Goal: Task Accomplishment & Management: Manage account settings

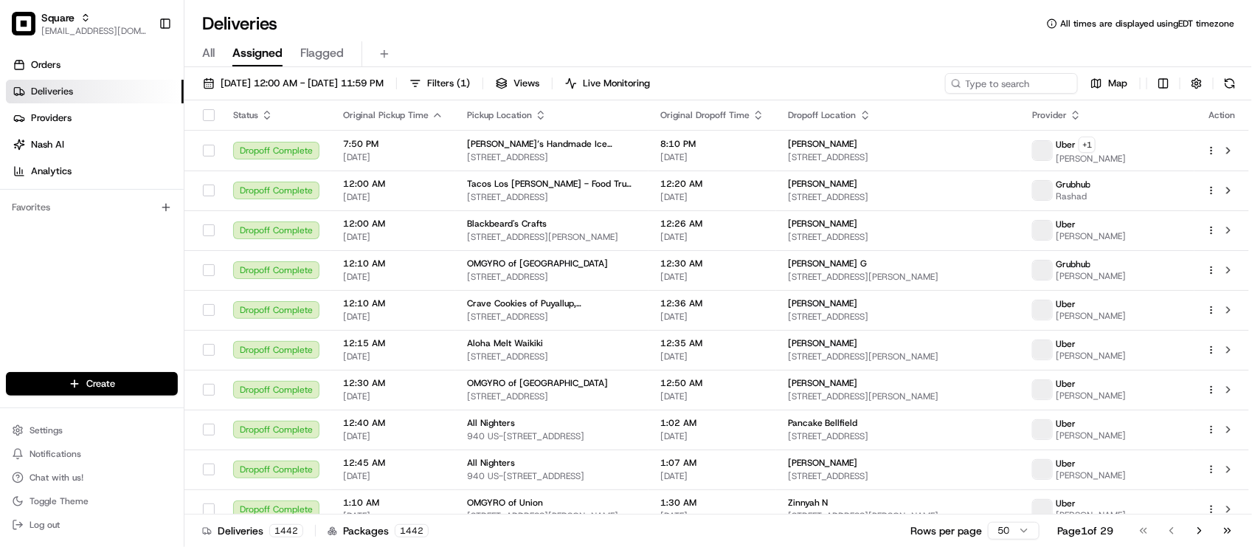
click at [408, 27] on div "Deliveries All times are displayed using EDT timezone" at bounding box center [717, 24] width 1067 height 24
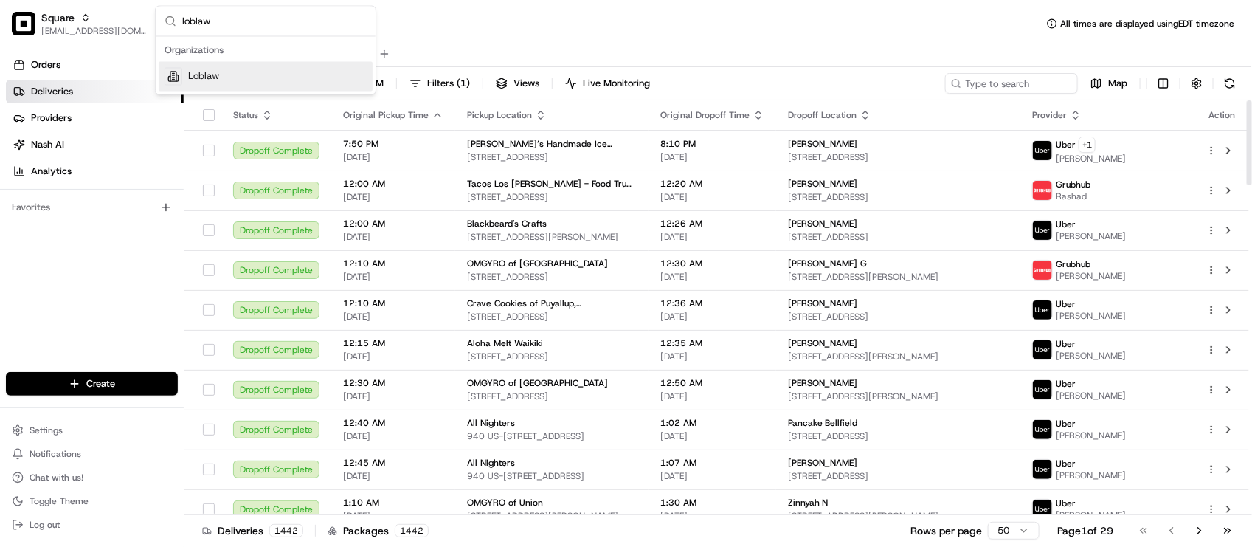
type input "loblaw"
click at [336, 81] on div "Loblaw" at bounding box center [266, 77] width 214 height 30
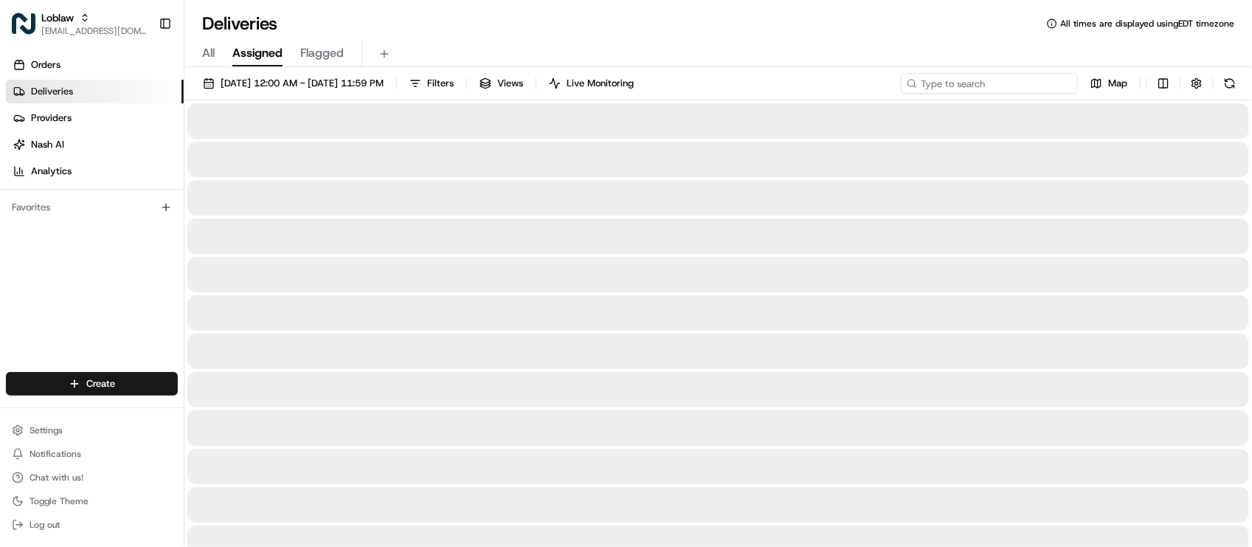
click at [1005, 76] on input at bounding box center [989, 83] width 177 height 21
paste input "531900012638399"
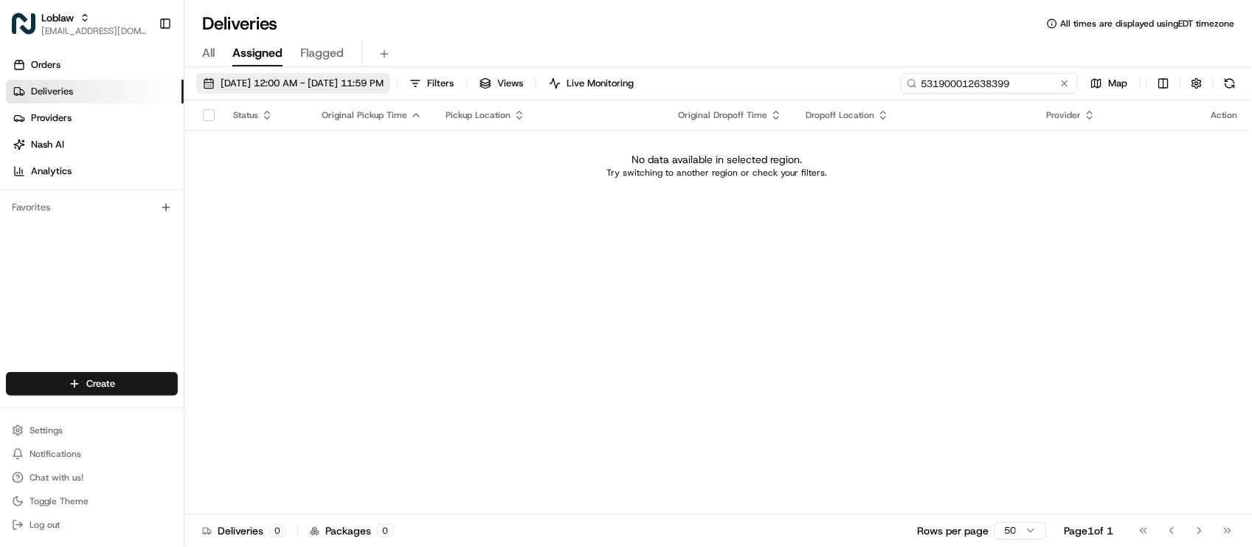
type input "531900012638399"
click at [362, 78] on span "Aug 15 2025 12:00 AM - Aug 15 2025 11:59 PM" at bounding box center [302, 83] width 163 height 13
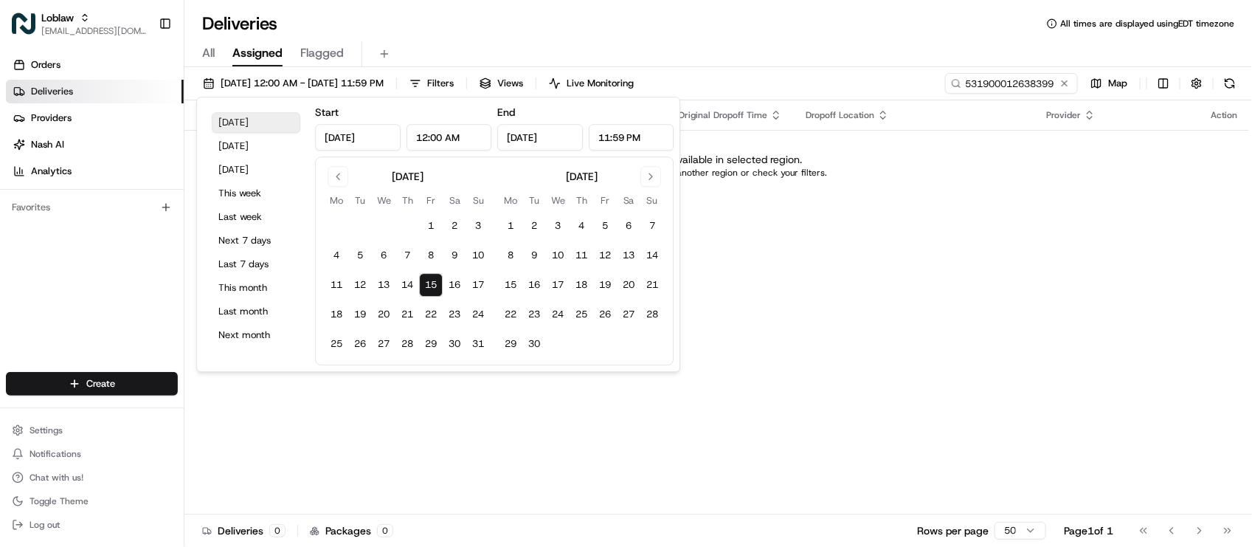
click at [270, 124] on button "Today" at bounding box center [256, 122] width 89 height 21
click at [240, 141] on button "Yesterday" at bounding box center [256, 146] width 89 height 21
type input "Aug 14, 2025"
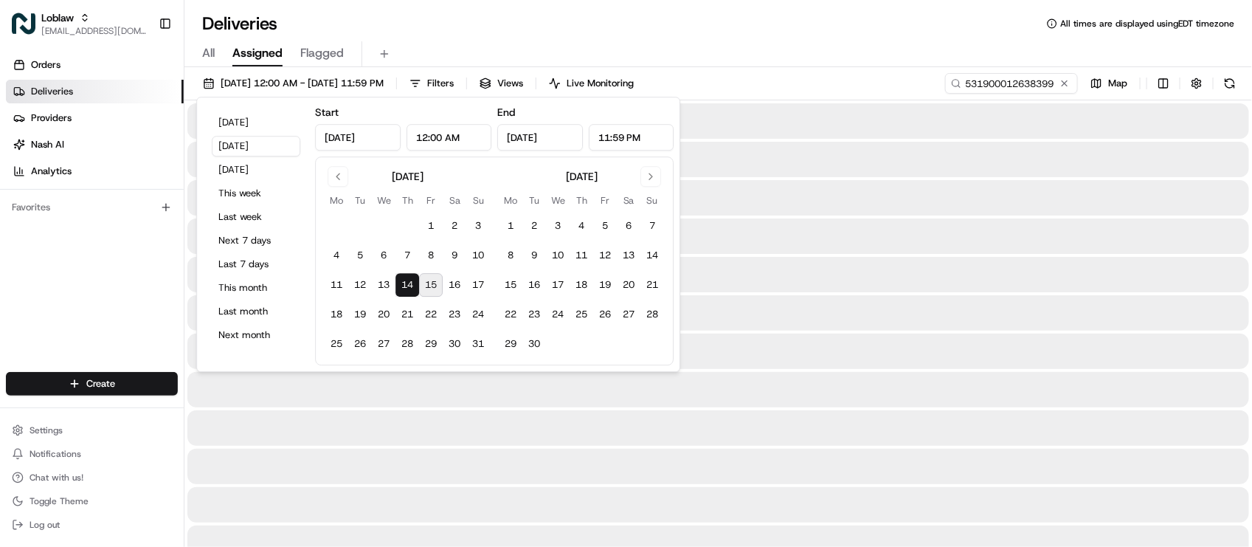
click at [898, 52] on div "All Assigned Flagged" at bounding box center [717, 54] width 1067 height 26
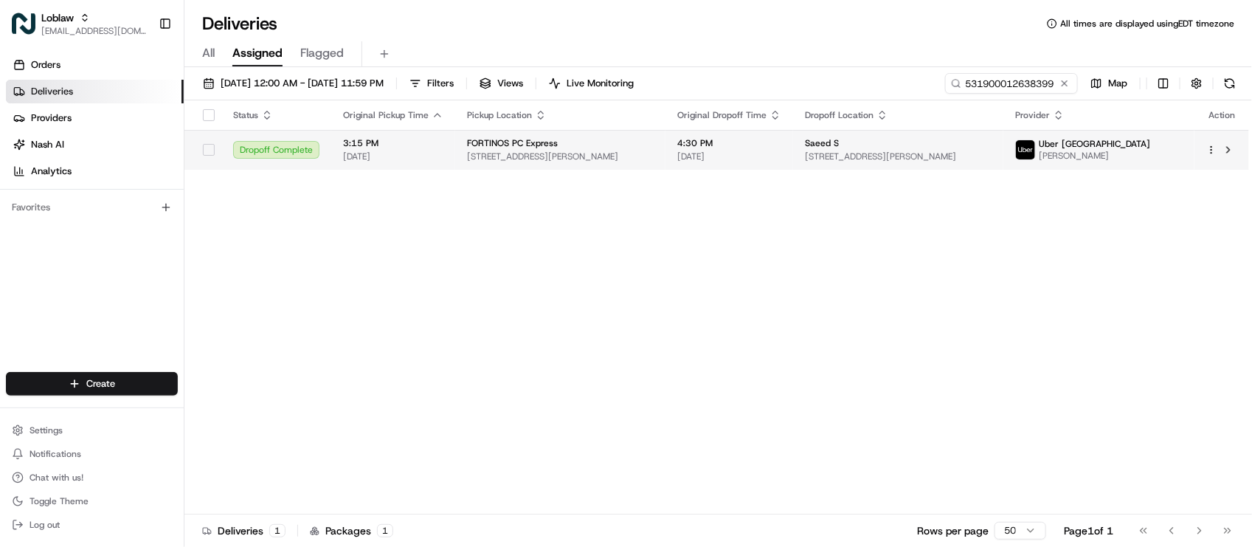
click at [876, 148] on div "Saeed S" at bounding box center [898, 143] width 187 height 12
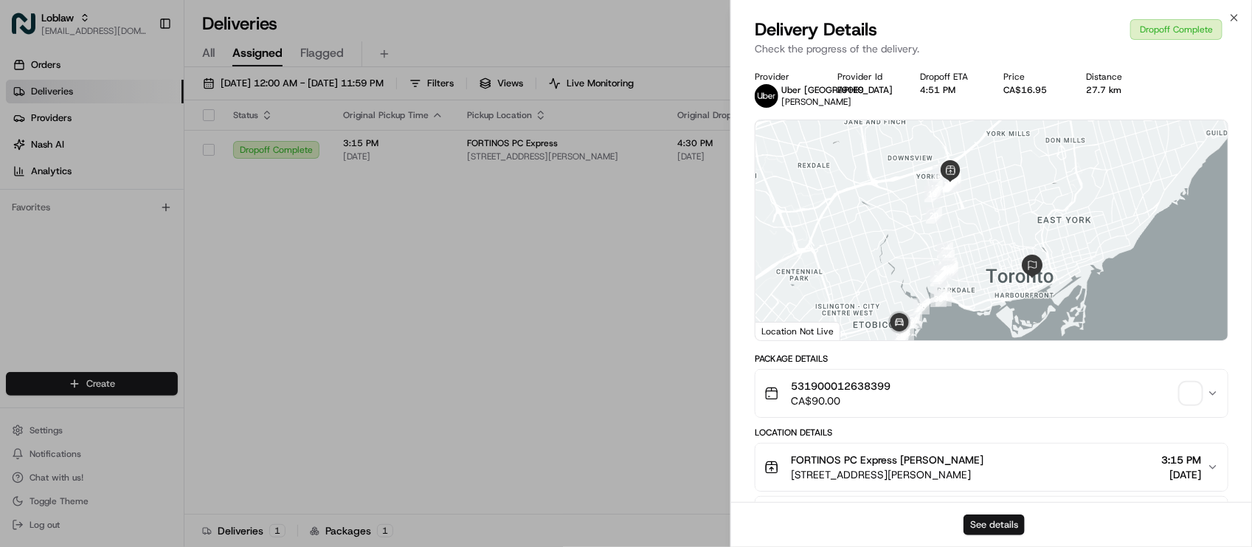
click at [1002, 515] on button "See details" at bounding box center [993, 524] width 61 height 21
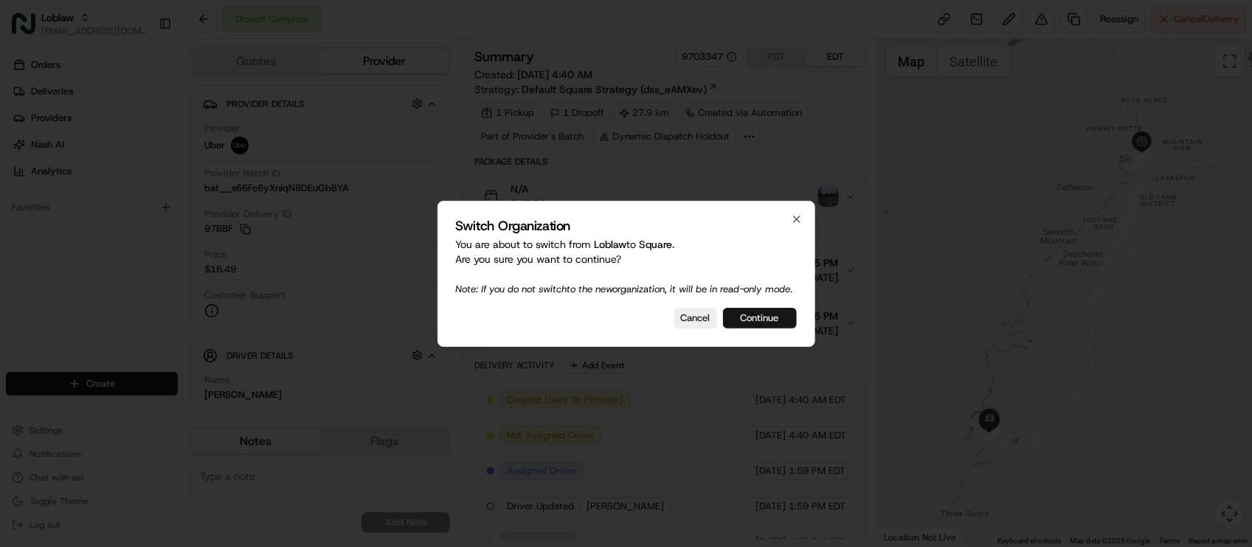
click at [780, 326] on button "Continue" at bounding box center [760, 318] width 74 height 21
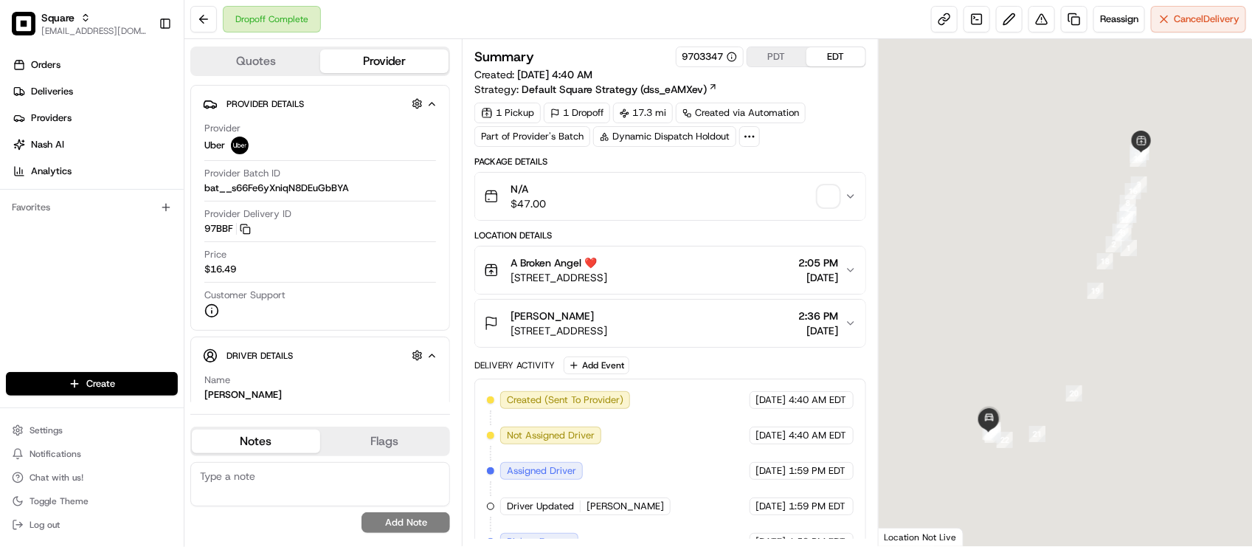
click at [596, 28] on div "Dropoff Complete Reassign Cancel Delivery" at bounding box center [717, 19] width 1067 height 39
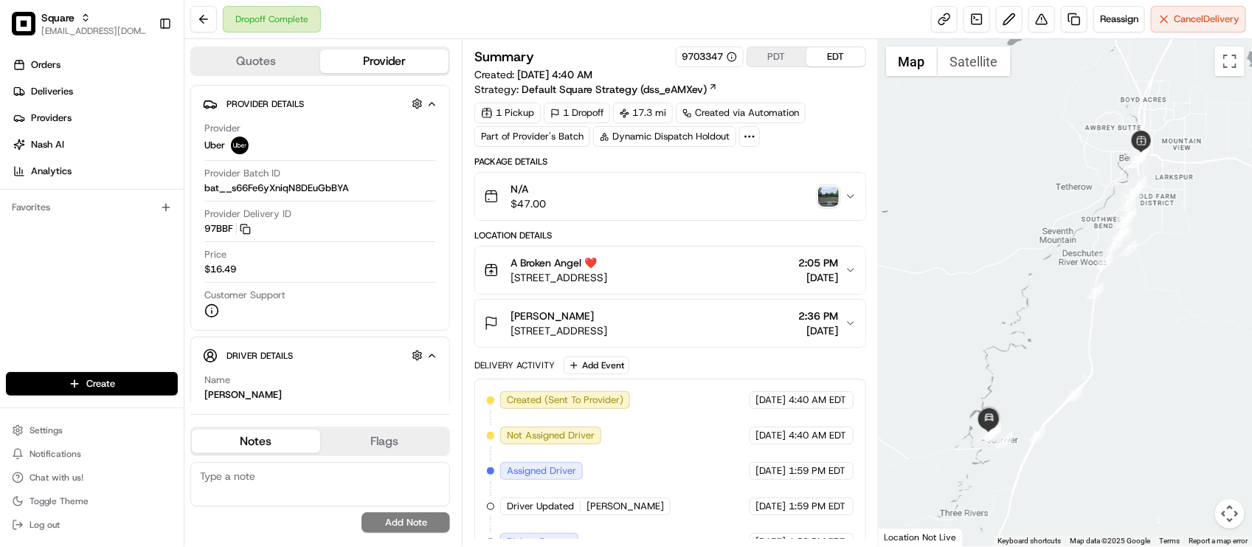
click at [703, 374] on div "Delivery Activity Add Event" at bounding box center [669, 365] width 391 height 18
click at [699, 341] on button "Sarah Osborn 17600 Center Dr #723, Sunriver, OR 97707, USA 2:36 PM 08/15/2025" at bounding box center [669, 322] width 389 height 47
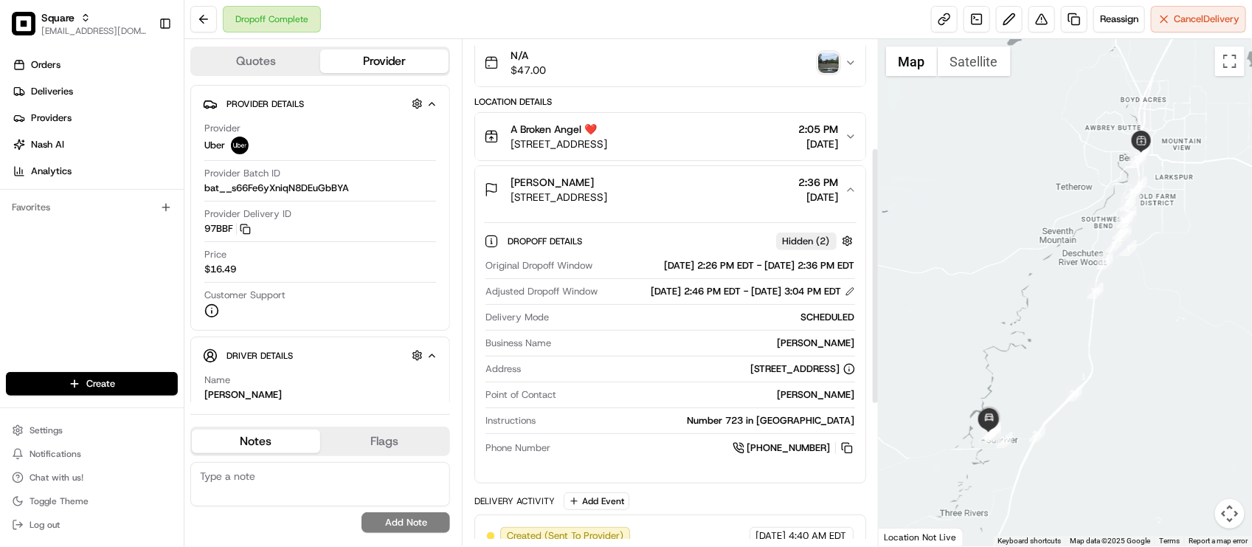
scroll to position [277, 0]
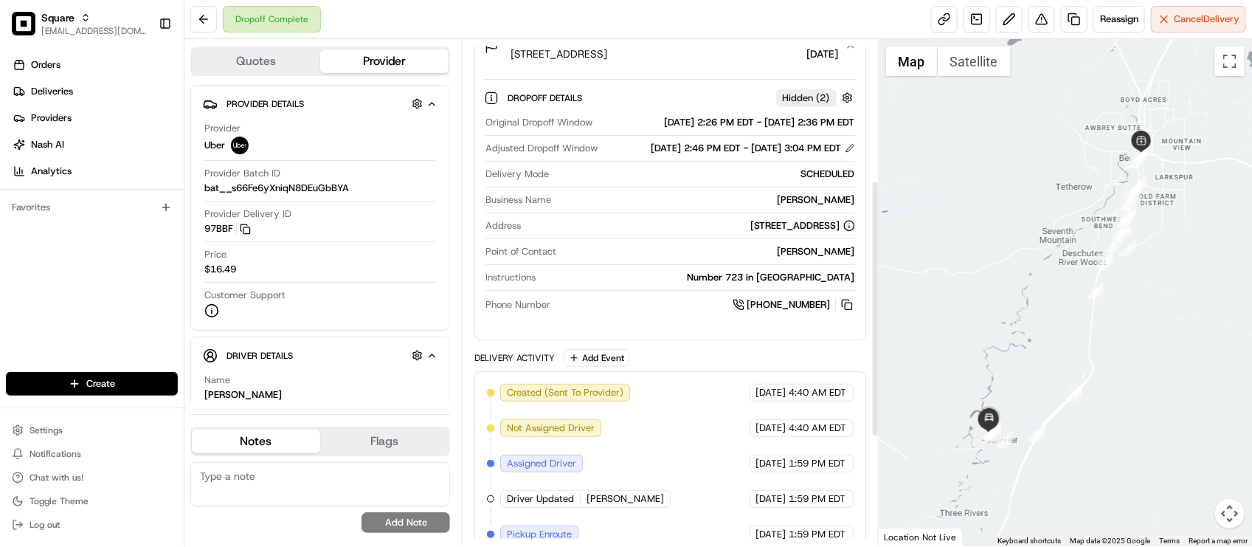
click at [642, 319] on div "Original Dropoff Window 08/15/2025 2:26 PM EDT - 08/15/2025 2:36 PM EDT Adjuste…" at bounding box center [670, 214] width 372 height 209
click at [633, 291] on div "Instructions Number 723 in River lodge" at bounding box center [669, 281] width 369 height 20
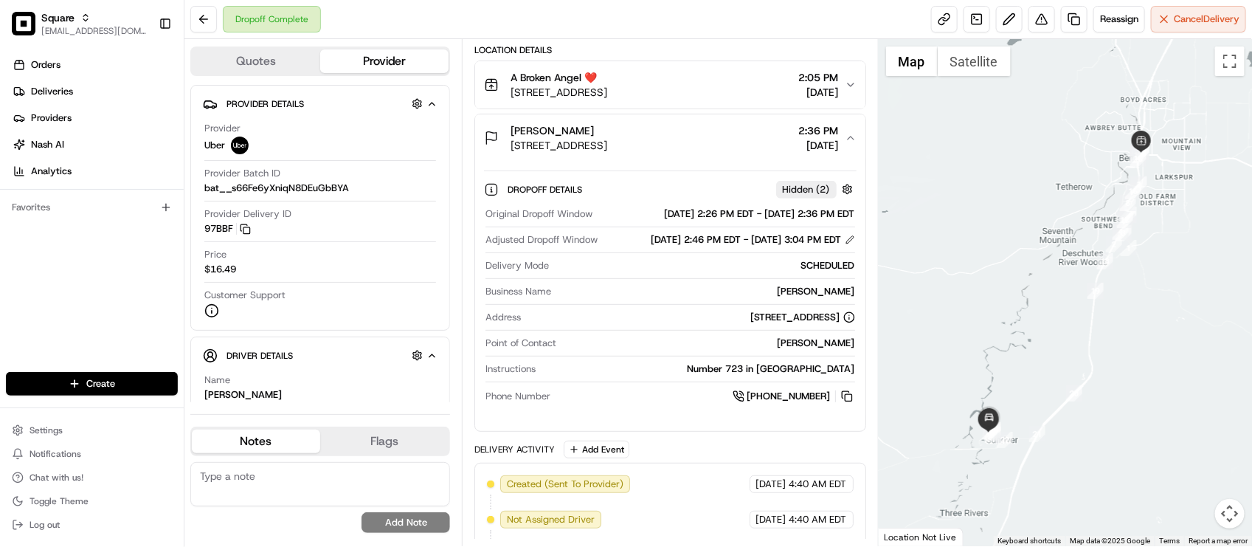
scroll to position [0, 0]
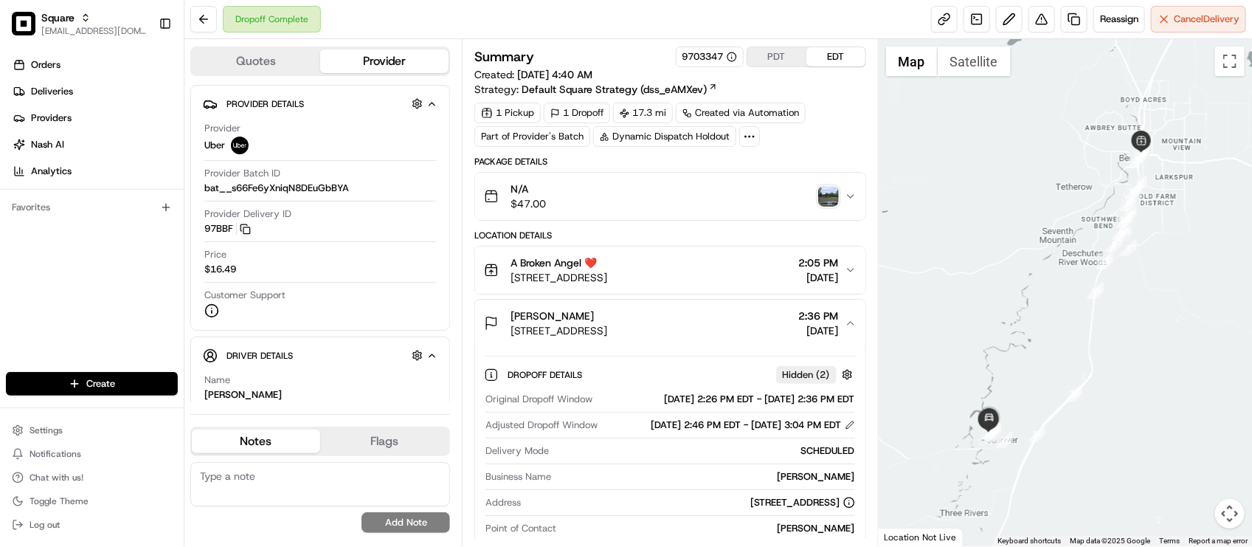
click at [830, 196] on img "button" at bounding box center [828, 196] width 21 height 21
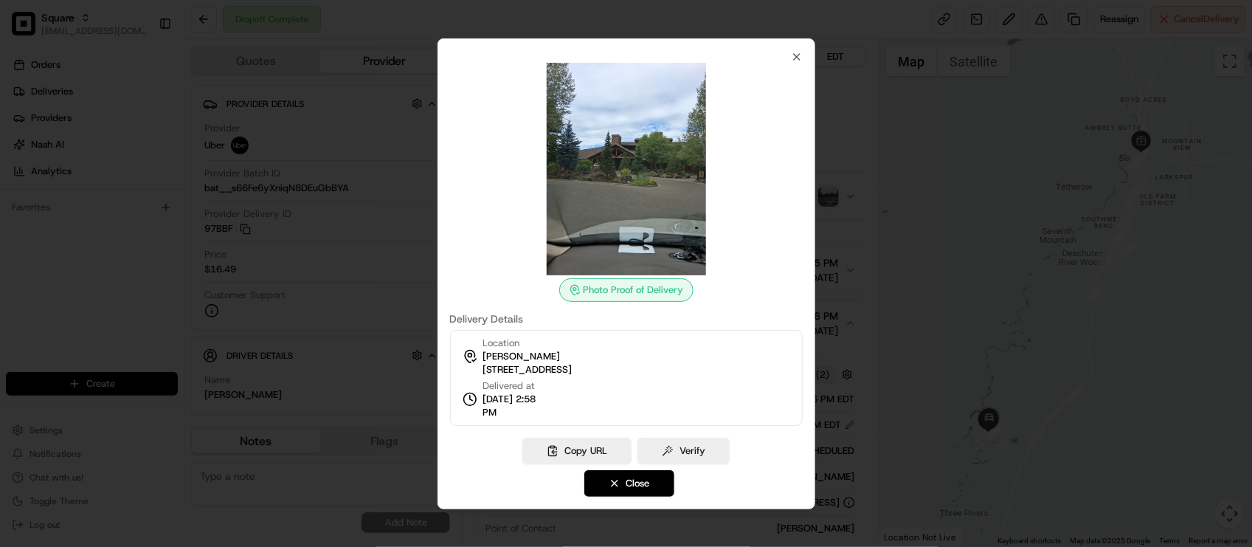
click at [846, 134] on div at bounding box center [626, 273] width 1252 height 547
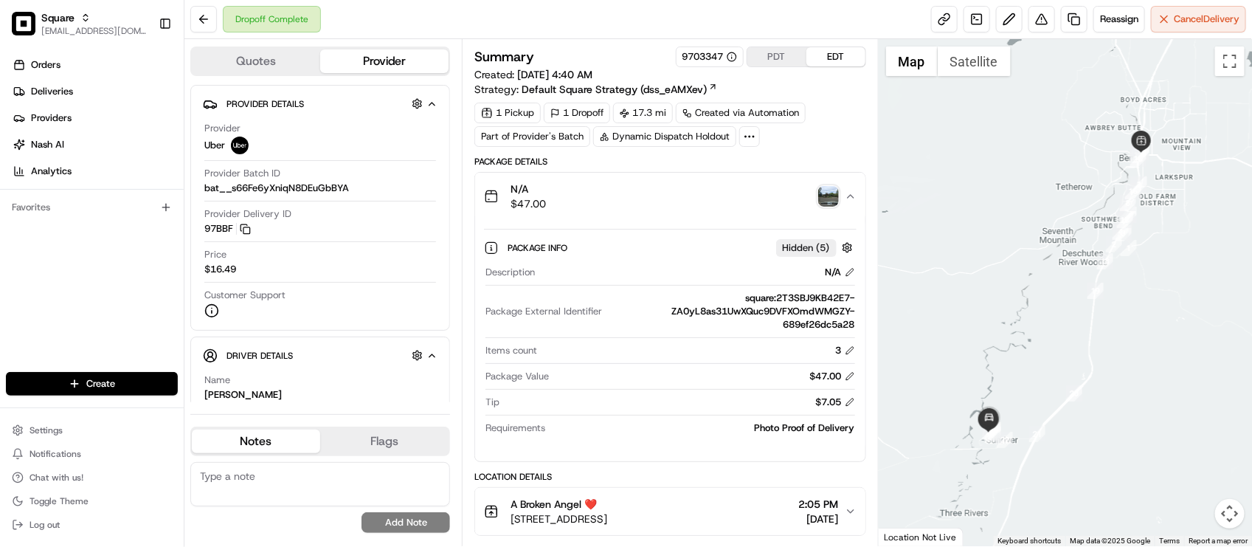
click at [838, 127] on div "1 Pickup 1 Dropoff 17.3 mi Created via Automation Part of Provider's Batch Dyna…" at bounding box center [669, 125] width 391 height 44
click at [554, 411] on div "Tip $7.05" at bounding box center [669, 405] width 369 height 20
click at [425, 22] on div "Dropoff Complete Reassign Cancel Delivery" at bounding box center [717, 19] width 1067 height 39
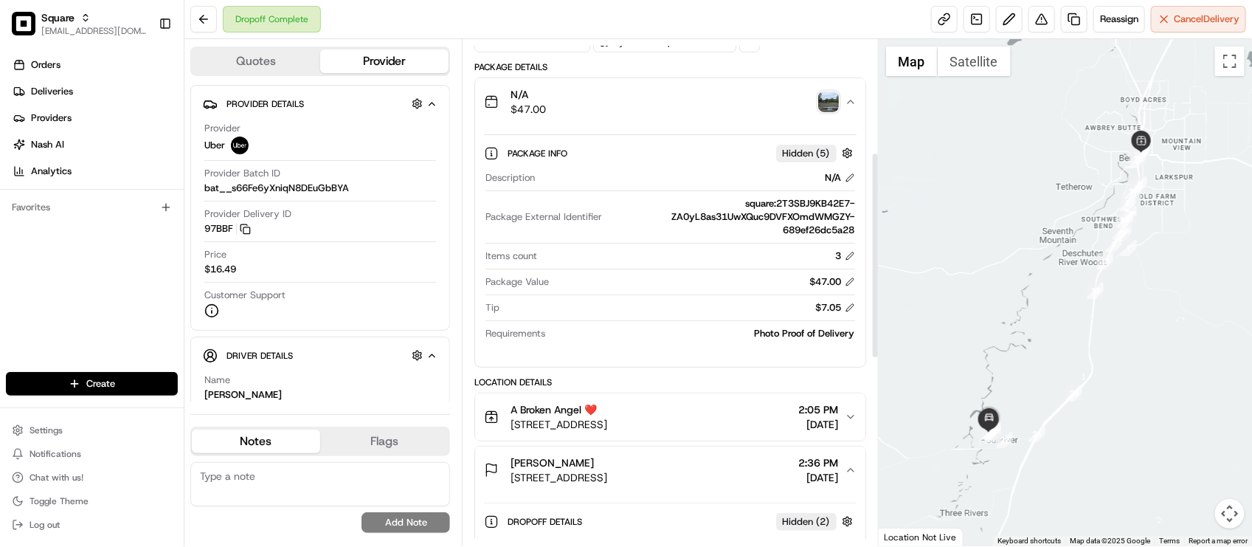
scroll to position [277, 0]
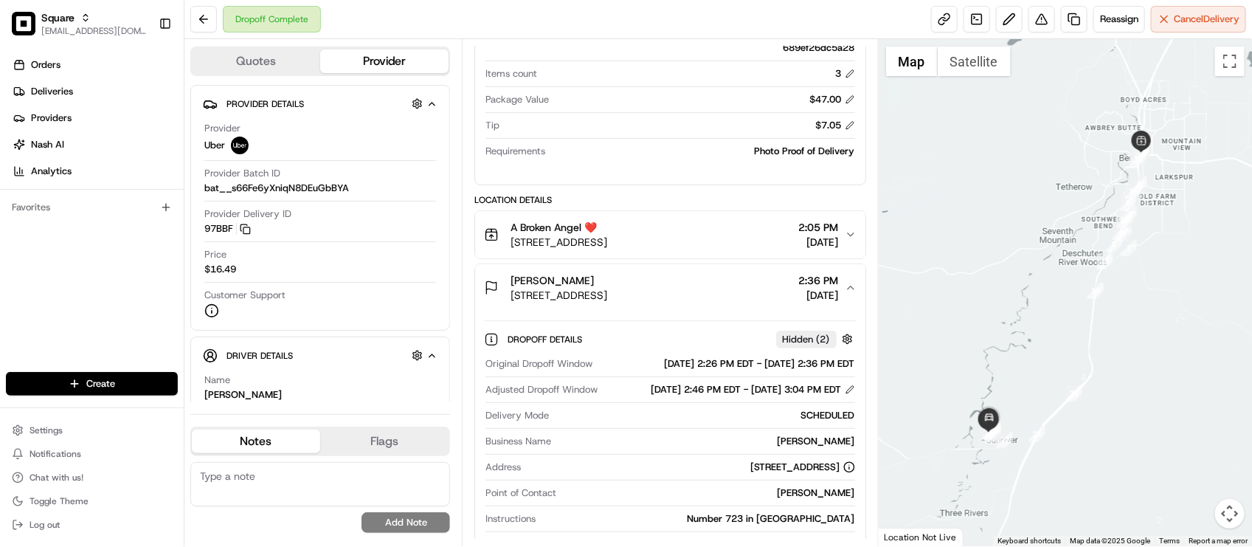
click at [131, 332] on div "Orders Deliveries Providers [PERSON_NAME] Analytics Favorites" at bounding box center [92, 213] width 184 height 333
click at [626, 322] on div "Dropoff Details Hidden ( 2 ) Original Dropoff Window 08/15/2025 2:26 PM EDT - 0…" at bounding box center [669, 439] width 389 height 257
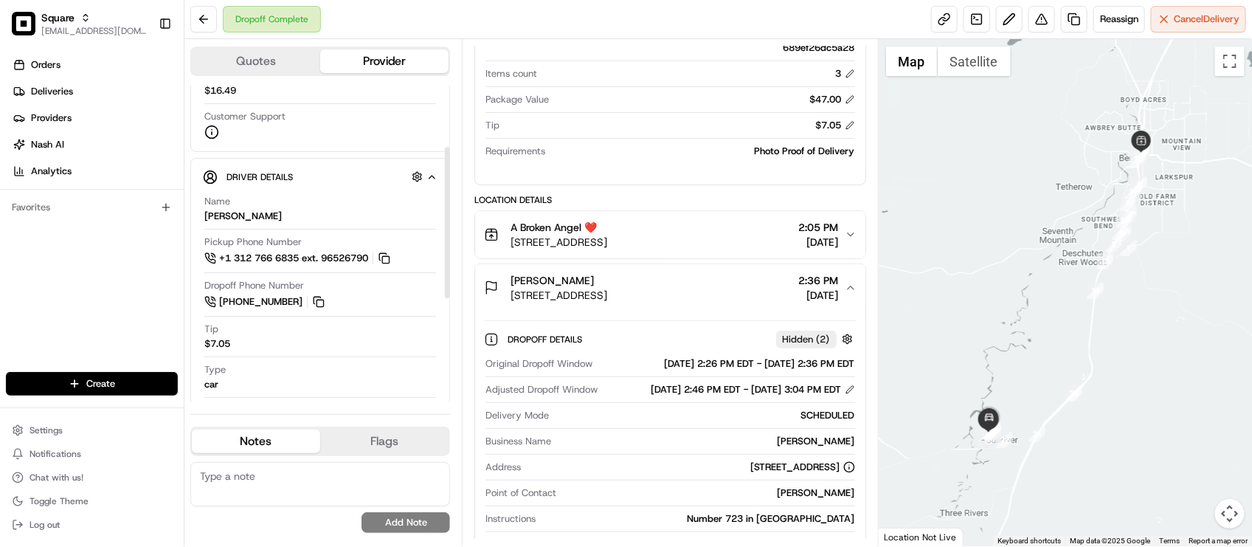
scroll to position [347, 0]
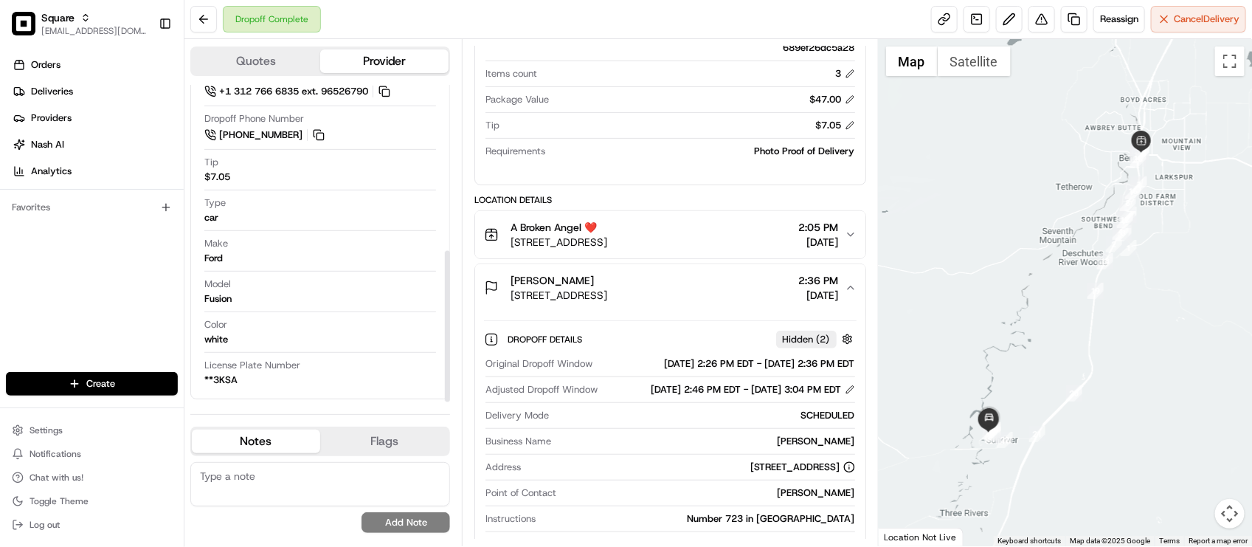
click at [258, 510] on div "No results found Add Note" at bounding box center [320, 497] width 260 height 71
drag, startPoint x: 256, startPoint y: 507, endPoint x: 264, endPoint y: 502, distance: 9.6
click at [257, 507] on div "No results found Add Note" at bounding box center [320, 497] width 260 height 71
click at [266, 502] on textarea at bounding box center [320, 484] width 260 height 44
type textarea "M"
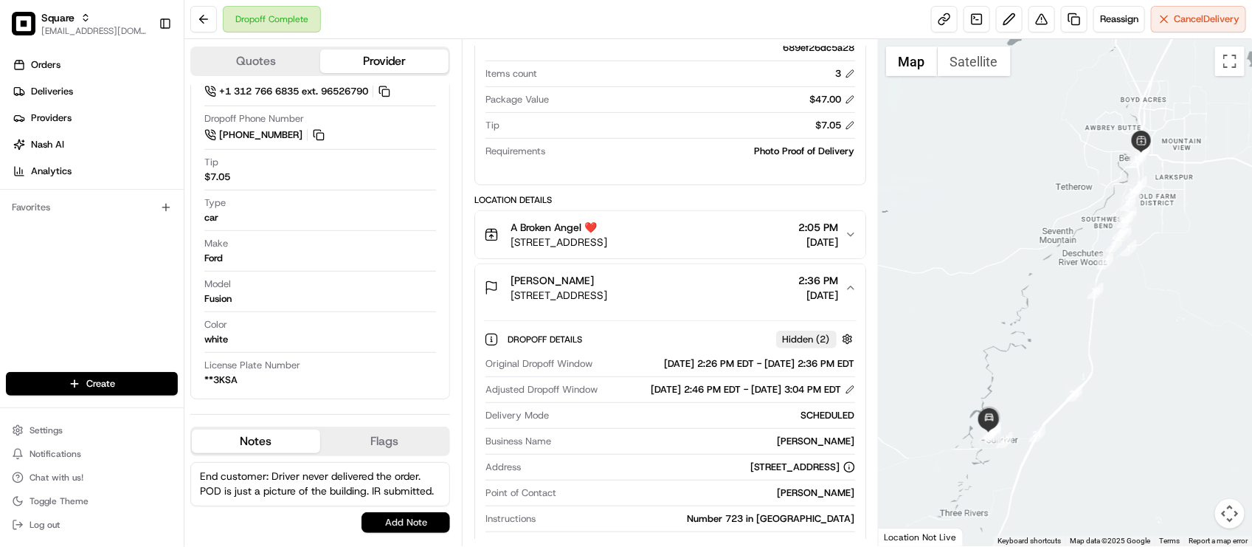
type textarea "End customer: Driver never delivered the order. POD is just a picture of the bu…"
click at [381, 520] on button "Add Note" at bounding box center [405, 522] width 89 height 21
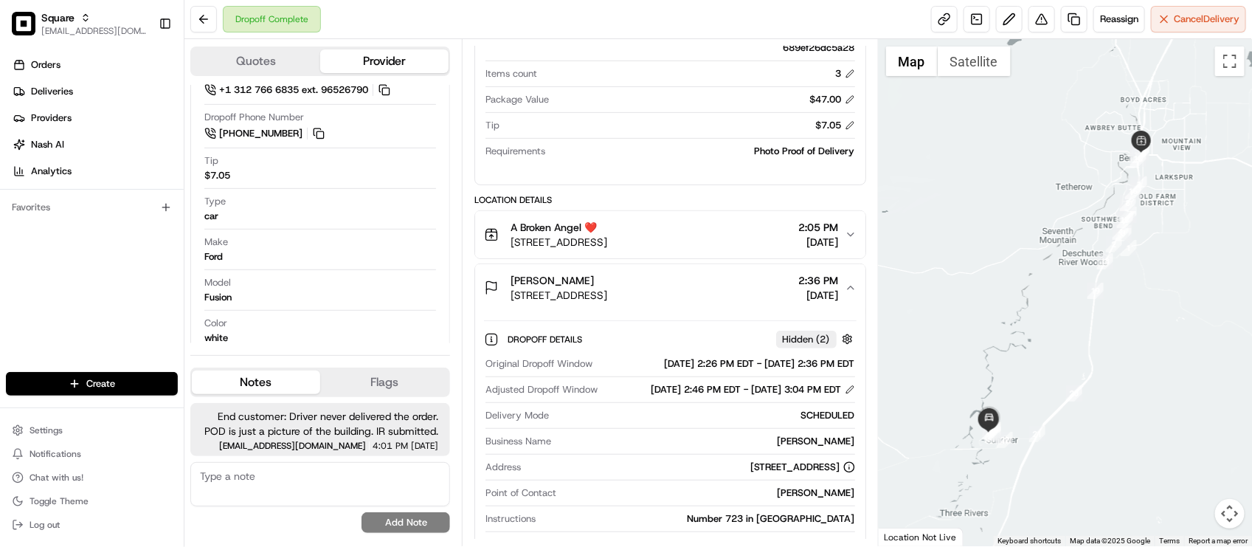
click at [583, 6] on div "Dropoff Complete Reassign Cancel Delivery" at bounding box center [717, 19] width 1067 height 39
click at [710, 46] on div "Summary 9703347 PDT EDT Created: 08/15/2025 4:40 AM Strategy: Default Square St…" at bounding box center [670, 292] width 416 height 507
click at [341, 484] on textarea at bounding box center [320, 484] width 260 height 44
click at [1033, 32] on button at bounding box center [1041, 19] width 27 height 27
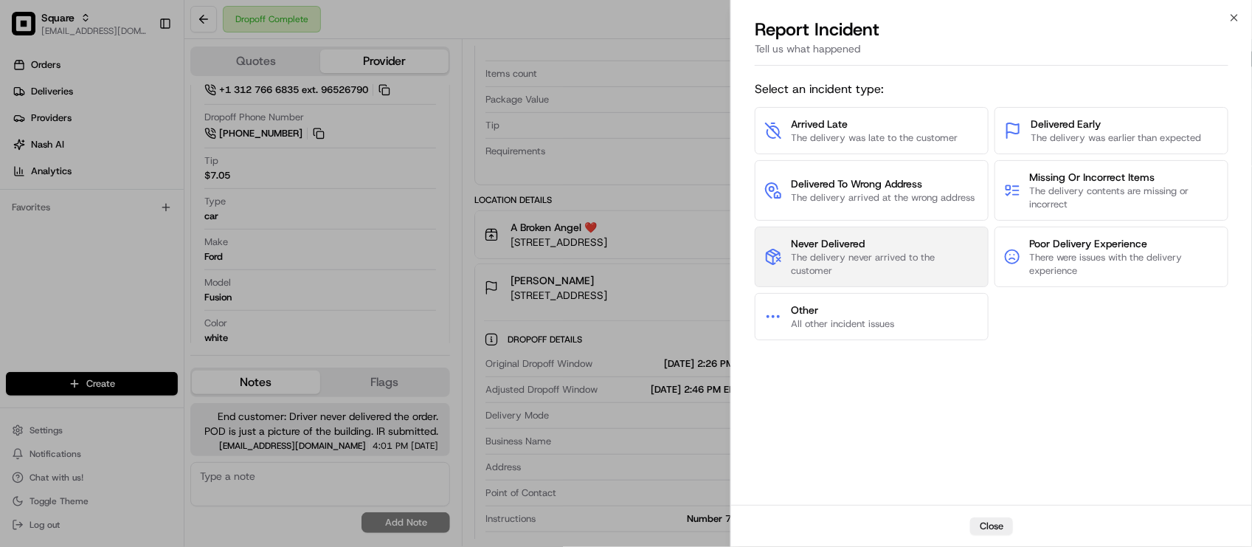
click at [916, 257] on span "The delivery never arrived to the customer" at bounding box center [885, 264] width 188 height 27
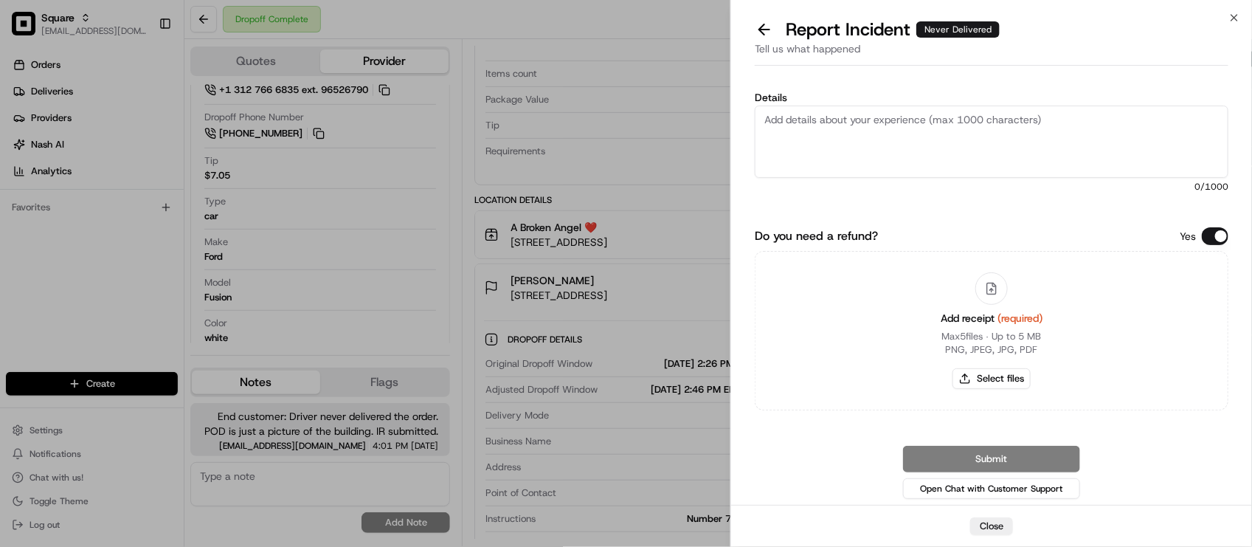
click at [1210, 236] on button "Do you need a refund?" at bounding box center [1215, 236] width 27 height 18
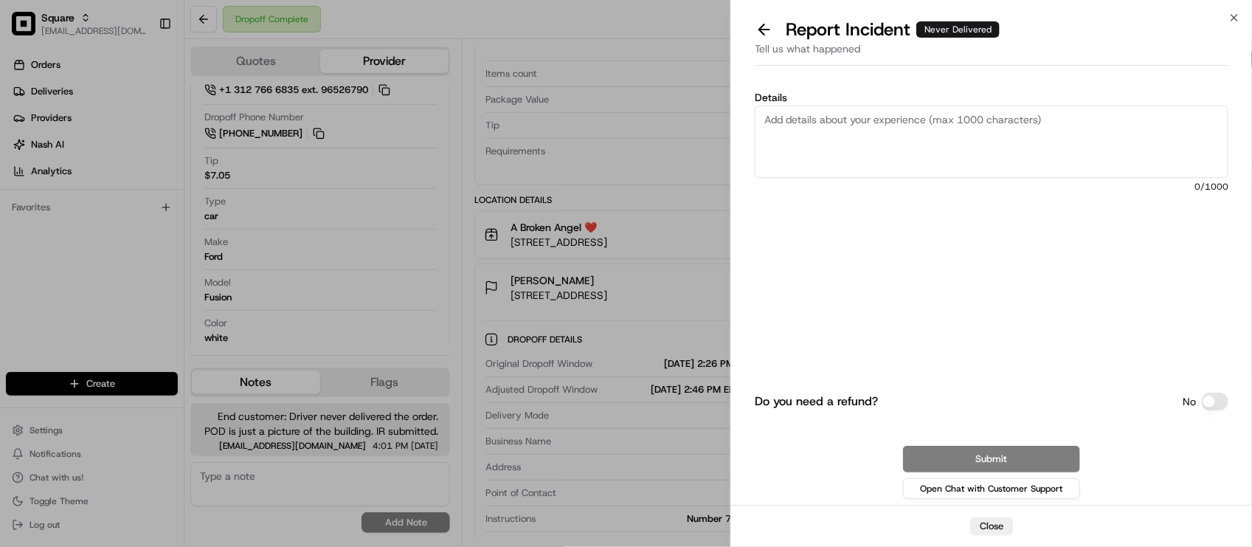
click at [1125, 190] on span "0 /1000" at bounding box center [992, 187] width 474 height 12
click at [1111, 153] on textarea "Details" at bounding box center [992, 141] width 474 height 72
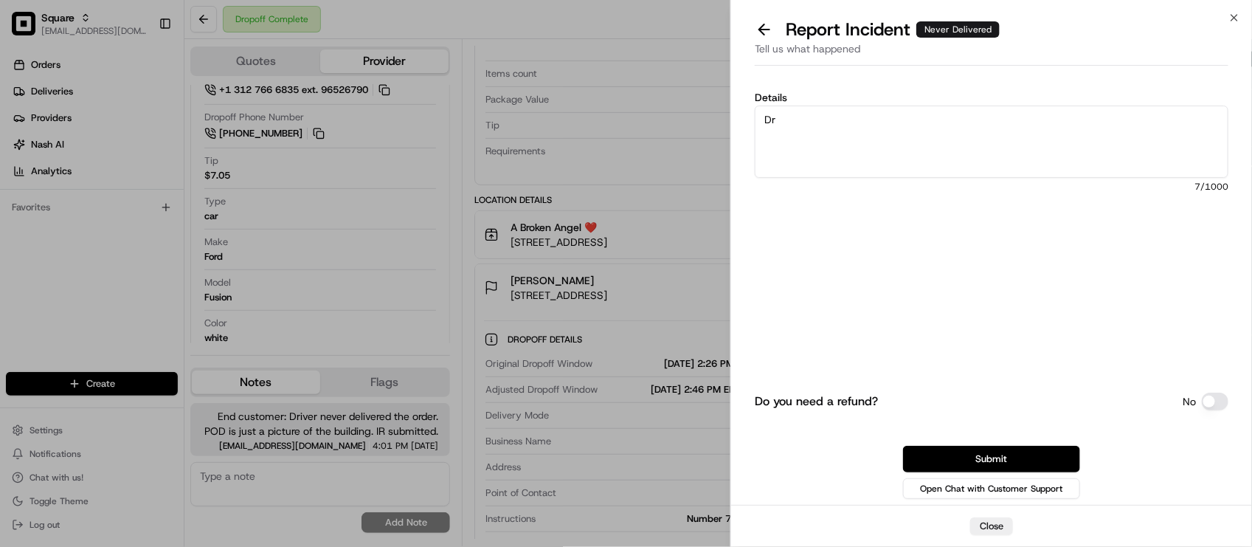
type textarea "D"
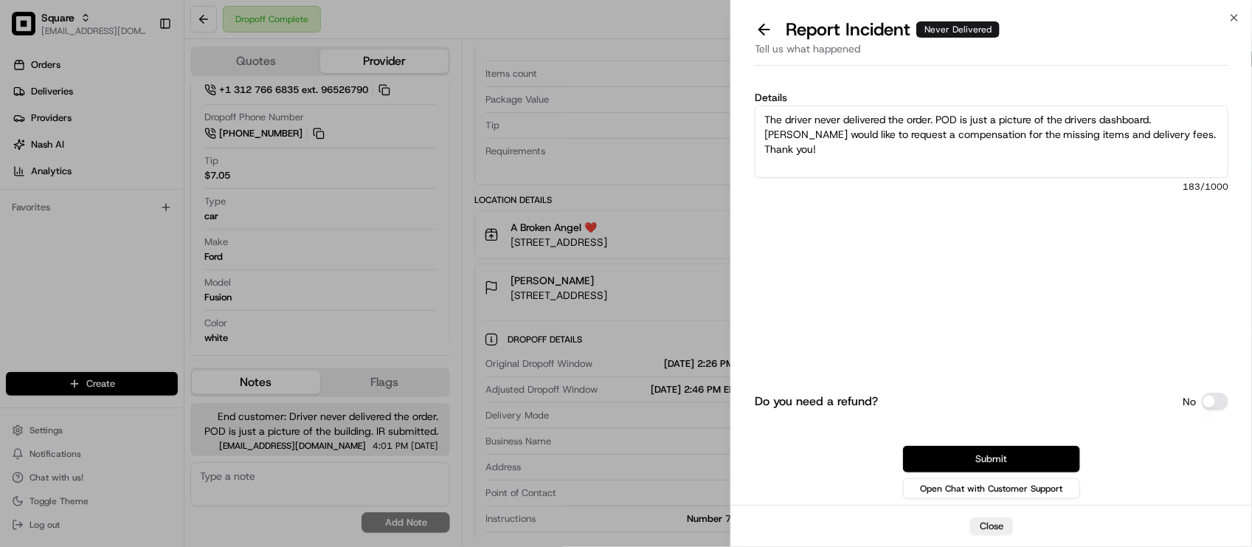
type textarea "The driver never delivered the order. POD is just a picture of the drivers dash…"
click at [1038, 455] on button "Submit" at bounding box center [991, 459] width 177 height 27
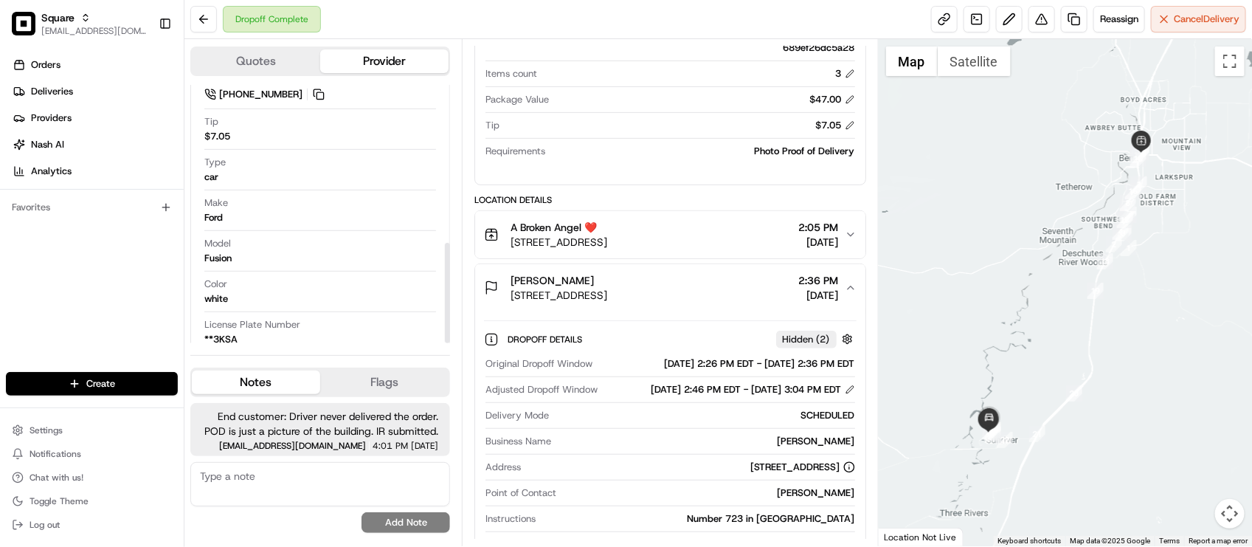
scroll to position [406, 0]
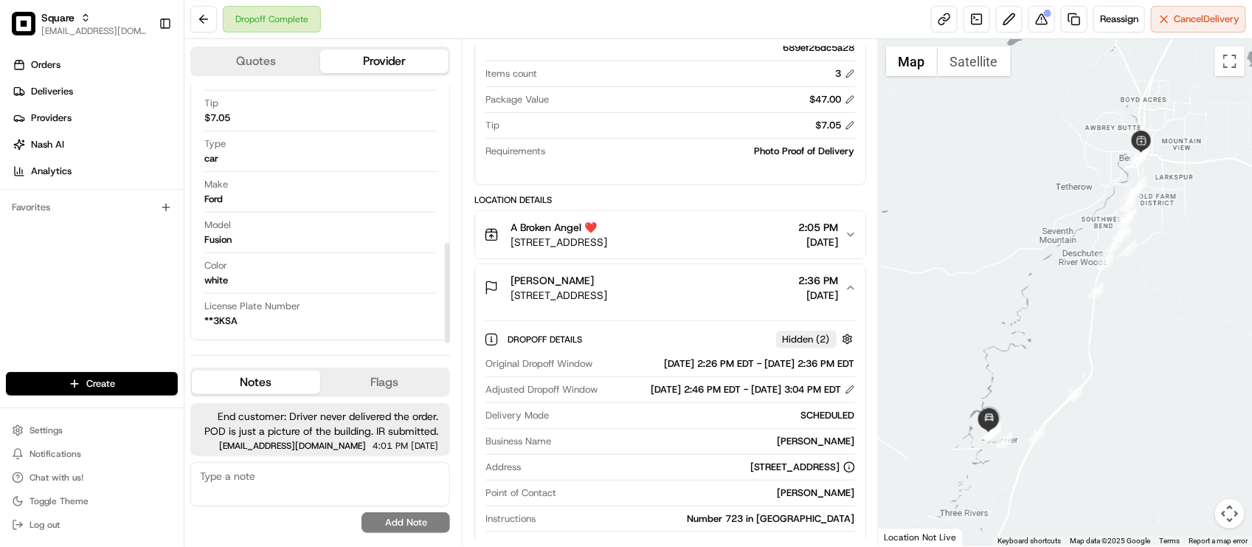
click at [249, 500] on textarea at bounding box center [320, 484] width 260 height 44
click at [273, 462] on textarea at bounding box center [320, 484] width 260 height 44
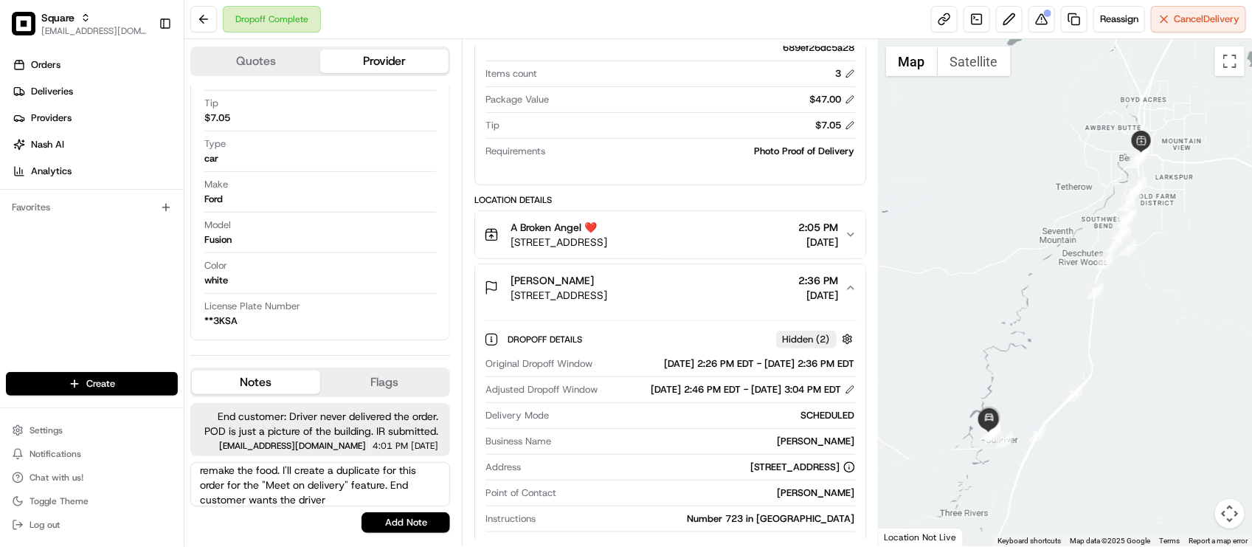
scroll to position [50, 0]
type textarea "I did confirm that the customer wants a redelivery. I've informed the merchant …"
click at [376, 522] on button "Add Note" at bounding box center [405, 522] width 89 height 21
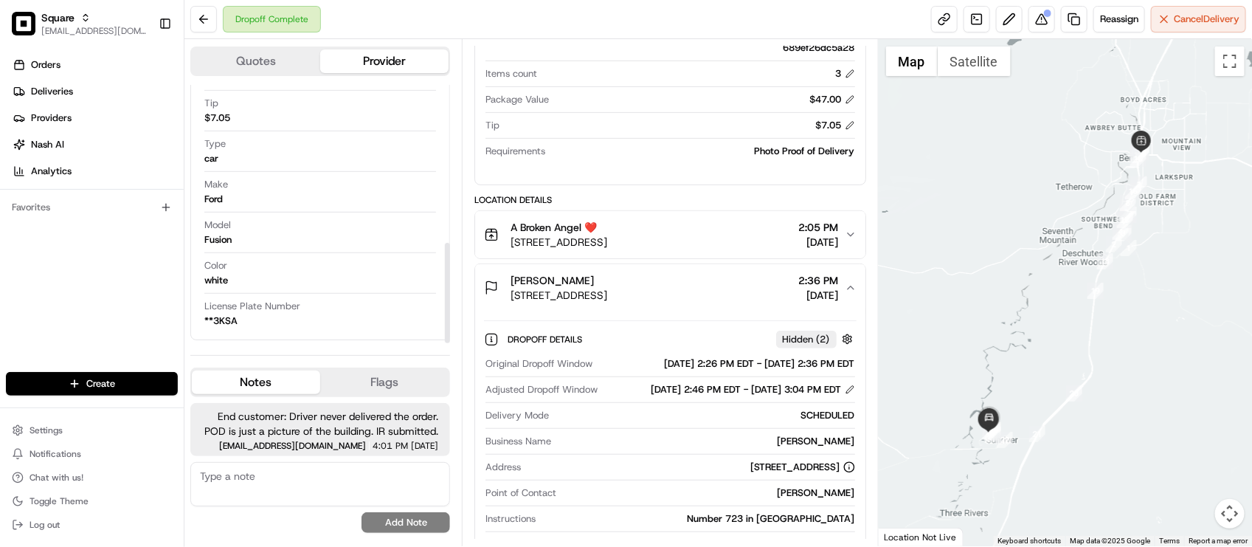
scroll to position [58, 0]
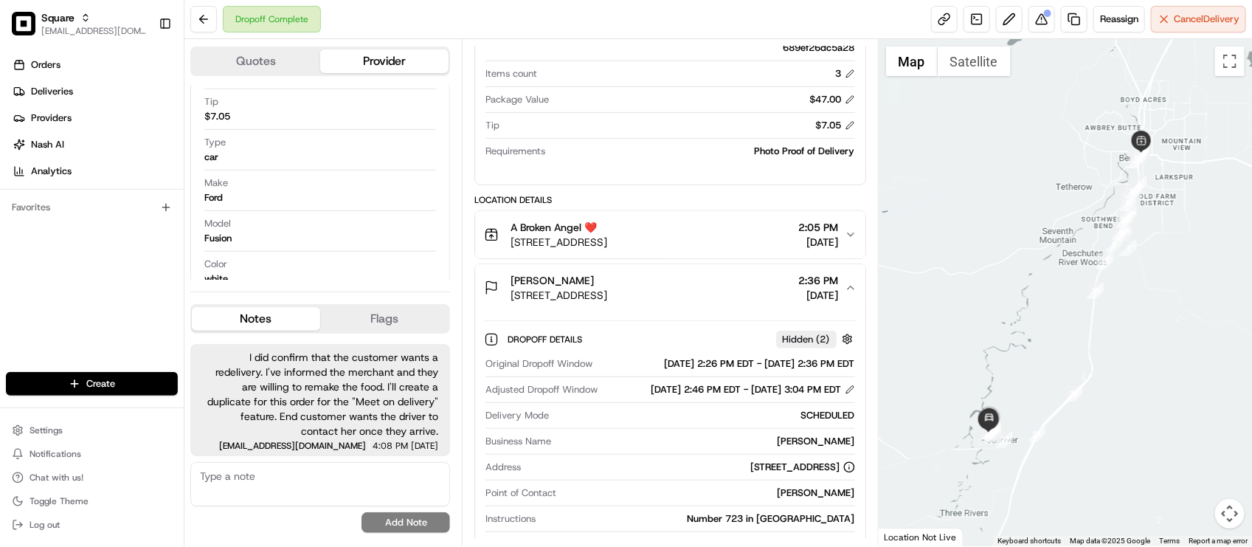
drag, startPoint x: 713, startPoint y: 404, endPoint x: 687, endPoint y: 403, distance: 25.8
click at [710, 396] on div "08/15/2025 2:46 PM EDT - 08/15/2025 3:04 PM EDT" at bounding box center [753, 389] width 204 height 13
drag, startPoint x: 32, startPoint y: 347, endPoint x: 32, endPoint y: 338, distance: 9.6
click at [32, 347] on div "Orders Deliveries Providers Nash AI Analytics Favorites" at bounding box center [92, 213] width 184 height 333
click at [589, 136] on div "Tip $7.05" at bounding box center [669, 129] width 369 height 20
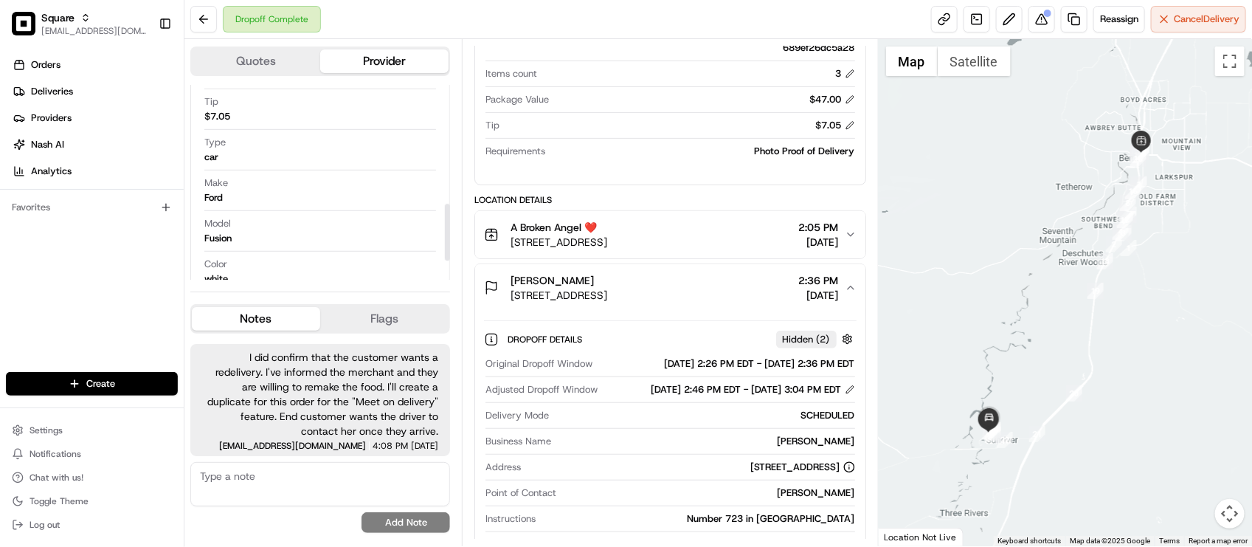
click at [293, 215] on div "Name Kaleb O. Pickup Phone Number +1 312 766 6835 ext. 96526790 Dropoff Phone N…" at bounding box center [320, 147] width 235 height 370
click at [72, 304] on div "Orders Deliveries Providers Nash AI Analytics Favorites" at bounding box center [92, 213] width 184 height 333
click at [363, 170] on div "Type car" at bounding box center [320, 153] width 232 height 35
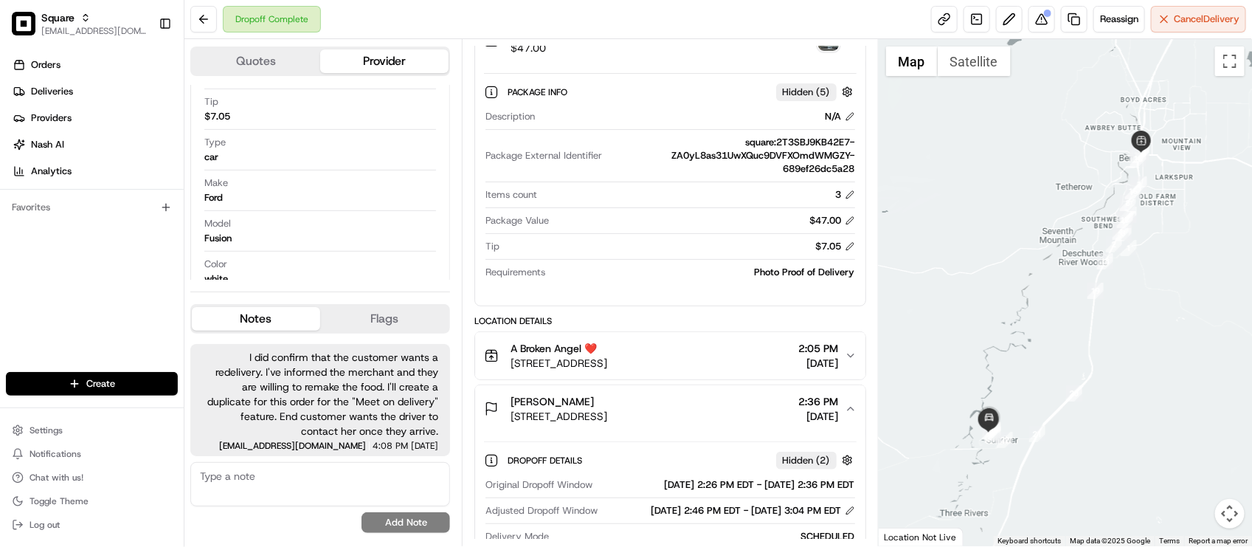
scroll to position [0, 0]
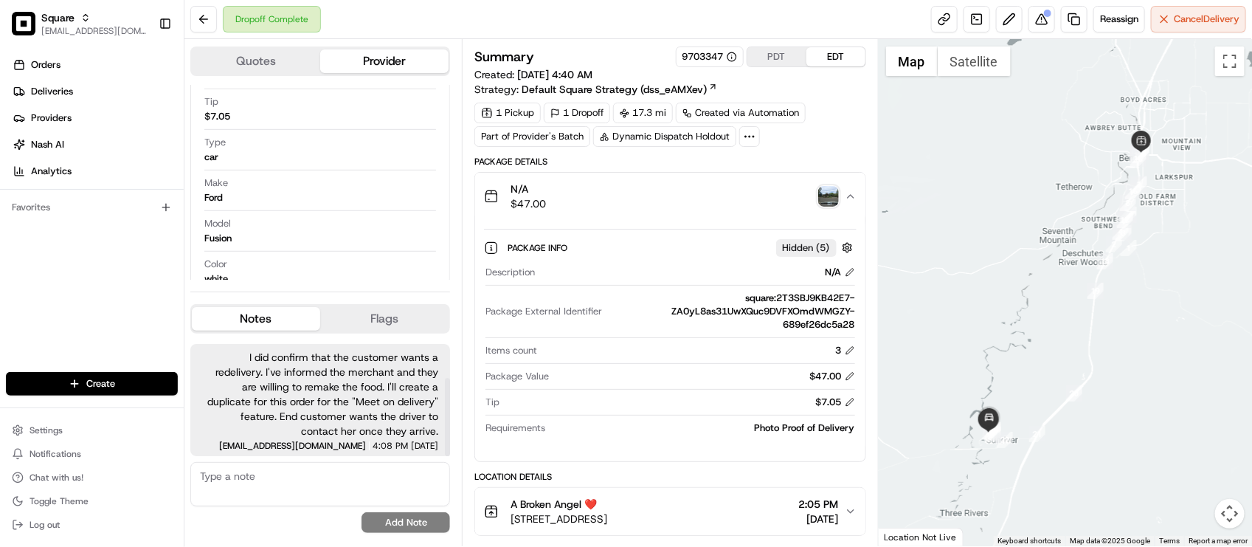
click at [342, 418] on span "I did confirm that the customer wants a redelivery. I've informed the merchant …" at bounding box center [320, 394] width 236 height 89
click at [1075, 16] on link at bounding box center [1074, 19] width 27 height 27
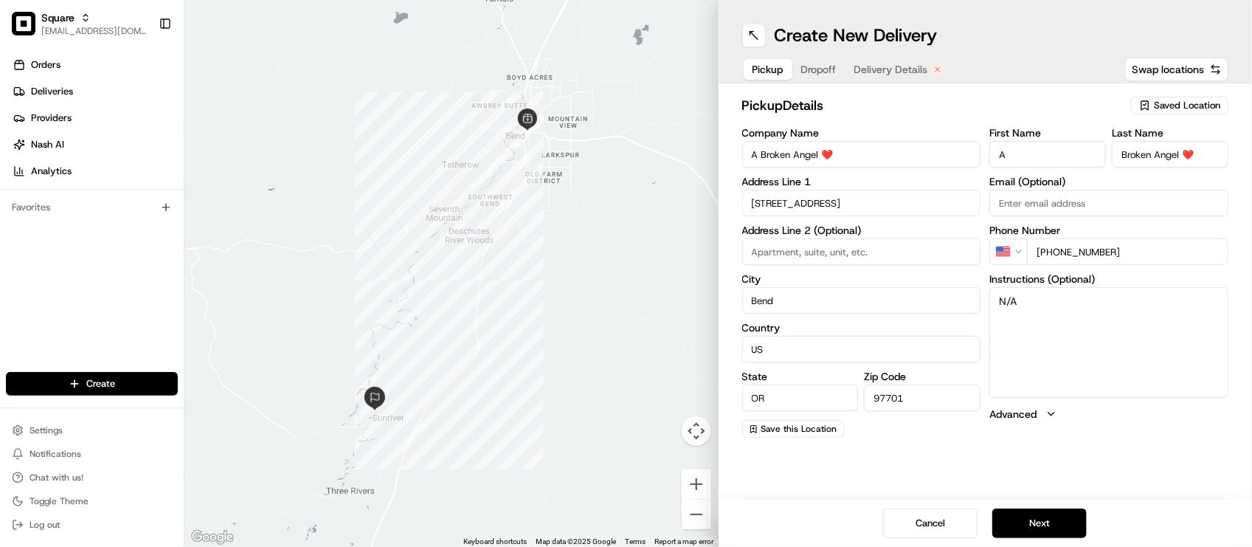
click at [823, 65] on span "Dropoff" at bounding box center [818, 69] width 35 height 15
click at [890, 69] on span "Delivery Details" at bounding box center [891, 69] width 74 height 15
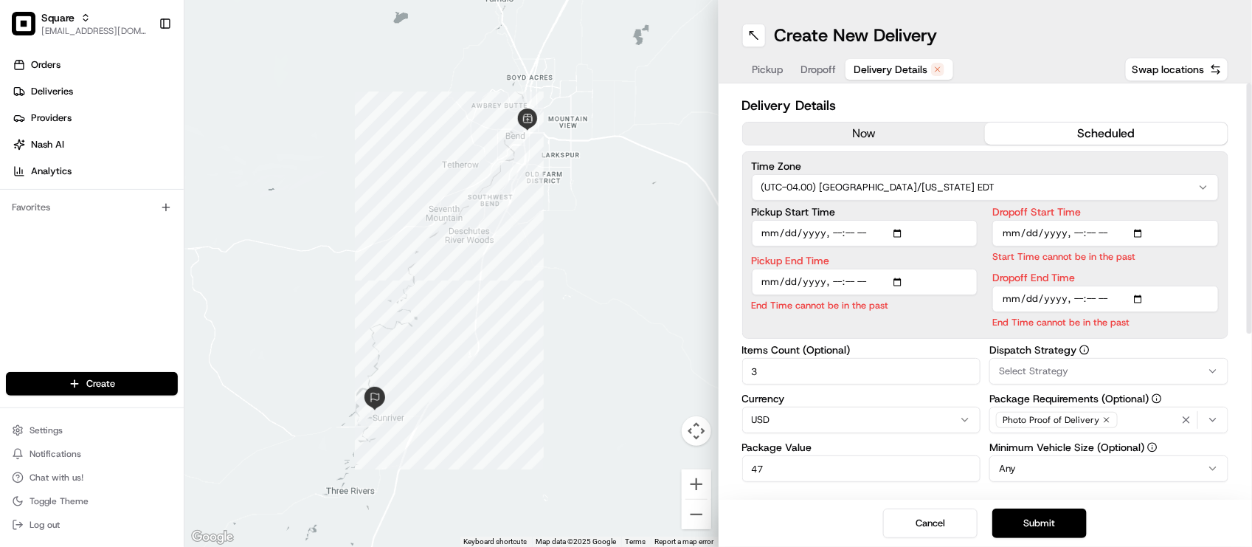
click at [1147, 422] on div "Photo Proof of Delivery" at bounding box center [1109, 420] width 232 height 22
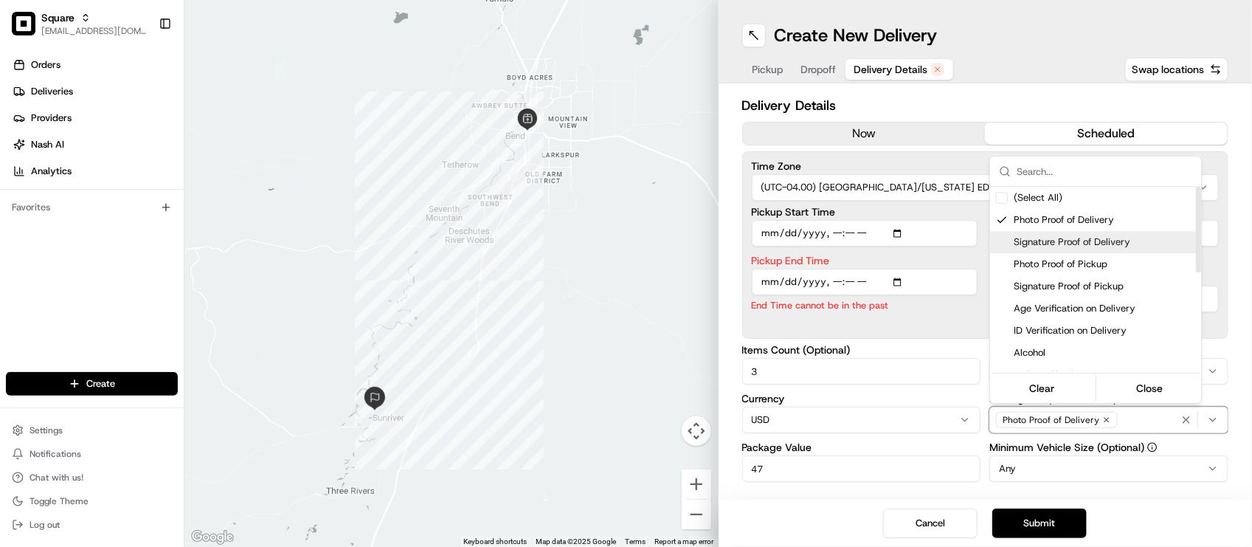
click at [893, 125] on html "Square lseguiran@nashhelp.com Toggle Sidebar Orders Deliveries Providers Nash A…" at bounding box center [626, 273] width 1252 height 547
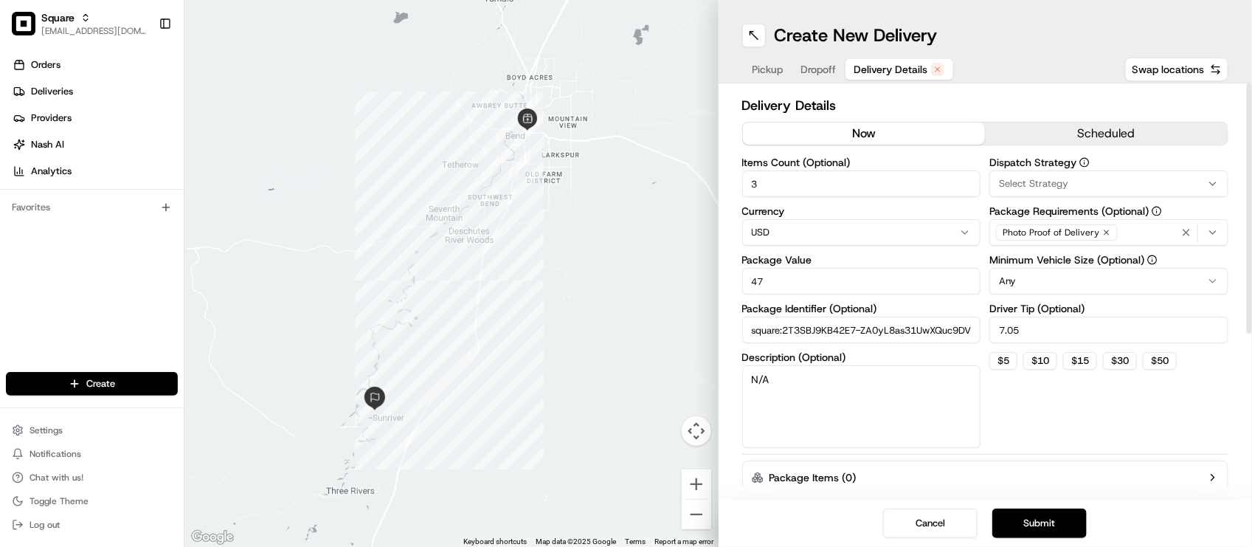
click at [912, 130] on button "now" at bounding box center [864, 133] width 243 height 22
click at [1148, 236] on div "Photo Proof of Delivery" at bounding box center [1109, 232] width 232 height 22
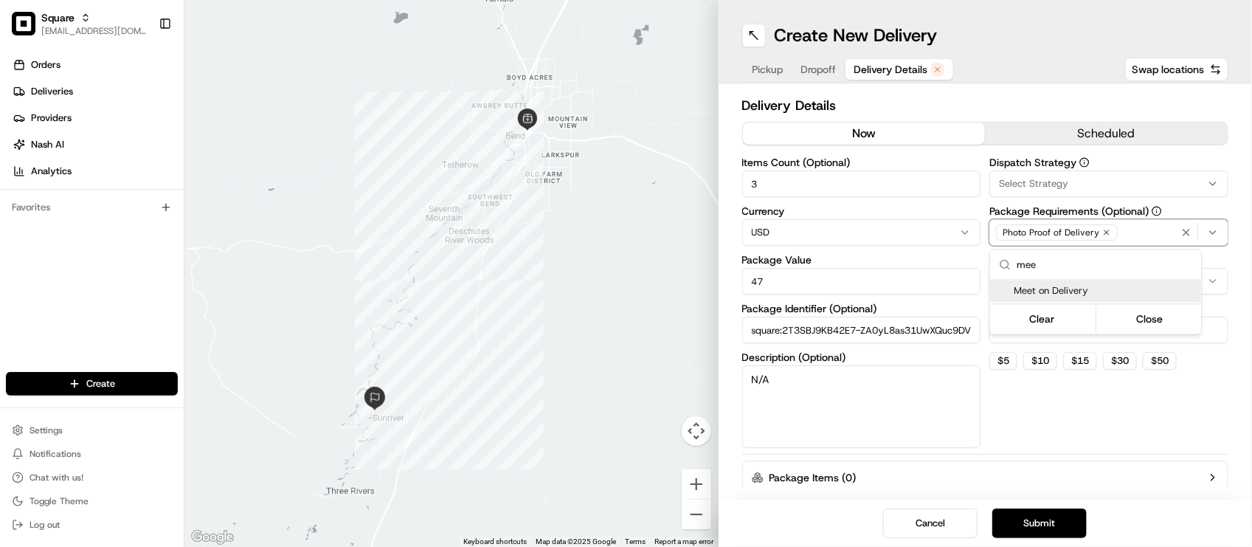
type input "mee"
click at [1089, 294] on span "Meet on Delivery" at bounding box center [1104, 291] width 181 height 13
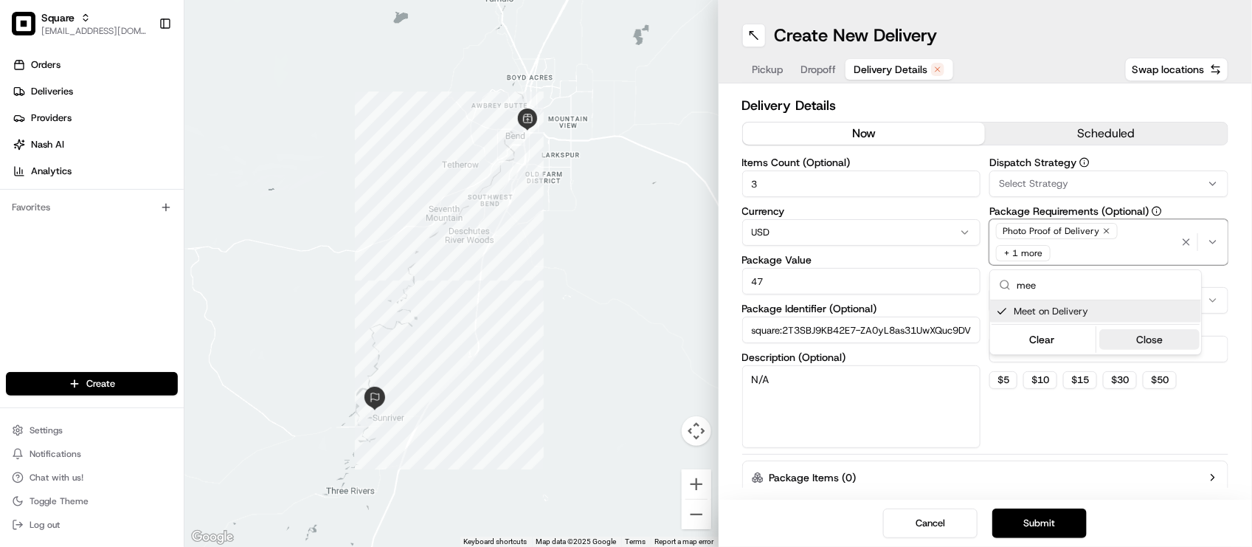
click at [1143, 347] on button "Close" at bounding box center [1149, 339] width 101 height 21
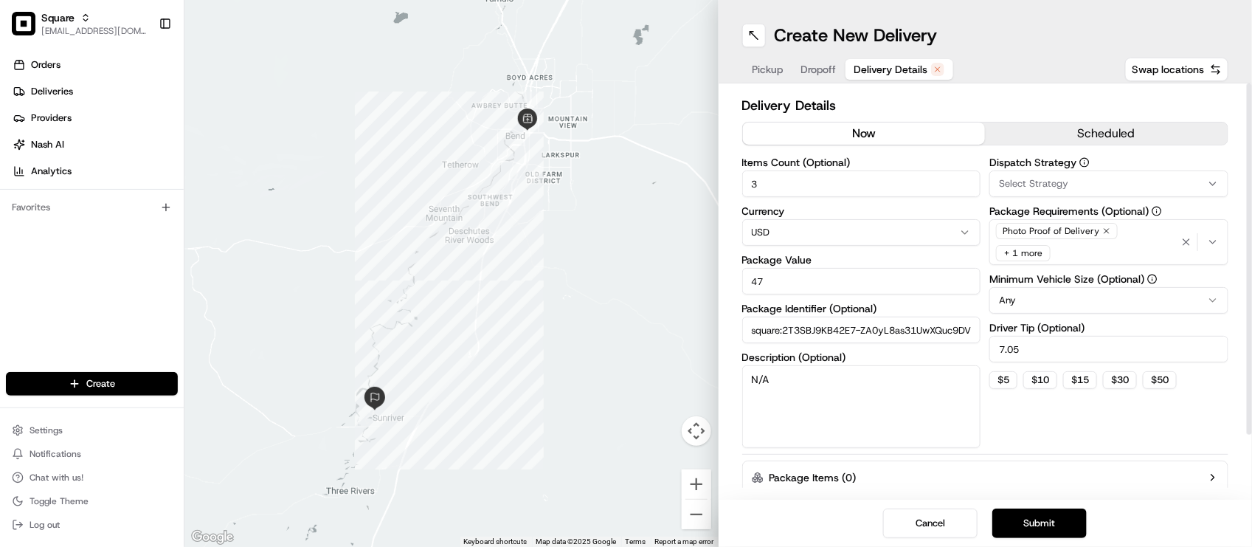
click at [805, 64] on span "Dropoff" at bounding box center [818, 69] width 35 height 15
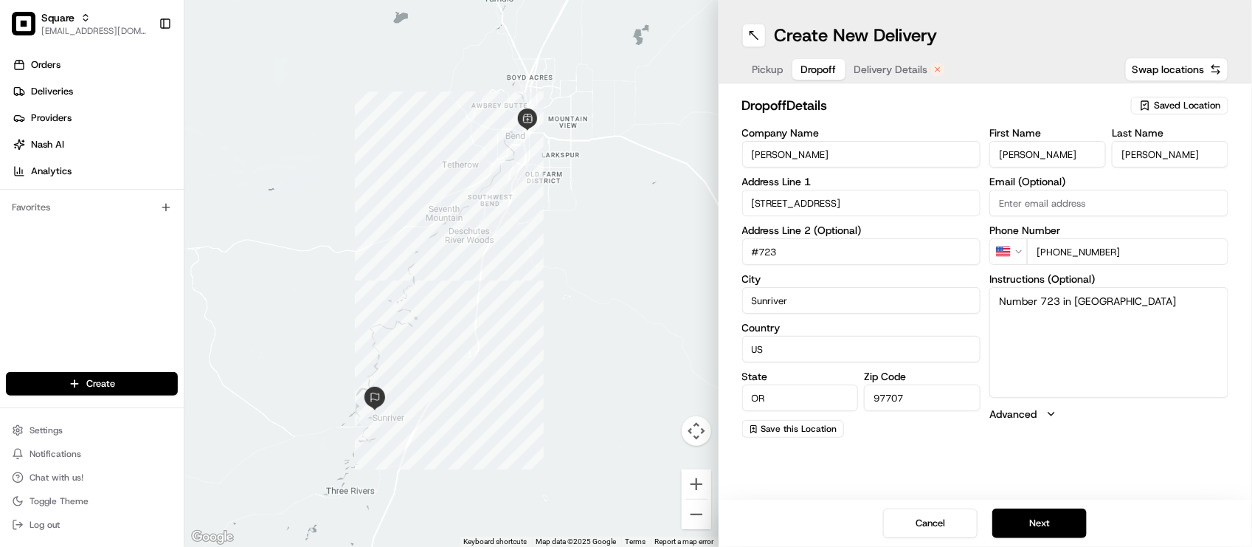
click at [766, 60] on button "Pickup" at bounding box center [768, 69] width 49 height 21
click at [884, 75] on span "Delivery Details" at bounding box center [891, 69] width 74 height 15
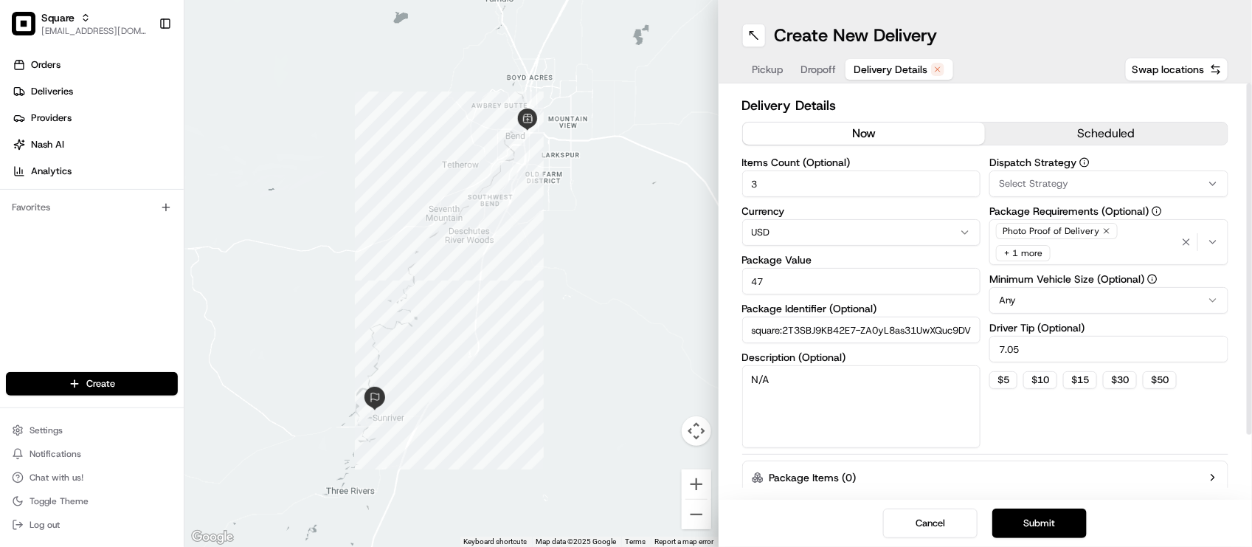
click at [1040, 77] on div "Pickup Dropoff Delivery Details Swap locations" at bounding box center [985, 69] width 487 height 27
click at [830, 64] on span "Dropoff" at bounding box center [818, 69] width 35 height 15
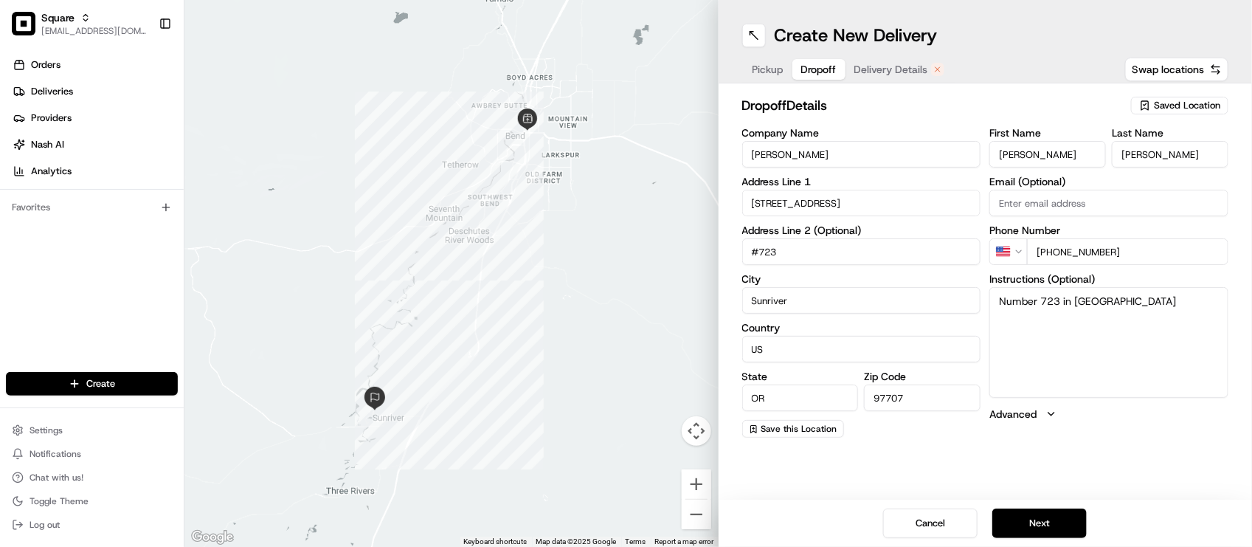
click at [904, 69] on span "Delivery Details" at bounding box center [891, 69] width 74 height 15
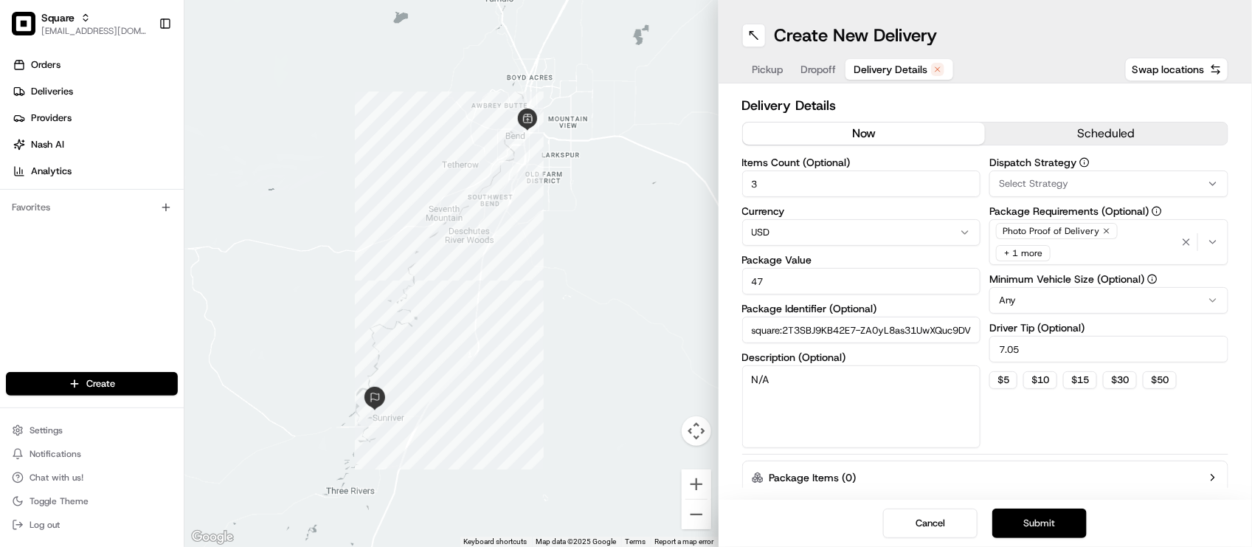
click at [1045, 519] on button "Submit" at bounding box center [1039, 523] width 94 height 30
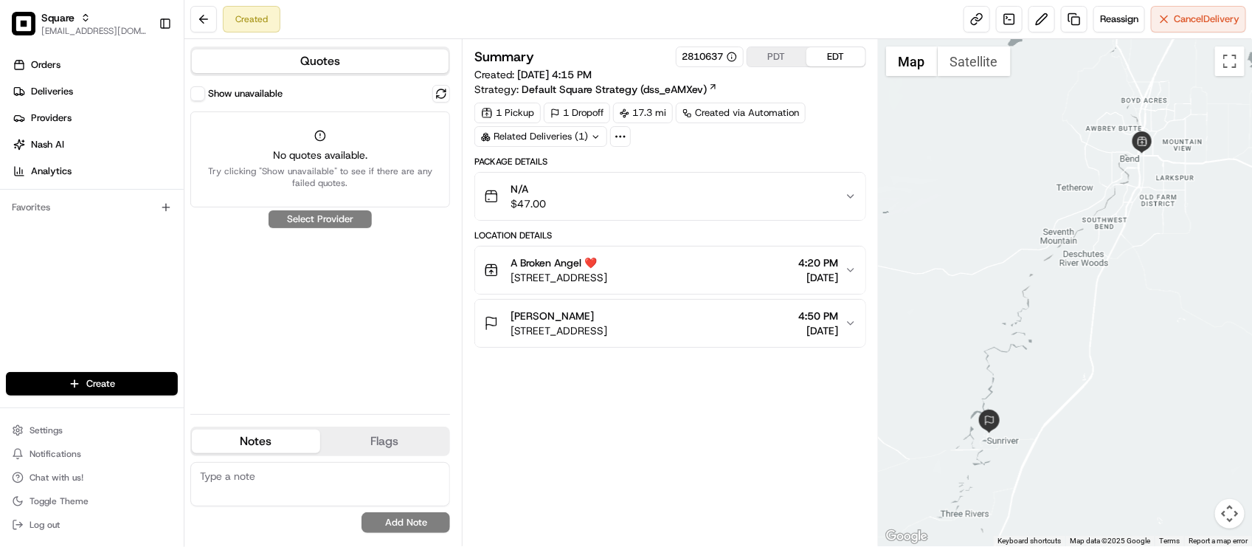
click at [714, 189] on div "N/A $47.00" at bounding box center [664, 196] width 360 height 30
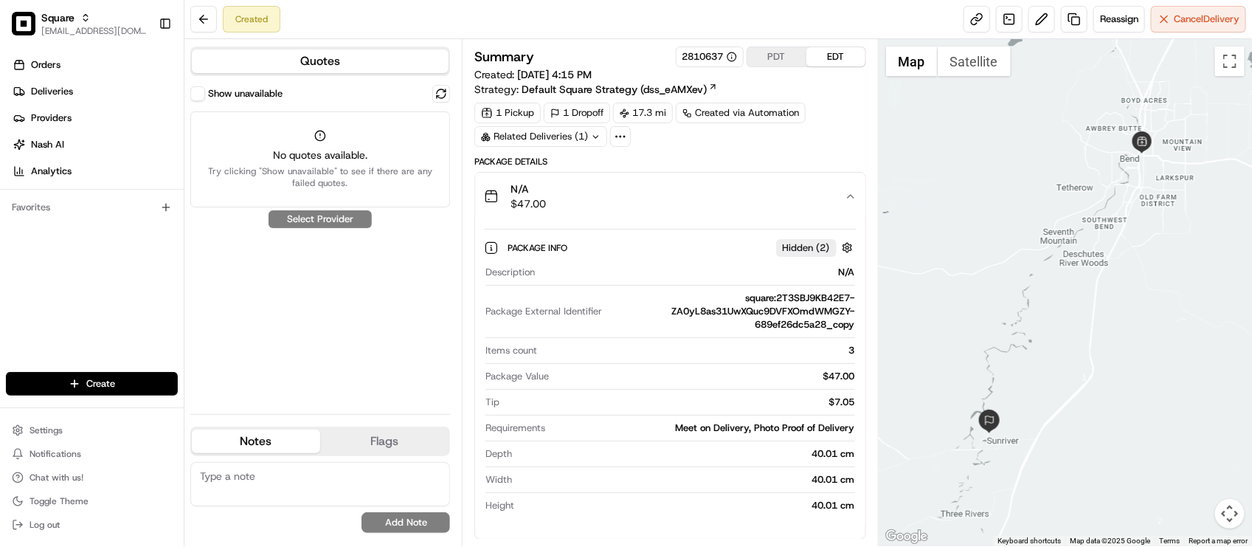
click at [714, 189] on div "N/A $47.00" at bounding box center [664, 196] width 360 height 30
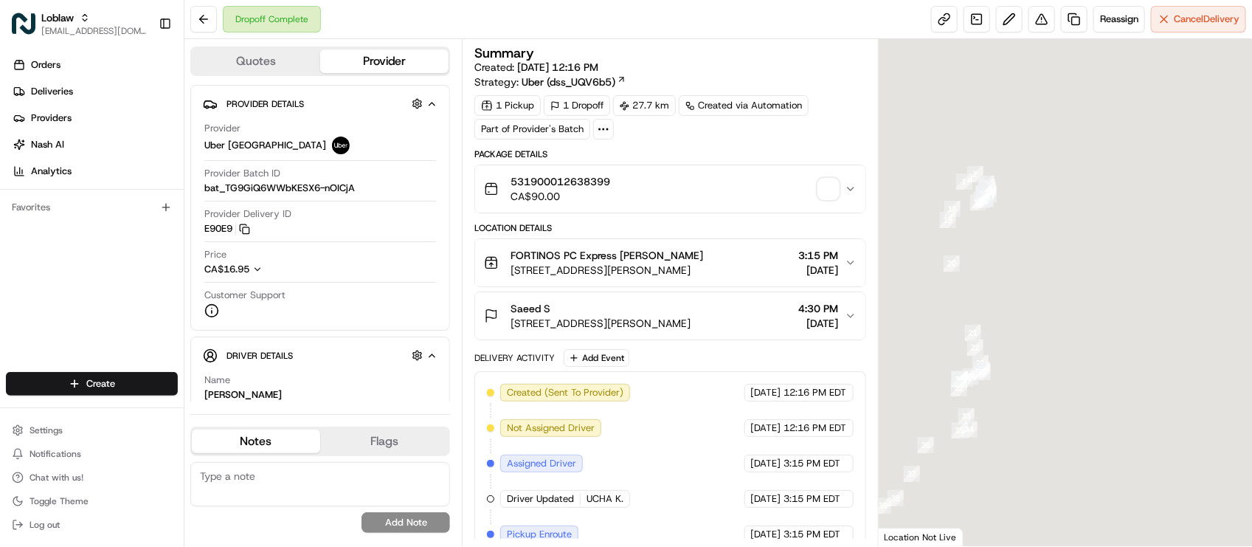
click at [432, 30] on div "Dropoff Complete Reassign Cancel Delivery" at bounding box center [717, 19] width 1067 height 39
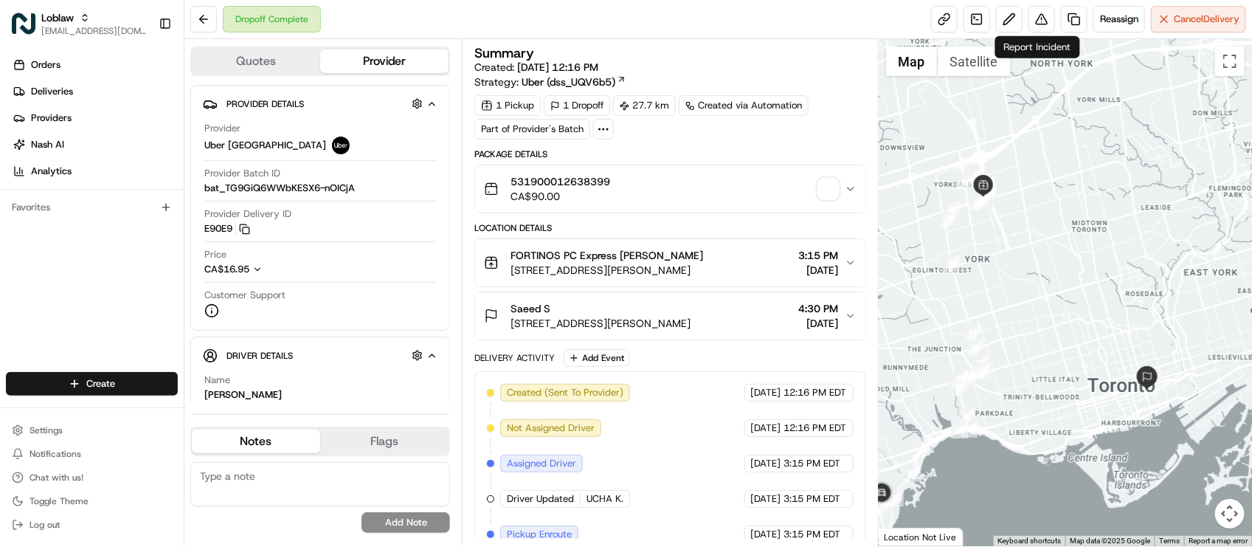
click at [1044, 30] on button at bounding box center [1041, 19] width 27 height 27
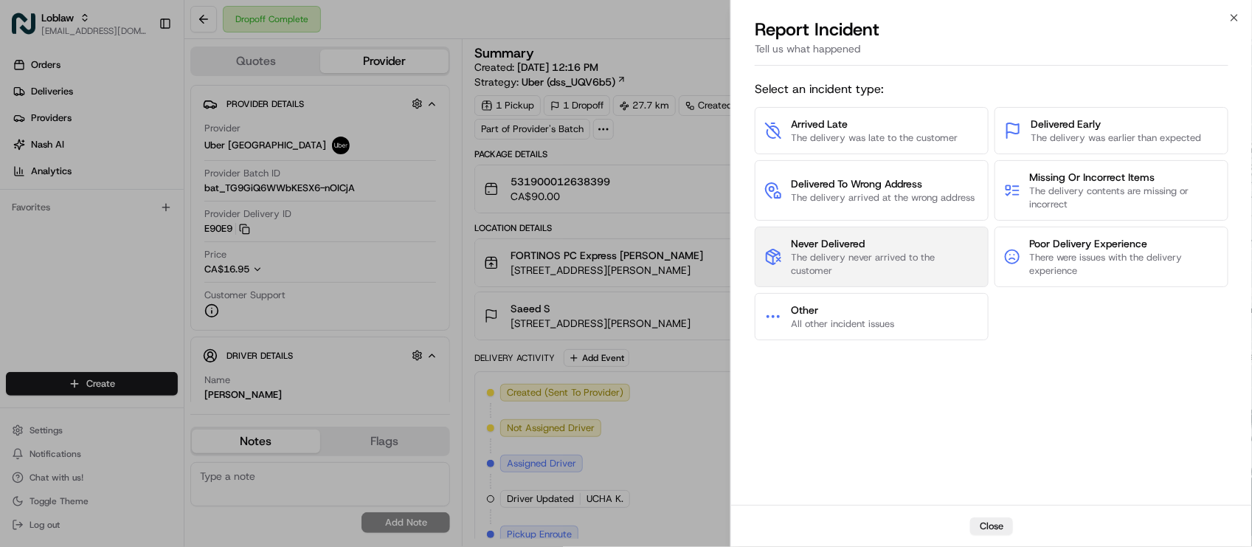
click at [884, 254] on span "The delivery never arrived to the customer" at bounding box center [885, 264] width 188 height 27
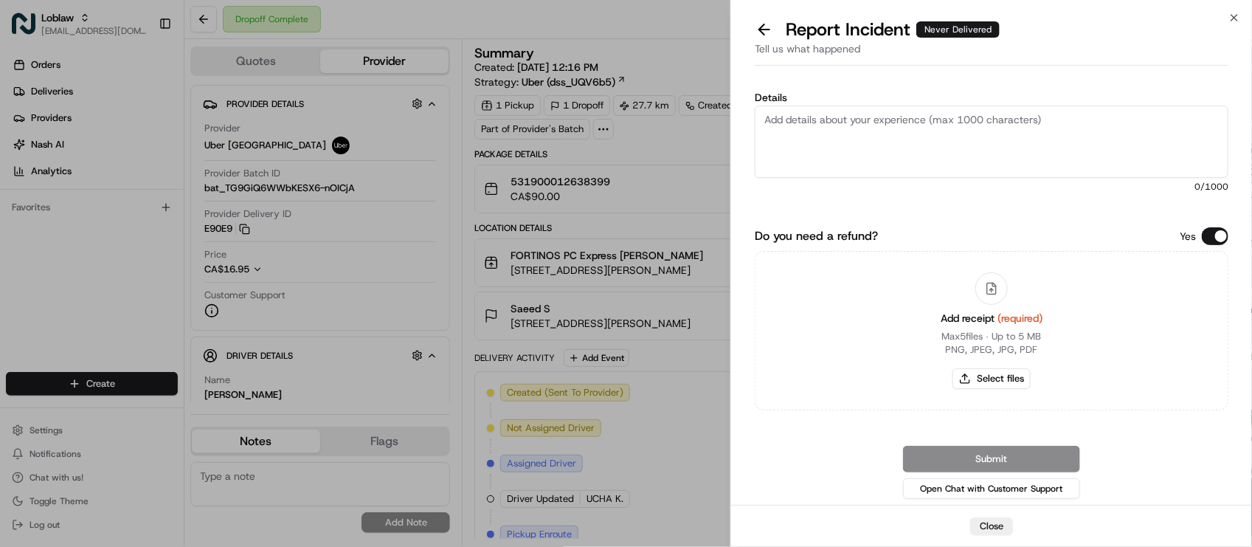
click at [1163, 164] on textarea "Details" at bounding box center [992, 141] width 474 height 72
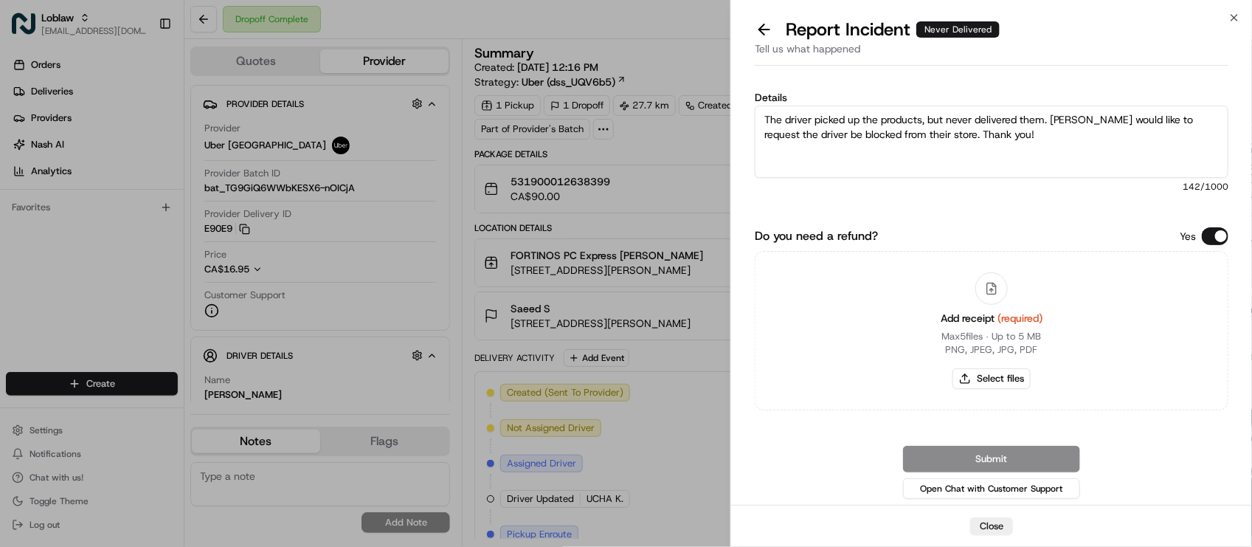
type textarea "The driver picked up the products, but never delivered them. Merchant would lik…"
click at [1217, 226] on div "Details The driver picked up the products, but never delivered them. Merchant w…" at bounding box center [992, 292] width 474 height 418
click at [1219, 238] on button "Do you need a refund?" at bounding box center [1215, 236] width 27 height 18
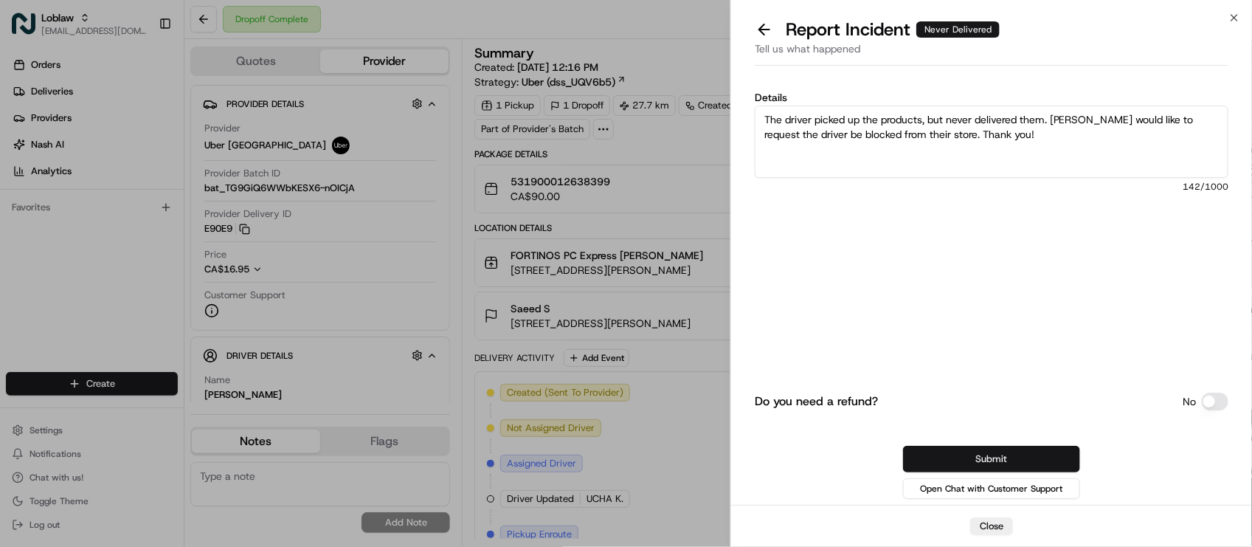
click at [1050, 447] on button "Submit" at bounding box center [991, 459] width 177 height 27
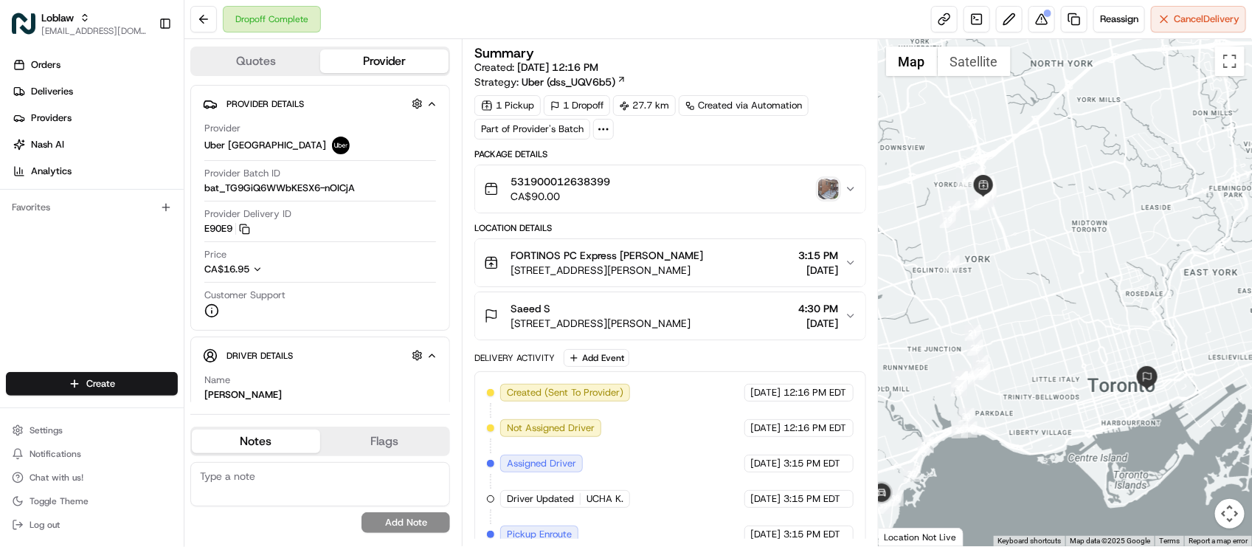
click at [420, 11] on div "Dropoff Complete Reassign Cancel Delivery" at bounding box center [717, 19] width 1067 height 39
click at [159, 274] on div "Orders Deliveries Providers [PERSON_NAME] Analytics Favorites" at bounding box center [92, 213] width 184 height 333
drag, startPoint x: 809, startPoint y: 131, endPoint x: 853, endPoint y: 133, distance: 44.3
click at [811, 131] on div "1 Pickup 1 Dropoff 27.7 km Created via Automation Part of Provider's Batch" at bounding box center [669, 117] width 391 height 44
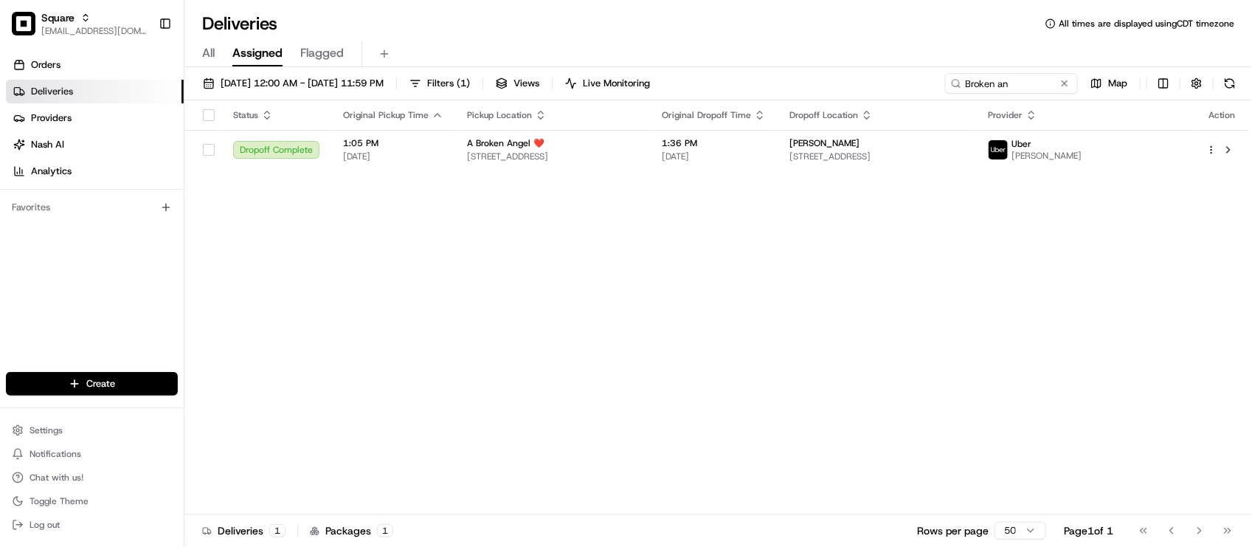
click at [804, 451] on div "Status Original Pickup Time Pickup Location Original Dropoff Time Dropoff Locat…" at bounding box center [716, 307] width 1064 height 414
click at [473, 271] on div "Status Original Pickup Time Pickup Location Original Dropoff Time Dropoff Locat…" at bounding box center [716, 307] width 1064 height 414
click at [1066, 85] on button at bounding box center [1064, 83] width 15 height 15
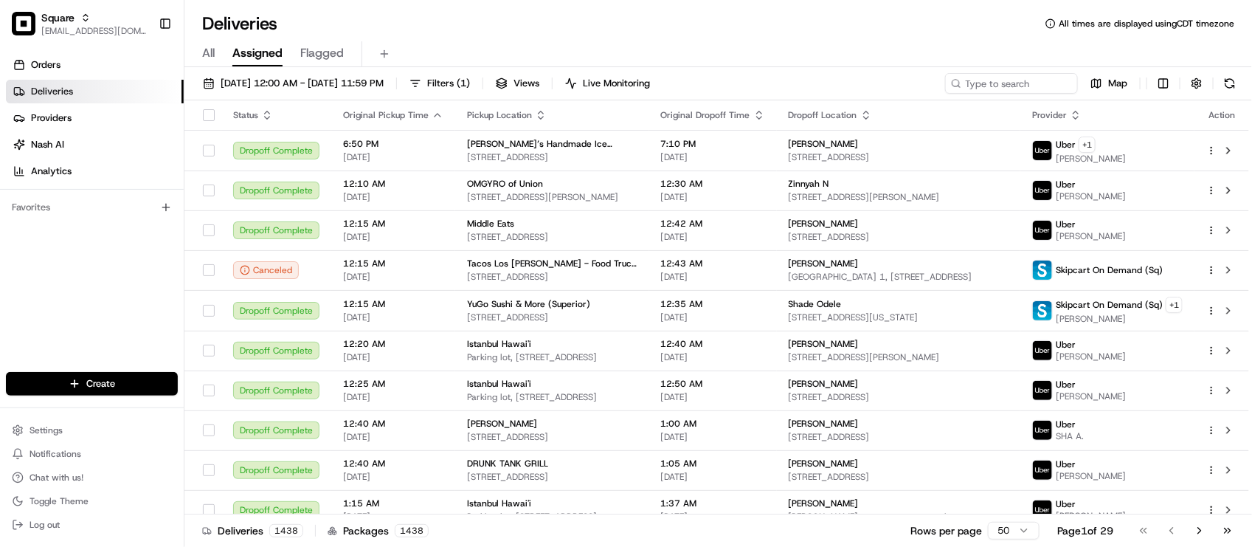
click at [358, 16] on div "Deliveries All times are displayed using CDT timezone" at bounding box center [717, 24] width 1067 height 24
click at [978, 83] on input at bounding box center [989, 83] width 177 height 21
paste input "6213912"
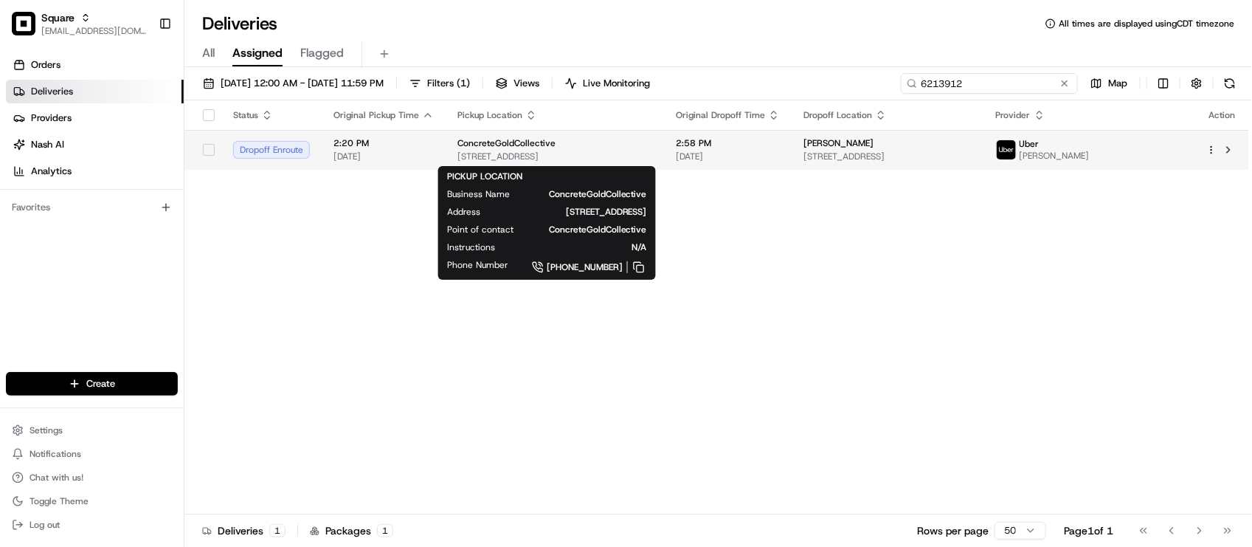
type input "6213912"
click at [652, 141] on div "ConcreteGoldCollective" at bounding box center [554, 143] width 195 height 12
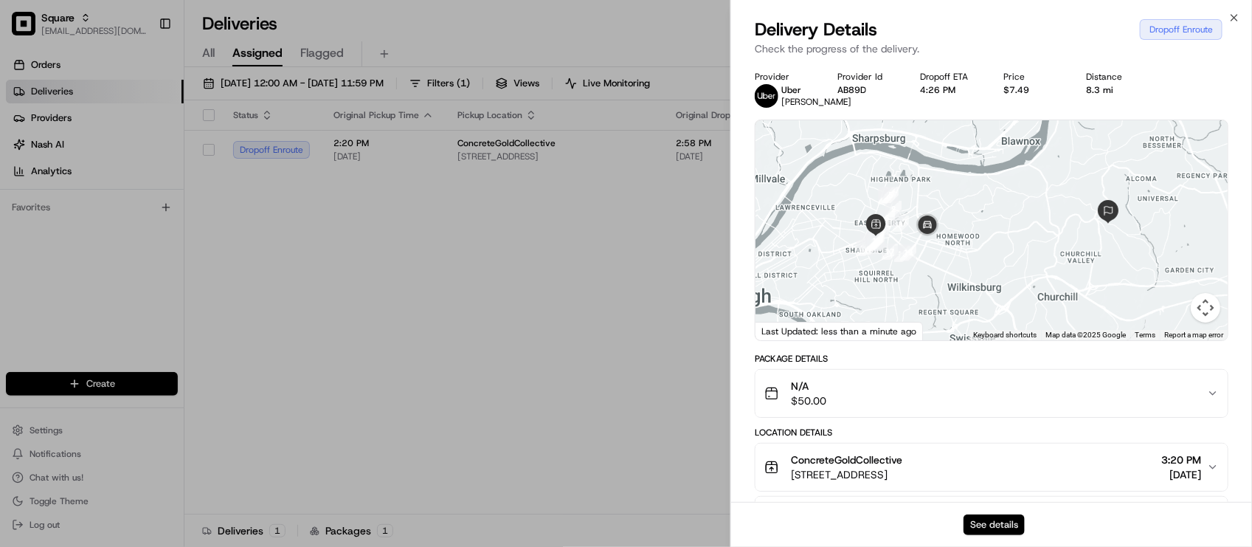
click at [992, 522] on button "See details" at bounding box center [993, 524] width 61 height 21
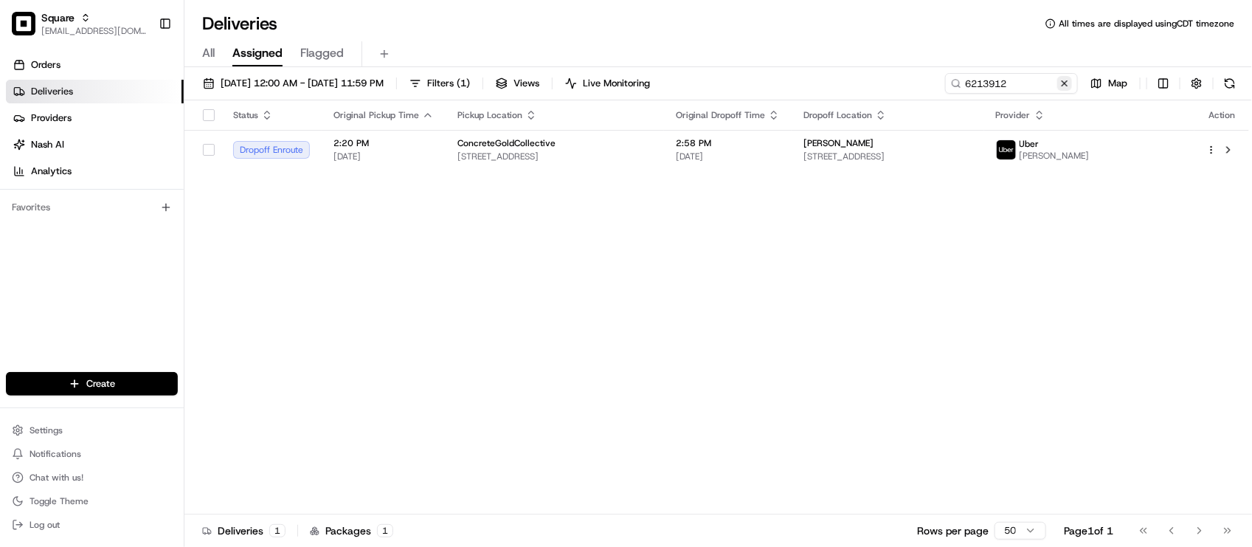
click at [1070, 77] on button at bounding box center [1064, 83] width 15 height 15
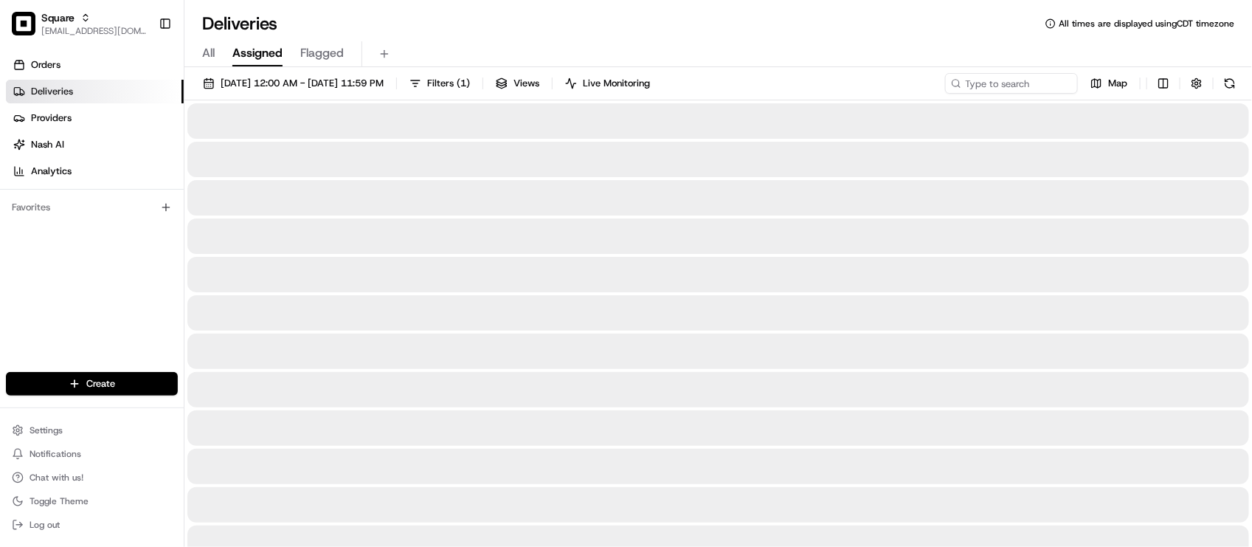
click at [931, 38] on div "All Assigned Flagged" at bounding box center [717, 51] width 1067 height 32
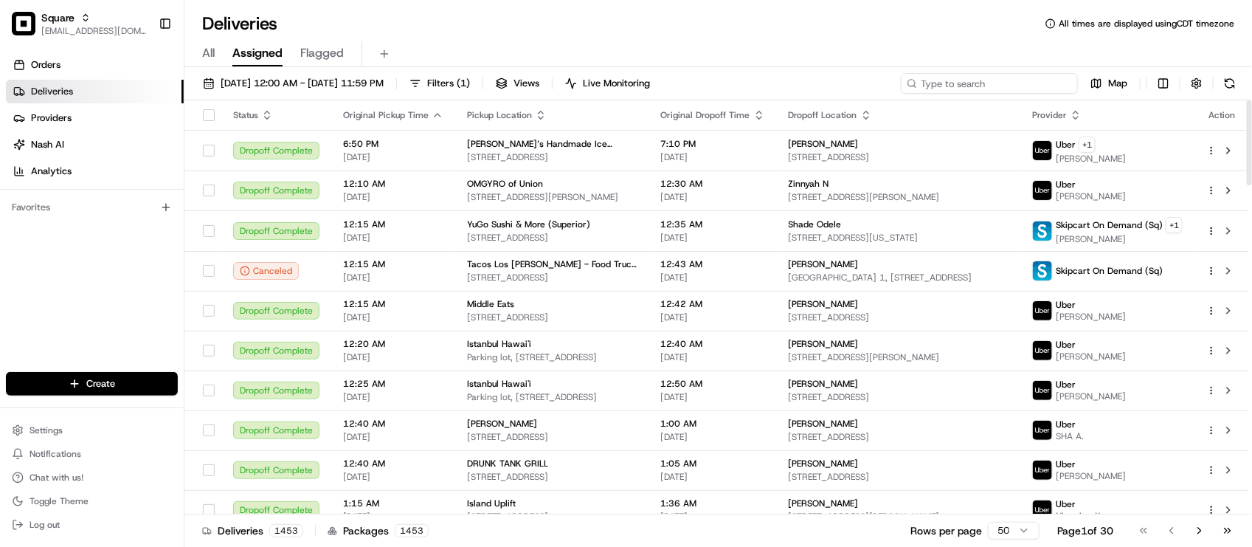
click at [975, 86] on input at bounding box center [989, 83] width 177 height 21
click at [980, 85] on input at bounding box center [989, 83] width 177 height 21
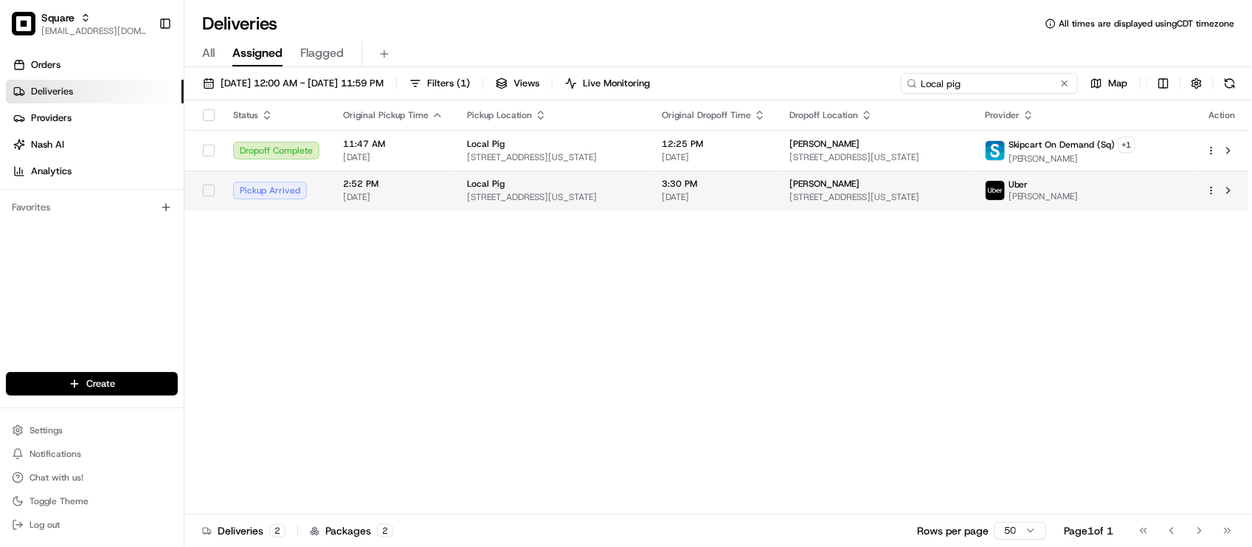
type input "Local pig"
click at [775, 201] on td "3:30 PM 08/15/2025" at bounding box center [714, 190] width 128 height 40
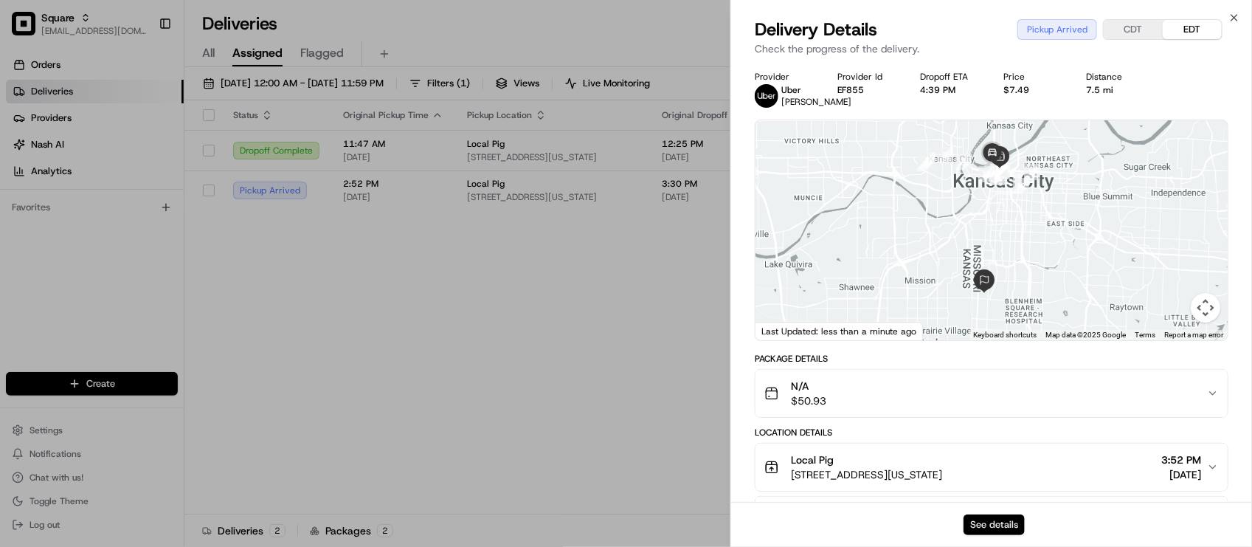
click at [983, 519] on button "See details" at bounding box center [993, 524] width 61 height 21
drag, startPoint x: 599, startPoint y: 312, endPoint x: 773, endPoint y: 198, distance: 208.3
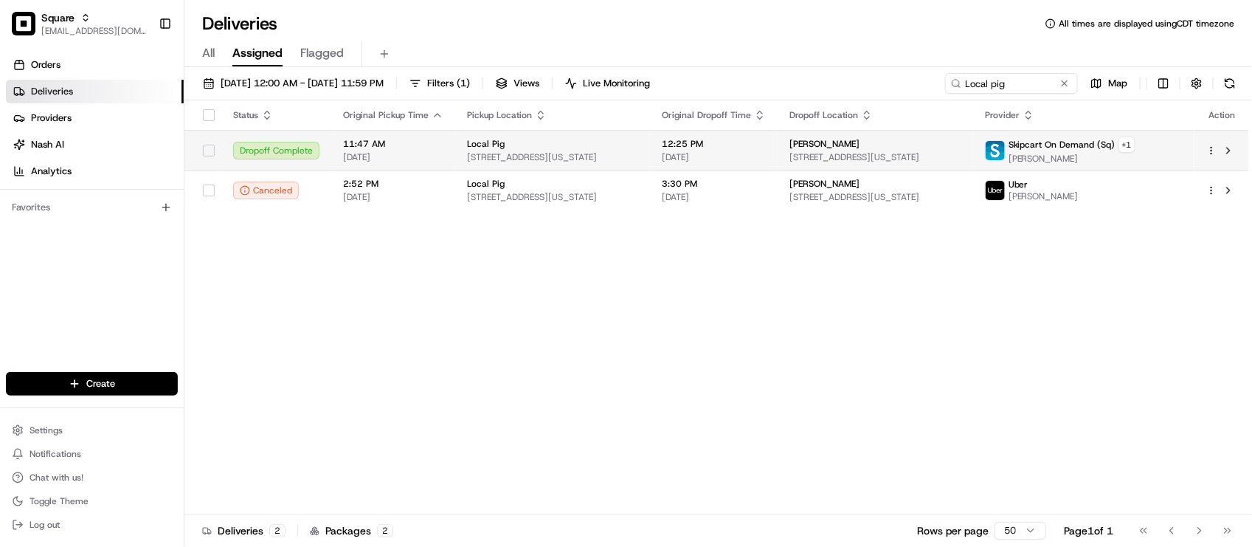
click at [735, 142] on span "12:25 PM" at bounding box center [714, 144] width 104 height 12
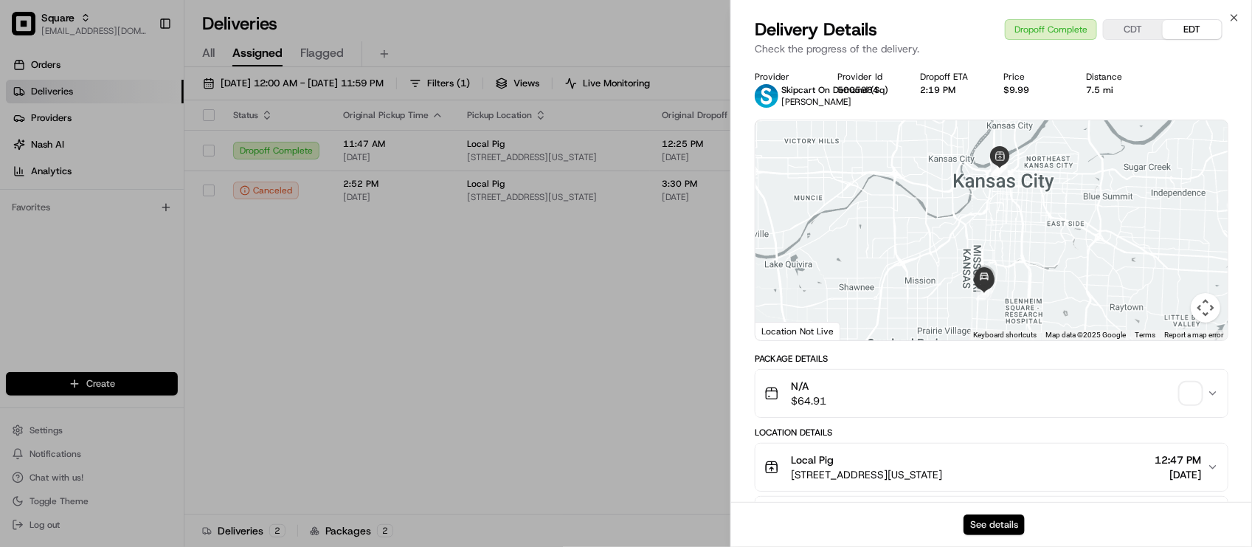
click at [1011, 518] on button "See details" at bounding box center [993, 524] width 61 height 21
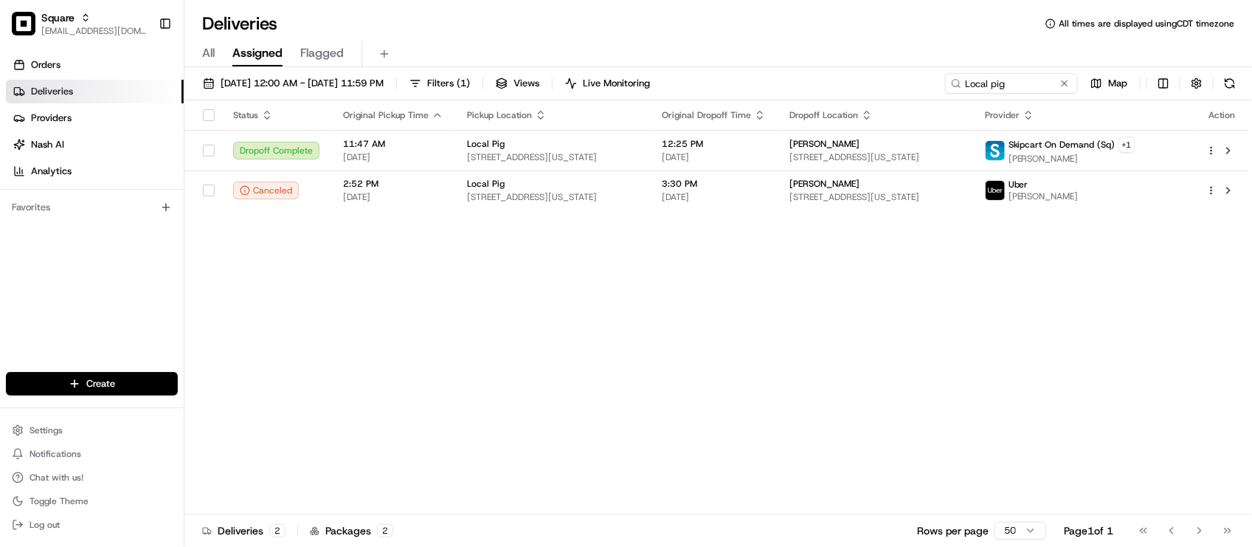
click at [699, 343] on div "Status Original Pickup Time Pickup Location Original Dropoff Time Dropoff Locat…" at bounding box center [716, 307] width 1064 height 414
drag, startPoint x: 639, startPoint y: 367, endPoint x: 617, endPoint y: 181, distance: 187.2
click at [639, 369] on div "Status Original Pickup Time Pickup Location Original Dropoff Time Dropoff Locat…" at bounding box center [716, 307] width 1064 height 414
click at [569, 27] on div "Deliveries All times are displayed using CDT timezone" at bounding box center [717, 24] width 1067 height 24
click at [567, 344] on div "Status Original Pickup Time Pickup Location Original Dropoff Time Dropoff Locat…" at bounding box center [716, 307] width 1064 height 414
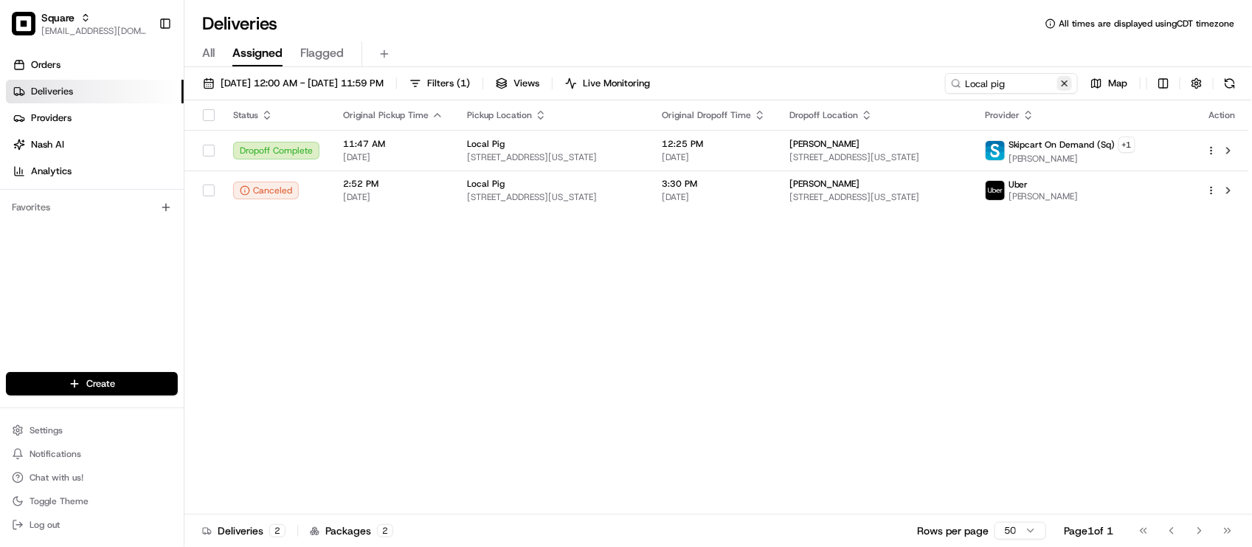
click at [1070, 83] on button at bounding box center [1064, 83] width 15 height 15
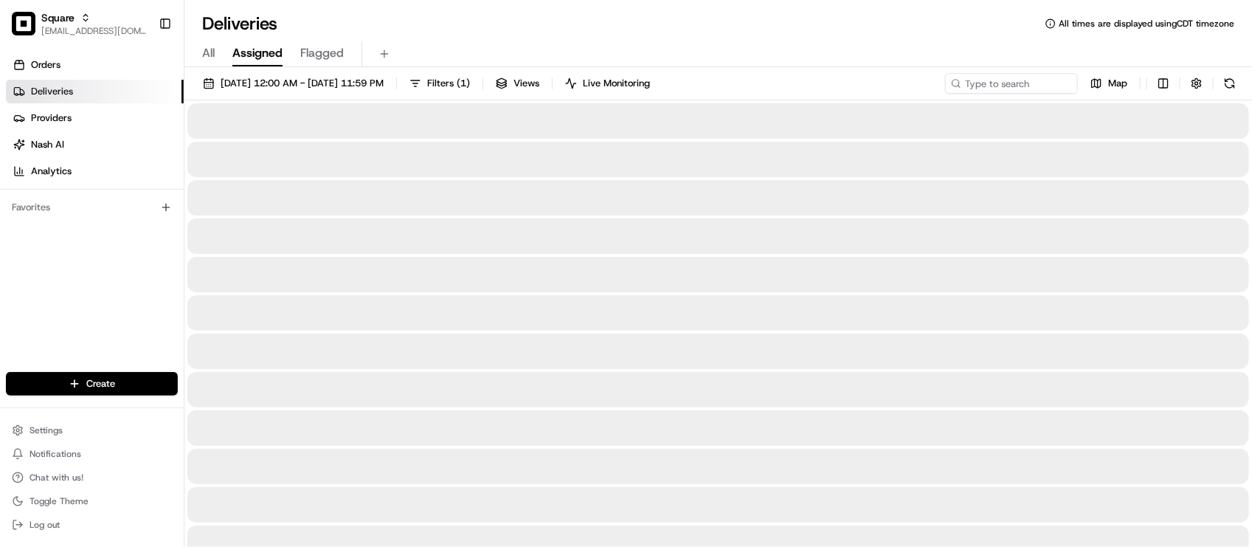
click at [987, 39] on div "All Assigned Flagged" at bounding box center [717, 51] width 1067 height 32
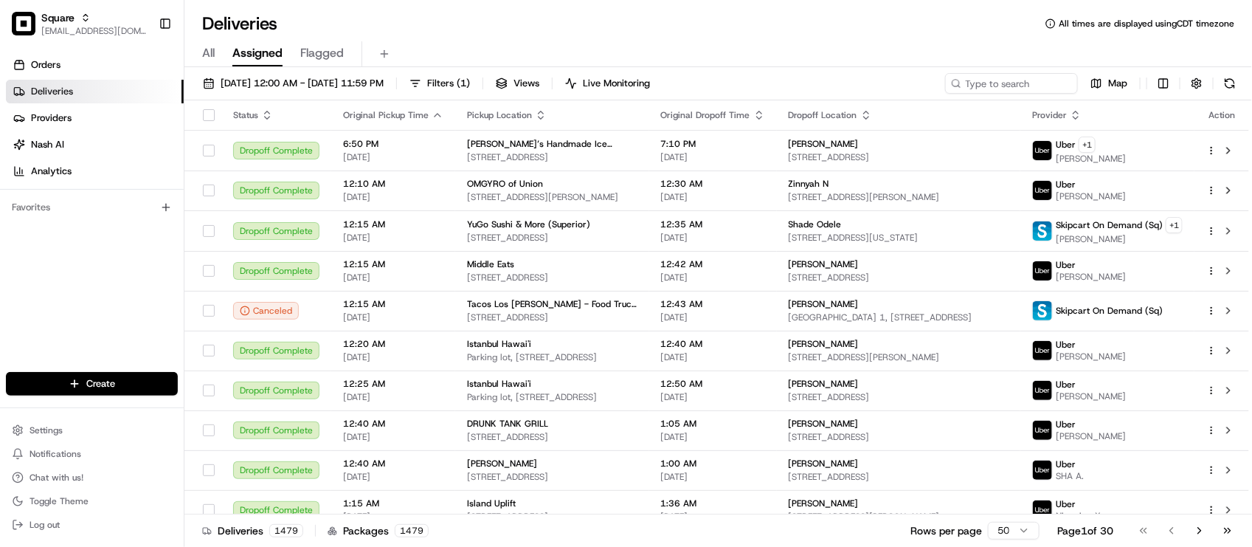
click at [107, 311] on div "Orders Deliveries Providers [PERSON_NAME] Analytics Favorites" at bounding box center [92, 213] width 184 height 333
click at [417, 27] on div "Deliveries All times are displayed using CDT timezone" at bounding box center [717, 24] width 1067 height 24
drag, startPoint x: 113, startPoint y: 288, endPoint x: 122, endPoint y: 210, distance: 78.0
click at [113, 288] on div "Orders Deliveries Providers Nash AI Analytics Favorites" at bounding box center [92, 213] width 184 height 333
click at [607, 9] on div "Deliveries All times are displayed using CDT timezone All Assigned Flagged 08/1…" at bounding box center [717, 273] width 1067 height 547
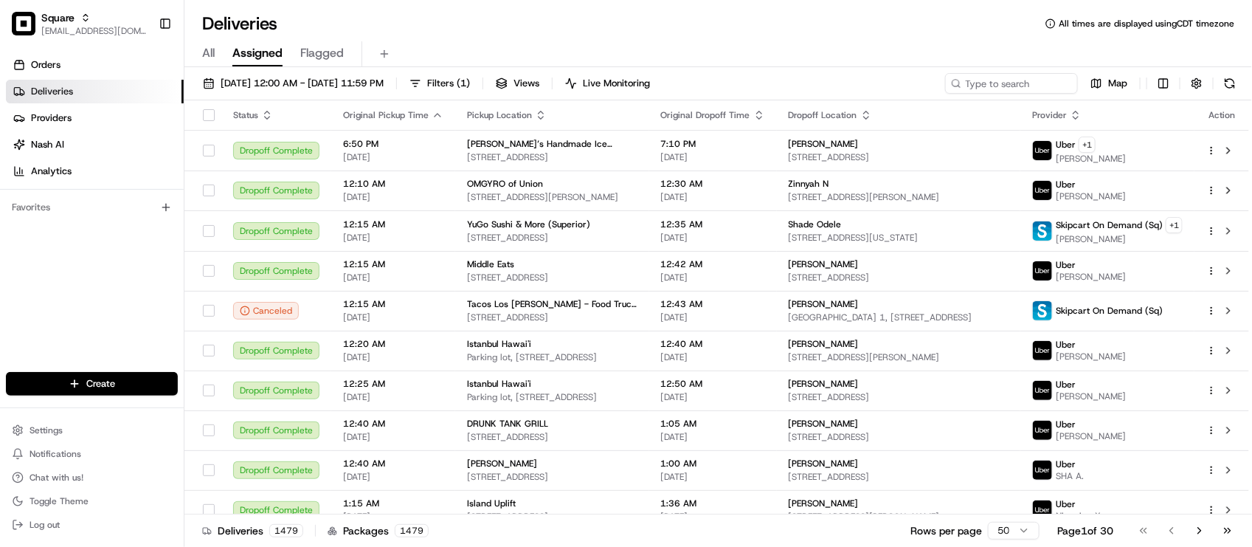
click at [411, 30] on div "Deliveries All times are displayed using CDT timezone" at bounding box center [717, 24] width 1067 height 24
click at [997, 89] on input at bounding box center [989, 83] width 177 height 21
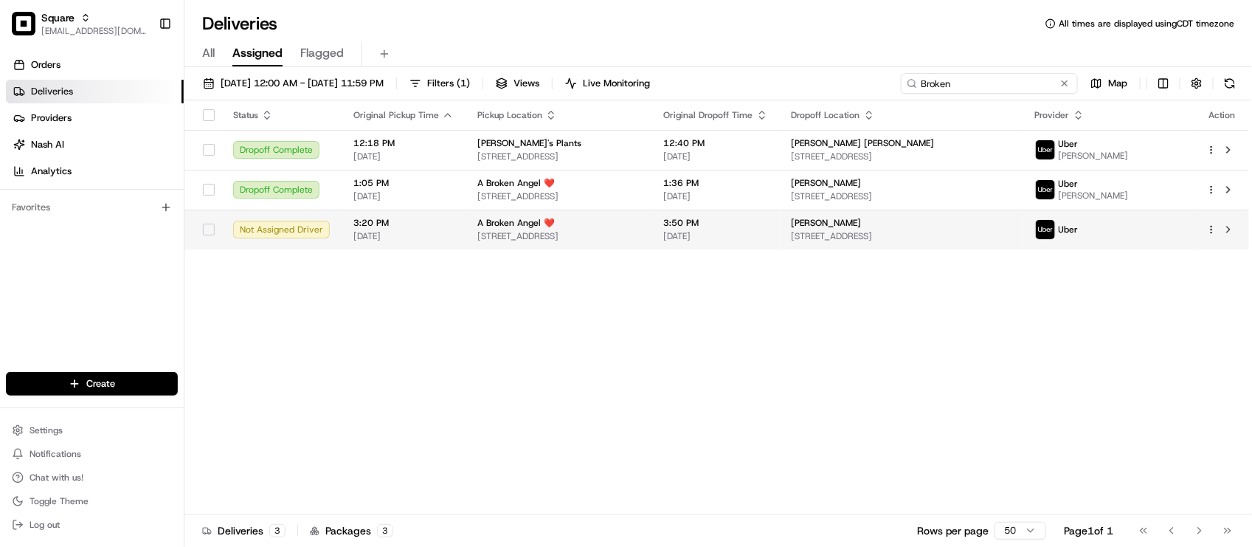
type input "Broken"
click at [893, 232] on span "17600 Center Dr #723, Sunriver, OR 97707, USA" at bounding box center [901, 236] width 220 height 12
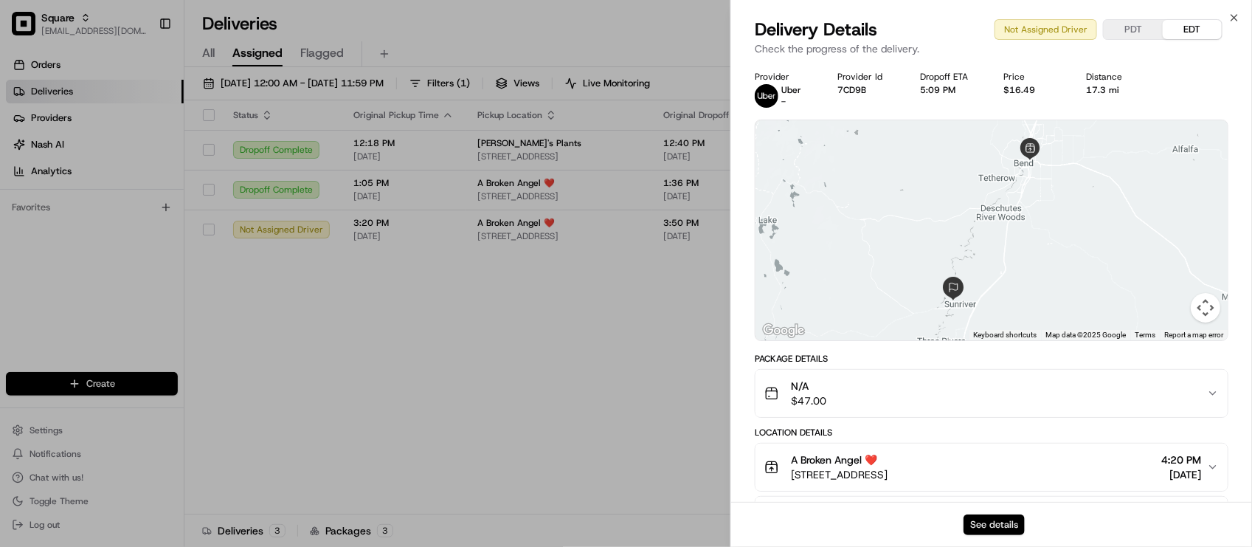
click at [1005, 524] on button "See details" at bounding box center [993, 524] width 61 height 21
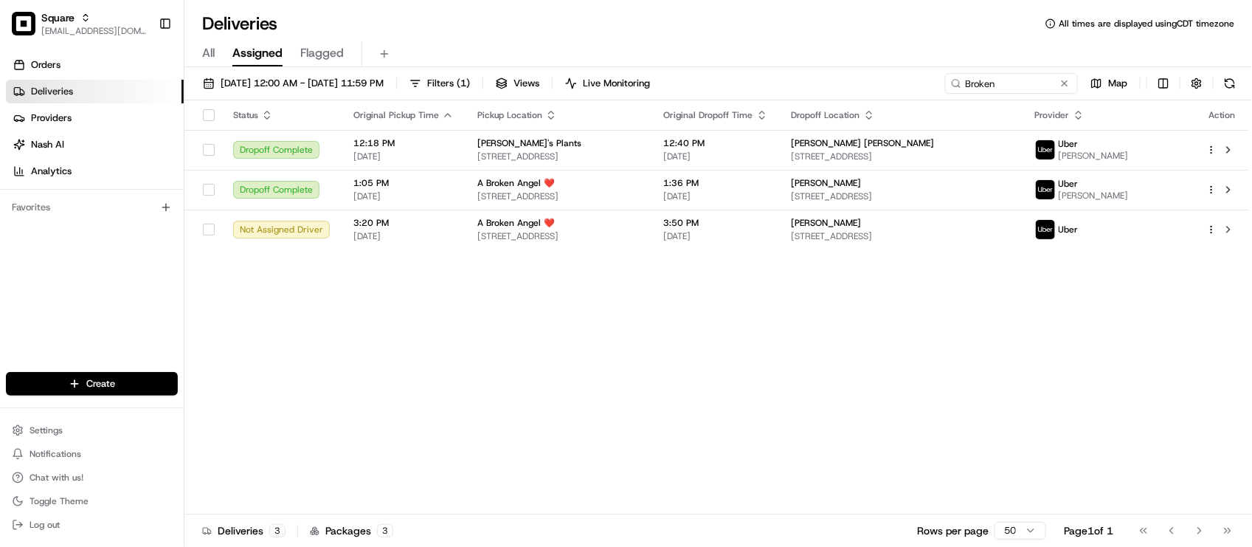
click at [440, 424] on div "Status Original Pickup Time Pickup Location Original Dropoff Time Dropoff Locat…" at bounding box center [716, 307] width 1064 height 414
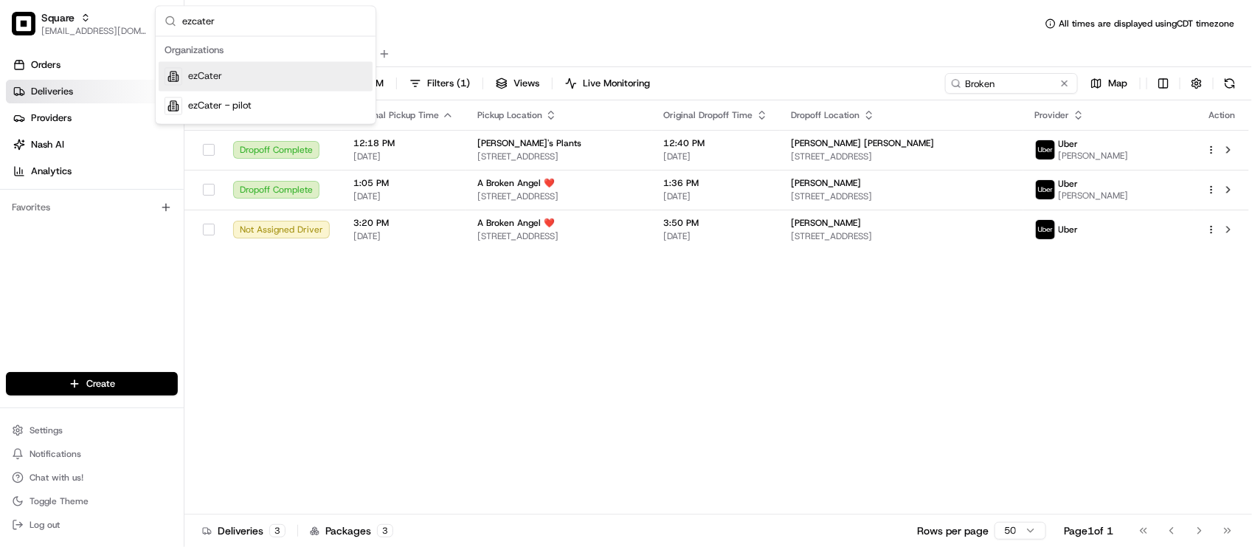
type input "ezcater"
click at [243, 82] on div "ezCater" at bounding box center [266, 77] width 214 height 30
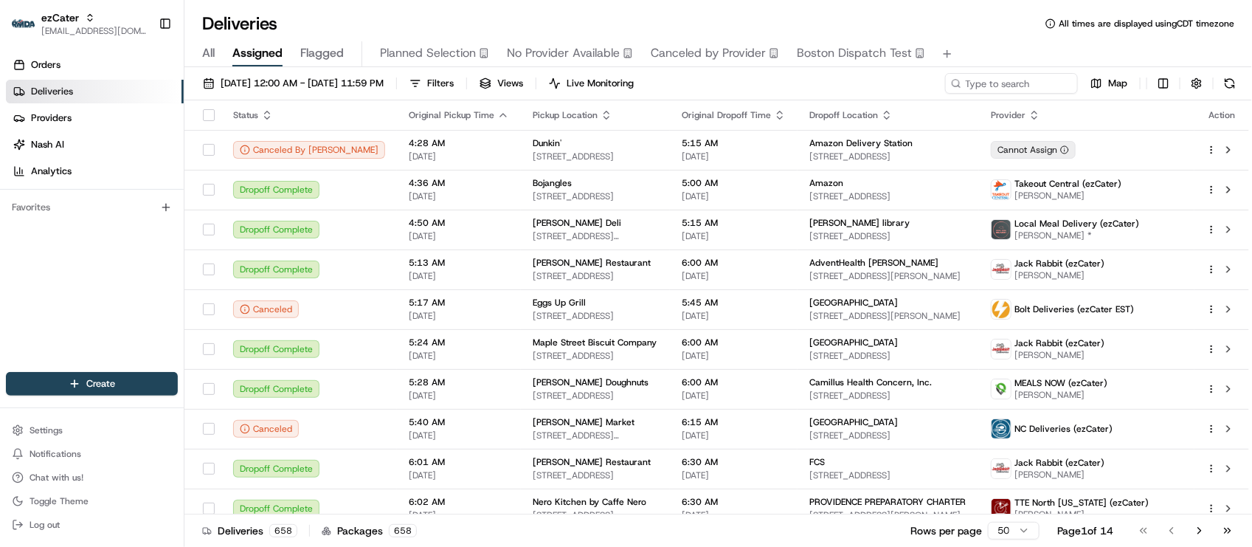
click at [370, 18] on div "Deliveries All times are displayed using CDT timezone" at bounding box center [717, 24] width 1067 height 24
click at [312, 77] on span "08/15/2025 12:00 AM - 08/15/2025 11:59 PM" at bounding box center [302, 83] width 163 height 13
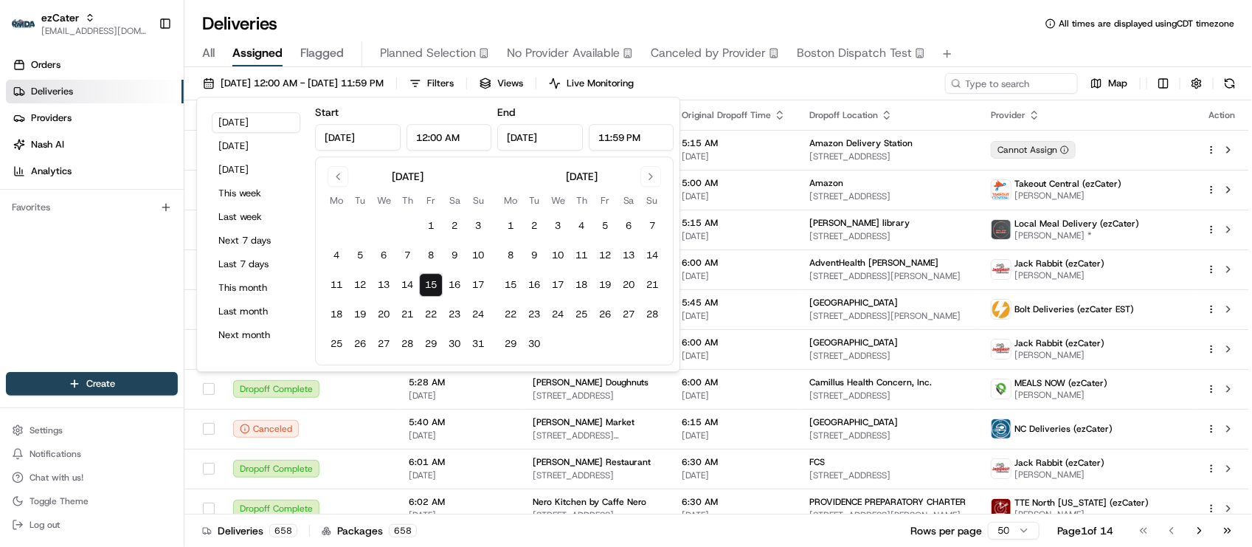
click at [403, 10] on div "Deliveries All times are displayed using CDT timezone All Assigned Flagged Plan…" at bounding box center [717, 273] width 1067 height 547
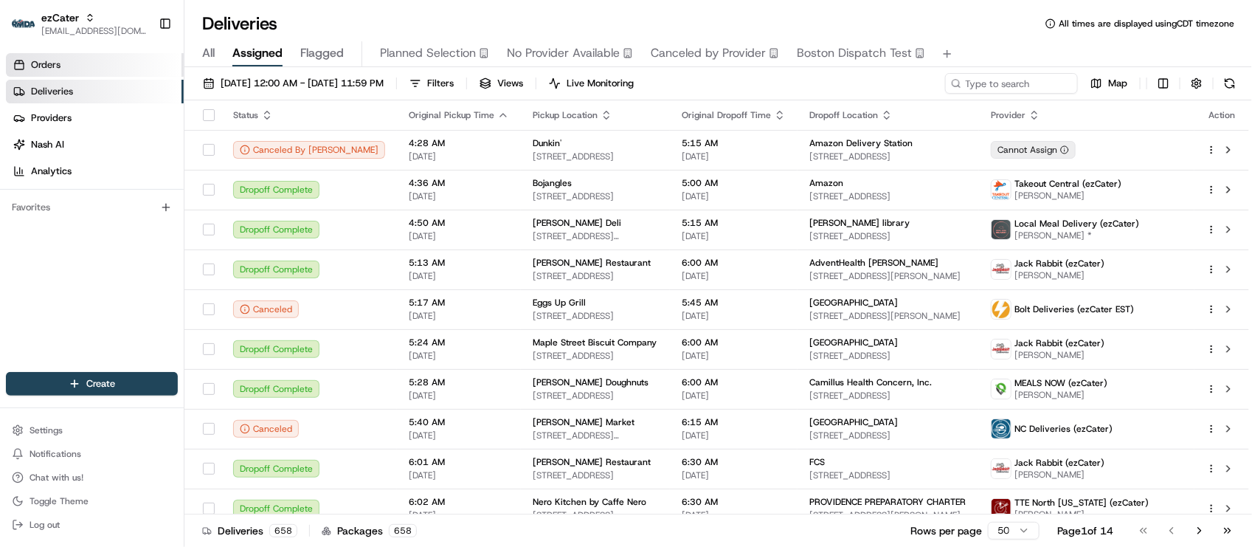
click at [66, 69] on link "Orders" at bounding box center [95, 65] width 178 height 24
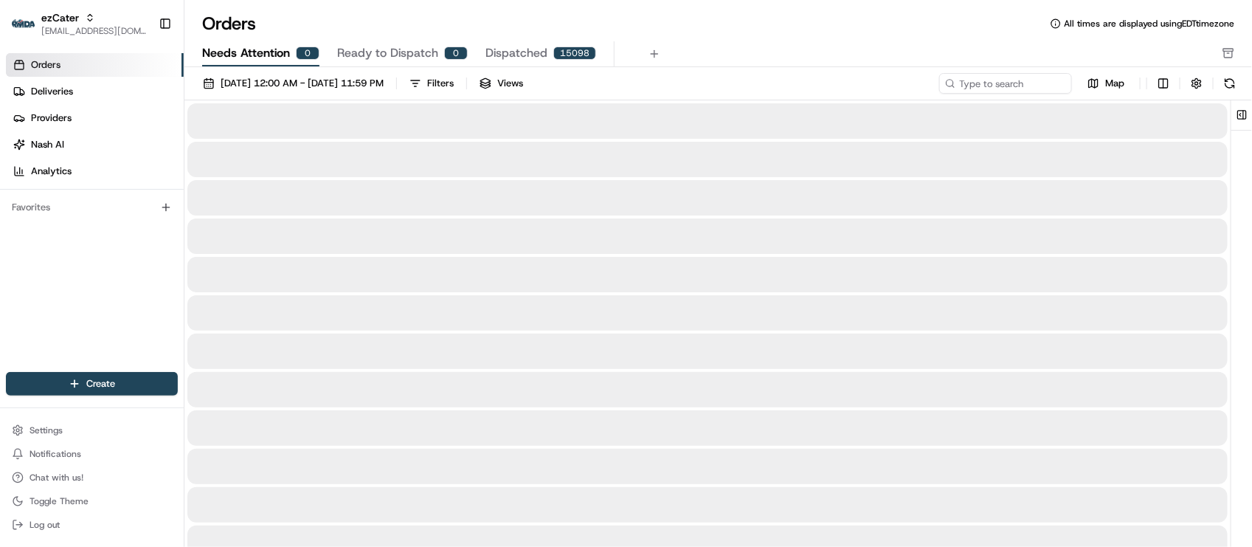
click at [260, 52] on span "Needs Attention" at bounding box center [246, 53] width 88 height 18
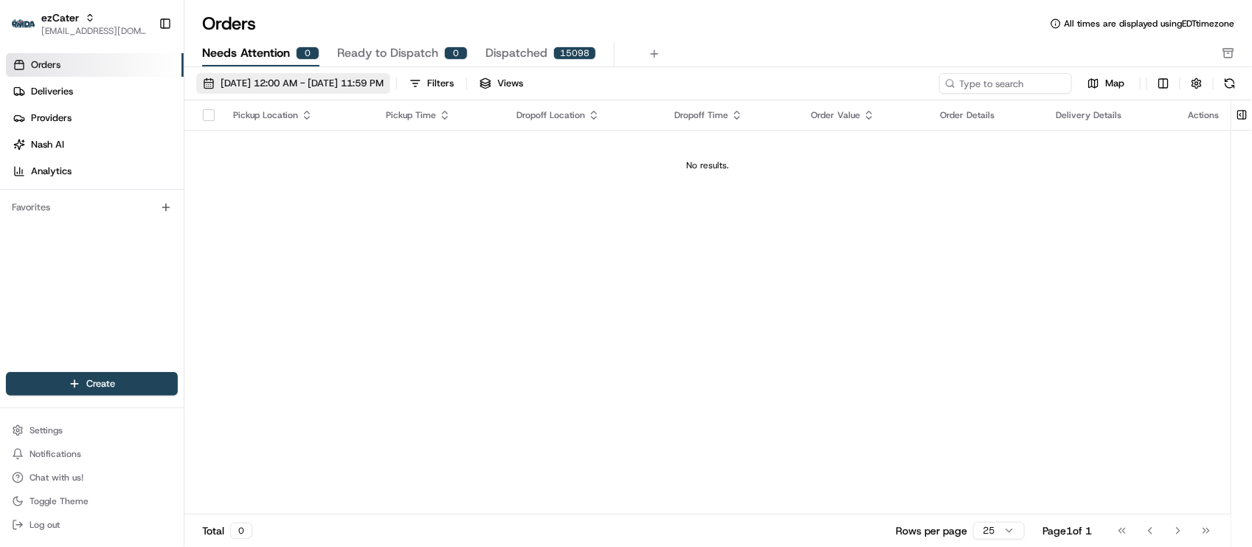
click at [274, 83] on span "08/01/2025 12:00 AM - 08/31/2025 11:59 PM" at bounding box center [302, 83] width 163 height 13
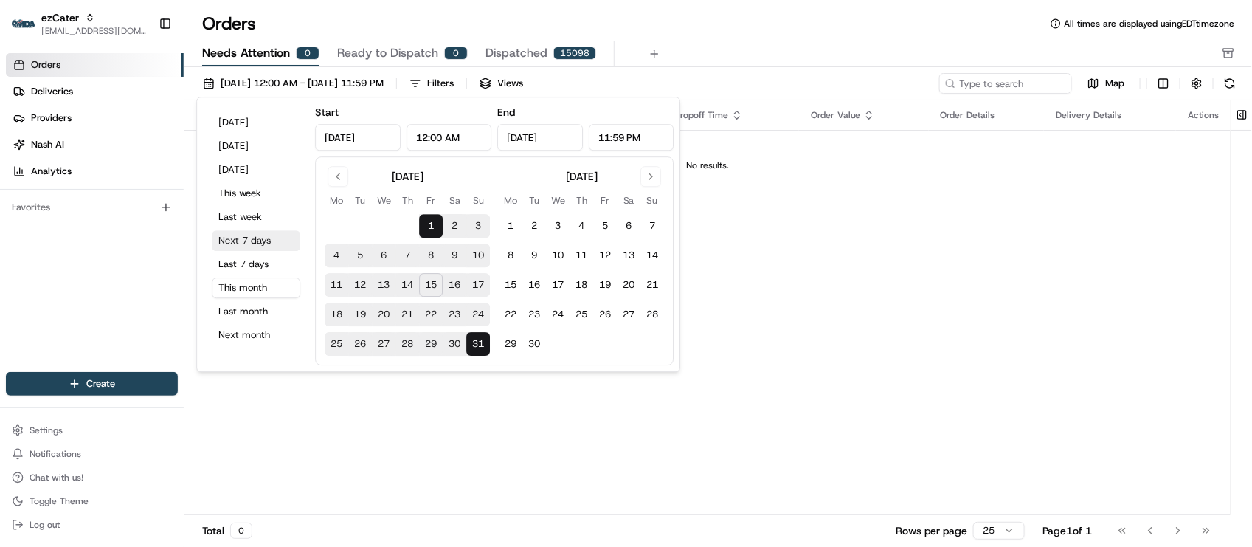
click at [258, 247] on button "Next 7 days" at bounding box center [256, 240] width 89 height 21
type input "Aug 15, 2025"
type input "Aug 22, 2025"
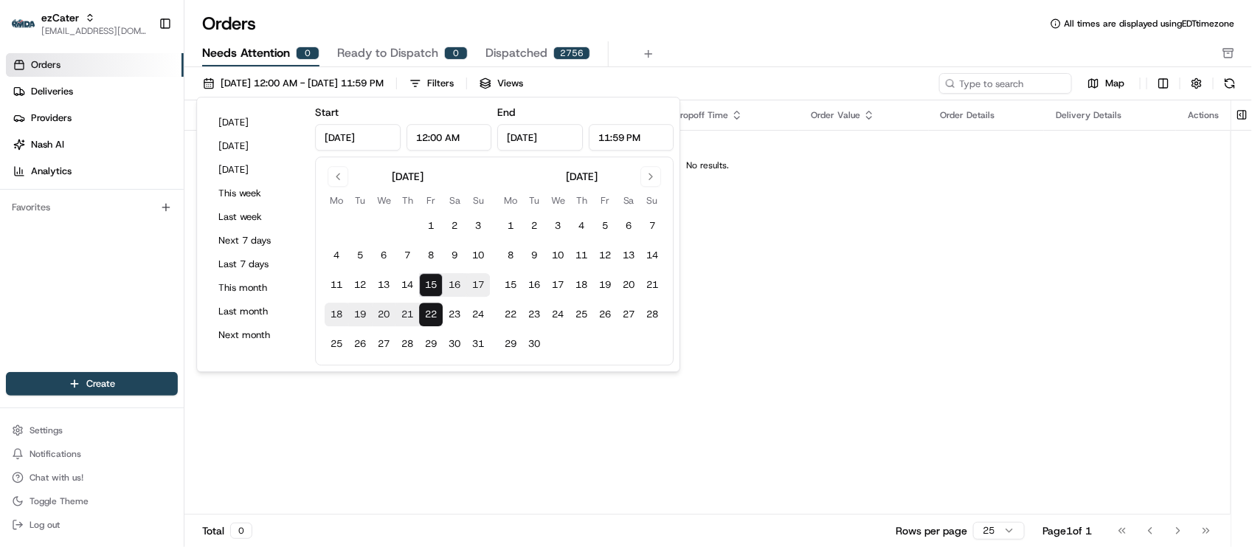
click at [849, 50] on div "Needs Attention 0 Ready to Dispatch 0 Dispatched 2756" at bounding box center [707, 53] width 1011 height 25
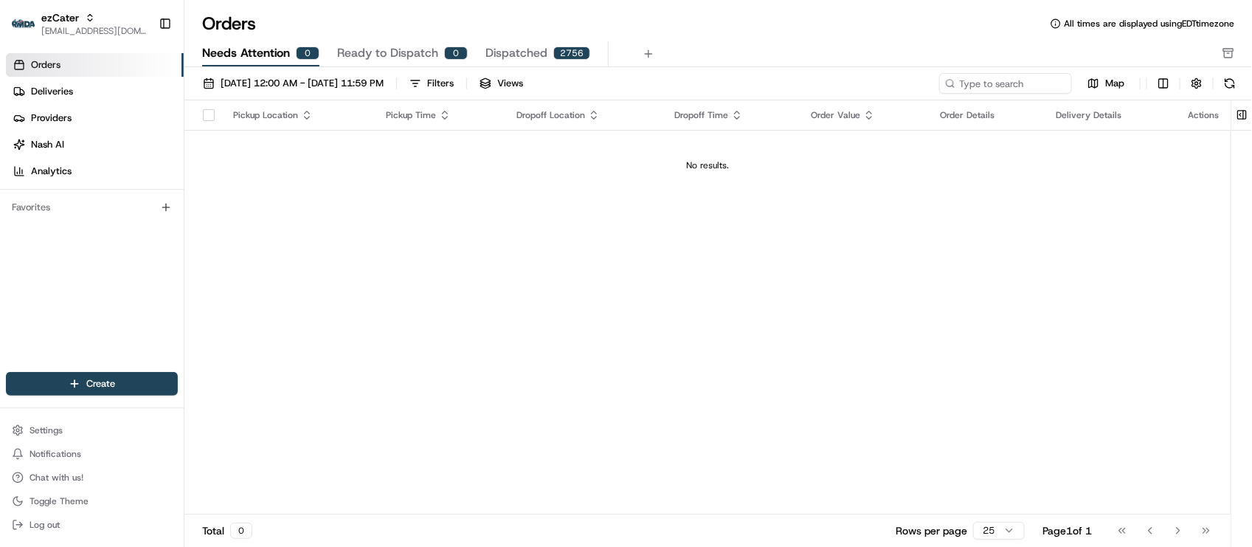
click at [946, 333] on div "Pickup Location Pickup Time Dropoff Location Dropoff Time Order Value Order Det…" at bounding box center [707, 307] width 1046 height 414
click at [461, 204] on div "Pickup Location Pickup Time Dropoff Location Dropoff Time Order Value Order Det…" at bounding box center [707, 307] width 1046 height 414
click at [425, 294] on div "Pickup Location Pickup Time Dropoff Location Dropoff Time Order Value Order Det…" at bounding box center [707, 307] width 1046 height 414
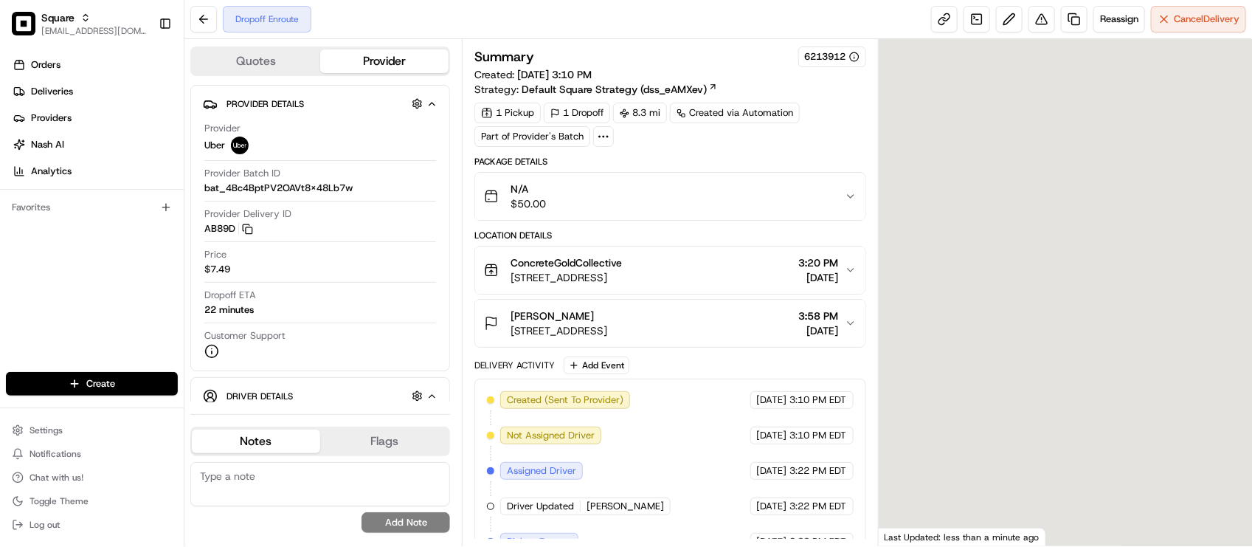
click at [300, 264] on div "Price $7.49" at bounding box center [320, 262] width 232 height 28
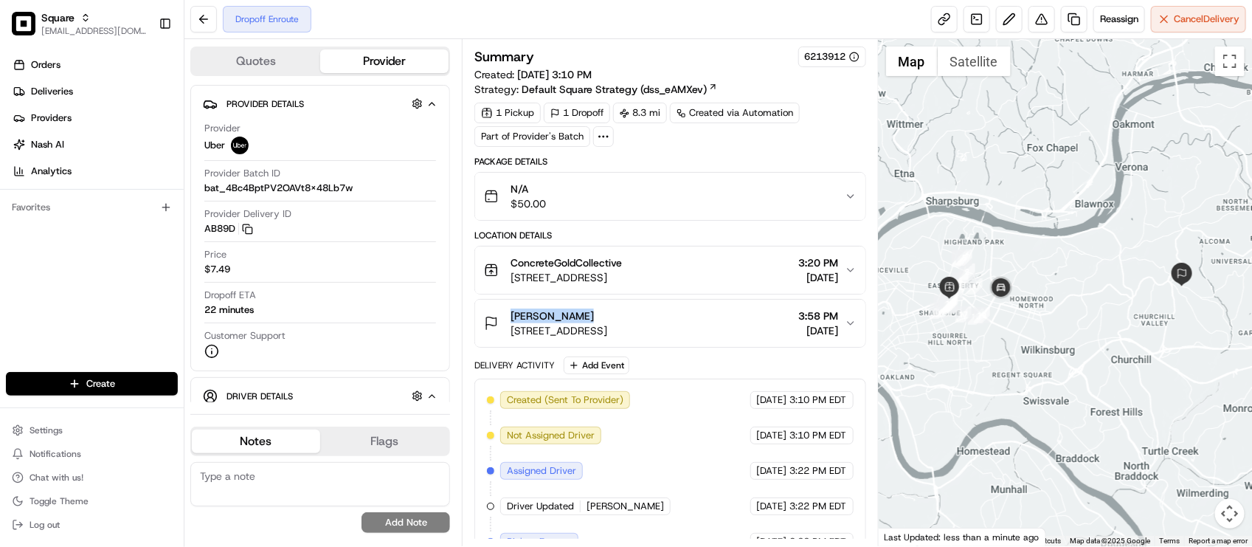
drag, startPoint x: 513, startPoint y: 314, endPoint x: 628, endPoint y: 322, distance: 116.1
click at [607, 322] on div "[PERSON_NAME]" at bounding box center [558, 315] width 97 height 15
click at [701, 373] on div "Delivery Activity Add Event" at bounding box center [669, 365] width 391 height 18
click at [729, 374] on div "Delivery Activity Add Event" at bounding box center [669, 365] width 391 height 18
click at [607, 330] on span "[STREET_ADDRESS]" at bounding box center [558, 330] width 97 height 15
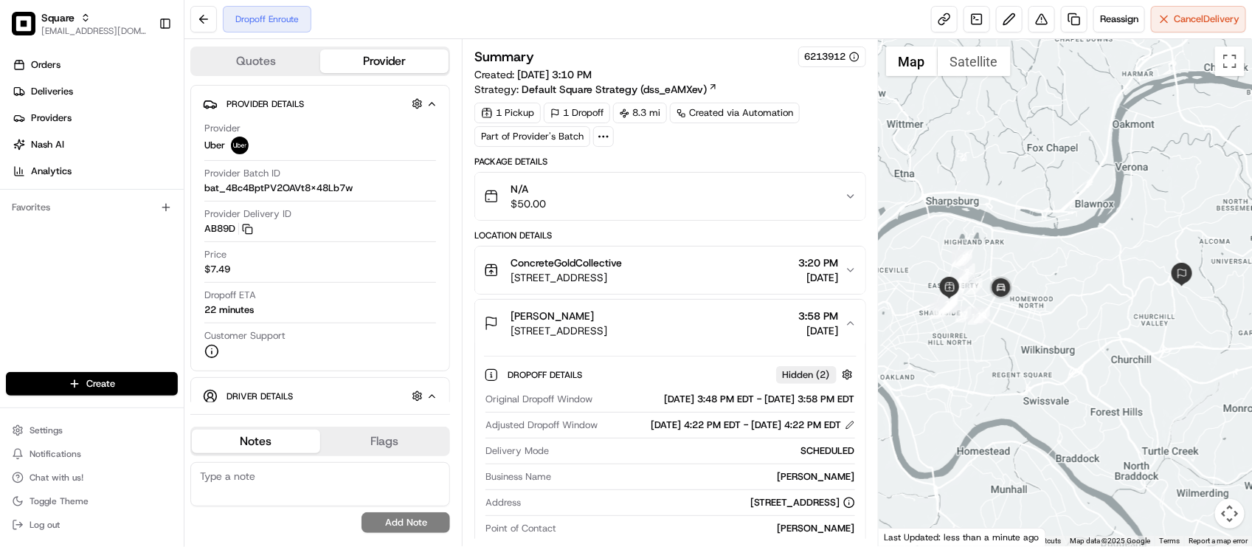
click at [607, 330] on span "[STREET_ADDRESS]" at bounding box center [558, 330] width 97 height 15
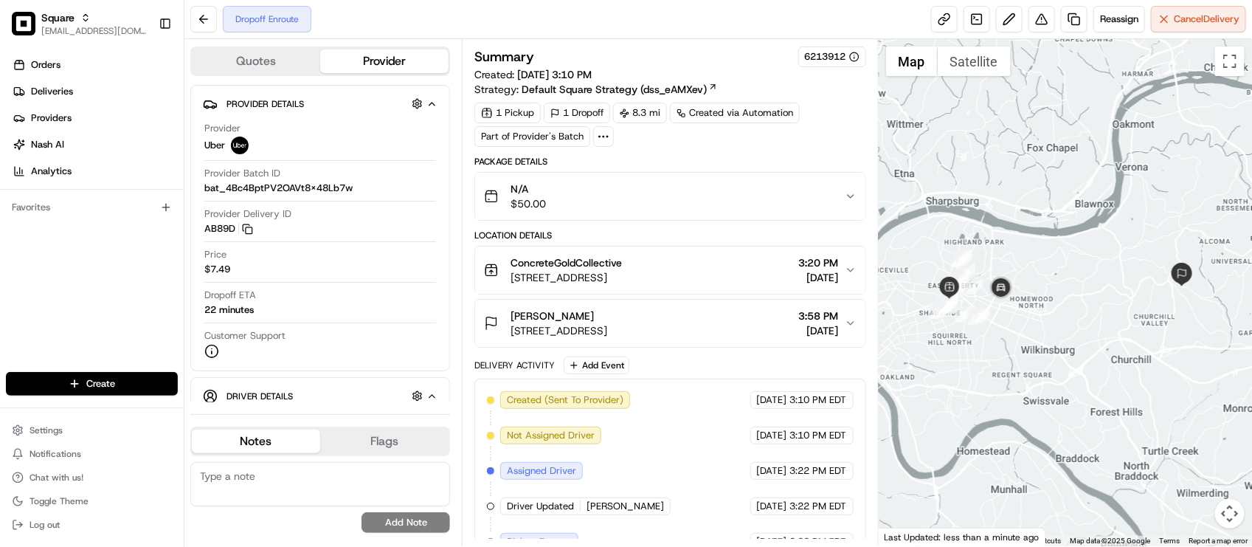
click at [714, 378] on div "Delivery Activity Add Event Created (Sent To Provider) Uber [DATE] 3:10 PM EDT …" at bounding box center [669, 531] width 391 height 350
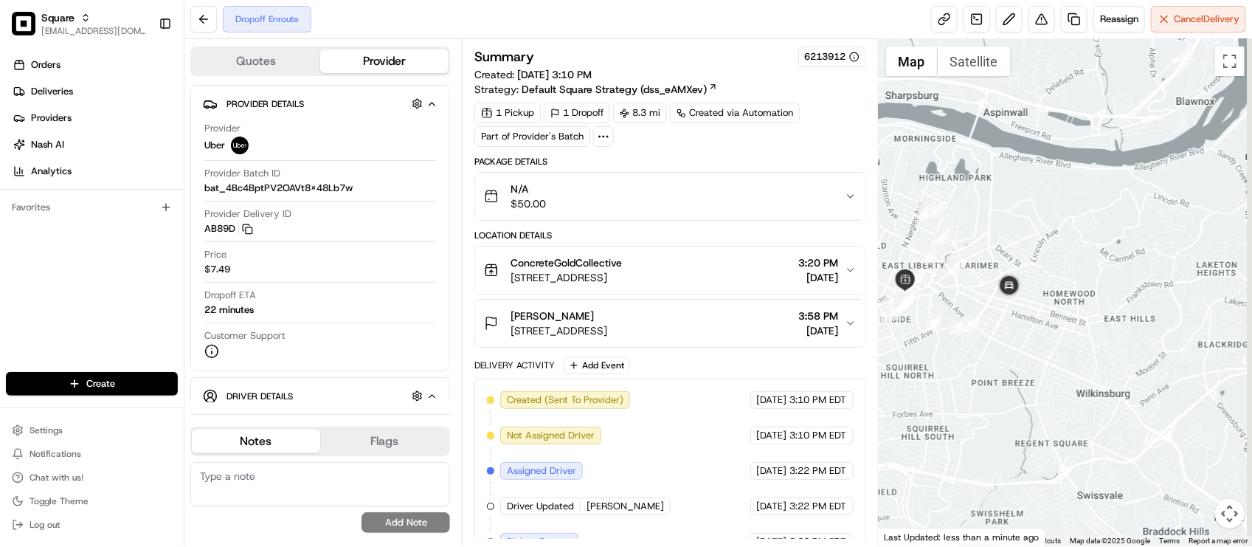
drag, startPoint x: 1040, startPoint y: 305, endPoint x: 1016, endPoint y: 312, distance: 25.4
click at [1016, 312] on div at bounding box center [1065, 292] width 373 height 507
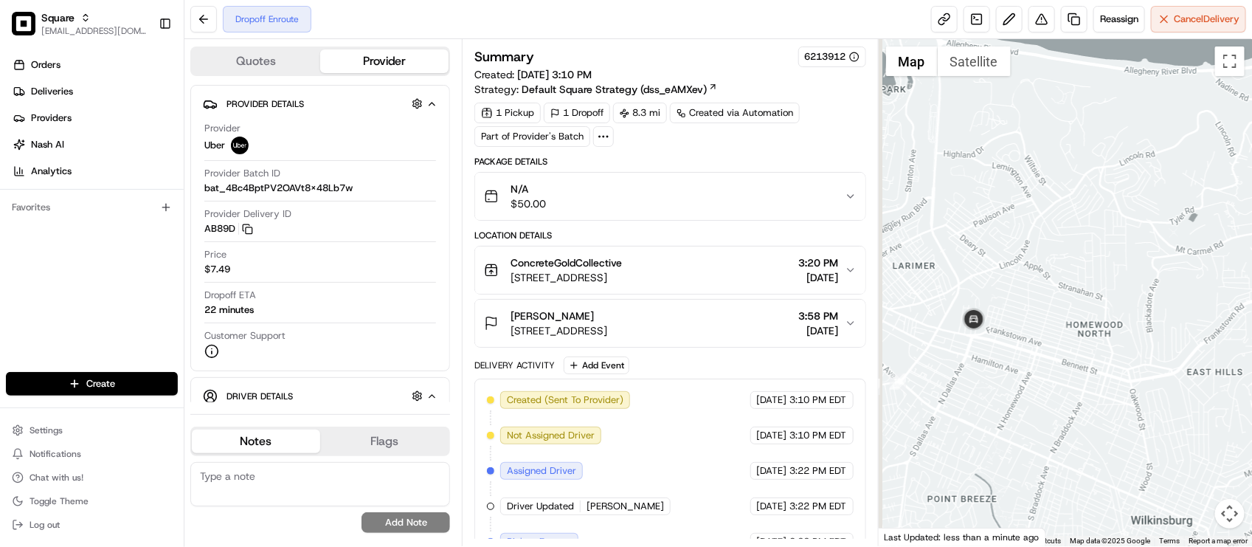
drag, startPoint x: 1034, startPoint y: 271, endPoint x: 1053, endPoint y: 302, distance: 36.1
click at [1053, 302] on div at bounding box center [1065, 292] width 373 height 507
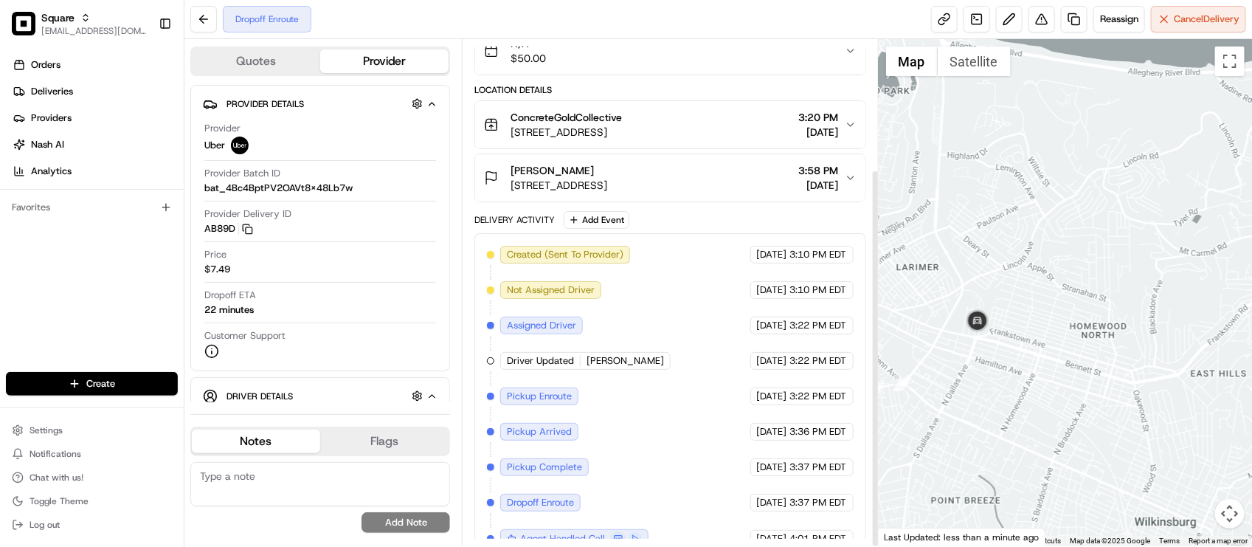
scroll to position [173, 0]
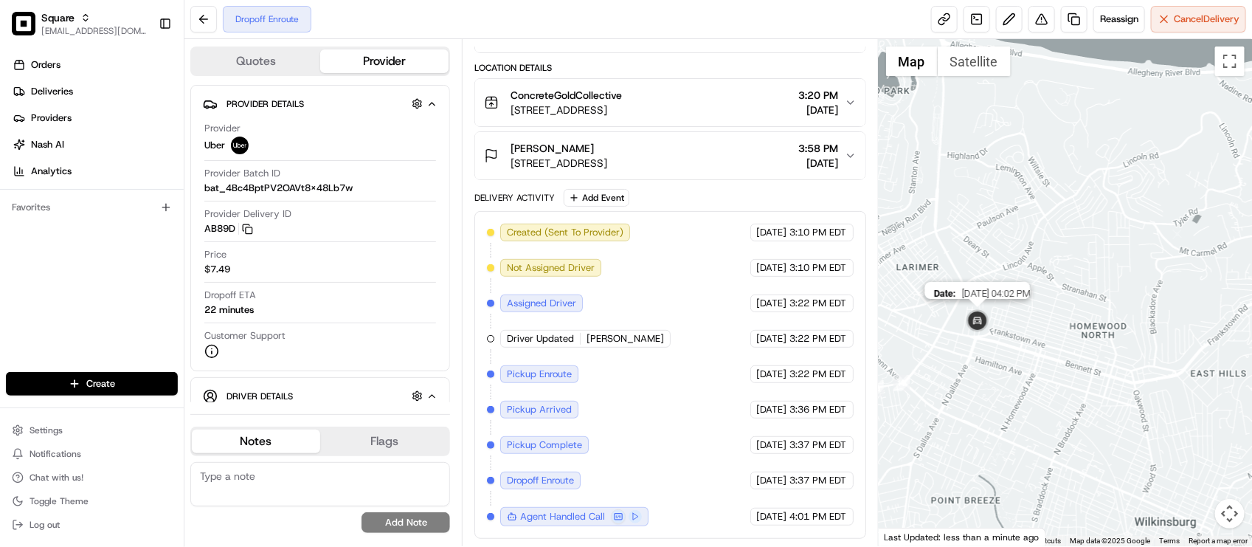
drag, startPoint x: 986, startPoint y: 327, endPoint x: 974, endPoint y: 333, distance: 14.2
click at [970, 333] on img at bounding box center [978, 322] width 30 height 30
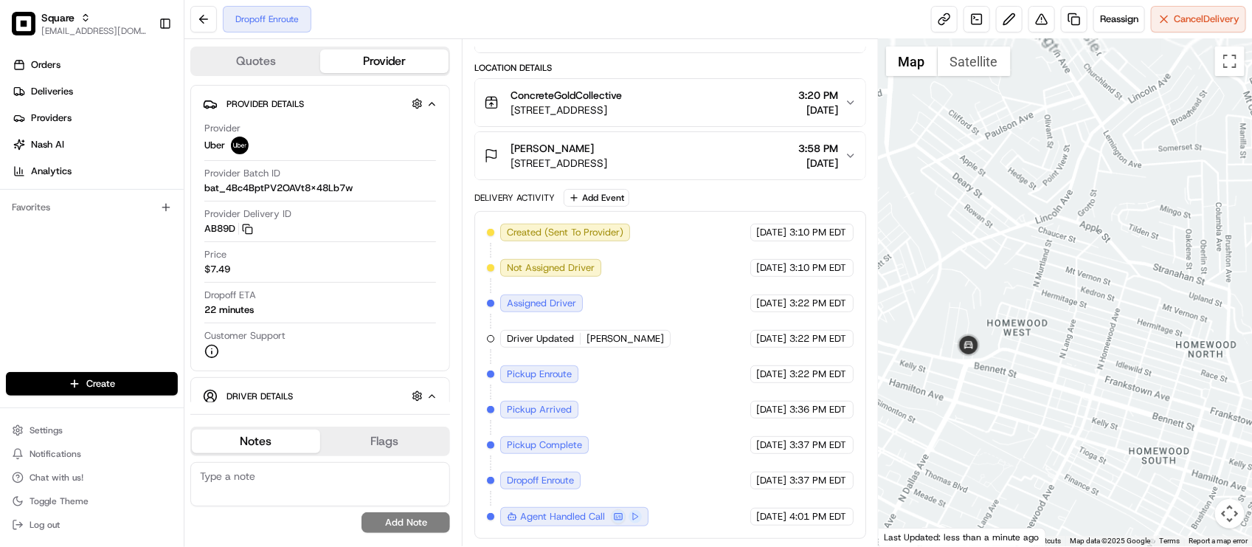
drag, startPoint x: 989, startPoint y: 330, endPoint x: 1008, endPoint y: 340, distance: 21.8
click at [1008, 340] on div "To navigate, press the arrow keys." at bounding box center [1065, 292] width 373 height 507
drag, startPoint x: 1033, startPoint y: 334, endPoint x: 1023, endPoint y: 332, distance: 9.8
click at [1023, 332] on div at bounding box center [1065, 292] width 373 height 507
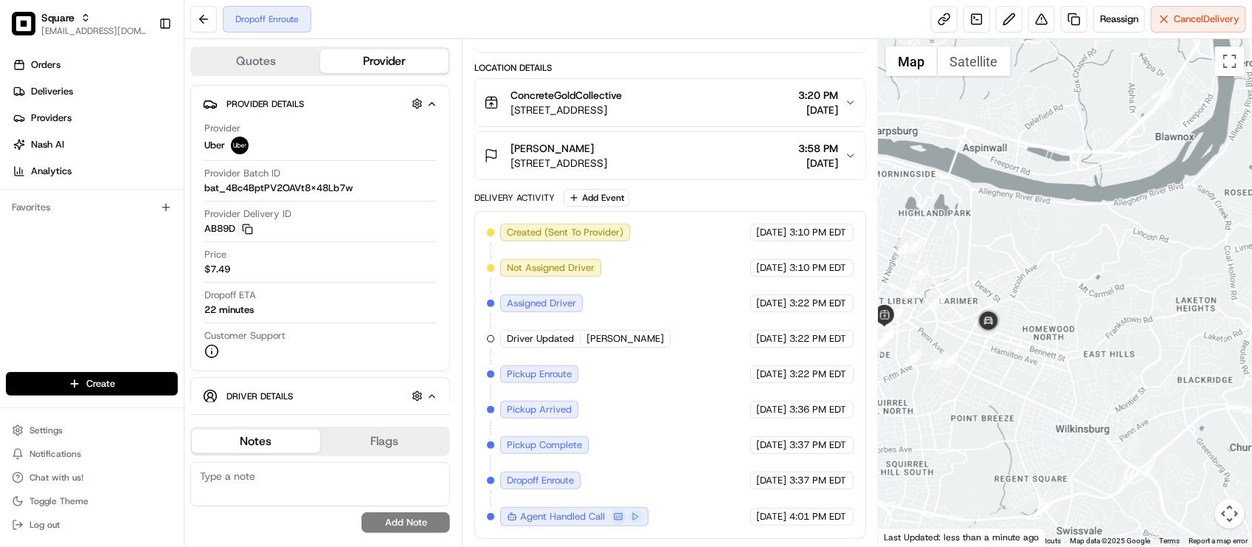
drag, startPoint x: 1064, startPoint y: 307, endPoint x: 1041, endPoint y: 312, distance: 24.2
click at [1041, 312] on div at bounding box center [1065, 292] width 373 height 507
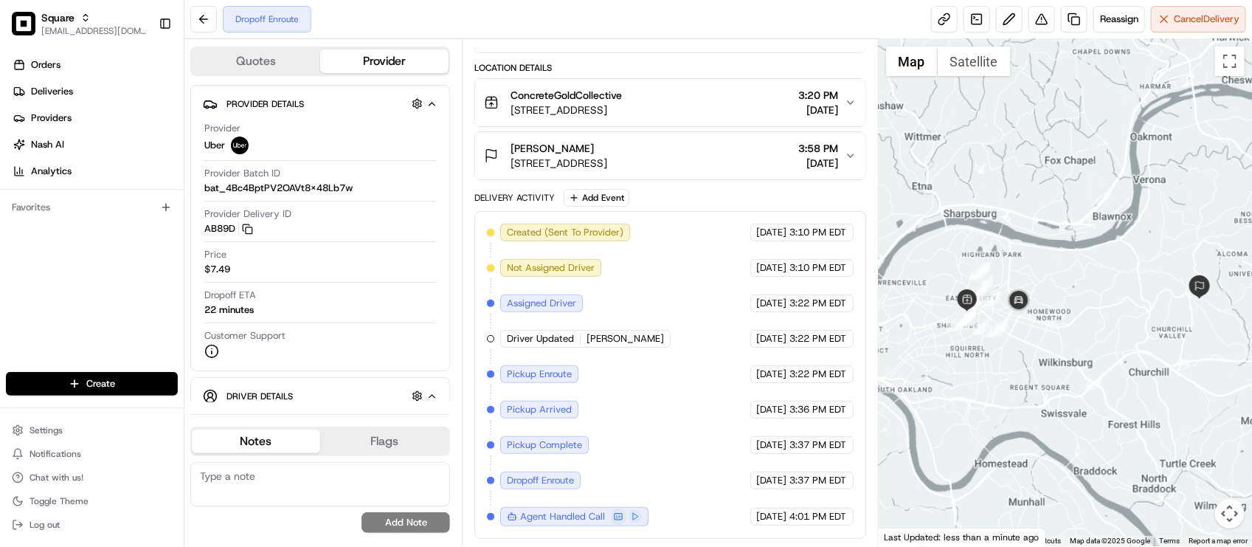
drag, startPoint x: 1059, startPoint y: 289, endPoint x: 1052, endPoint y: 291, distance: 7.7
click at [1052, 291] on div at bounding box center [1065, 292] width 373 height 507
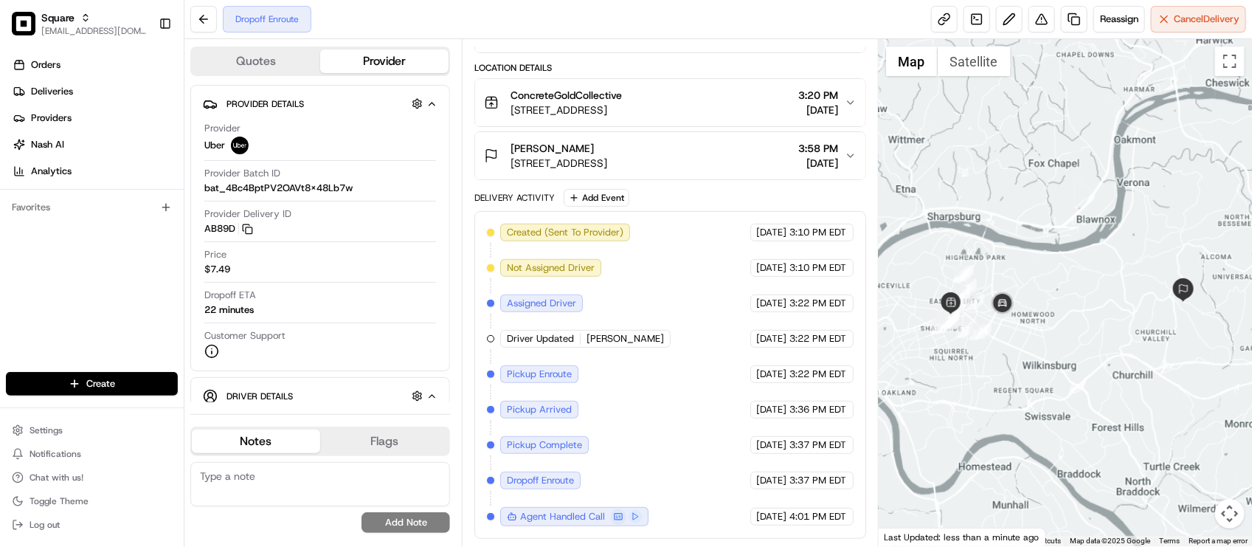
click at [691, 253] on div "Created (Sent To Provider) Uber [DATE] 3:10 PM EDT Not Assigned Driver Uber [DA…" at bounding box center [670, 375] width 366 height 302
click at [697, 214] on div "Created (Sent To Provider) Uber [DATE] 3:10 PM EDT Not Assigned Driver Uber [DA…" at bounding box center [669, 375] width 391 height 328
click at [698, 227] on div "Created (Sent To Provider) Uber [DATE] 3:10 PM EDT Not Assigned Driver Uber [DA…" at bounding box center [670, 375] width 366 height 302
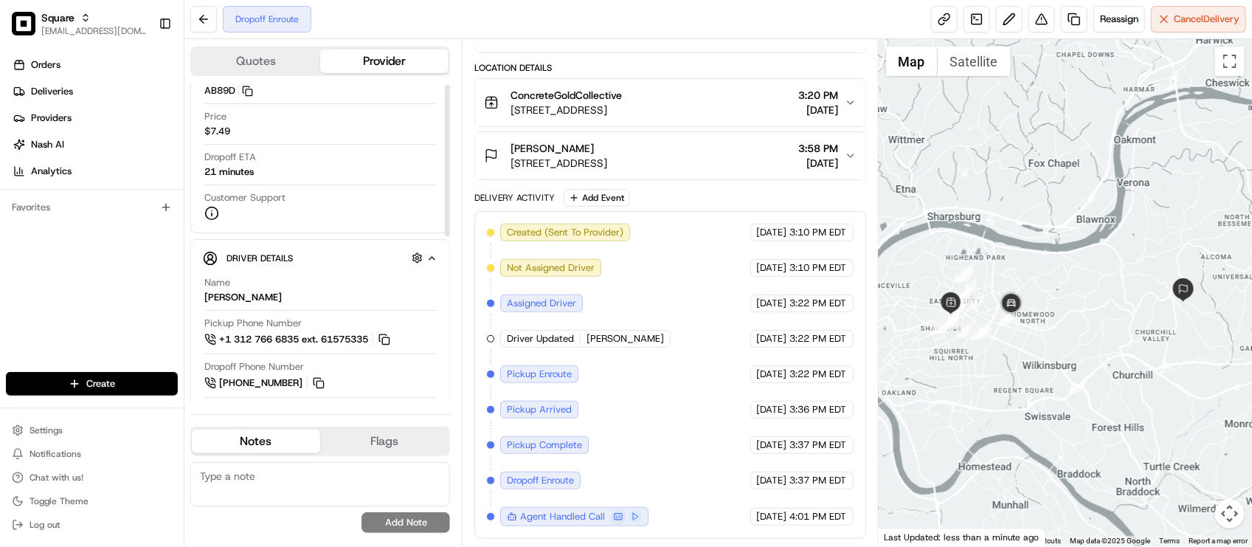
scroll to position [0, 0]
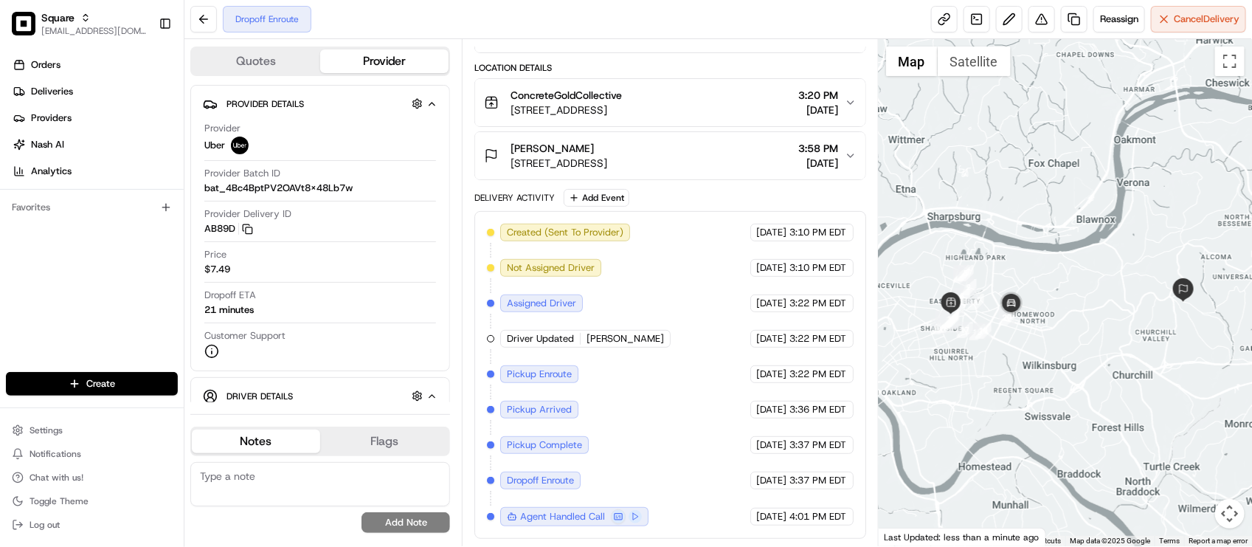
click at [687, 179] on div "Package Details N/A $50.00 Location Details ConcreteGoldCollective 5877 Commerc…" at bounding box center [669, 263] width 391 height 550
click at [607, 159] on span "230 Universal Rd, Pittsburgh, PA 15235, USA" at bounding box center [558, 163] width 97 height 15
click at [780, 170] on button "Chamaruie Jay 230 Universal Rd, Pittsburgh, PA 15235, USA 3:58 PM 08/15/2025" at bounding box center [669, 155] width 389 height 47
click at [799, 164] on span "[DATE]" at bounding box center [819, 163] width 40 height 15
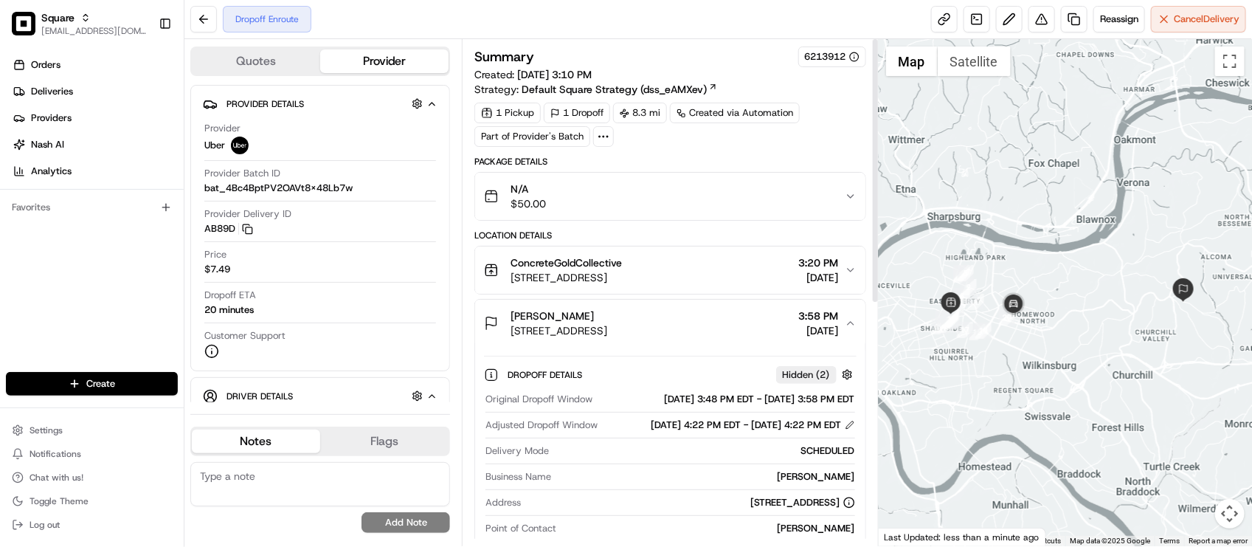
click at [607, 334] on span "230 Universal Rd, Pittsburgh, PA 15235, USA" at bounding box center [558, 330] width 97 height 15
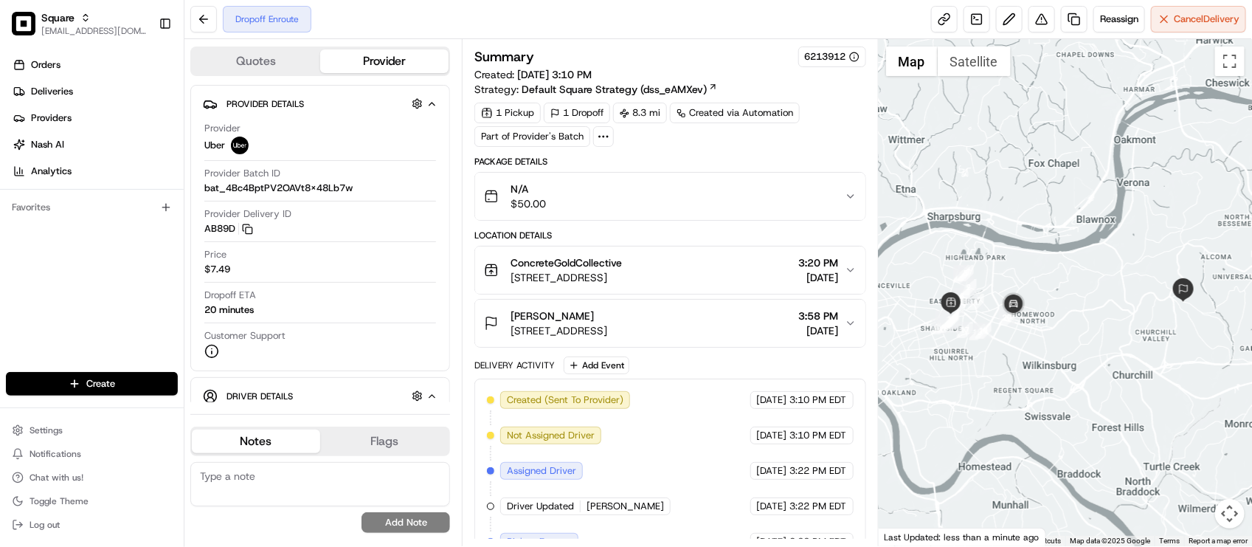
click at [775, 367] on div "Delivery Activity Add Event" at bounding box center [669, 365] width 391 height 18
click at [690, 150] on div "Summary 6213912 Created: 08/15/2025 3:10 PM Strategy: Default Square Strategy (…" at bounding box center [669, 375] width 391 height 659
click at [413, 19] on div "Dropoff Enroute Reassign Cancel Delivery" at bounding box center [717, 19] width 1067 height 39
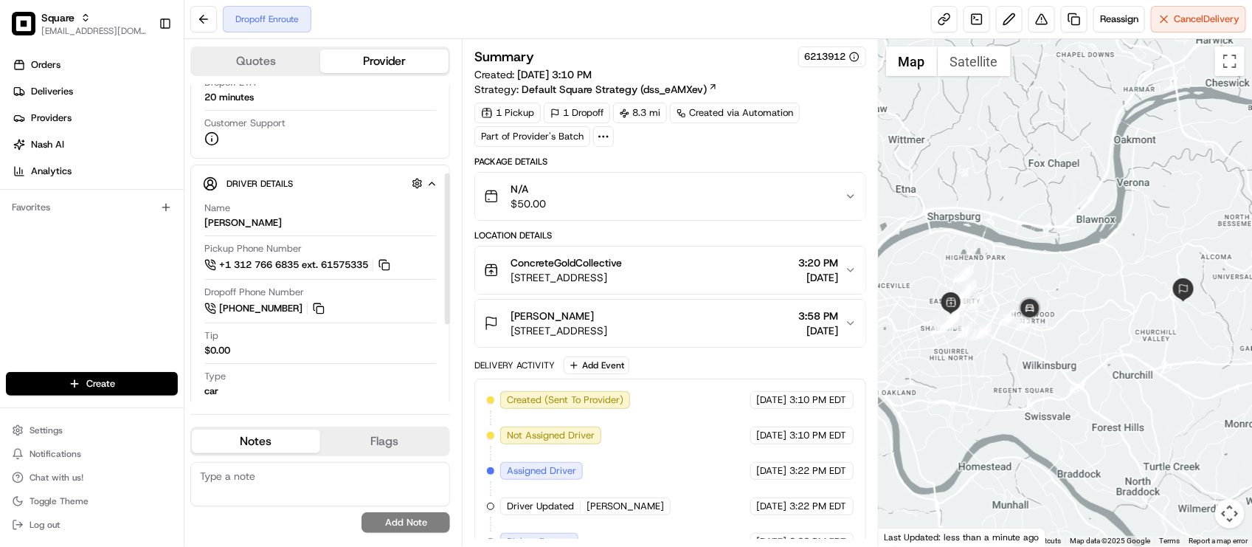
scroll to position [184, 0]
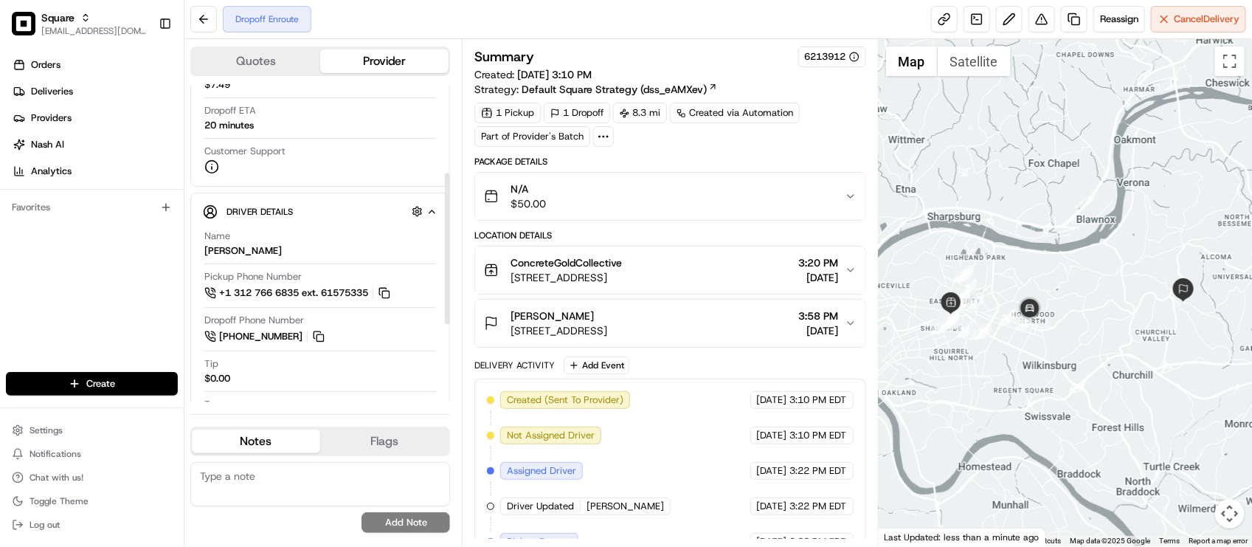
click at [337, 170] on div "Customer Support" at bounding box center [320, 160] width 232 height 30
click at [685, 41] on div "Summary 6213912 Created: 08/15/2025 3:10 PM Strategy: Default Square Strategy (…" at bounding box center [670, 292] width 416 height 507
click at [401, 351] on div at bounding box center [320, 350] width 232 height 1
click at [505, 13] on div "Dropoff Enroute Reassign Cancel Delivery" at bounding box center [717, 19] width 1067 height 39
click at [935, 18] on link at bounding box center [944, 19] width 27 height 27
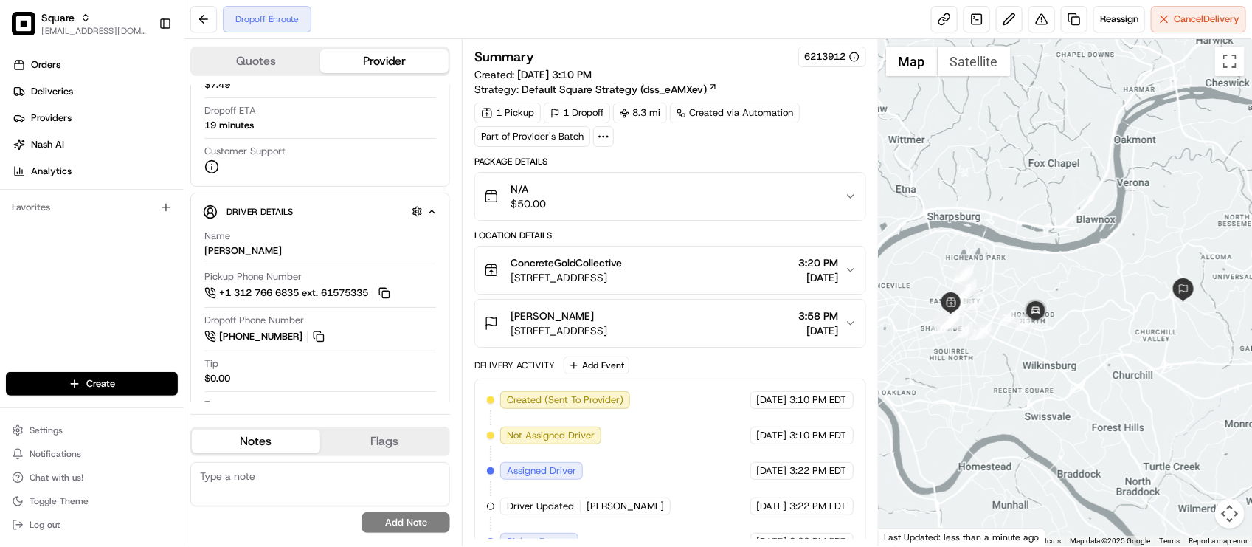
click at [598, 39] on div "Summary 6213912 Created: 08/15/2025 3:10 PM Strategy: Default Square Strategy (…" at bounding box center [670, 292] width 416 height 507
click at [288, 484] on textarea at bounding box center [320, 484] width 260 height 44
type textarea "M"
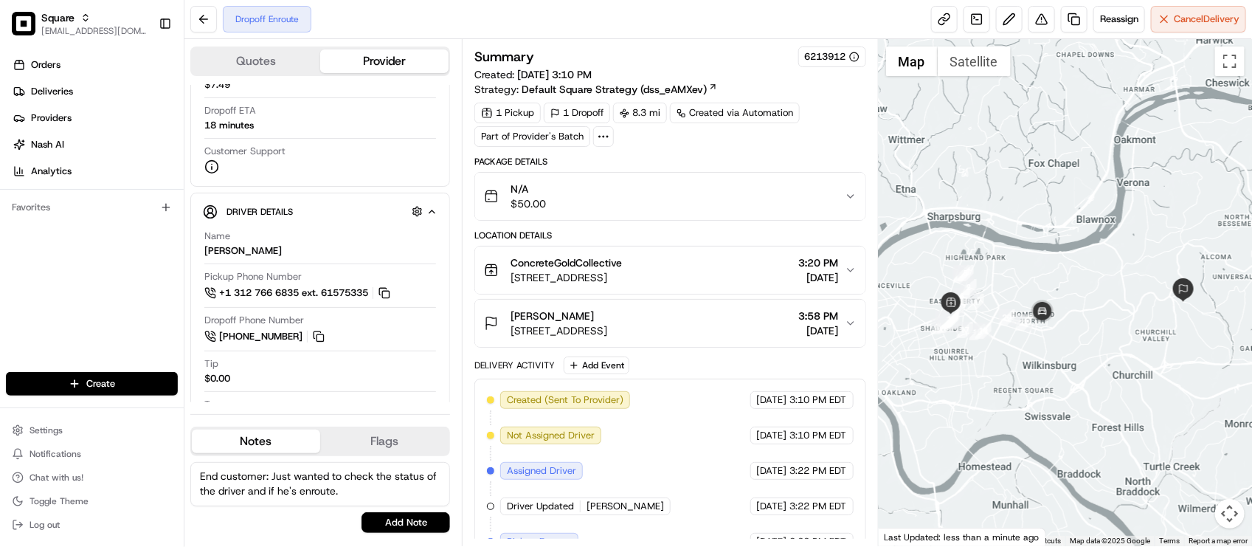
type textarea "End customer: Just wanted to check the status of the driver and if he's enroute."
click at [435, 535] on div "End customer: Just wanted to check the status of the driver and if he's enroute…" at bounding box center [320, 497] width 260 height 83
click at [440, 520] on button "Add Note" at bounding box center [405, 522] width 89 height 21
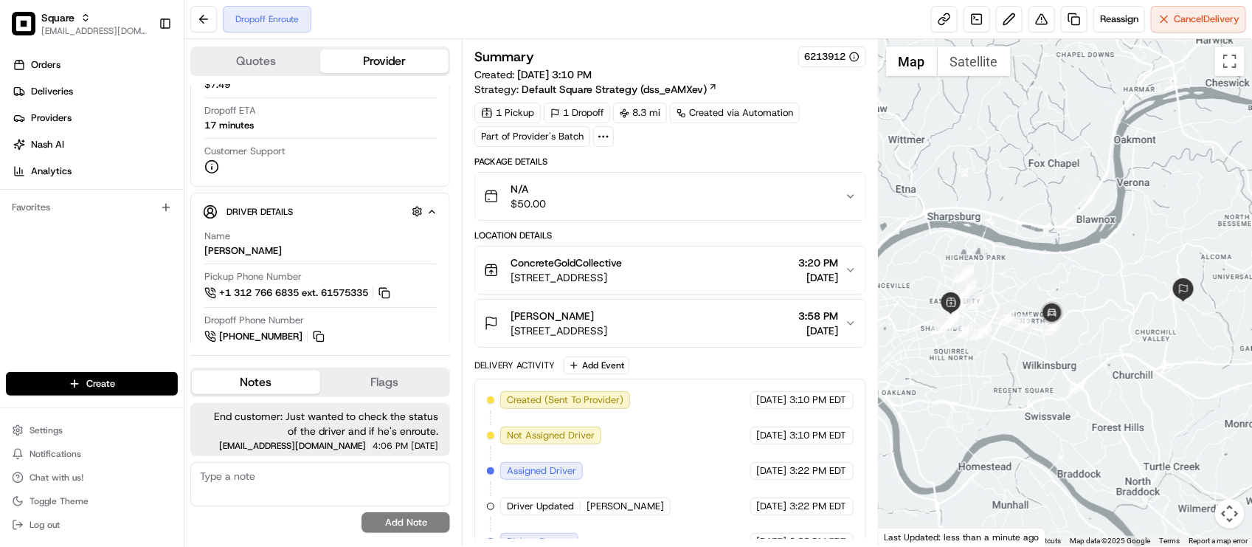
click at [583, 63] on div "Summary 6213912" at bounding box center [669, 56] width 391 height 21
click at [783, 159] on div "Package Details" at bounding box center [669, 162] width 391 height 12
click at [778, 159] on div "Package Details" at bounding box center [669, 162] width 391 height 12
drag, startPoint x: 97, startPoint y: 337, endPoint x: 166, endPoint y: 179, distance: 172.4
click at [97, 339] on div "Orders Deliveries Providers Nash AI Analytics Favorites" at bounding box center [92, 213] width 184 height 333
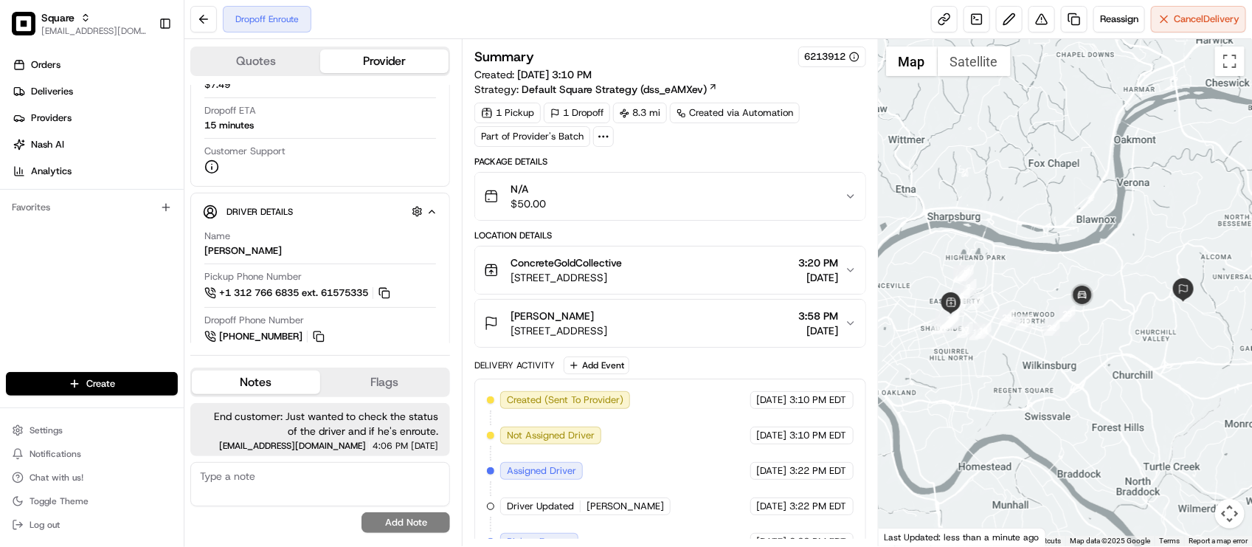
click at [566, 5] on div "Dropoff Enroute Reassign Cancel Delivery" at bounding box center [717, 19] width 1067 height 39
click at [510, 6] on div "Dropoff Enroute Reassign Cancel Delivery" at bounding box center [717, 19] width 1067 height 39
click at [462, 31] on div "Dropoff Enroute Reassign Cancel Delivery" at bounding box center [717, 19] width 1067 height 39
click at [445, 18] on div "Dropoff Enroute Reassign Cancel Delivery" at bounding box center [717, 19] width 1067 height 39
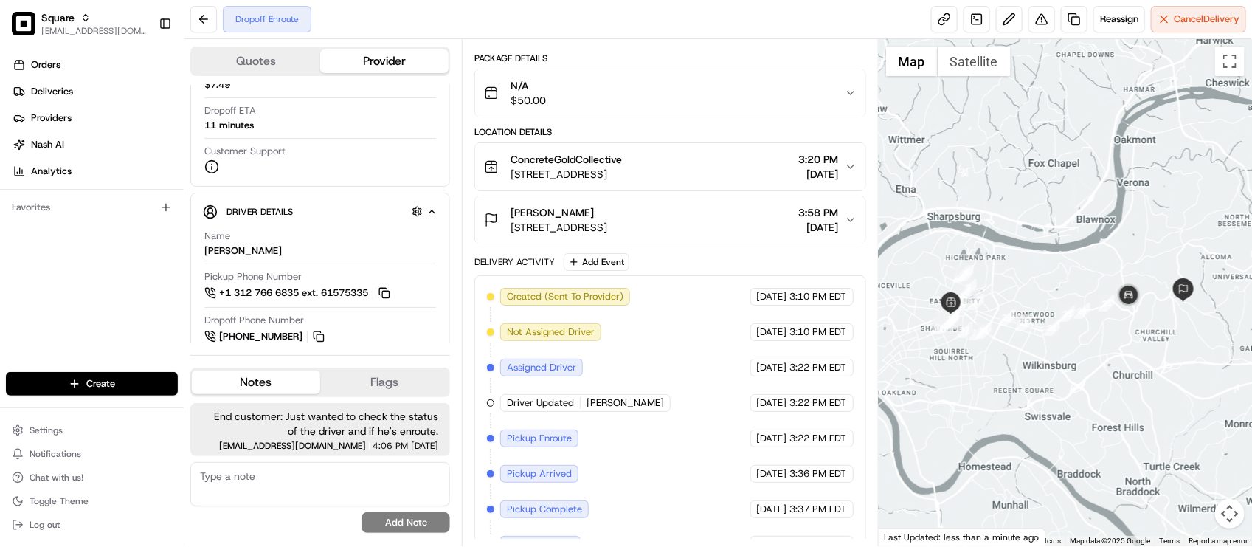
scroll to position [173, 0]
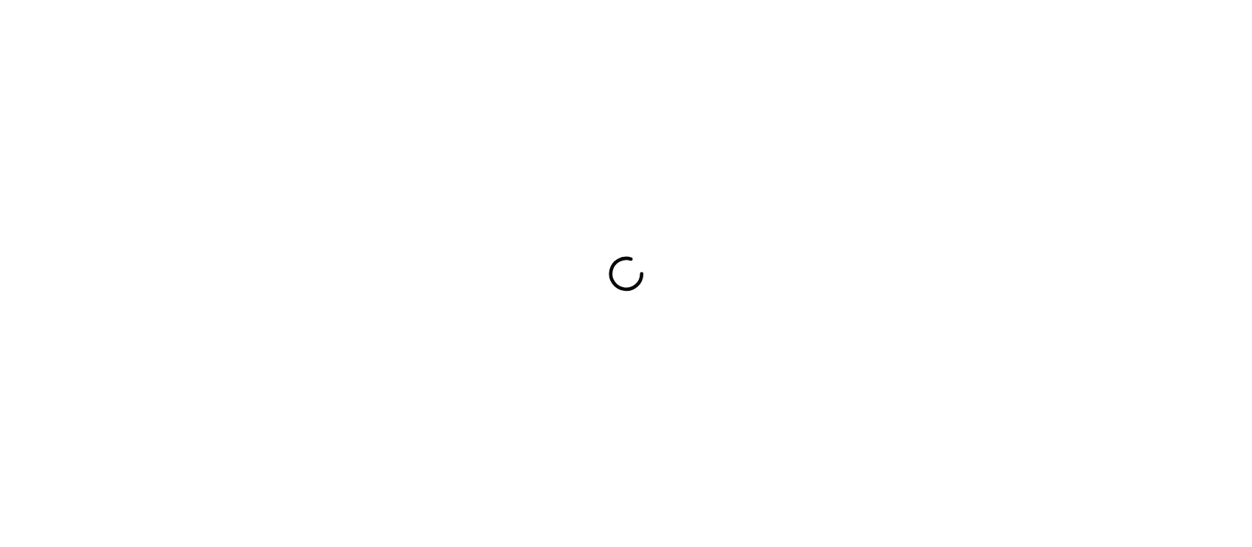
click at [399, 85] on div at bounding box center [626, 273] width 1252 height 547
click at [580, 64] on div at bounding box center [626, 273] width 1252 height 547
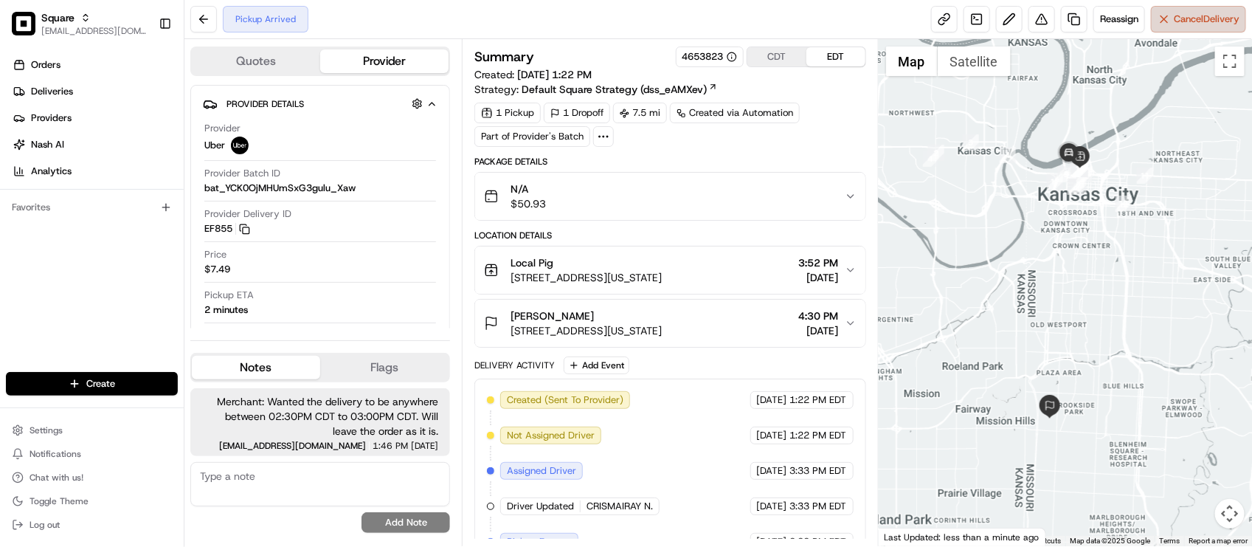
click at [1191, 24] on span "Cancel Delivery" at bounding box center [1207, 19] width 66 height 13
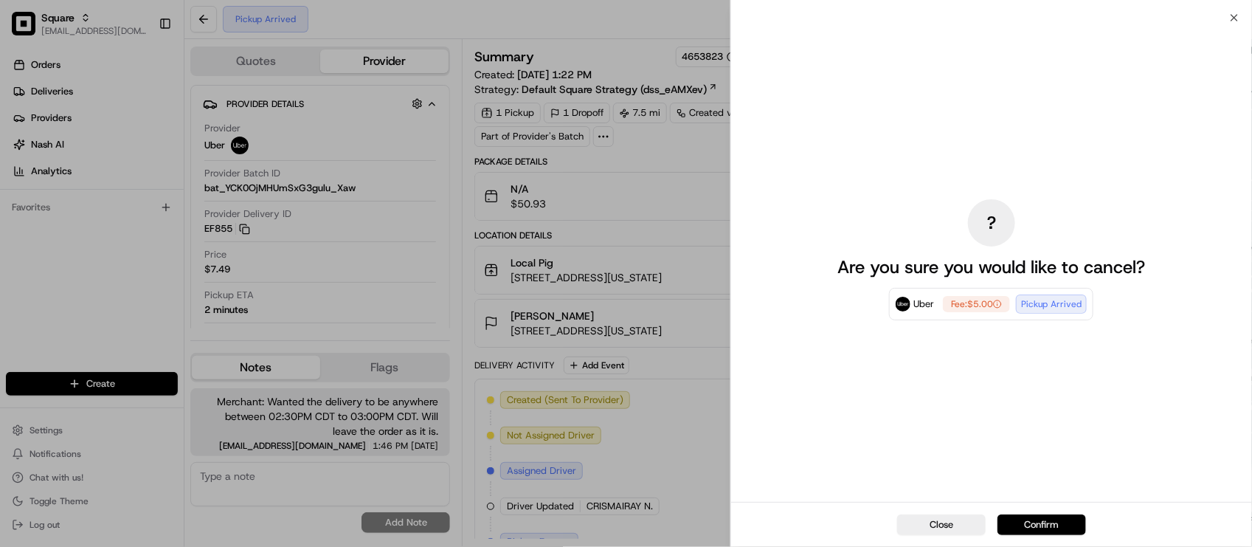
click at [1067, 516] on button "Confirm" at bounding box center [1041, 524] width 89 height 21
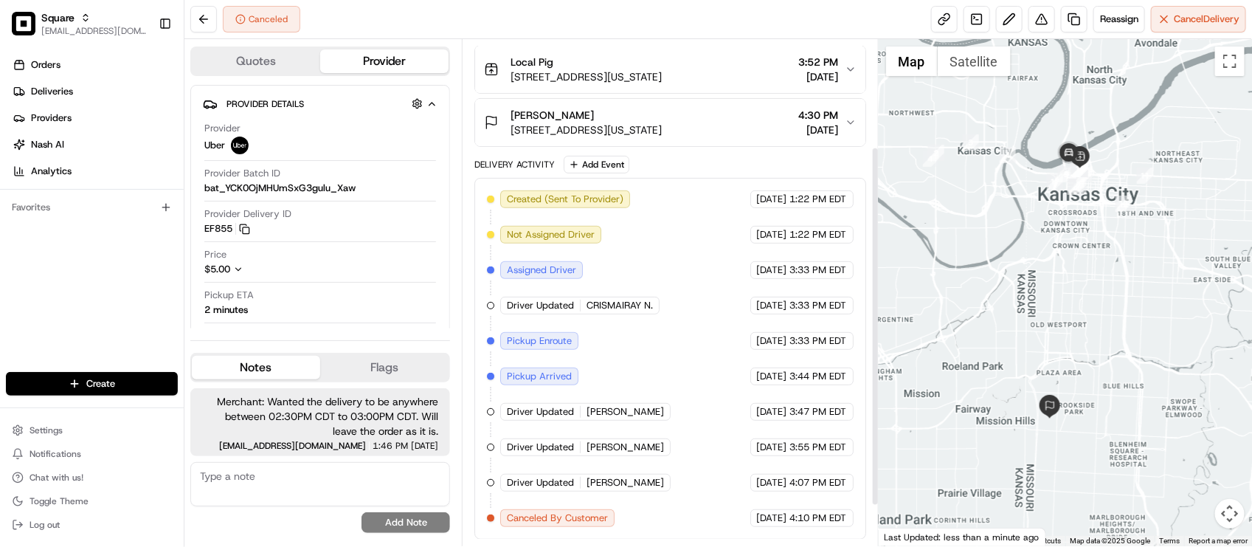
scroll to position [207, 0]
click at [659, 358] on div "Created (Sent To Provider) Uber [DATE] 1:22 PM EDT Not Assigned Driver Uber [DA…" at bounding box center [670, 358] width 366 height 336
click at [299, 255] on div "Price $5.00" at bounding box center [320, 262] width 232 height 28
click at [340, 308] on div "Pickup ETA 2 minutes" at bounding box center [320, 302] width 232 height 28
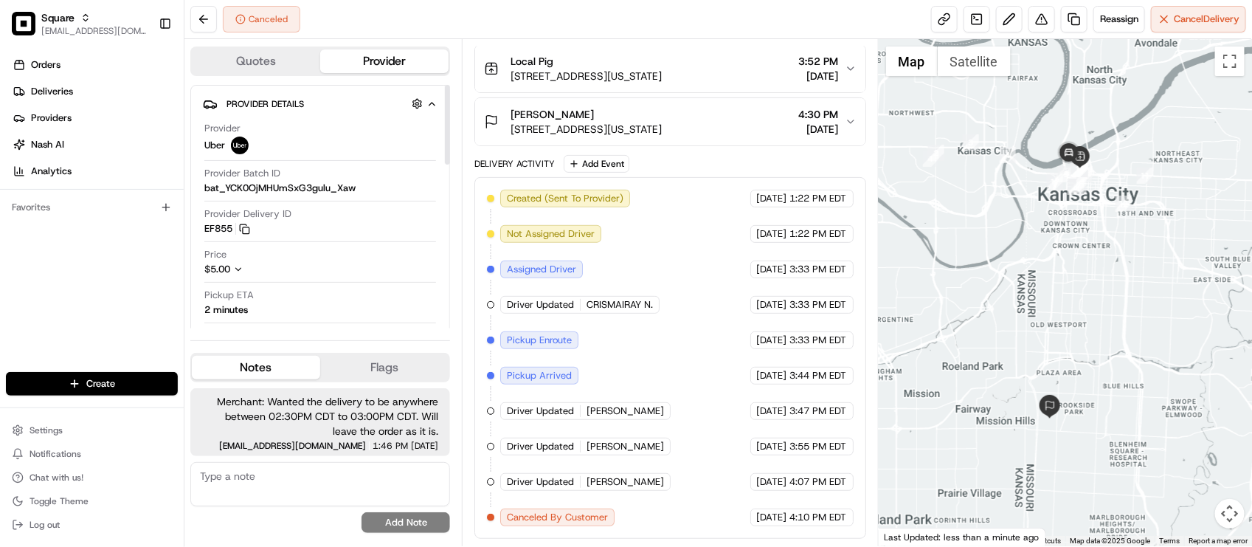
click at [297, 479] on textarea at bounding box center [320, 484] width 260 height 44
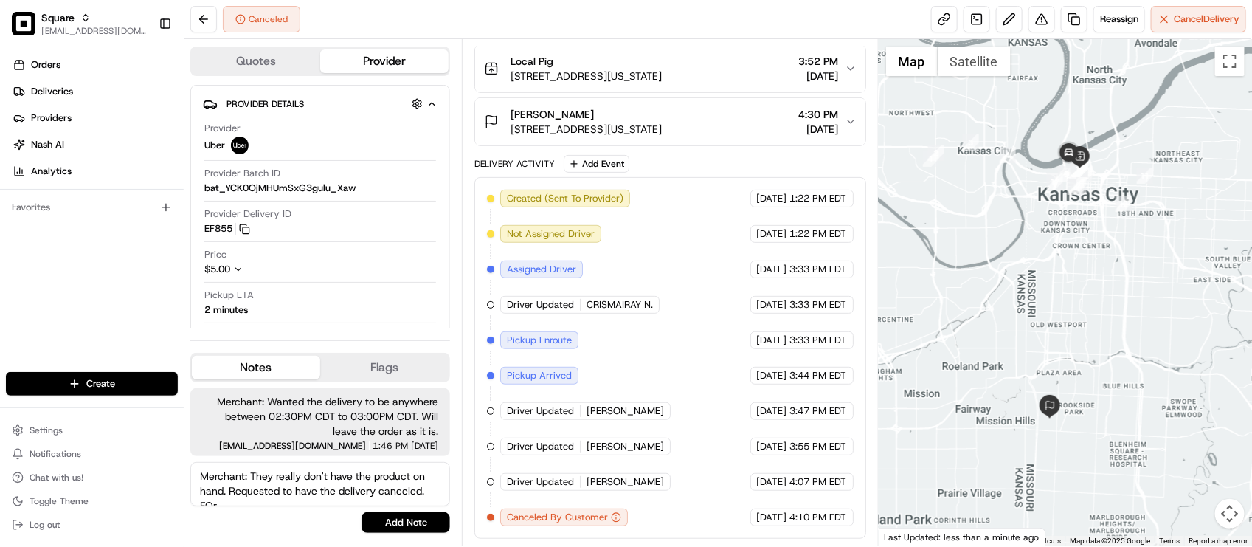
scroll to position [6, 0]
paste textarea "4588551"
type textarea "Merchant: They really don't have the product on hand. Requested to have the del…"
click at [420, 524] on button "Add Note" at bounding box center [405, 522] width 89 height 21
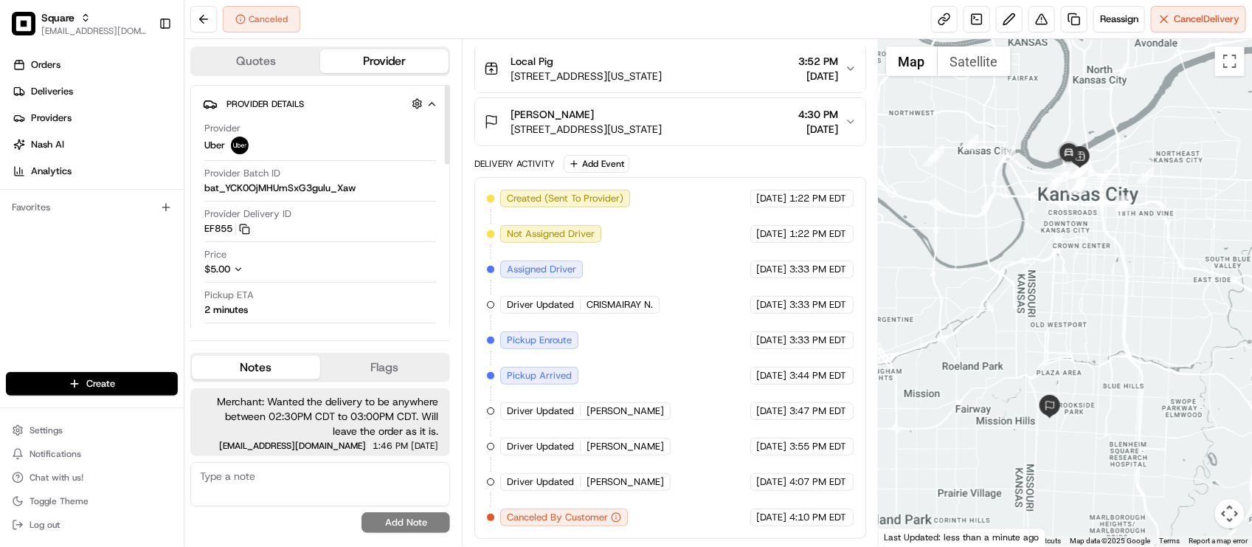
scroll to position [28, 0]
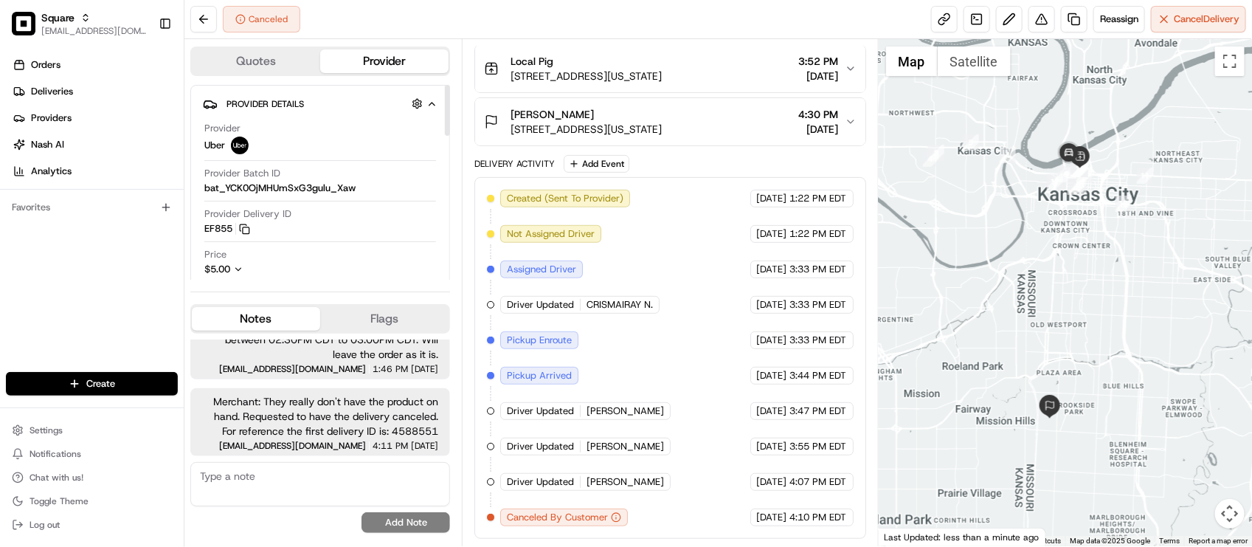
click at [572, 9] on div "Canceled Reassign Cancel Delivery" at bounding box center [717, 19] width 1067 height 39
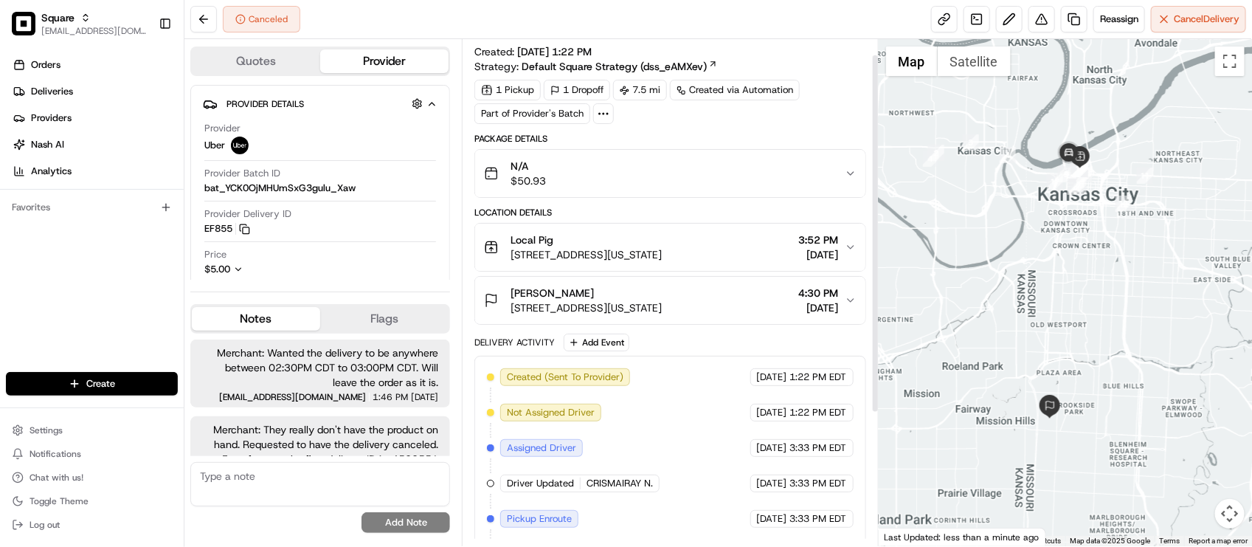
scroll to position [22, 0]
click at [702, 341] on div "Delivery Activity Add Event" at bounding box center [669, 343] width 391 height 18
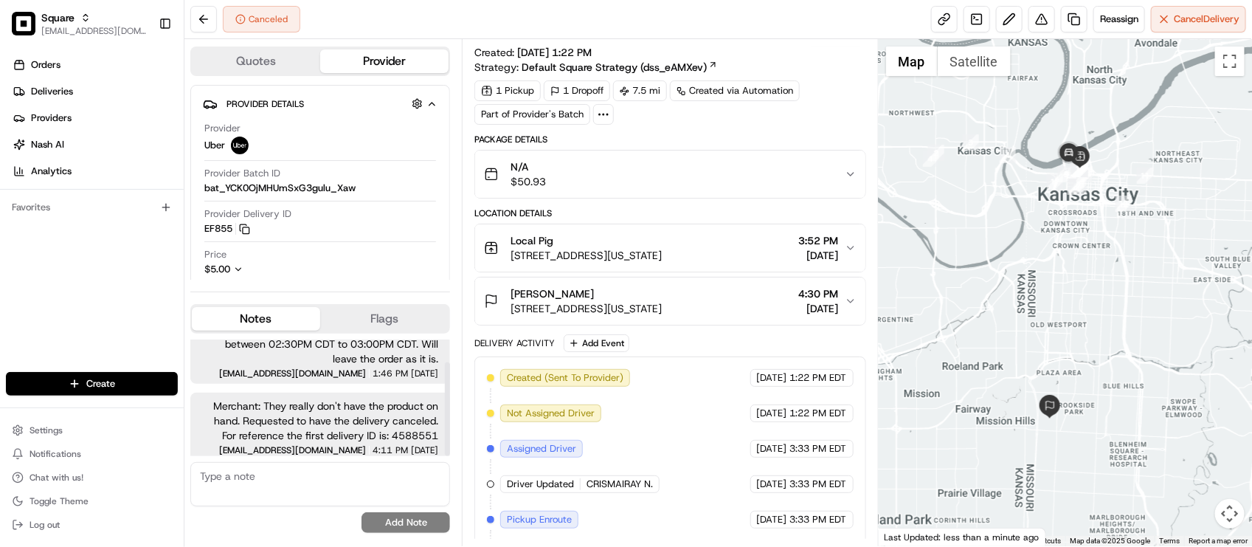
scroll to position [28, 0]
click at [347, 410] on span "Merchant: They really don't have the product on hand. Requested to have the del…" at bounding box center [320, 416] width 236 height 44
click at [734, 437] on div "Created (Sent To Provider) Uber 08/15/2025 1:22 PM EDT Not Assigned Driver Uber…" at bounding box center [670, 537] width 366 height 336
click at [614, 481] on span "CRISMAIRAY N." at bounding box center [619, 483] width 66 height 13
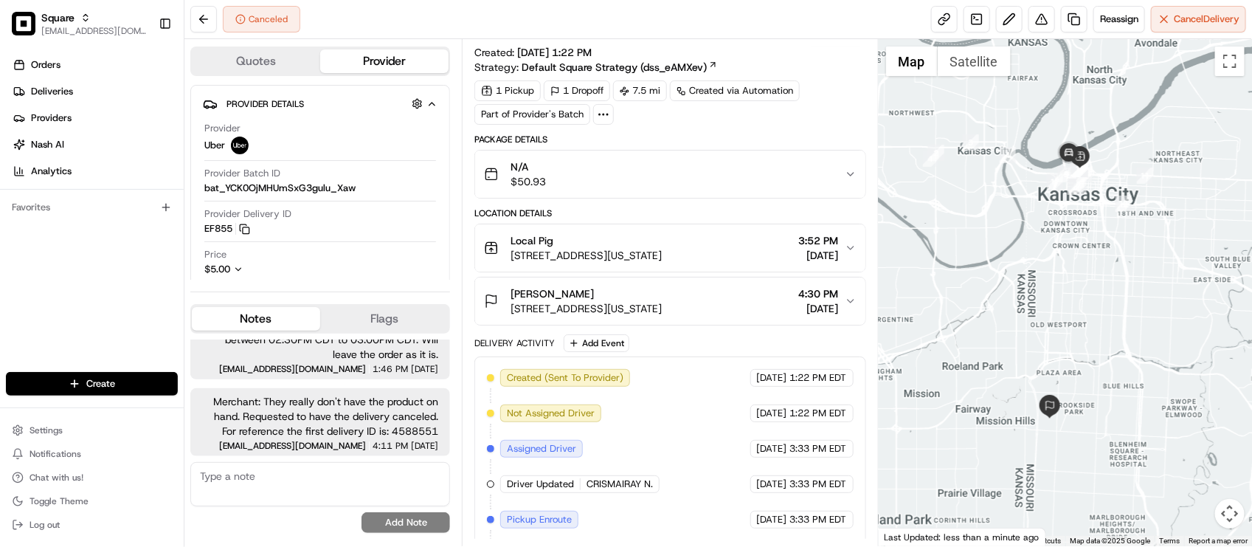
click at [649, 473] on div "Created (Sent To Provider) Uber 08/15/2025 1:22 PM EDT Not Assigned Driver Uber…" at bounding box center [670, 537] width 366 height 336
click at [395, 226] on div "Provider Delivery ID EF855 Copy del_km22Mdr9S6S6wav_Le74VQ EF855" at bounding box center [320, 221] width 232 height 28
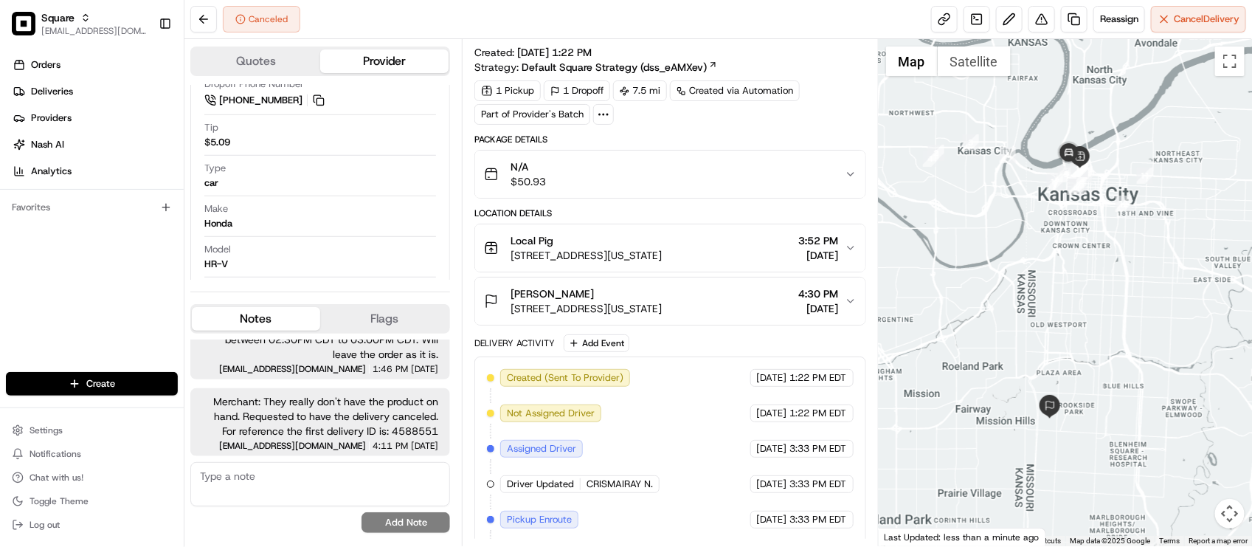
drag, startPoint x: 797, startPoint y: 23, endPoint x: 780, endPoint y: 4, distance: 25.6
click at [797, 24] on div "Canceled Reassign Cancel Delivery" at bounding box center [717, 19] width 1067 height 39
drag, startPoint x: 452, startPoint y: 31, endPoint x: 446, endPoint y: 1, distance: 30.8
click at [454, 32] on div "Canceled Reassign Cancel Delivery" at bounding box center [717, 19] width 1067 height 39
click at [533, 53] on span "08/15/2025 1:22 PM" at bounding box center [554, 52] width 75 height 13
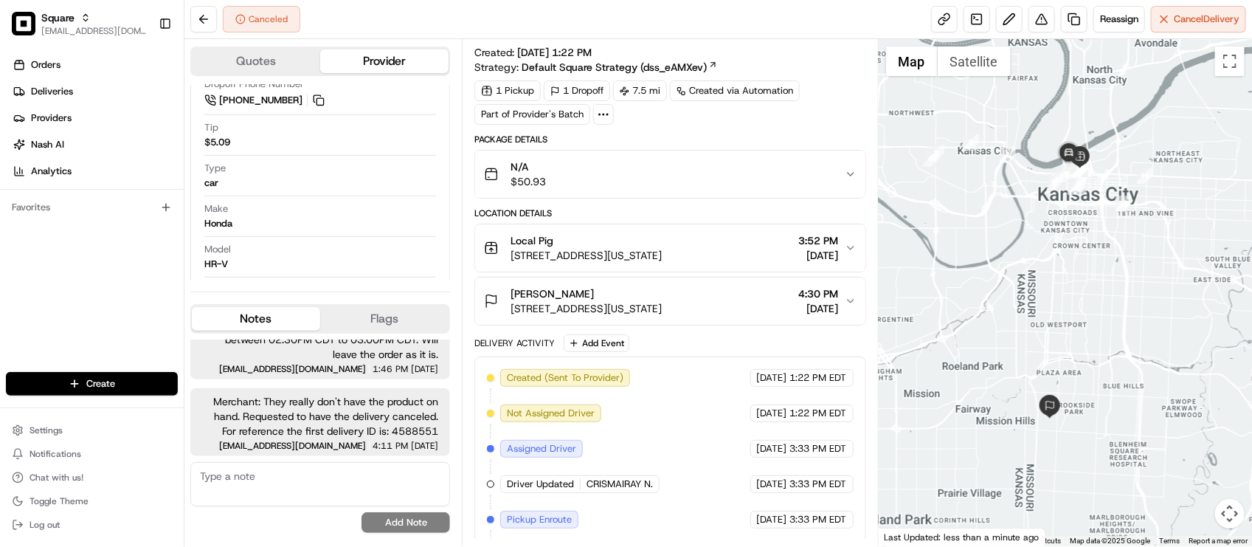
click at [592, 24] on div "Canceled Reassign Cancel Delivery" at bounding box center [717, 19] width 1067 height 39
click at [487, 16] on div "Canceled Reassign Cancel Delivery" at bounding box center [717, 19] width 1067 height 39
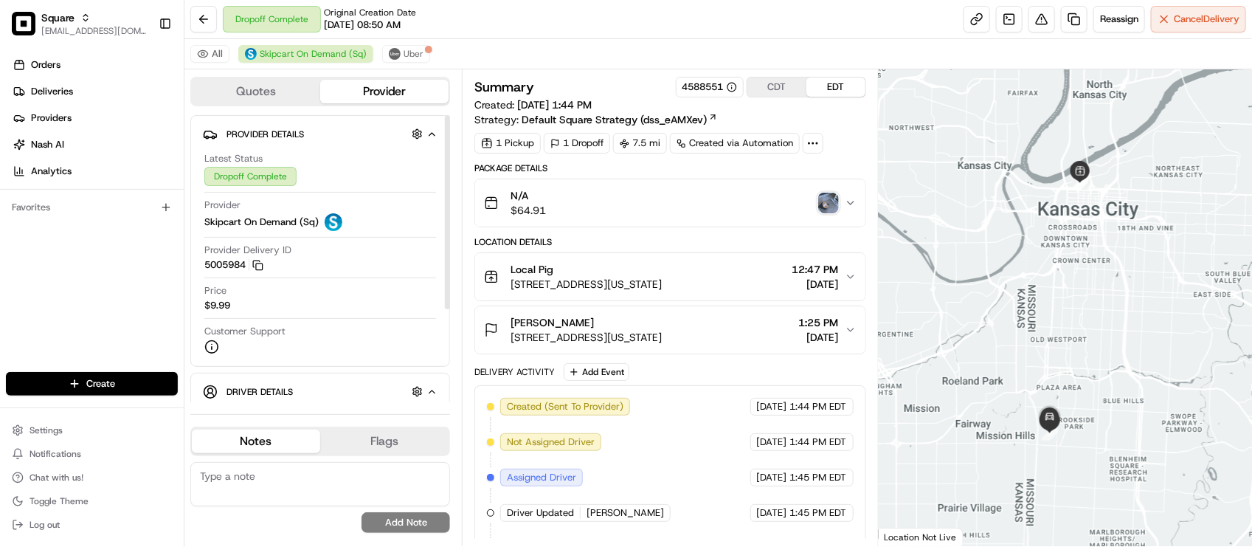
click at [406, 174] on div "Latest Status Dropoff Complete" at bounding box center [320, 169] width 232 height 34
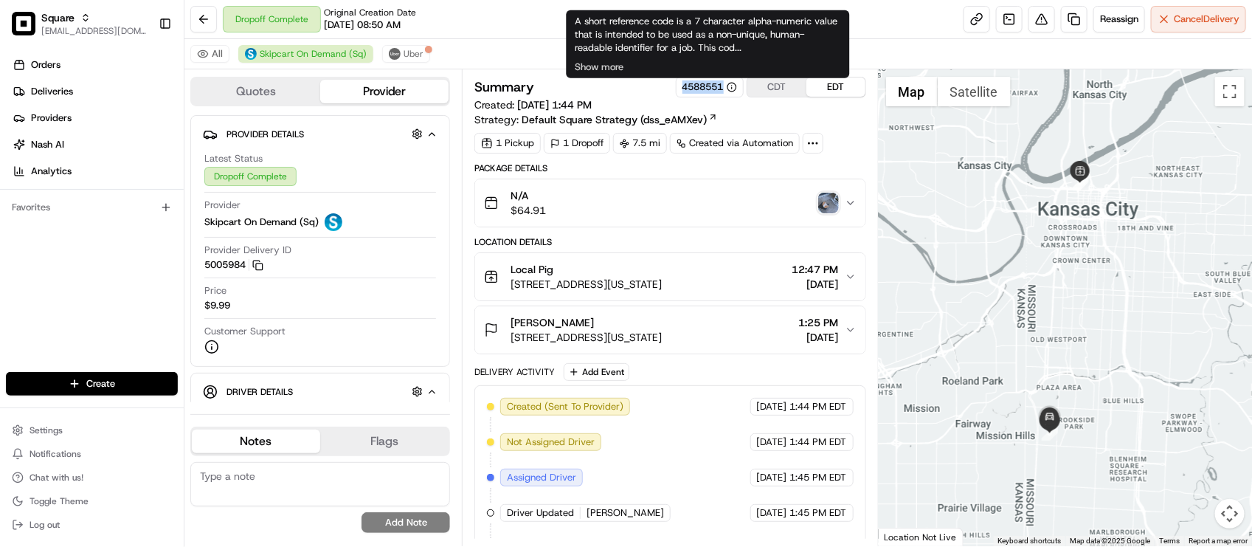
drag, startPoint x: 676, startPoint y: 94, endPoint x: 724, endPoint y: 91, distance: 47.4
click at [724, 91] on div "4588551" at bounding box center [710, 87] width 68 height 21
copy div "4588551"
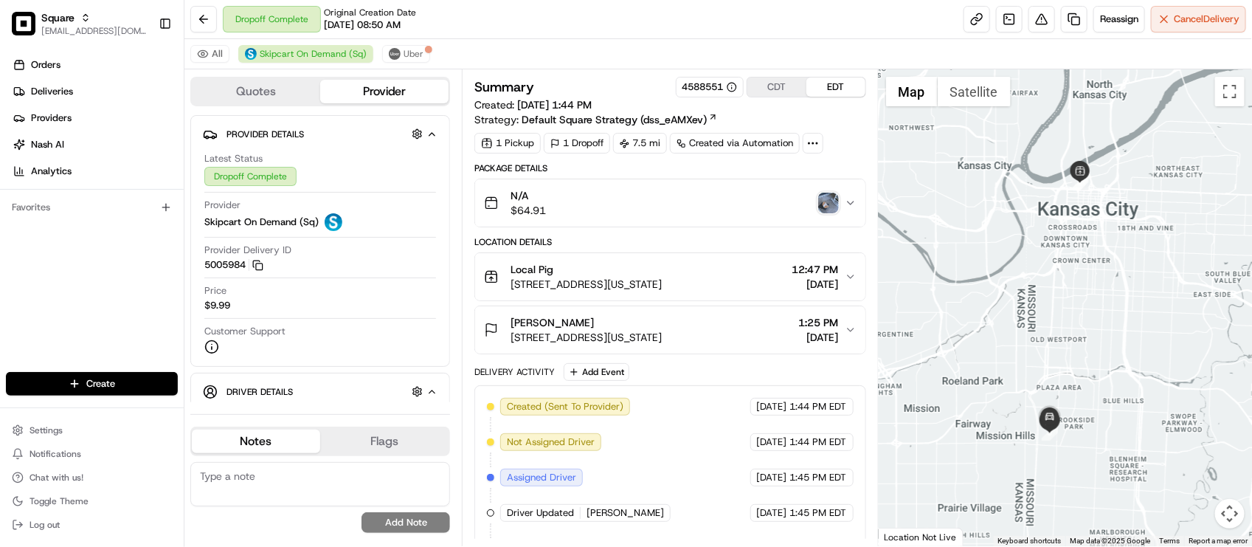
click at [482, 22] on div "Dropoff Complete Original Creation Date [DATE] 08:50 AM Reassign Cancel Delivery" at bounding box center [717, 19] width 1067 height 39
click at [614, 59] on div "All Skipcart On Demand (Sq) Uber" at bounding box center [717, 54] width 1067 height 30
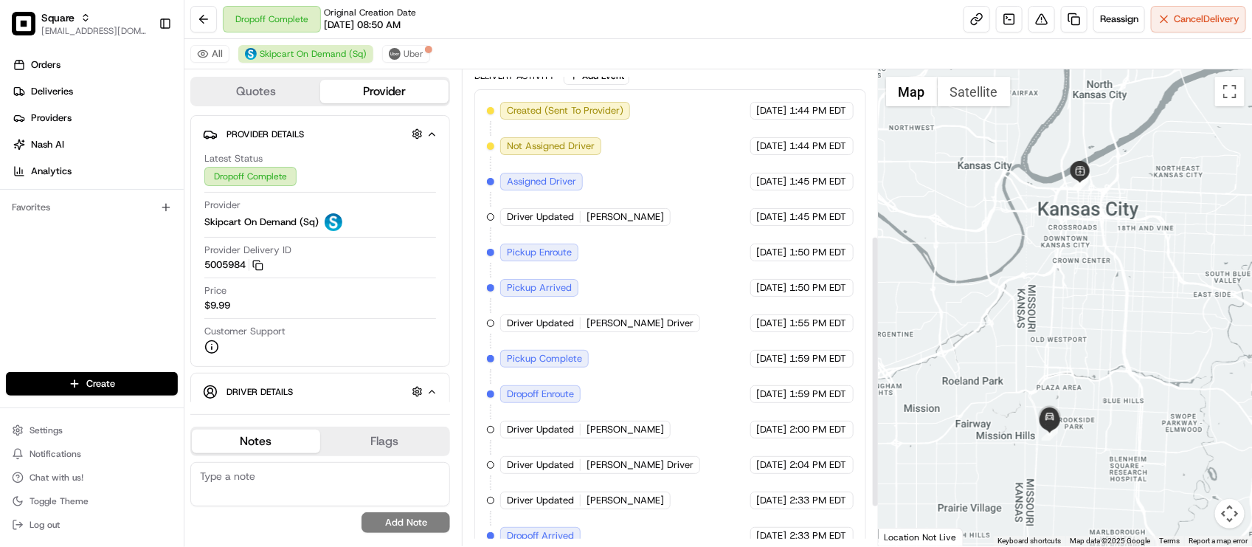
scroll to position [356, 0]
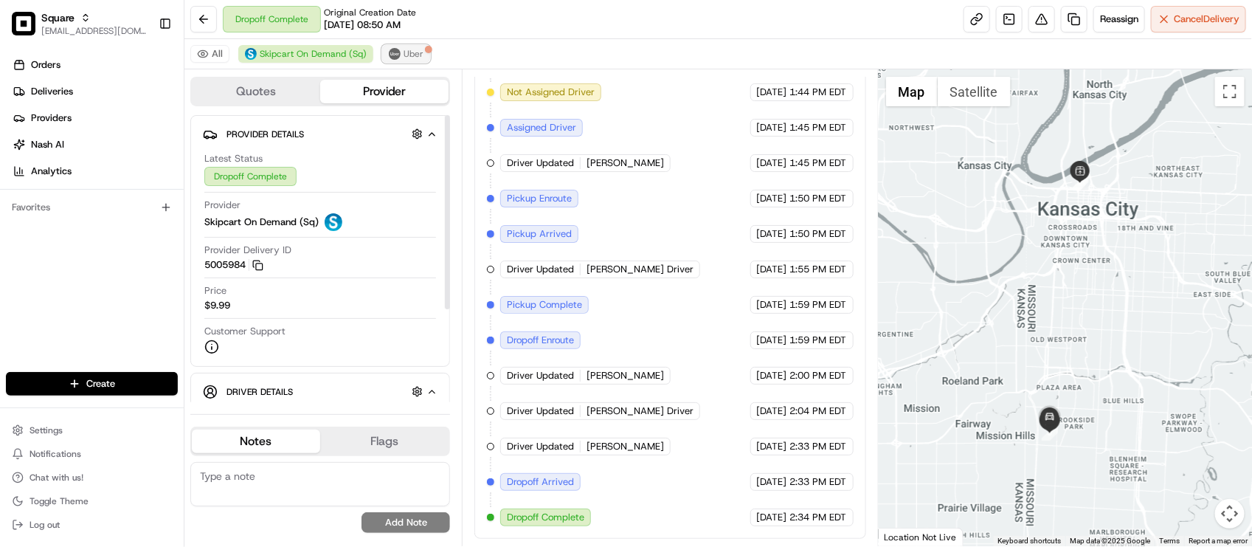
click at [424, 45] on button "Uber" at bounding box center [406, 54] width 48 height 18
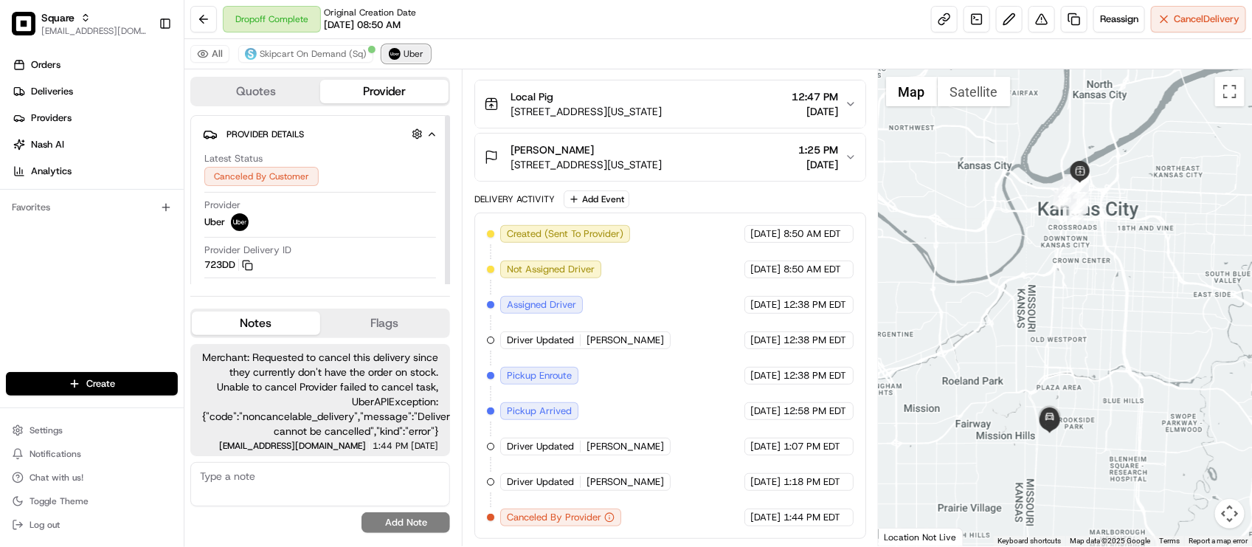
scroll to position [201, 0]
click at [606, 249] on div "Created (Sent To Provider) Uber [DATE] 8:50 AM EDT Not Assigned Driver Uber [DA…" at bounding box center [670, 375] width 366 height 301
click at [333, 402] on span "Merchant: Requested to cancel this delivery since they currently don't have the…" at bounding box center [320, 394] width 236 height 89
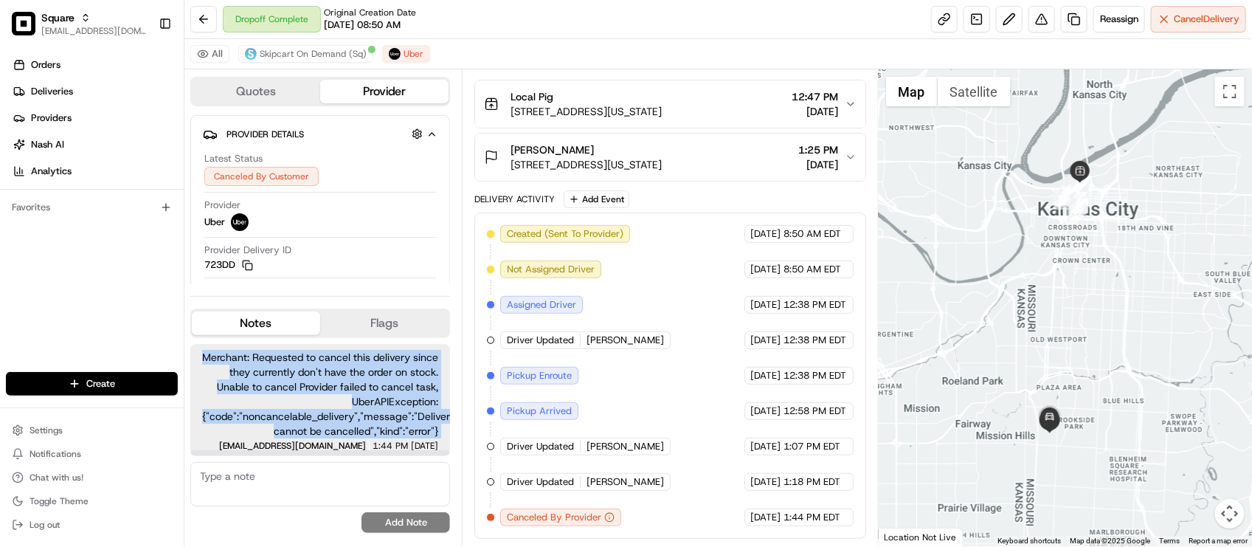
click at [333, 401] on span "Merchant: Requested to cancel this delivery since they currently don't have the…" at bounding box center [320, 394] width 236 height 89
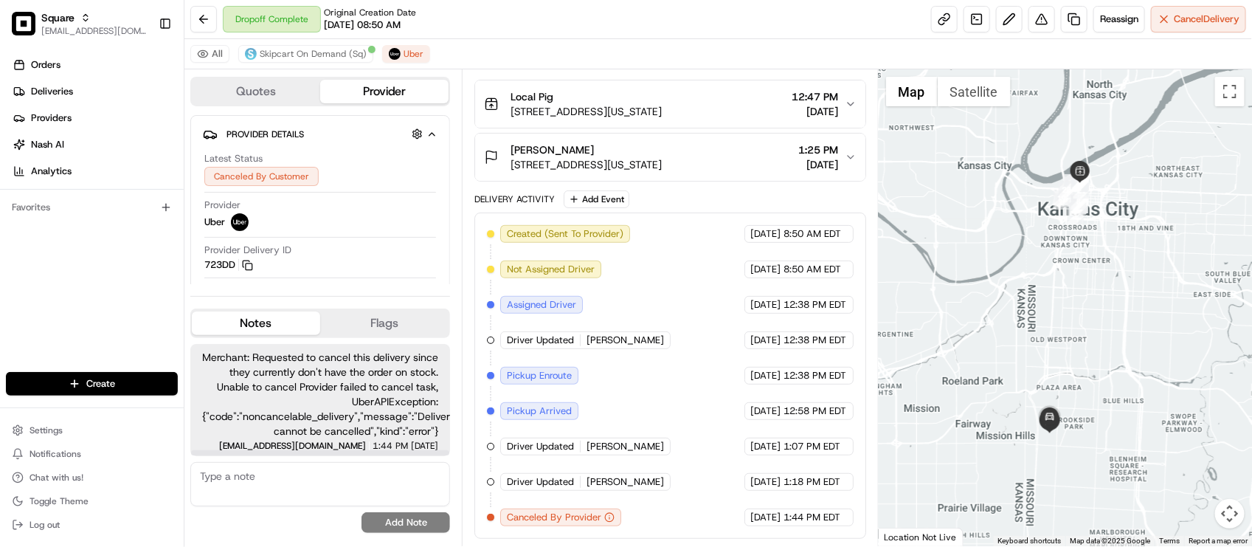
drag, startPoint x: 659, startPoint y: 377, endPoint x: 665, endPoint y: 370, distance: 8.9
click at [660, 377] on div "Created (Sent To Provider) Uber [DATE] 8:50 AM EDT Not Assigned Driver Uber [DA…" at bounding box center [670, 375] width 366 height 301
click at [581, 32] on div "Dropoff Complete Original Creation Date [DATE] 08:50 AM Reassign Cancel Delivery" at bounding box center [717, 19] width 1067 height 39
click at [519, 15] on div "Dropoff Complete Original Creation Date [DATE] 08:50 AM Reassign Cancel Delivery" at bounding box center [717, 19] width 1067 height 39
click at [519, 15] on div "Dropoff Complete Original Creation Date 08/15/2025 08:50 AM Reassign Cancel Del…" at bounding box center [717, 19] width 1067 height 39
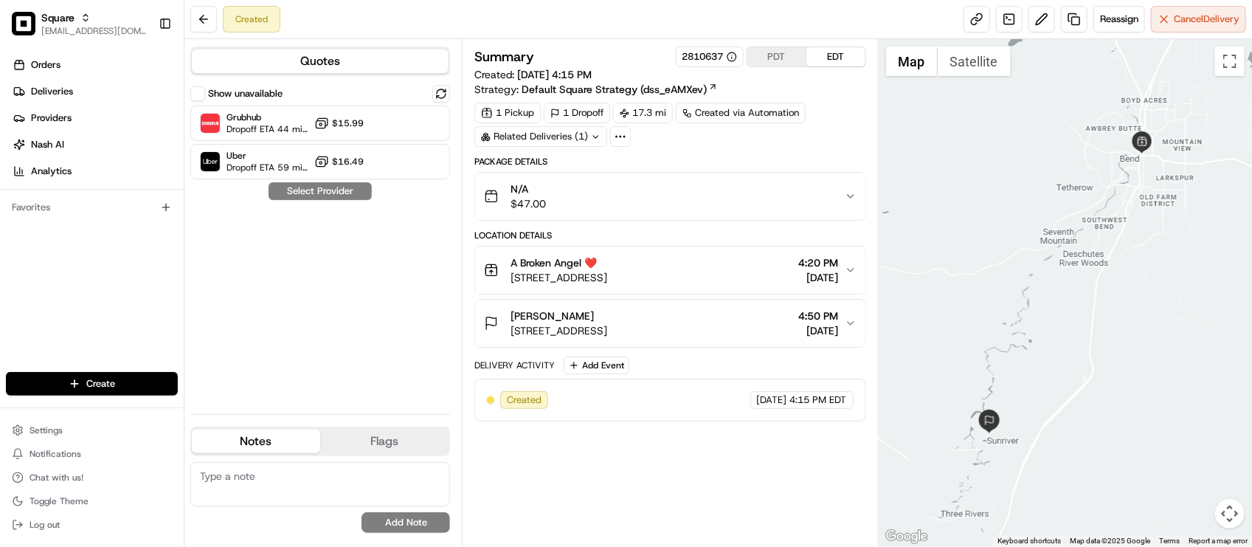
click div "Quotes Show unavailable Grubhub Dropoff ETA 44 minutes $15.99 Uber Dropoff ETA …"
click span "Dropoff ETA 59 minutes"
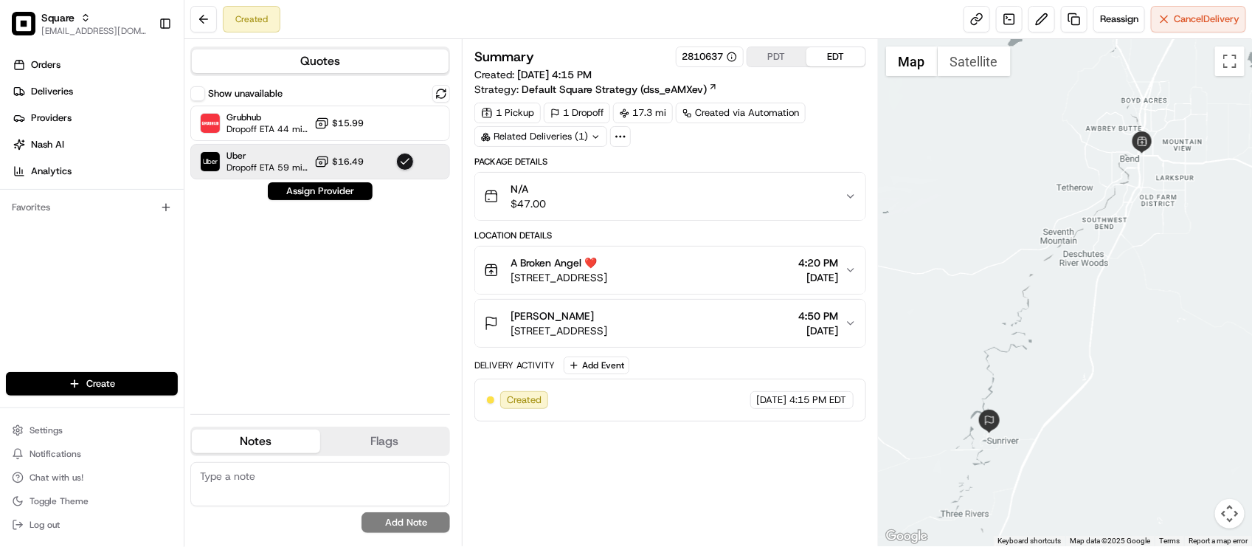
click button "Assign Provider"
drag, startPoint x: 445, startPoint y: 43, endPoint x: 471, endPoint y: 20, distance: 34.5
click div "Quotes Show unavailable Grubhub Dropoff ETA 44 minutes $15.99 Uber Dropoff ETA …"
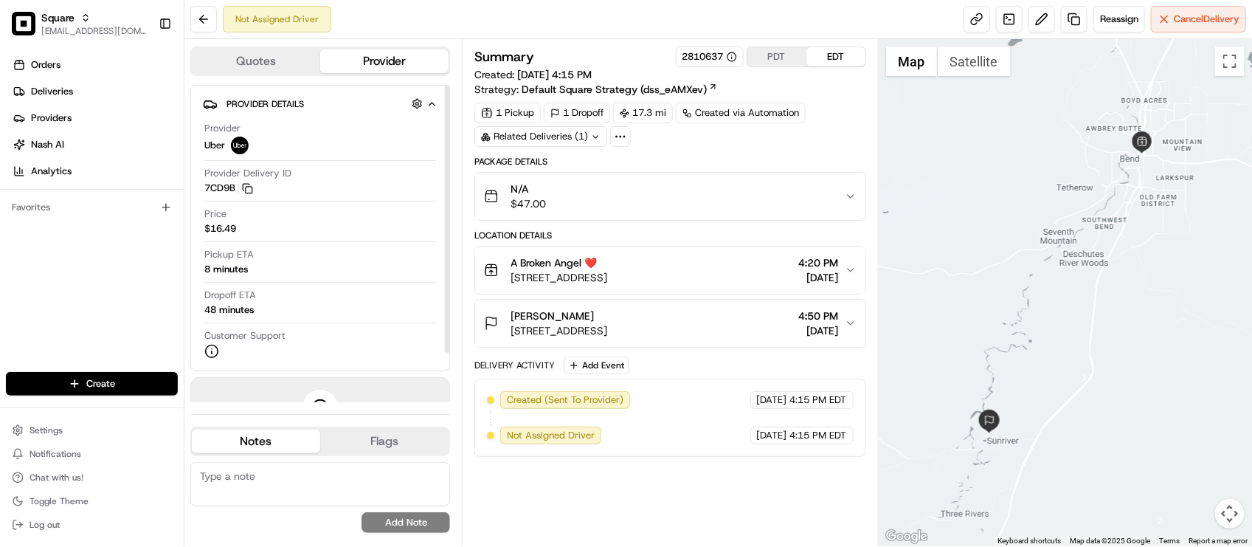
click at [344, 266] on div "Pickup ETA 8 minutes" at bounding box center [320, 262] width 232 height 28
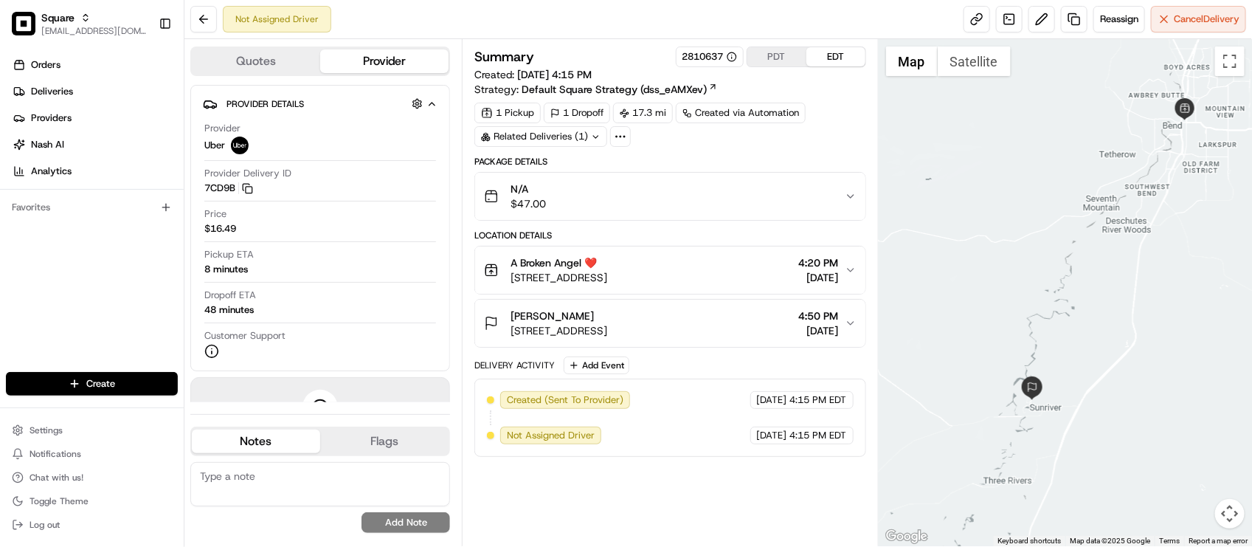
click at [407, 311] on div "Dropoff ETA 48 minutes" at bounding box center [320, 302] width 232 height 28
click at [606, 35] on div "Not Assigned Driver Reassign Cancel Delivery" at bounding box center [717, 19] width 1067 height 39
click at [31, 304] on div "Orders Deliveries Providers Nash AI Analytics Favorites" at bounding box center [92, 213] width 184 height 333
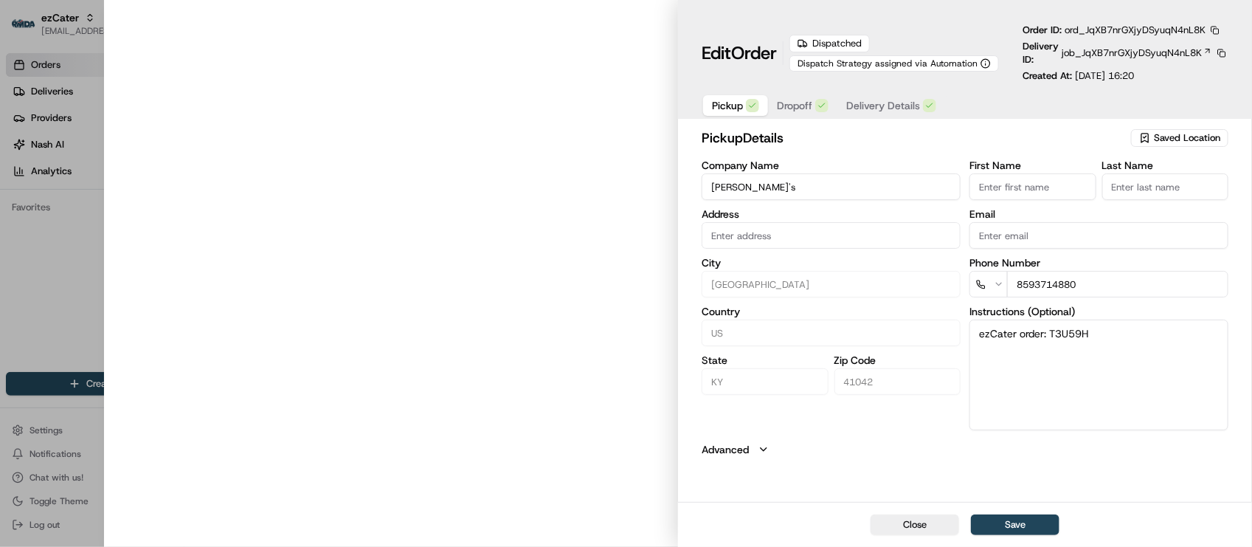
type input "[STREET_ADDRESS][PERSON_NAME]"
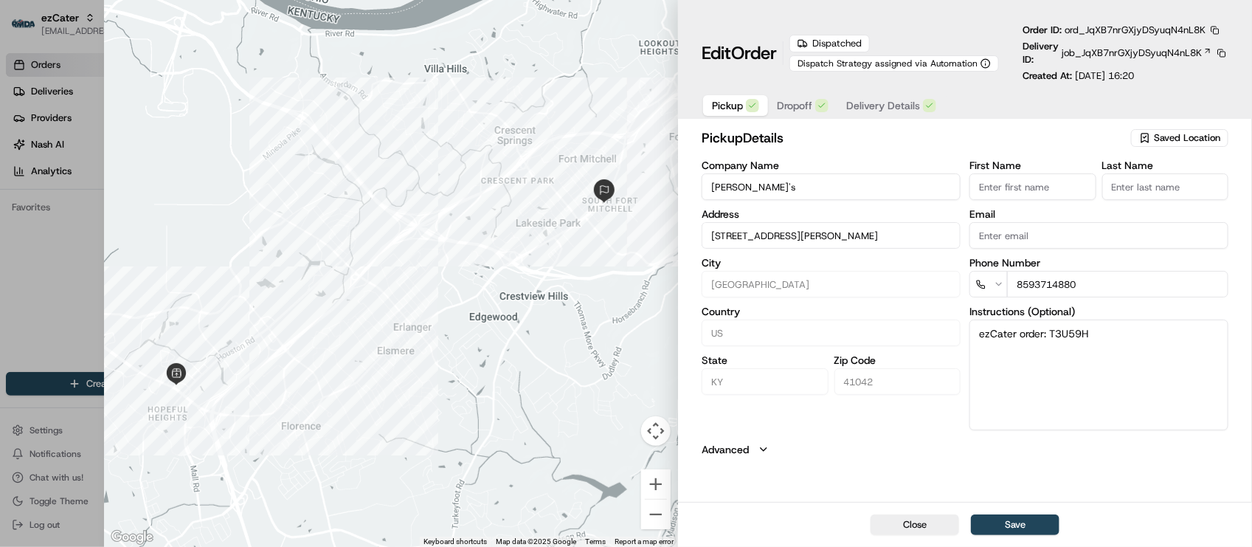
click at [966, 445] on button "Advanced" at bounding box center [964, 449] width 527 height 15
click at [1221, 34] on button "button" at bounding box center [1214, 30] width 13 height 13
click at [1197, 76] on button "Copy URL" at bounding box center [1181, 74] width 134 height 18
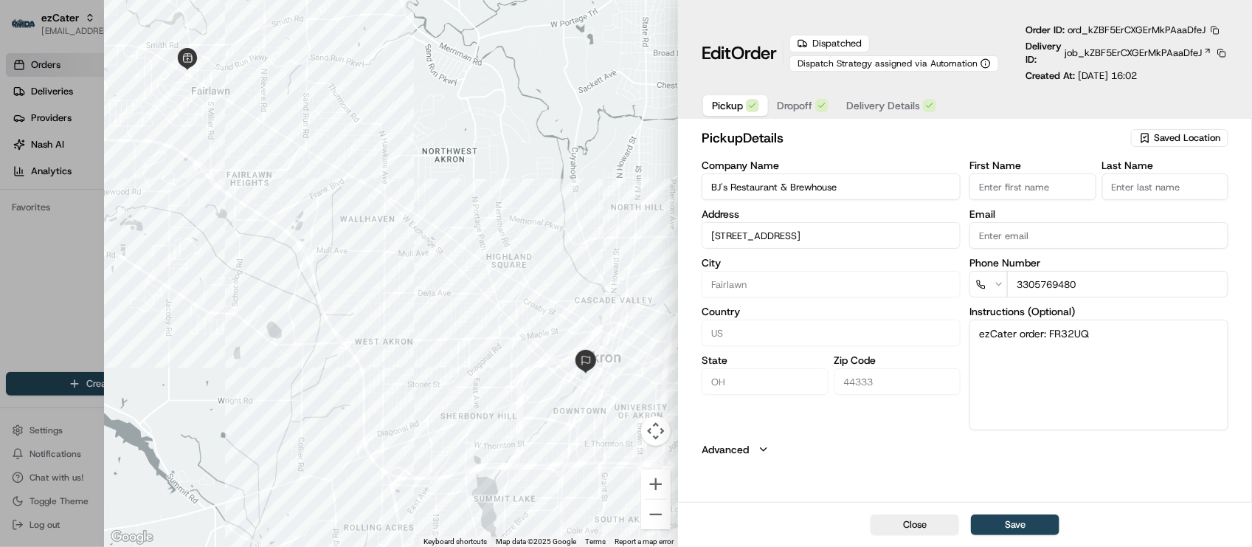
click at [1215, 24] on button "button" at bounding box center [1214, 30] width 13 height 13
click at [1157, 75] on button "Copy URL" at bounding box center [1181, 74] width 134 height 18
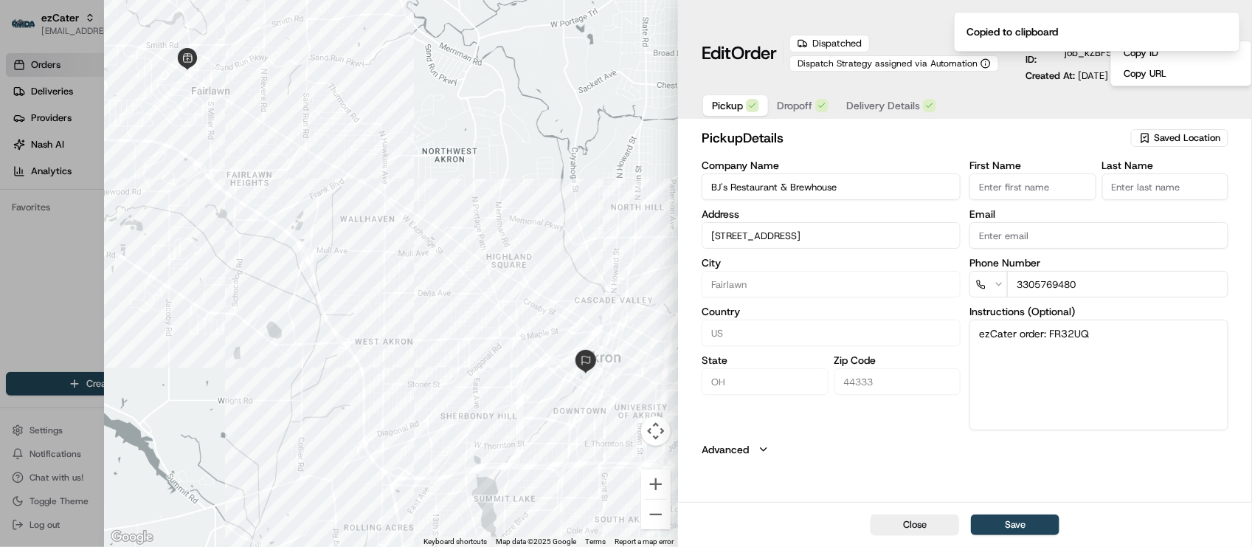
click at [19, 353] on div at bounding box center [626, 273] width 1252 height 547
type input "+1"
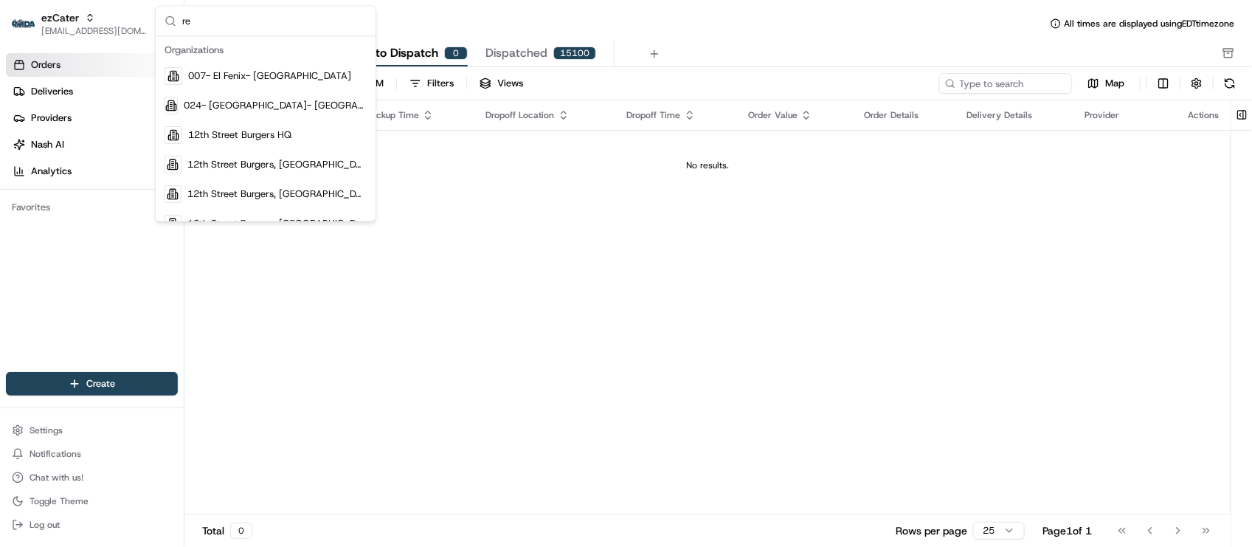
type input "r"
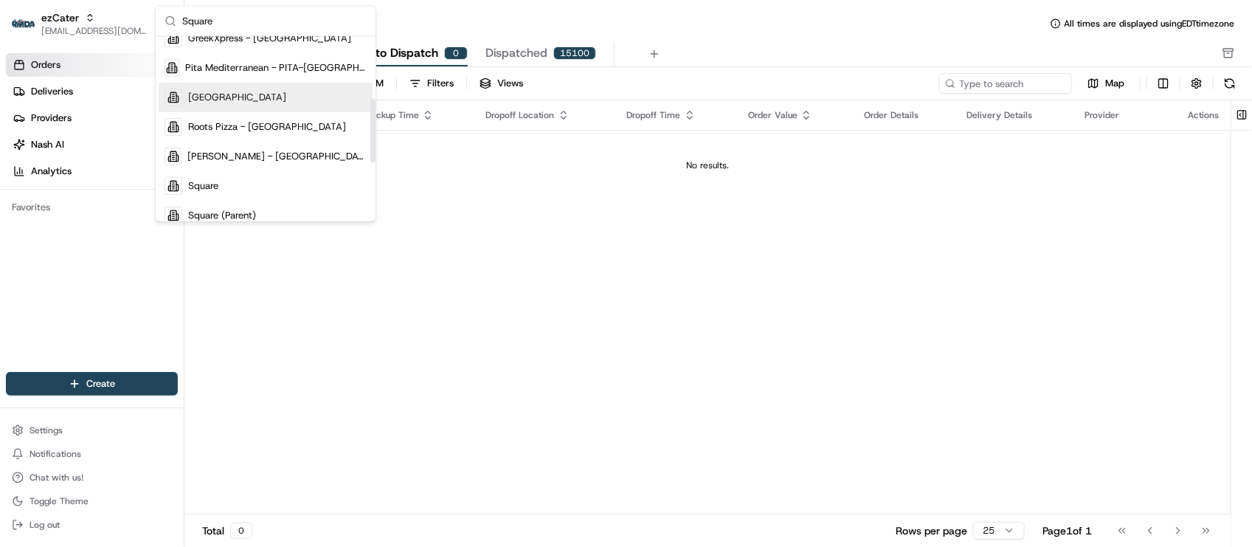
scroll to position [184, 0]
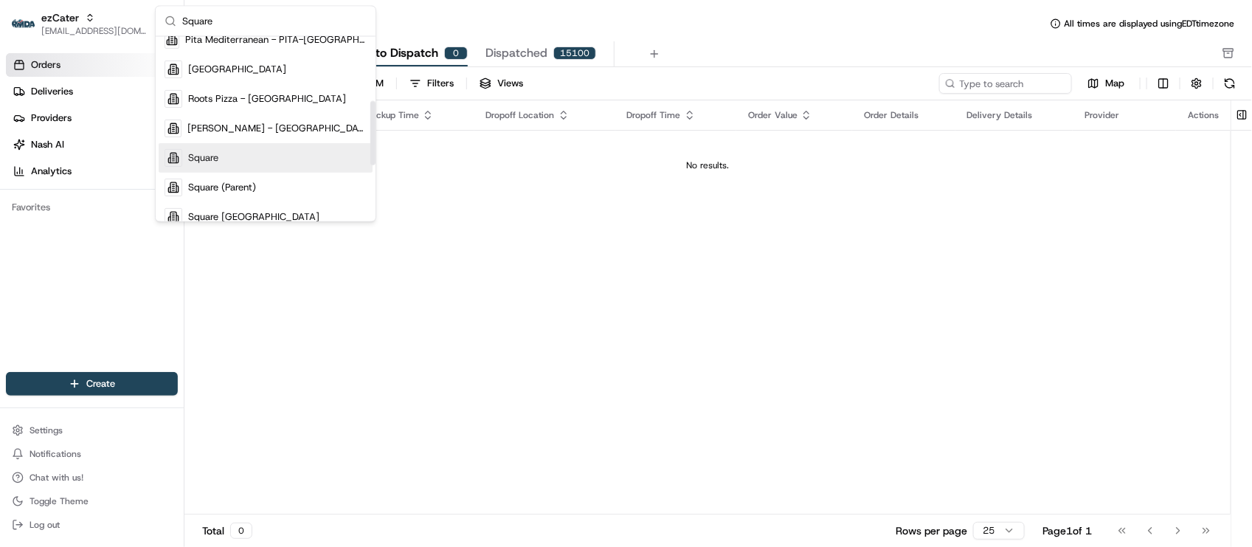
type input "Square"
click at [260, 161] on div "Square" at bounding box center [266, 158] width 214 height 30
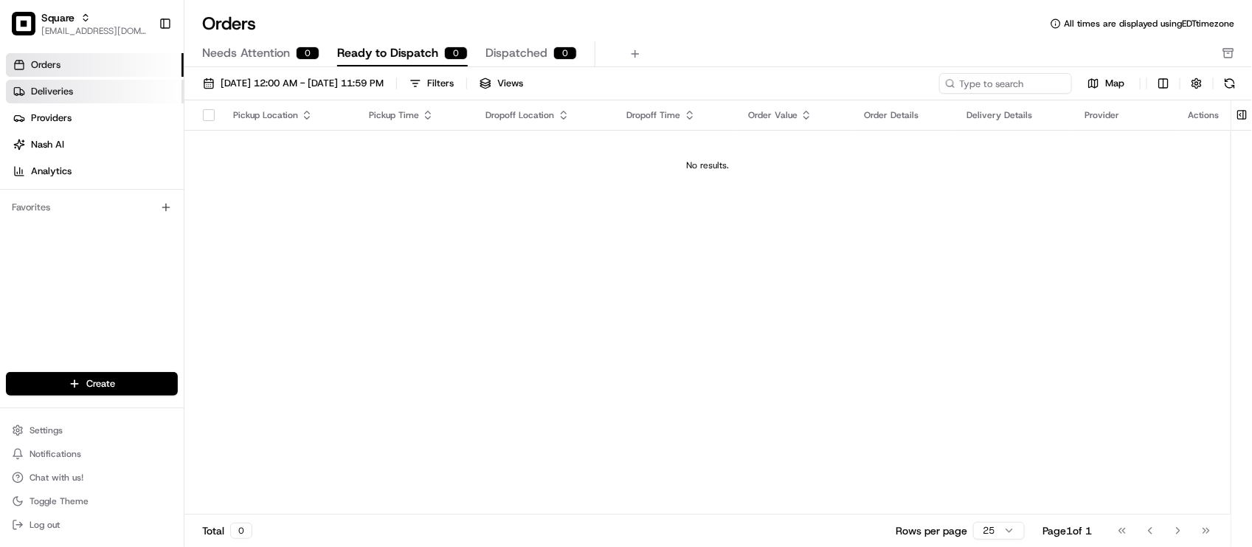
click at [87, 100] on link "Deliveries" at bounding box center [95, 92] width 178 height 24
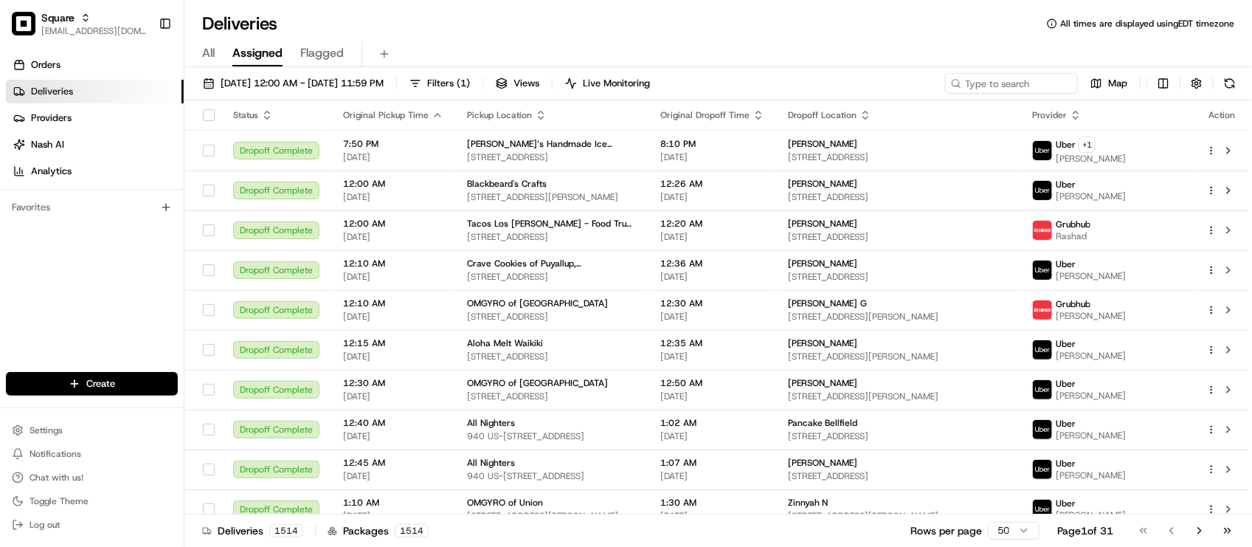
click at [107, 317] on div "Orders Deliveries Providers Nash AI Analytics Favorites" at bounding box center [92, 213] width 184 height 333
click at [997, 89] on input at bounding box center [989, 83] width 177 height 21
paste input "0803194"
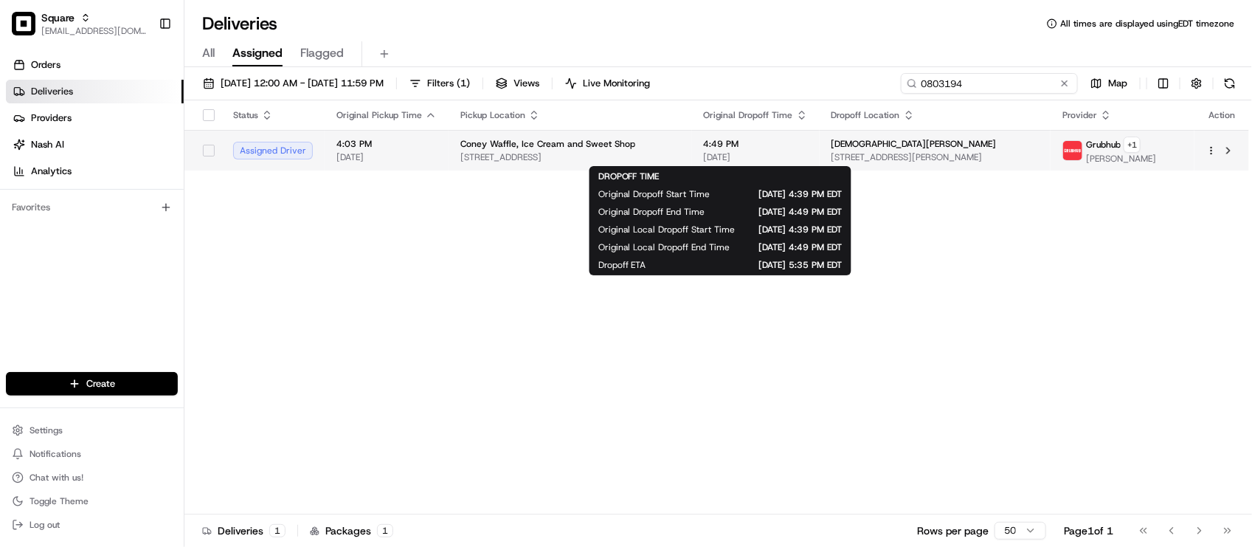
type input "0803194"
click at [721, 155] on span "08/15/2025" at bounding box center [756, 157] width 104 height 12
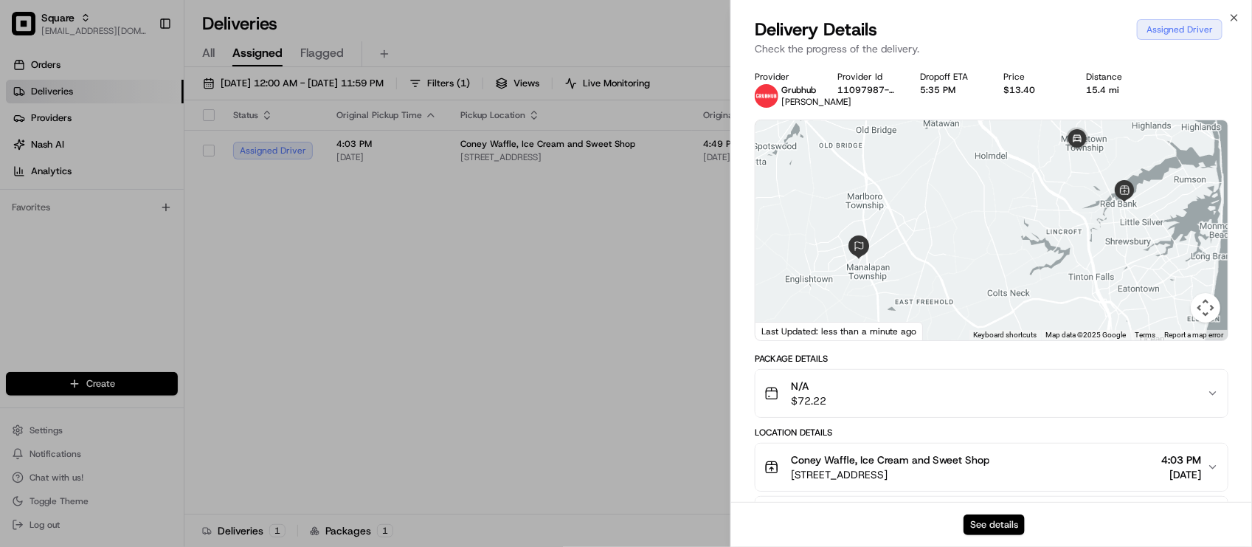
click at [977, 528] on button "See details" at bounding box center [993, 524] width 61 height 21
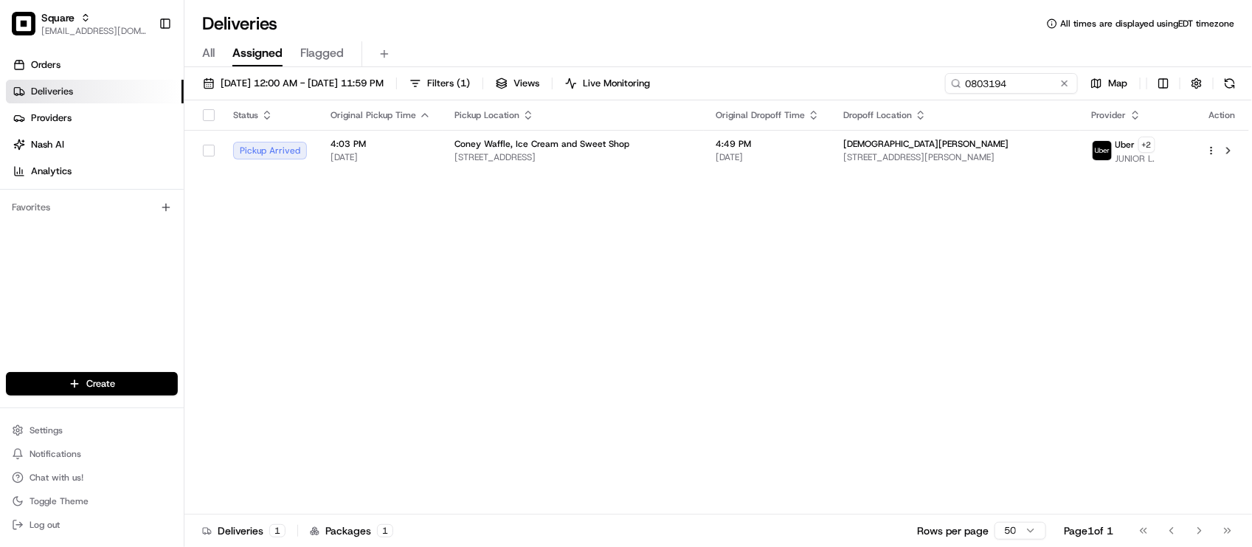
drag, startPoint x: 673, startPoint y: 43, endPoint x: 987, endPoint y: 70, distance: 315.4
drag, startPoint x: 1056, startPoint y: 78, endPoint x: 1064, endPoint y: 83, distance: 10.2
click at [1056, 78] on div "0803194" at bounding box center [989, 83] width 177 height 21
click at [1064, 83] on button at bounding box center [1064, 83] width 15 height 15
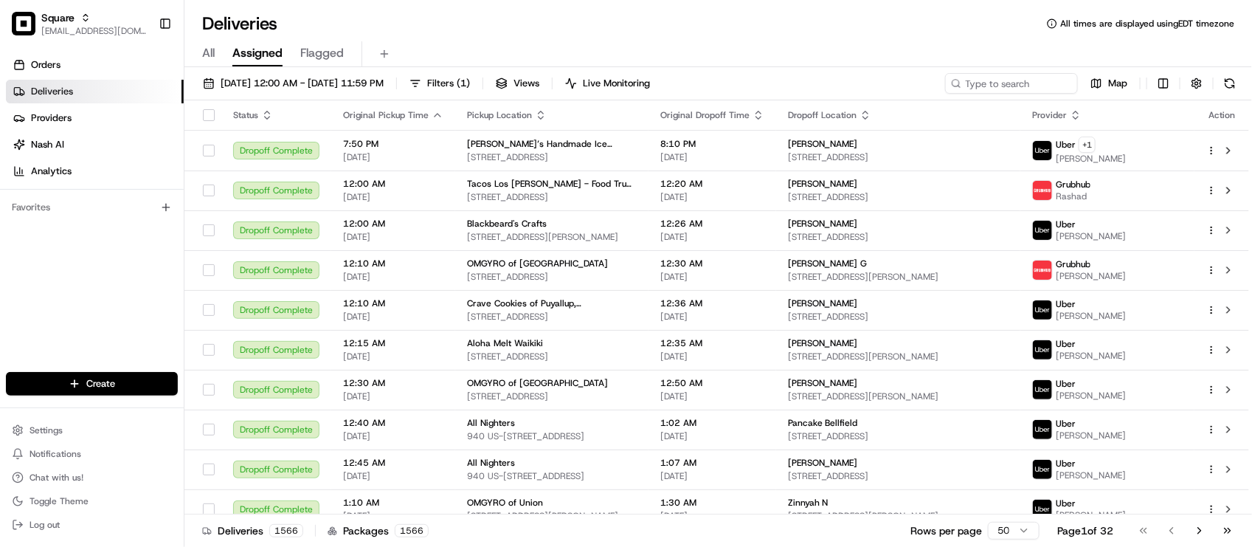
click at [75, 336] on div "Orders Deliveries Providers [PERSON_NAME] Analytics Favorites" at bounding box center [92, 213] width 184 height 333
click at [542, 38] on div "All Assigned Flagged" at bounding box center [717, 51] width 1067 height 32
click at [402, 21] on div "Deliveries All times are displayed using EDT timezone" at bounding box center [717, 24] width 1067 height 24
drag, startPoint x: 1028, startPoint y: 97, endPoint x: 1024, endPoint y: 90, distance: 8.2
click at [1029, 98] on div "08/15/2025 12:00 AM - 08/15/2025 11:59 PM Filters ( 1 ) Views Live Monitoring M…" at bounding box center [717, 86] width 1067 height 27
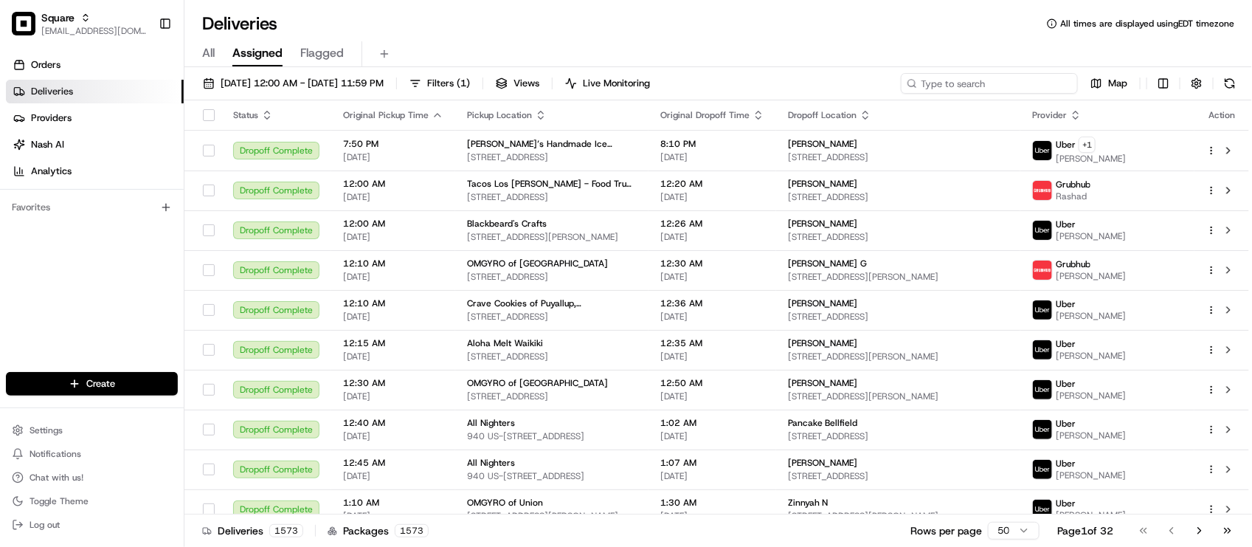
click at [1022, 90] on input at bounding box center [989, 83] width 177 height 21
paste input "1311229"
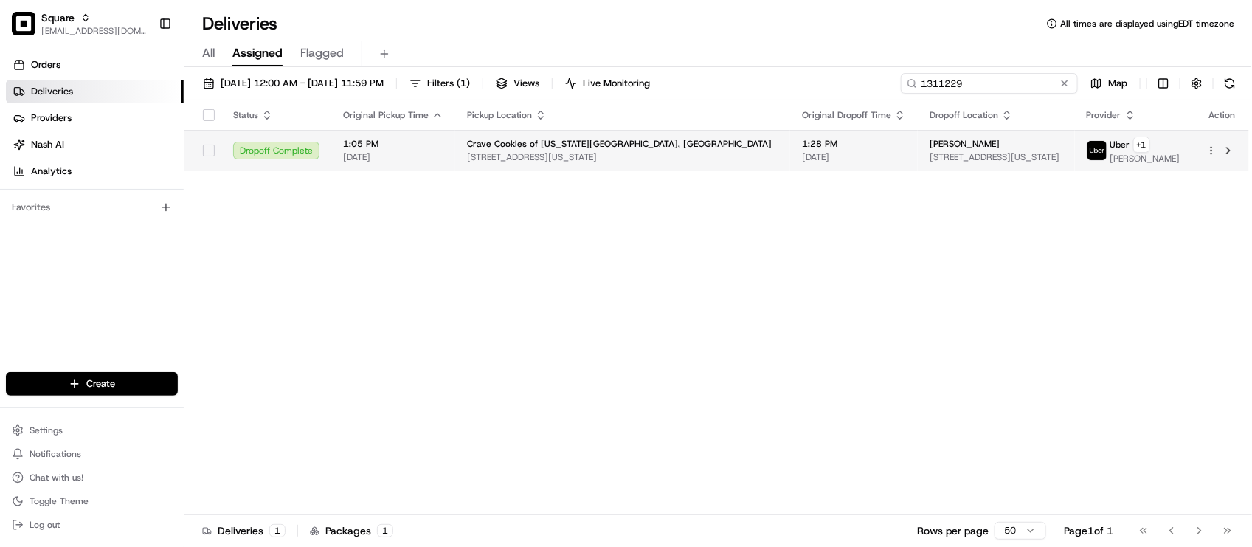
type input "1311229"
click at [720, 159] on td "Crave Cookies of Missouri City, TX 9010 Sienna Crossing Dr #200, Missouri City,…" at bounding box center [622, 150] width 335 height 41
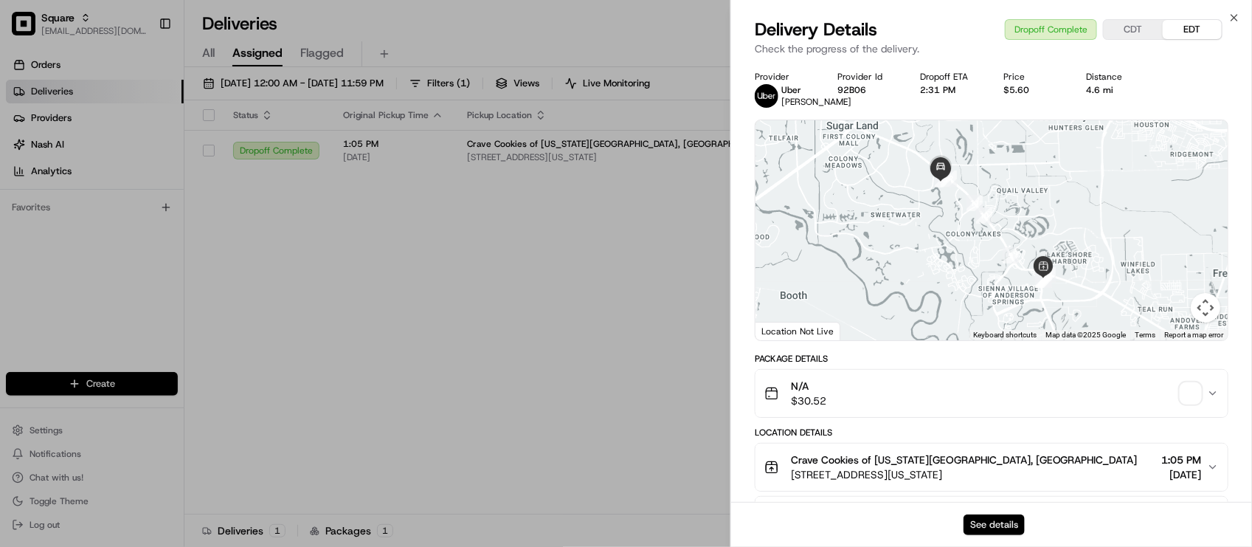
click at [985, 525] on button "See details" at bounding box center [993, 524] width 61 height 21
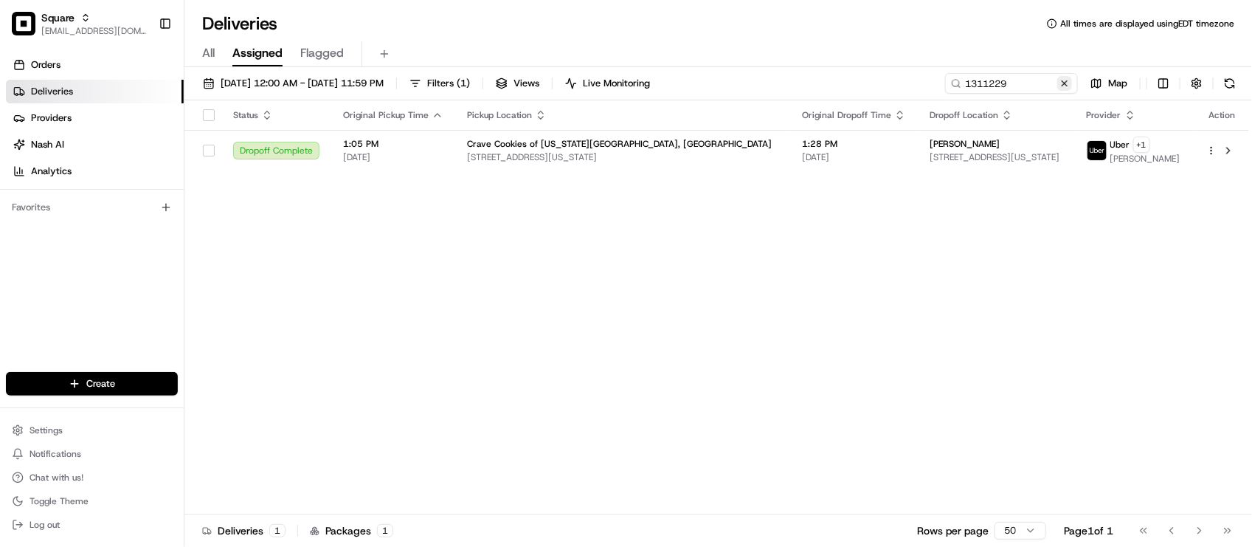
click at [1064, 85] on button at bounding box center [1064, 83] width 15 height 15
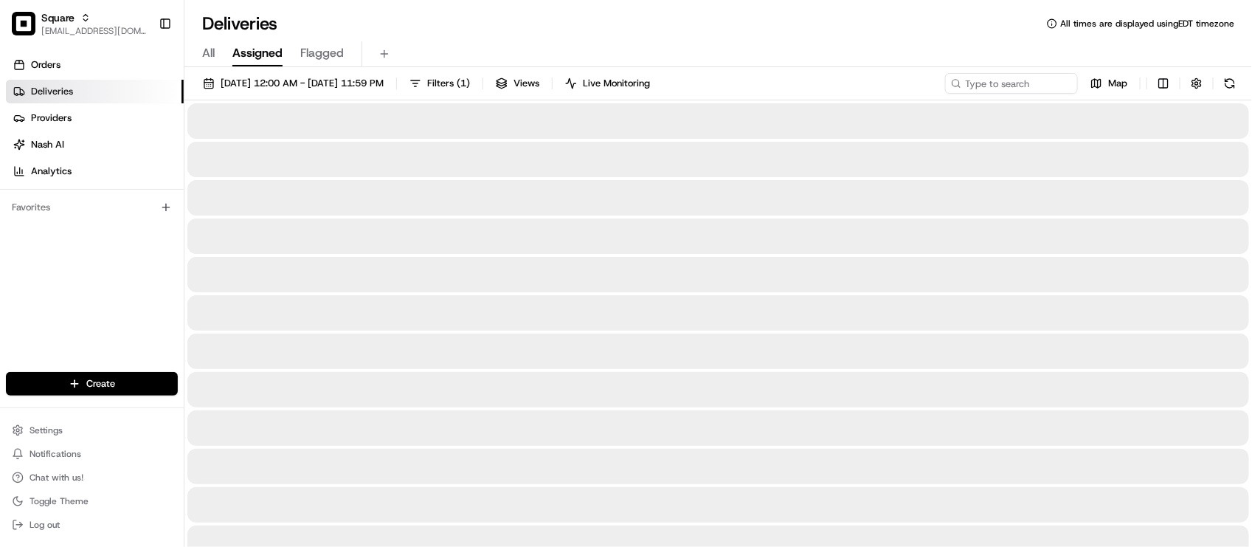
click at [907, 30] on div "Deliveries All times are displayed using EDT timezone" at bounding box center [717, 24] width 1067 height 24
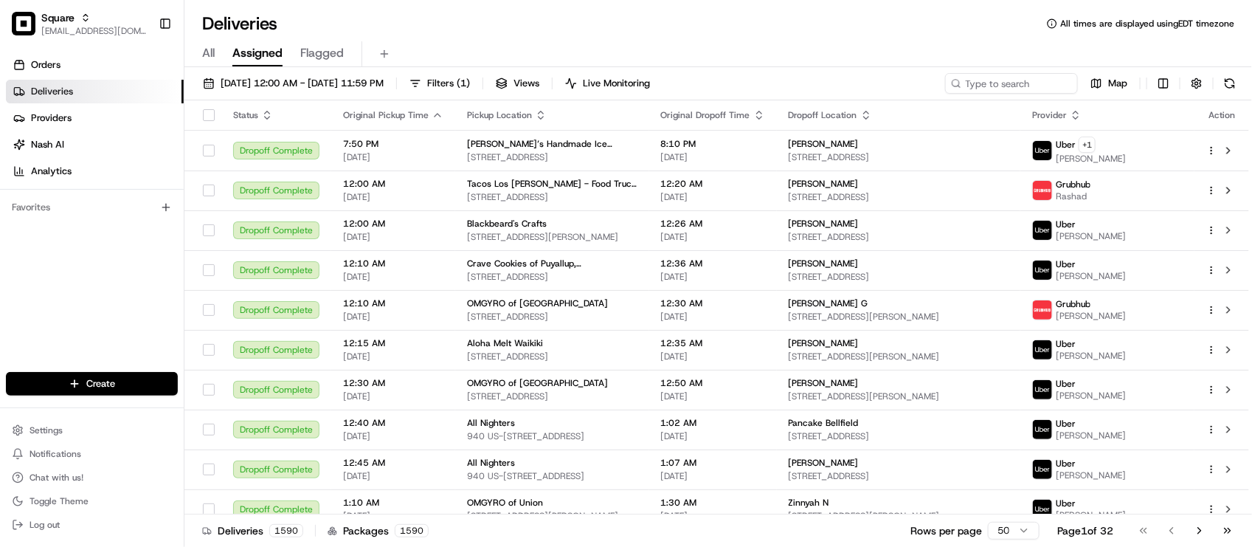
click at [528, 13] on div "Deliveries All times are displayed using EDT timezone" at bounding box center [717, 24] width 1067 height 24
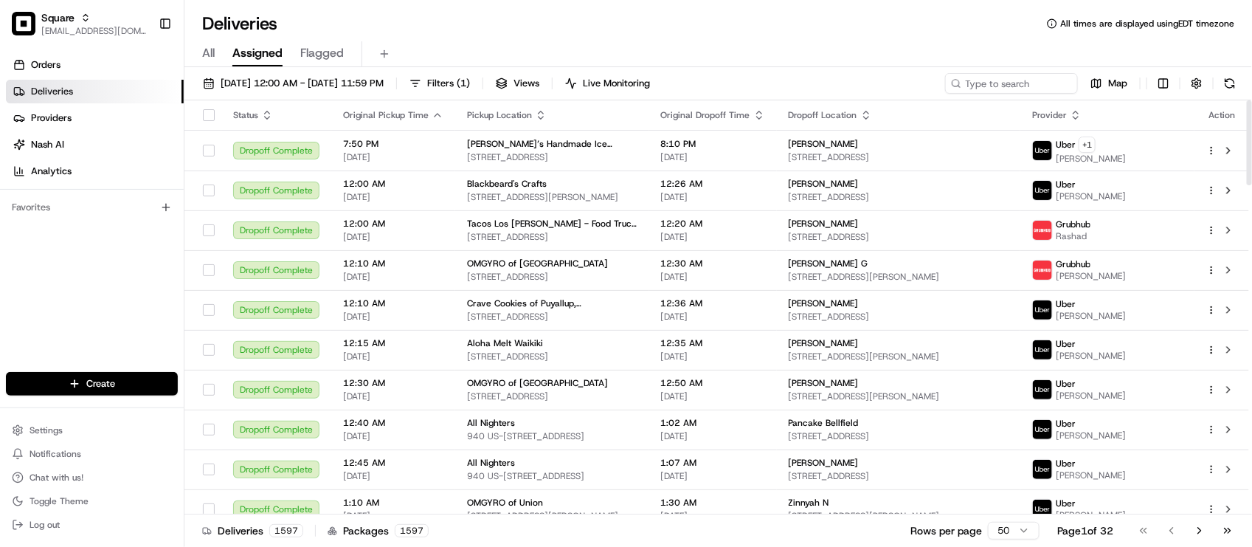
click at [55, 266] on div "Orders Deliveries Providers [PERSON_NAME] Analytics Favorites" at bounding box center [92, 213] width 184 height 333
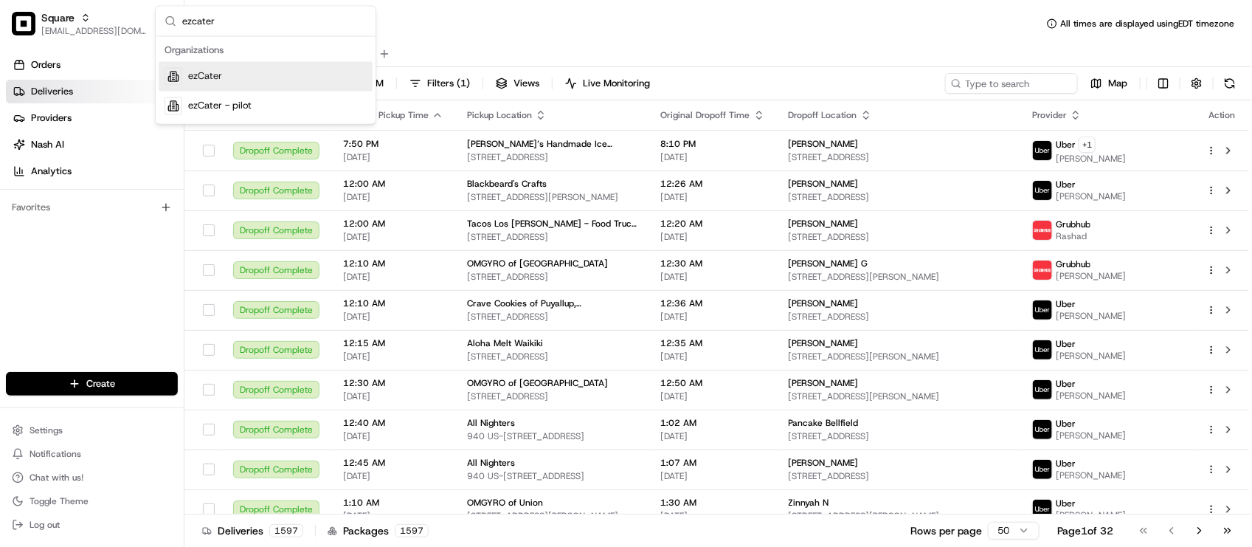
type input "ezcater"
click at [231, 81] on div "ezCater" at bounding box center [266, 77] width 214 height 30
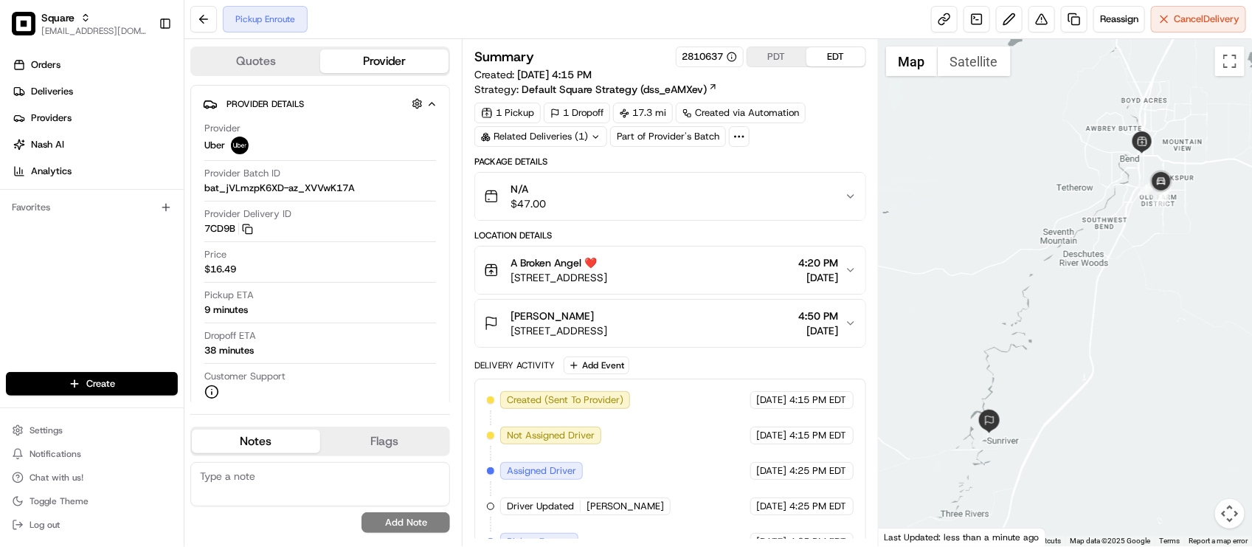
click at [358, 27] on div "Pickup Enroute Reassign Cancel Delivery" at bounding box center [717, 19] width 1067 height 39
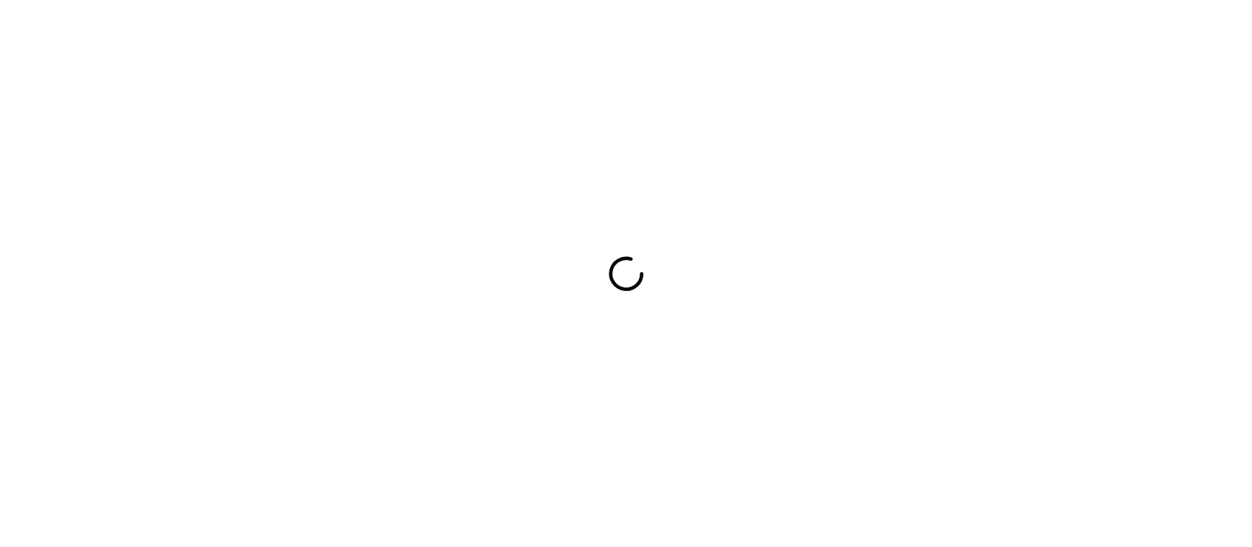
click at [718, 5] on div at bounding box center [626, 273] width 1252 height 547
click at [569, 221] on div at bounding box center [626, 273] width 1252 height 547
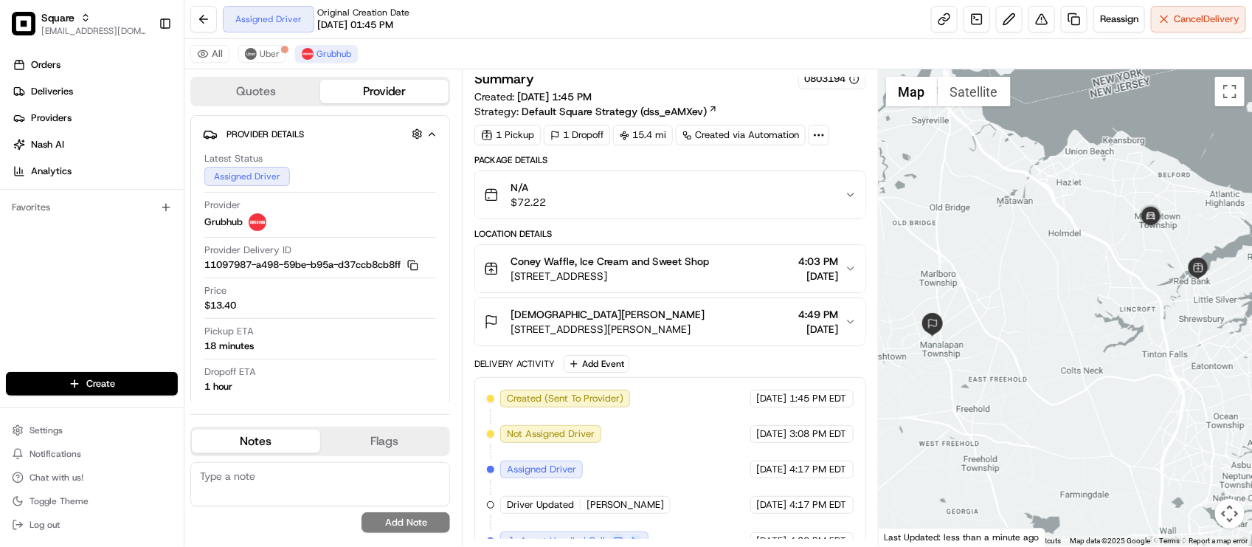
scroll to position [35, 0]
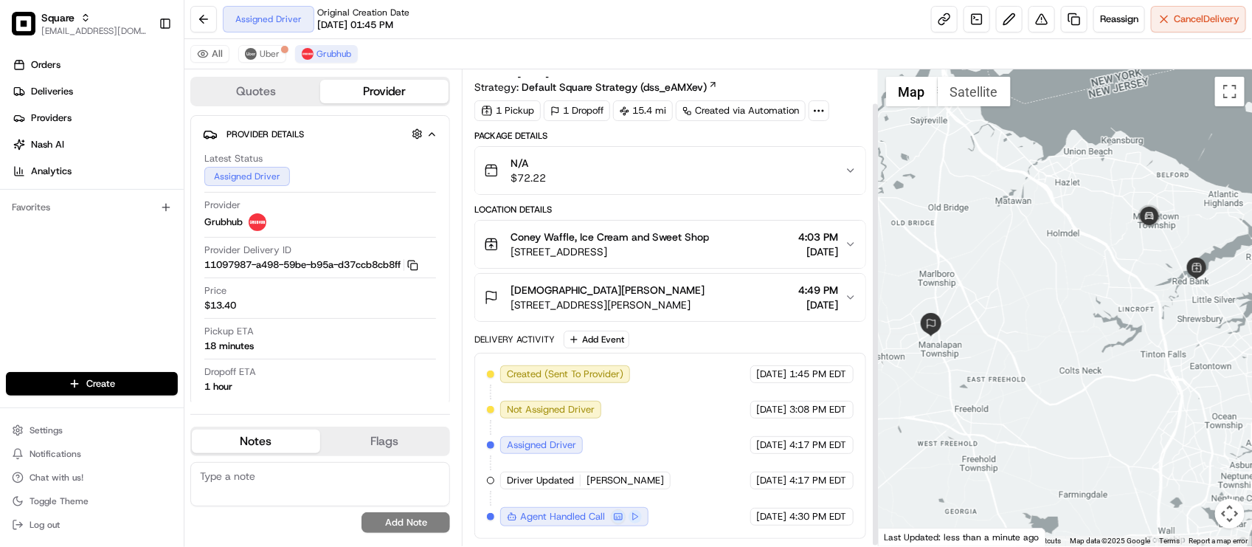
click at [1053, 373] on div at bounding box center [1065, 307] width 373 height 477
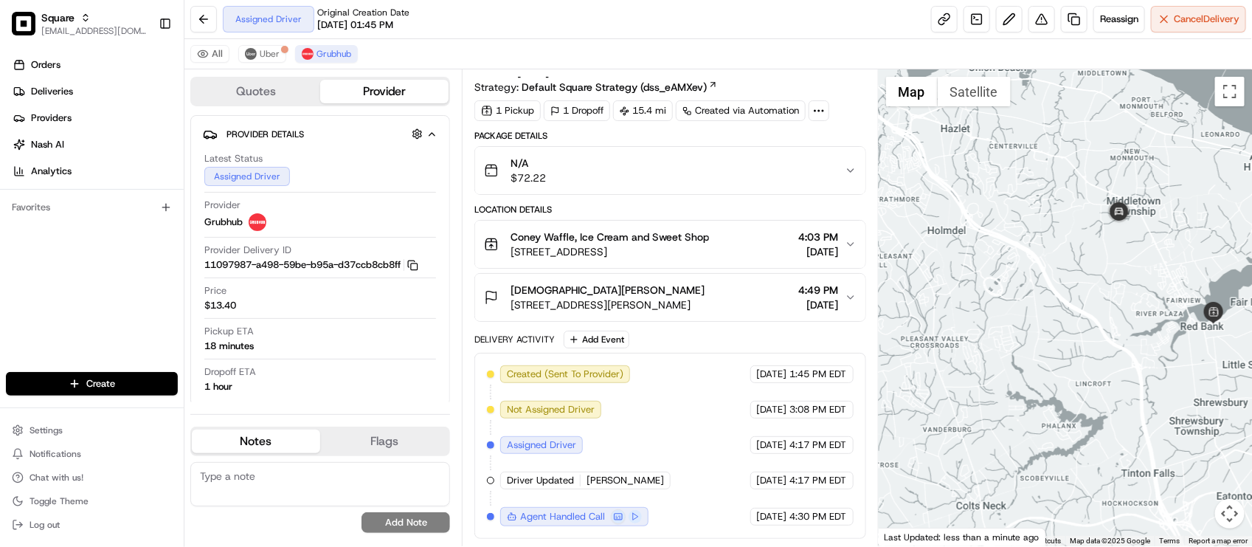
drag, startPoint x: 978, startPoint y: 340, endPoint x: 1008, endPoint y: 358, distance: 35.4
click at [979, 342] on div at bounding box center [1065, 307] width 373 height 477
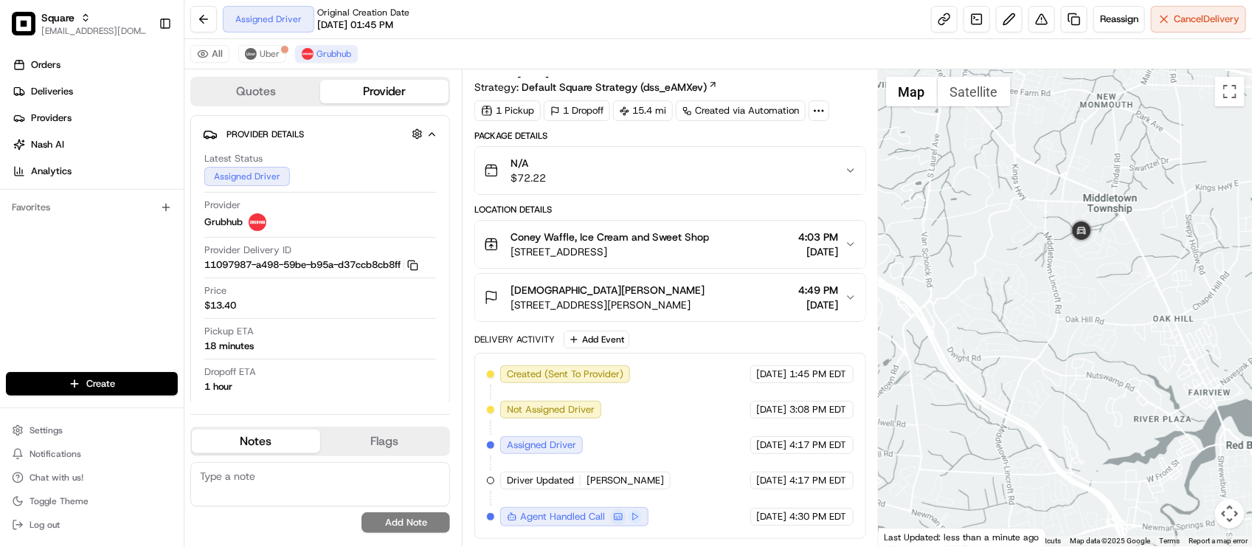
click at [640, 434] on div "Created (Sent To Provider) Grubhub 08/13/2025 1:45 PM EDT Not Assigned Driver G…" at bounding box center [670, 445] width 366 height 161
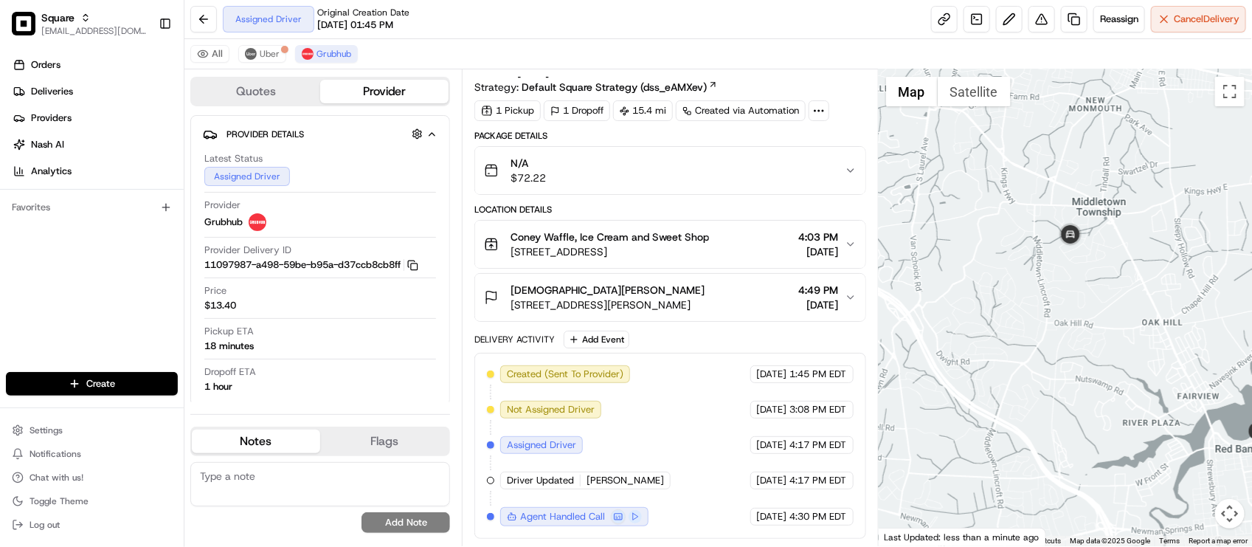
drag, startPoint x: 1111, startPoint y: 263, endPoint x: 1089, endPoint y: 270, distance: 22.4
click at [1089, 270] on div at bounding box center [1065, 307] width 373 height 477
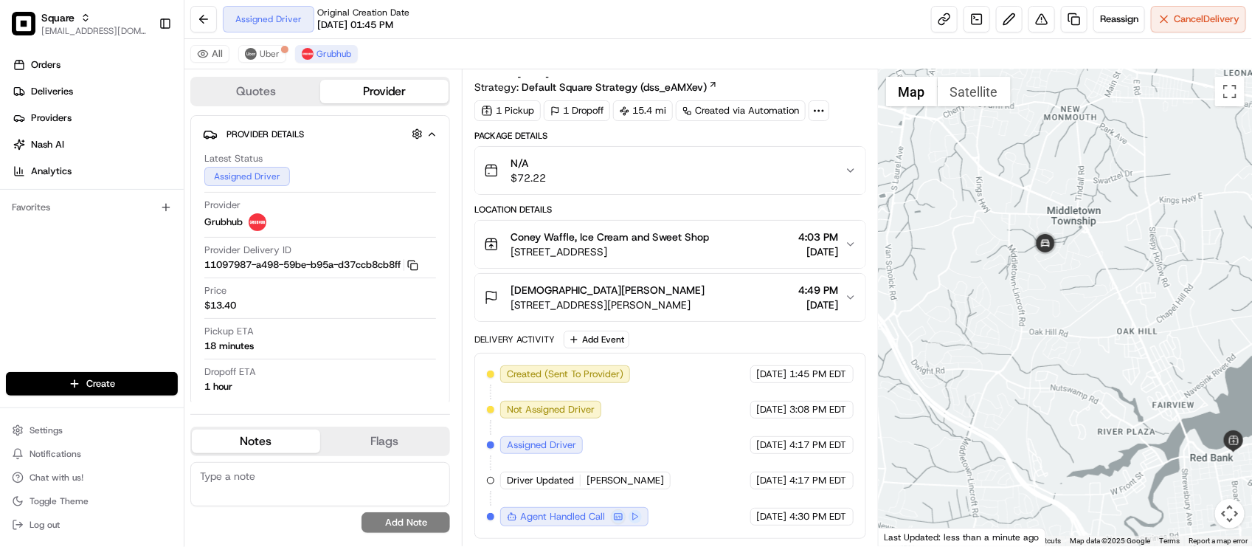
click at [872, 290] on div "Quotes Provider Provider Details Hidden ( 2 ) Latest Status Assigned Driver Pro…" at bounding box center [717, 307] width 1067 height 477
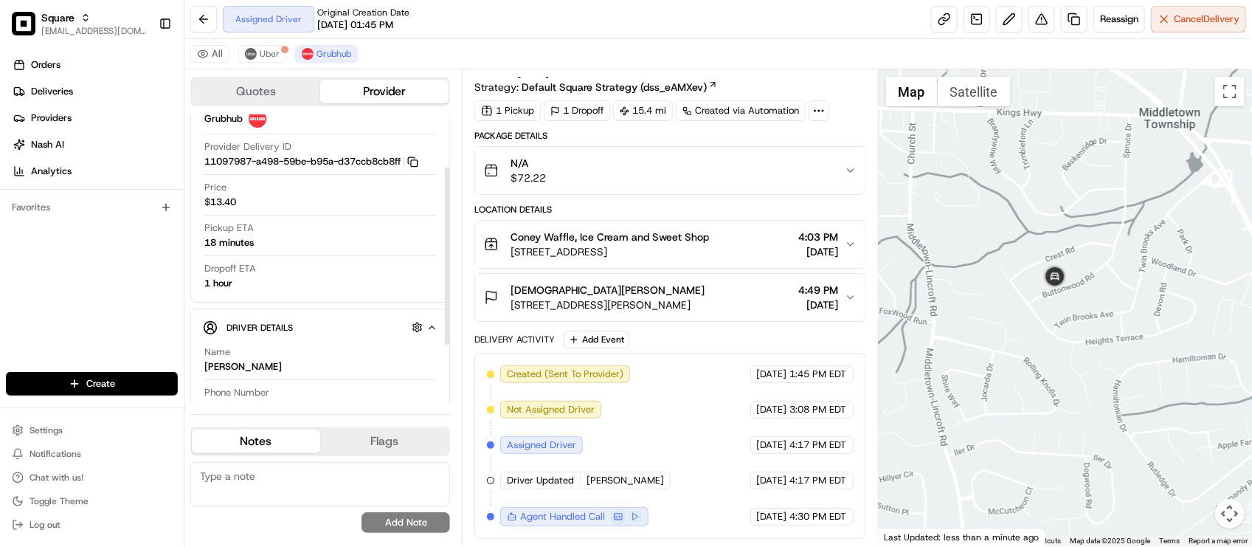
scroll to position [83, 0]
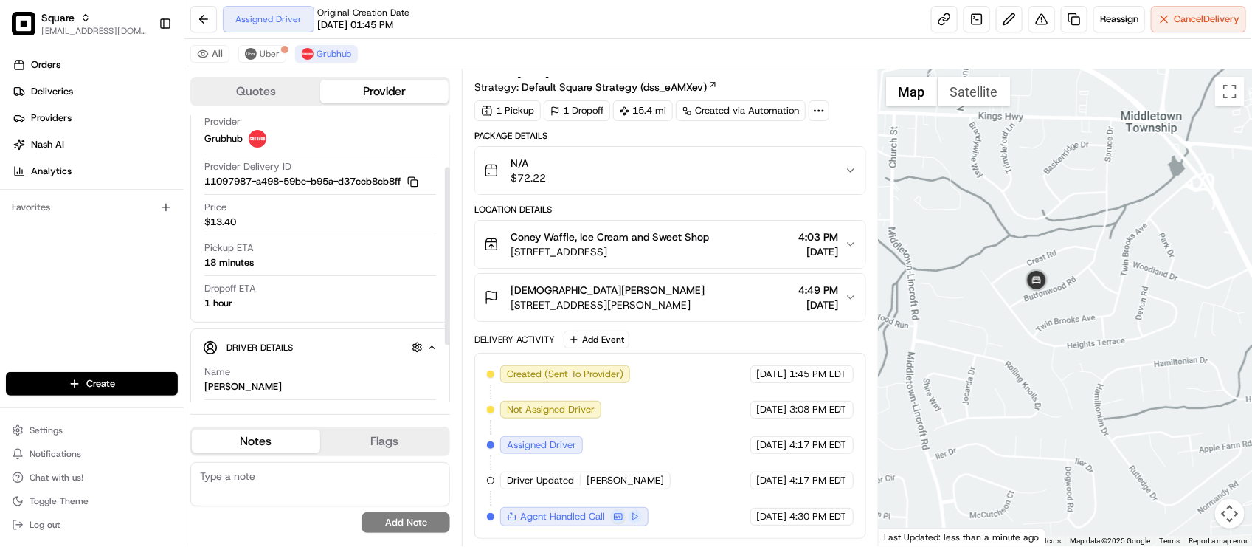
drag, startPoint x: 1025, startPoint y: 339, endPoint x: 1009, endPoint y: 342, distance: 16.4
click at [1009, 342] on div at bounding box center [1065, 307] width 373 height 477
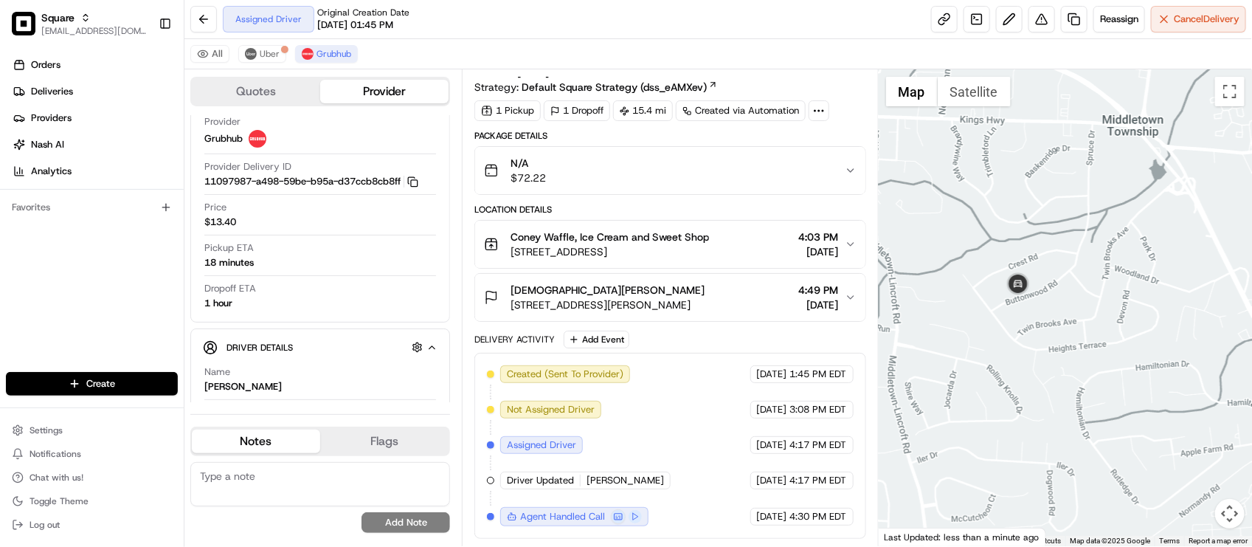
click at [661, 392] on div "Created (Sent To Provider) Grubhub 08/13/2025 1:45 PM EDT Not Assigned Driver G…" at bounding box center [670, 445] width 366 height 161
click at [319, 299] on div "Dropoff ETA 1 hour" at bounding box center [320, 296] width 232 height 28
click at [760, 446] on span "[DATE]" at bounding box center [772, 444] width 30 height 13
click at [699, 345] on div "Delivery Activity Add Event" at bounding box center [669, 339] width 391 height 18
click at [713, 411] on div "Created (Sent To Provider) Grubhub 08/13/2025 1:45 PM EDT Not Assigned Driver G…" at bounding box center [670, 445] width 366 height 161
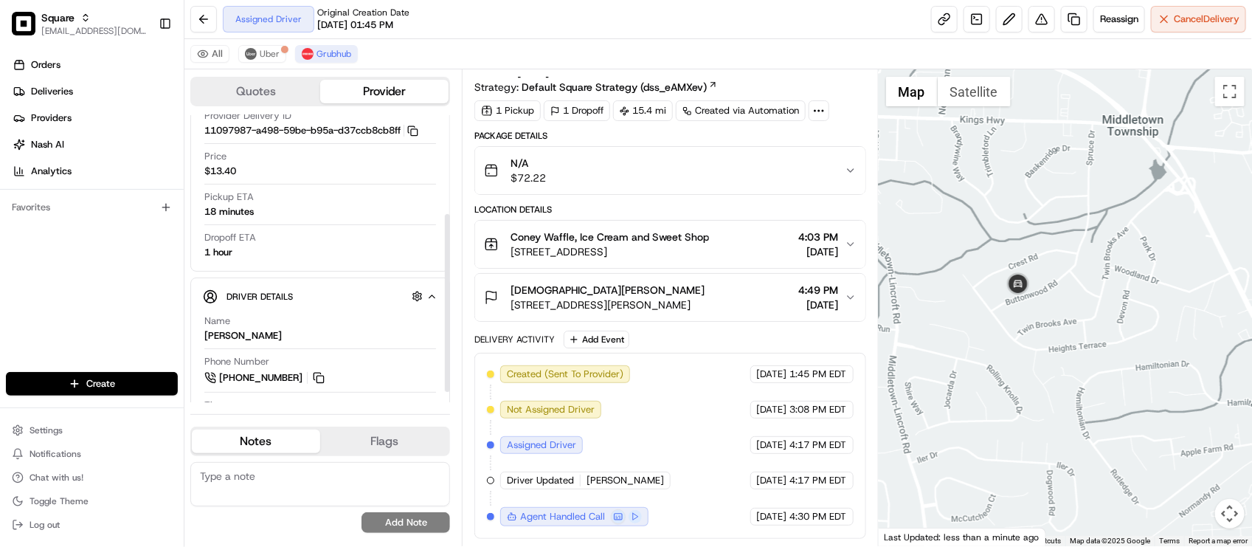
scroll to position [175, 0]
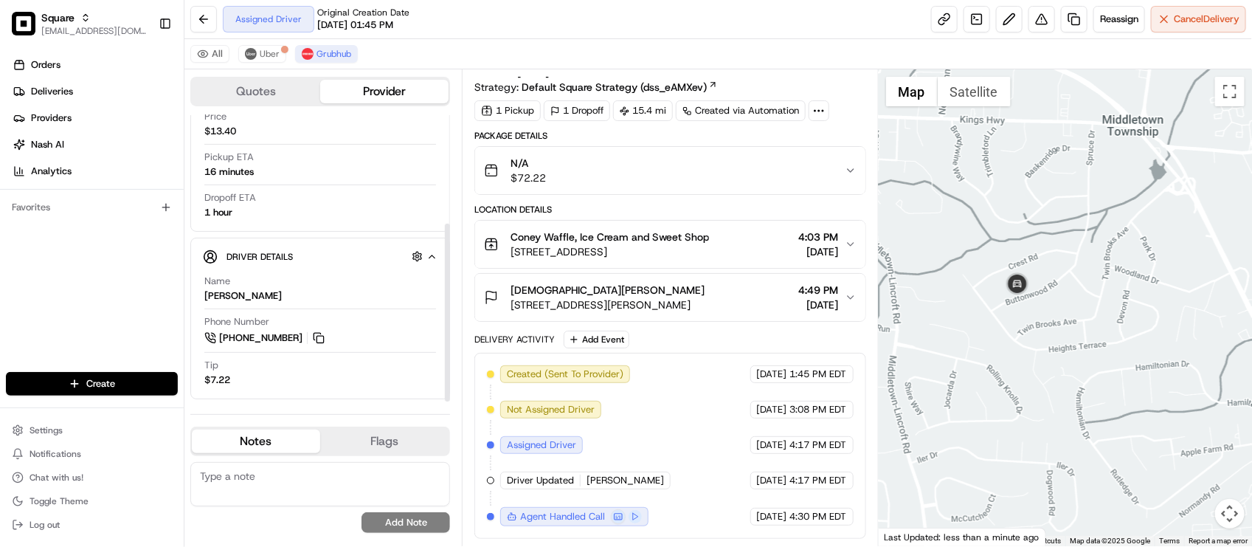
click at [412, 164] on div "Pickup ETA 16 minutes" at bounding box center [320, 164] width 232 height 28
click at [764, 198] on div "Package Details N/A $72.22 Location Details Coney Waffle, Ice Cream and Sweet S…" at bounding box center [669, 334] width 391 height 409
click at [762, 39] on div "All Uber Grubhub" at bounding box center [717, 54] width 1067 height 30
click at [1111, 9] on button "Reassign" at bounding box center [1119, 19] width 52 height 27
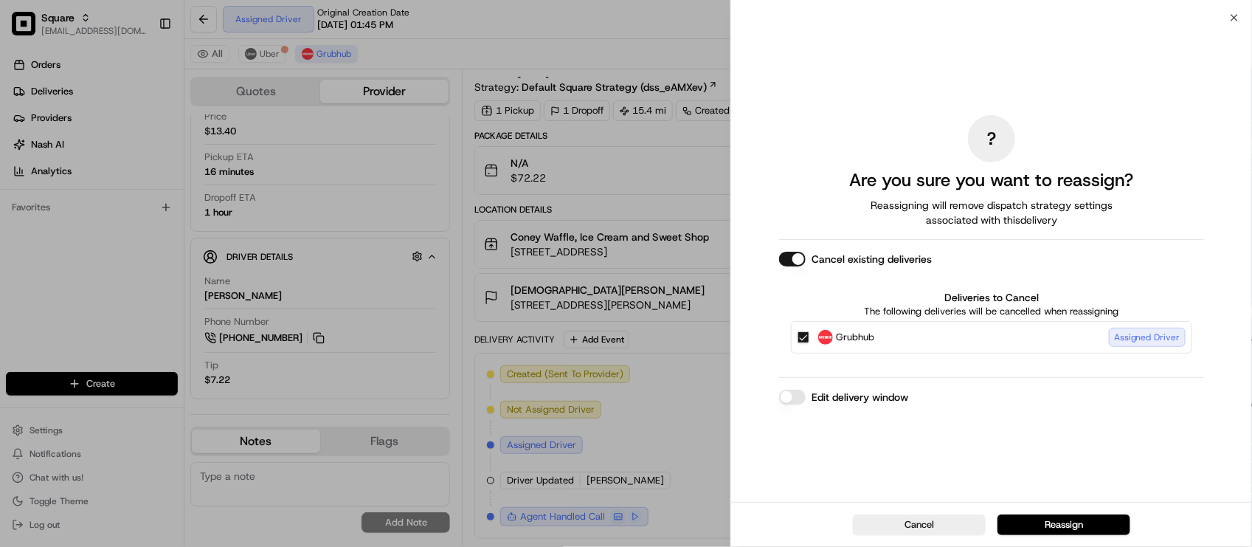
click at [794, 397] on button "Edit delivery window" at bounding box center [792, 396] width 27 height 15
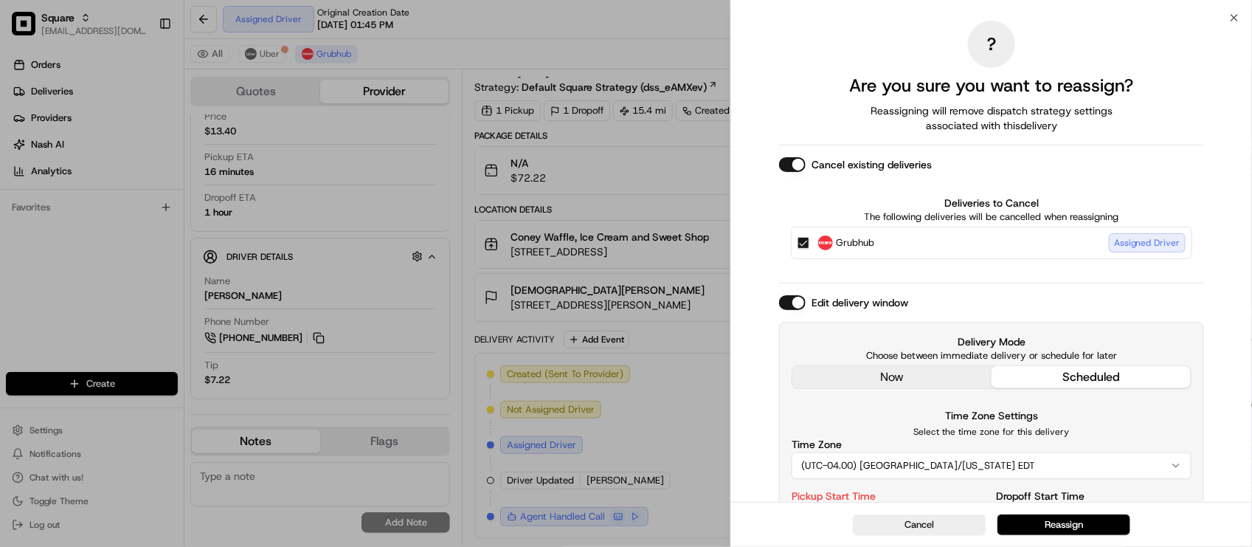
click at [880, 382] on div "Delivery Mode Choose between immediate delivery or schedule for later now sched…" at bounding box center [991, 361] width 400 height 55
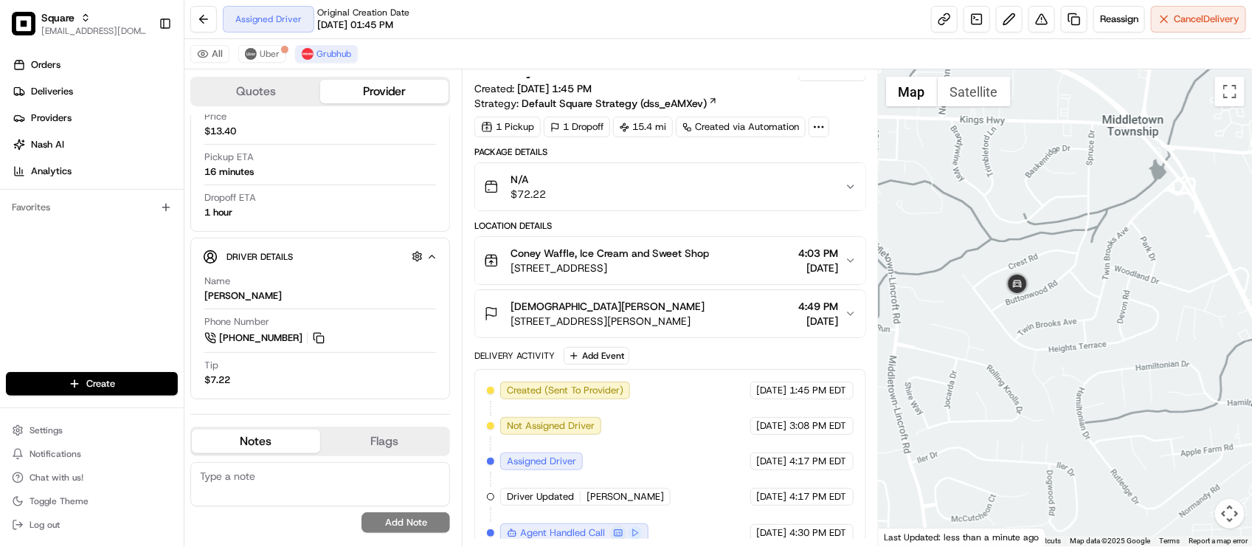
scroll to position [0, 0]
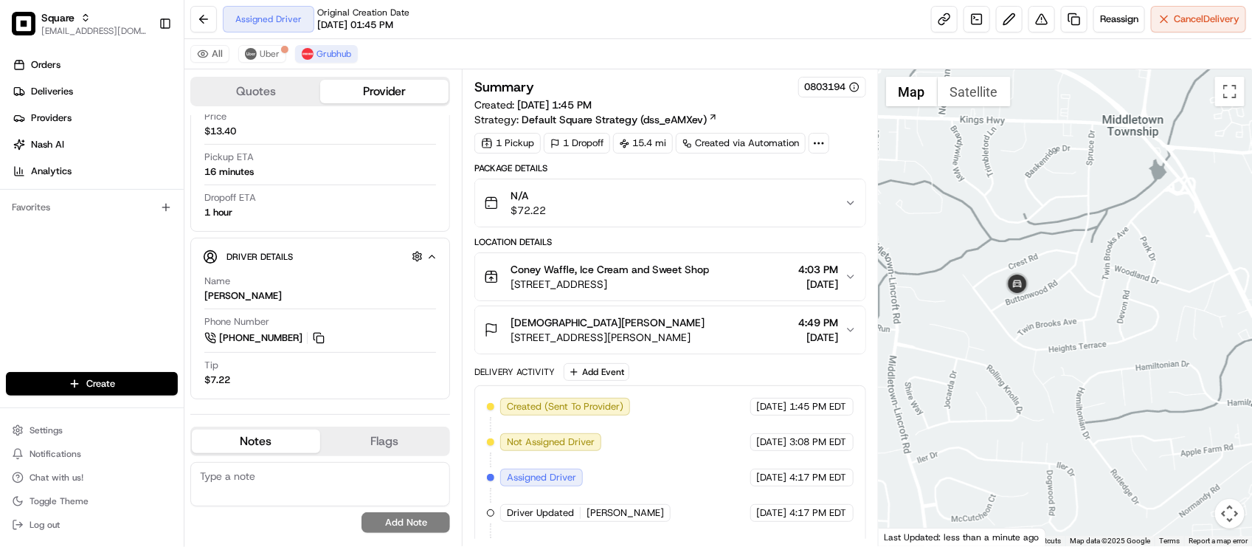
click at [690, 373] on div "Delivery Activity Add Event" at bounding box center [669, 372] width 391 height 18
click at [702, 370] on div "Delivery Activity Add Event" at bounding box center [669, 372] width 391 height 18
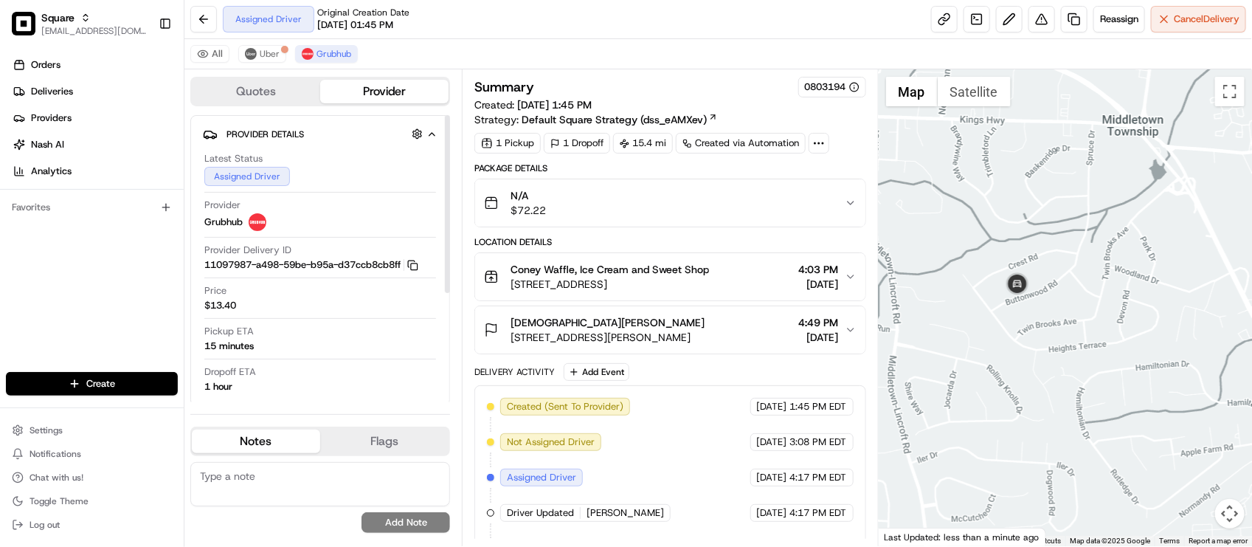
click at [218, 227] on span "Grubhub" at bounding box center [223, 221] width 38 height 13
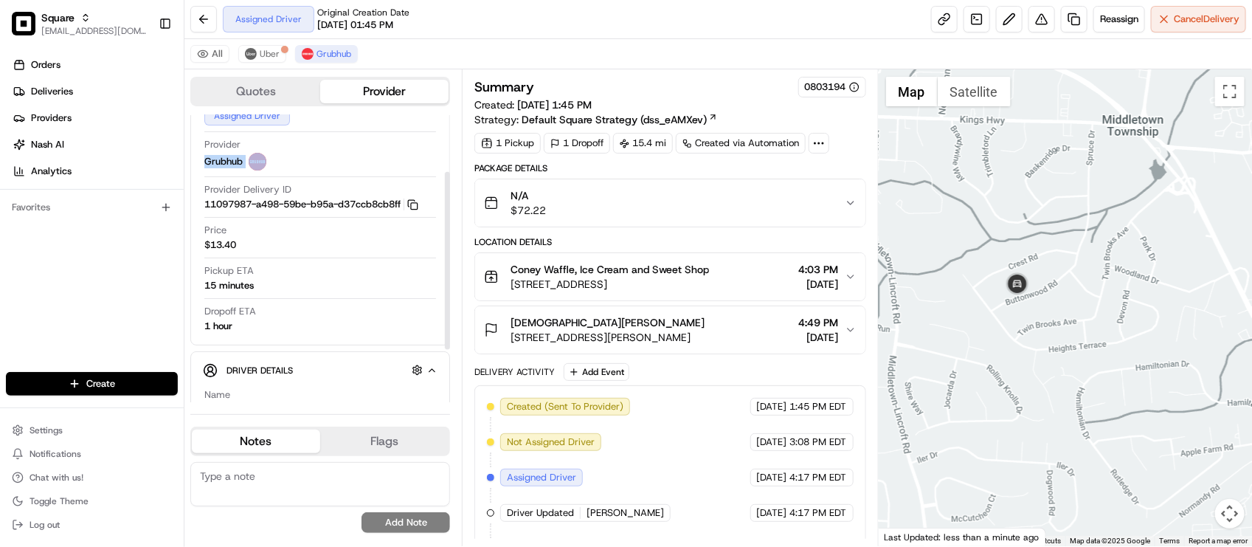
scroll to position [92, 0]
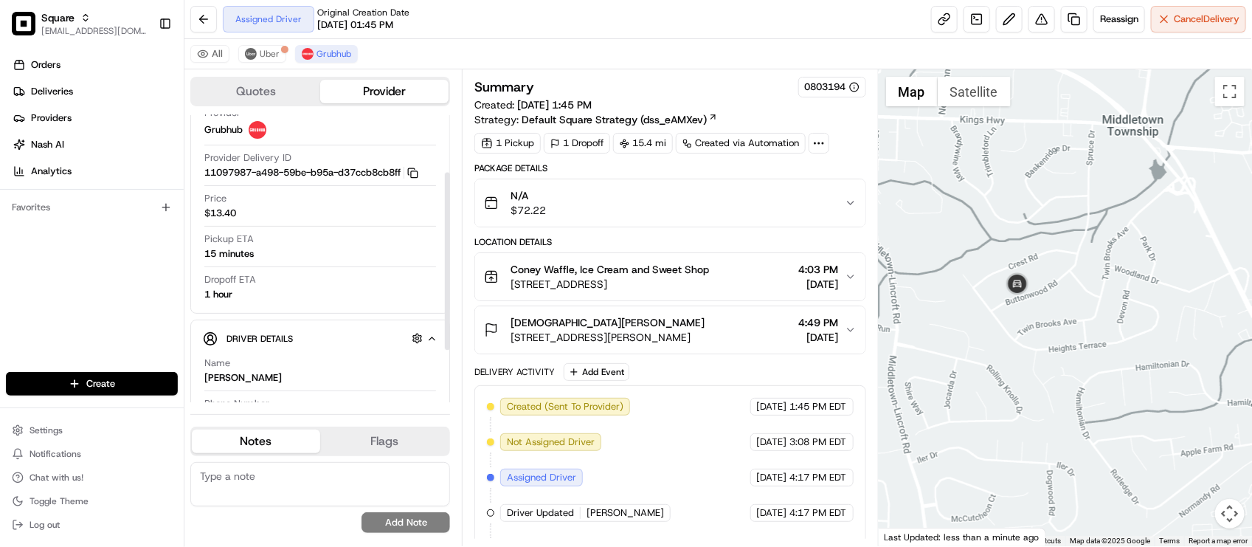
click at [646, 13] on div "Assigned Driver Original Creation Date 08/13/2025 01:45 PM Reassign Cancel Deli…" at bounding box center [717, 19] width 1067 height 39
click at [1119, 19] on span "Reassign" at bounding box center [1119, 19] width 38 height 13
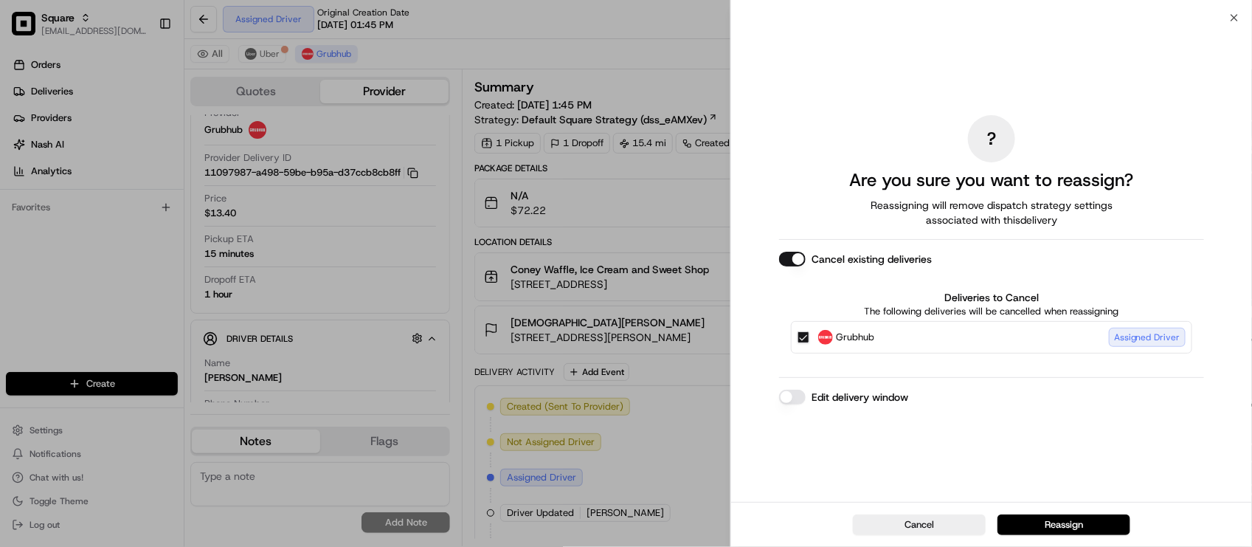
click at [789, 403] on button "Edit delivery window" at bounding box center [792, 396] width 27 height 15
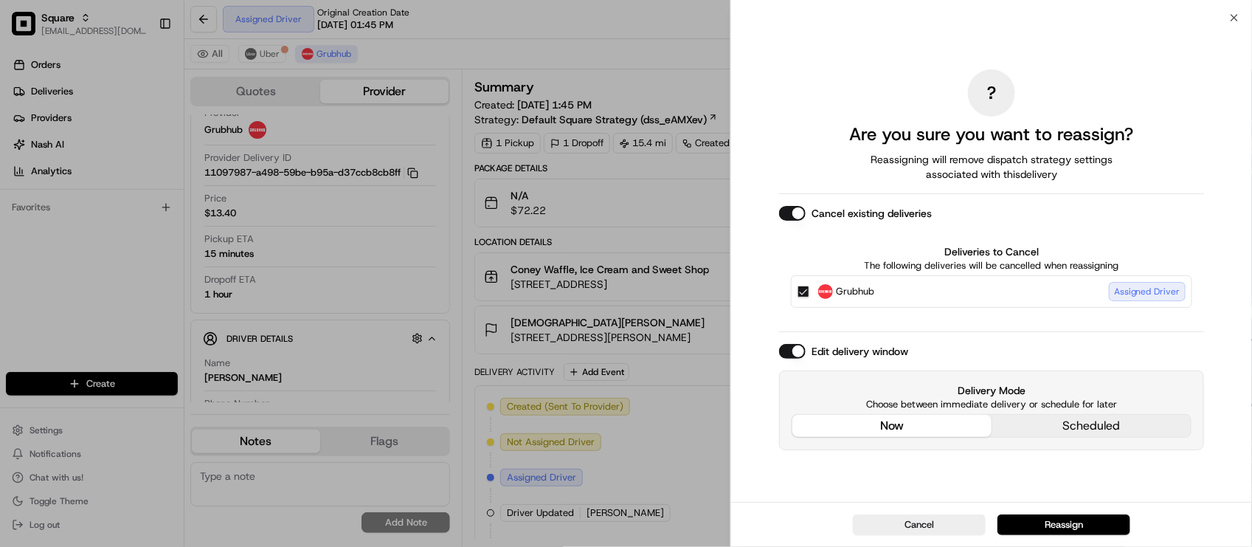
click at [848, 371] on div "Delivery Mode Choose between immediate delivery or schedule for later now sched…" at bounding box center [991, 410] width 425 height 80
click at [1002, 303] on div "Grubhub Assigned Driver" at bounding box center [991, 291] width 401 height 32
click at [1084, 529] on button "Reassign" at bounding box center [1063, 524] width 133 height 21
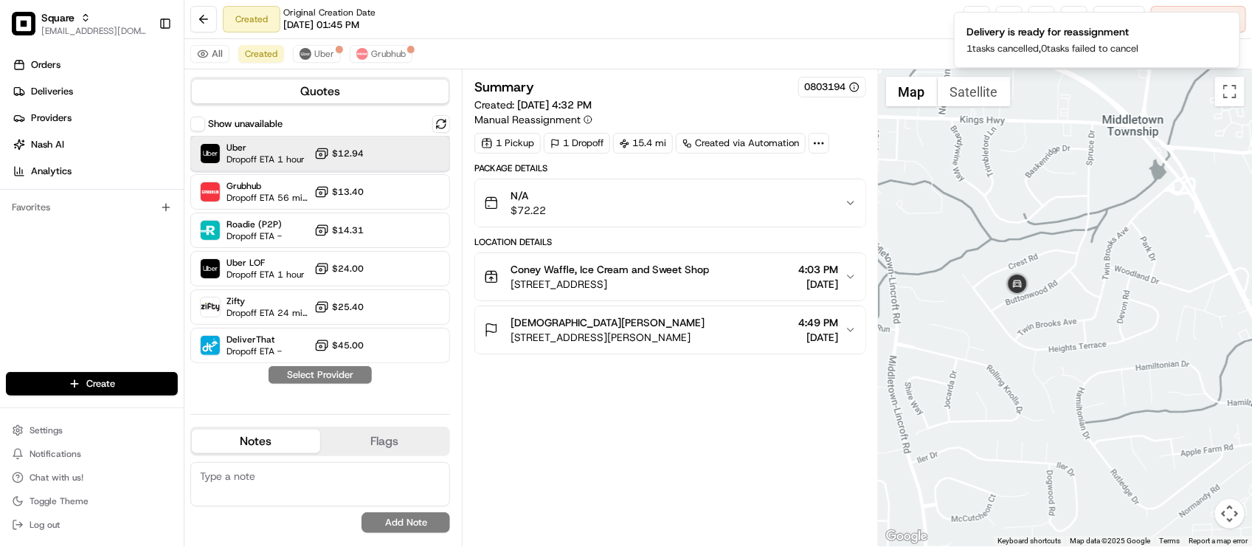
click at [263, 159] on span "Dropoff ETA 1 hour" at bounding box center [265, 159] width 78 height 12
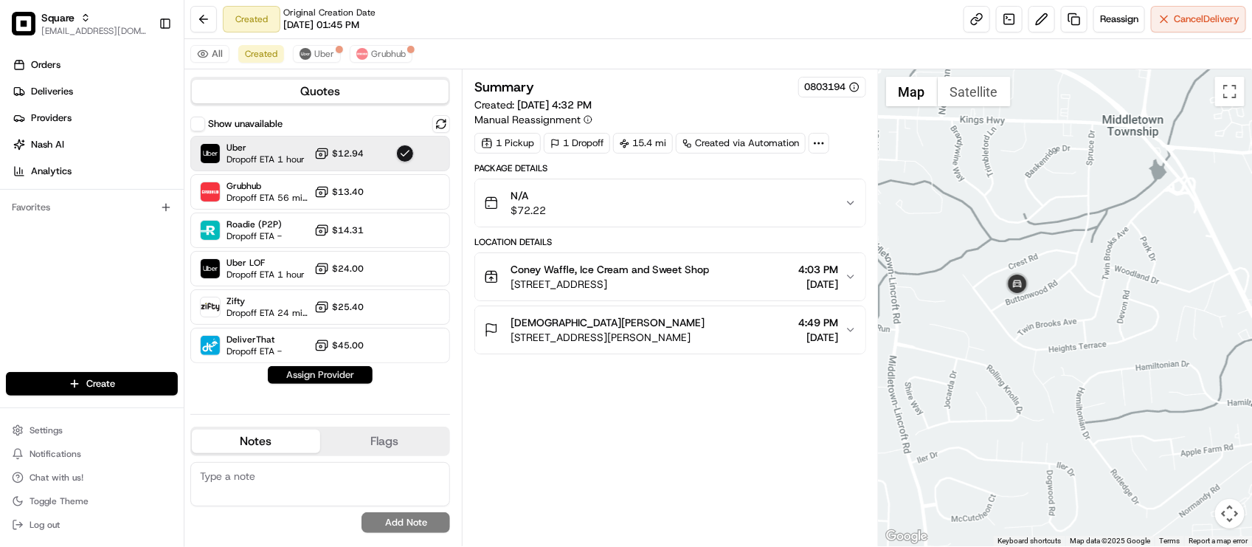
click at [336, 376] on button "Assign Provider" at bounding box center [320, 375] width 105 height 18
click at [629, 446] on div "Summary 0803194 Created: 08/15/2025 4:32 PM Manual Reassignment 1 Pickup 1 Drop…" at bounding box center [669, 308] width 391 height 462
click at [727, 288] on div "Coney Waffle, Ice Cream and Sweet Shop 13 Broad St, Red Bank, NJ 07701, USA 4:0…" at bounding box center [664, 277] width 360 height 30
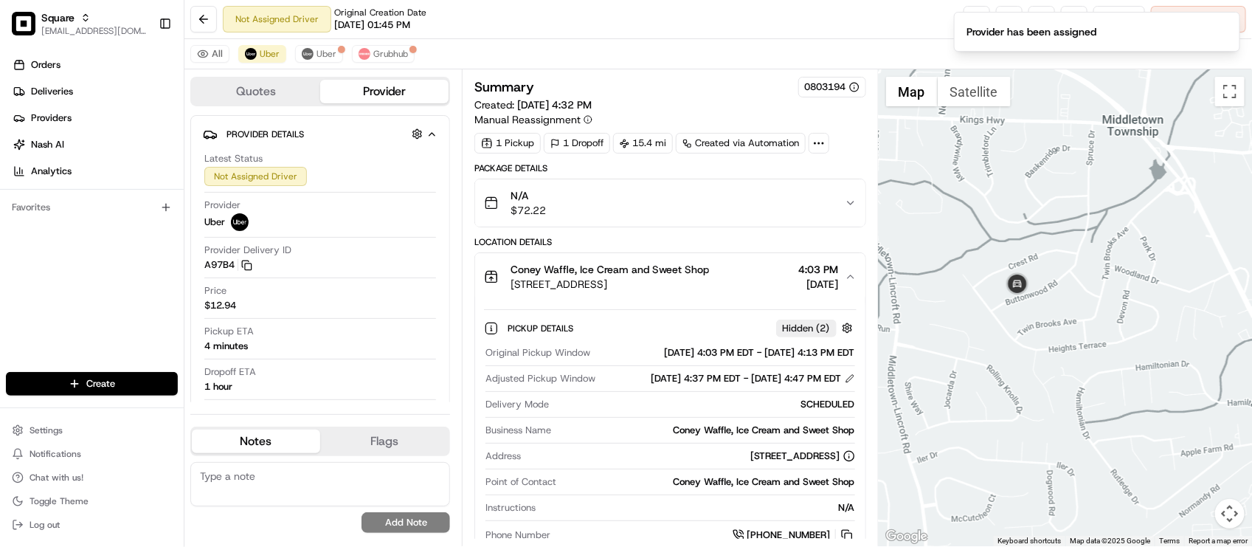
click at [730, 288] on div "Coney Waffle, Ice Cream and Sweet Shop 13 Broad St, Red Bank, NJ 07701, USA 4:0…" at bounding box center [664, 277] width 360 height 30
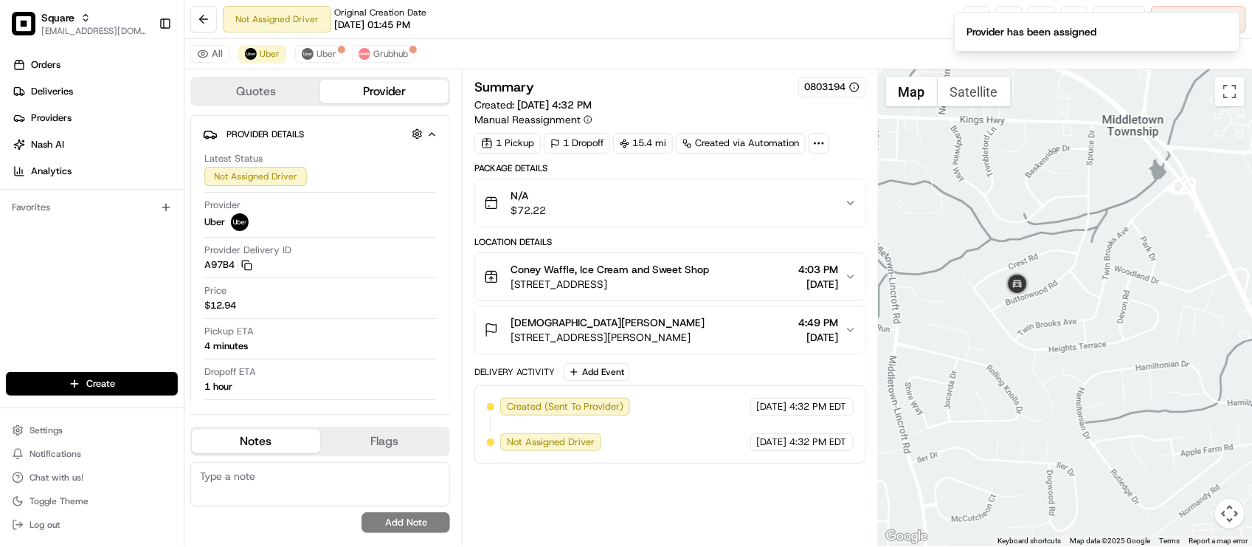
click at [730, 286] on div "Coney Waffle, Ice Cream and Sweet Shop 13 Broad St, Red Bank, NJ 07701, USA 4:0…" at bounding box center [664, 277] width 360 height 30
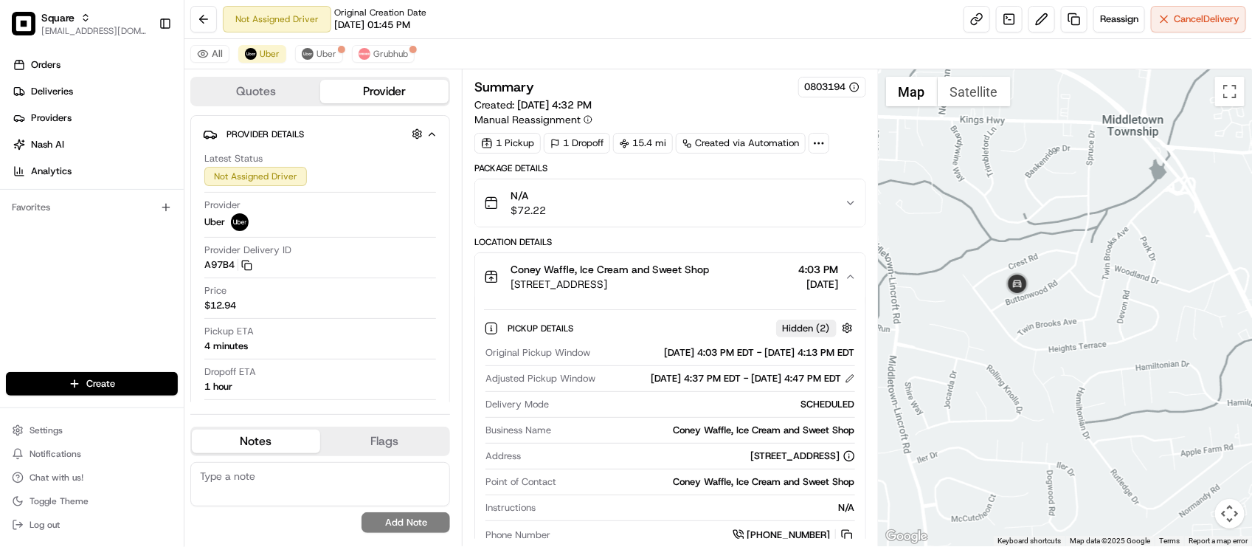
click at [731, 286] on div "Coney Waffle, Ice Cream and Sweet Shop 13 Broad St, Red Bank, NJ 07701, USA 4:0…" at bounding box center [664, 277] width 360 height 30
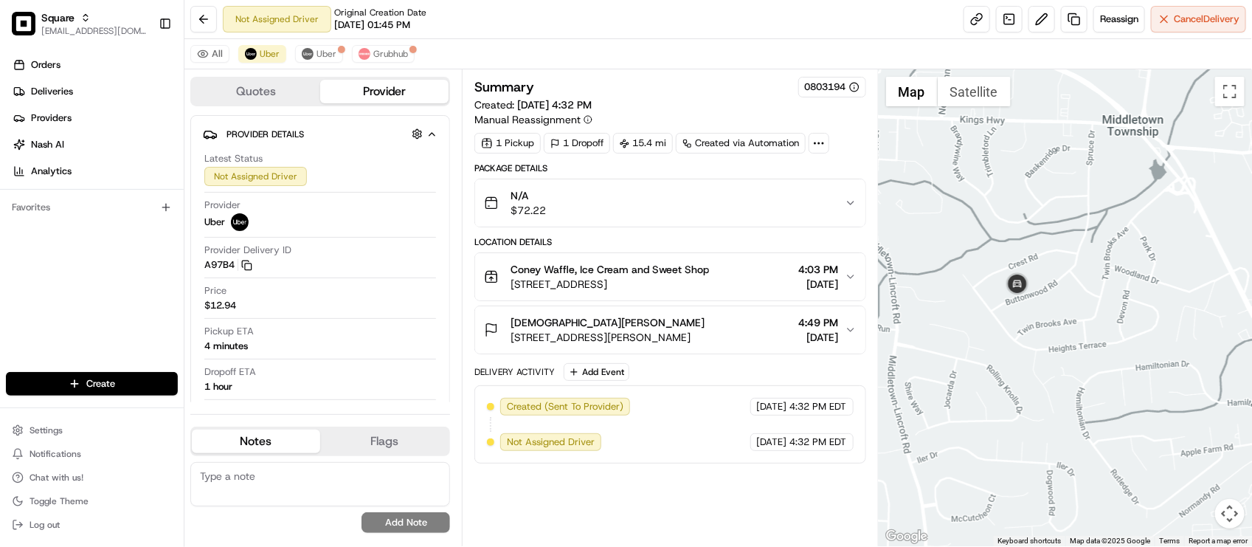
click at [530, 7] on div "Not Assigned Driver Original Creation Date 08/13/2025 01:45 PM Reassign Cancel …" at bounding box center [717, 19] width 1067 height 39
click at [540, 15] on div "Not Assigned Driver Original Creation Date 08/13/2025 01:45 PM Reassign Cancel …" at bounding box center [717, 19] width 1067 height 39
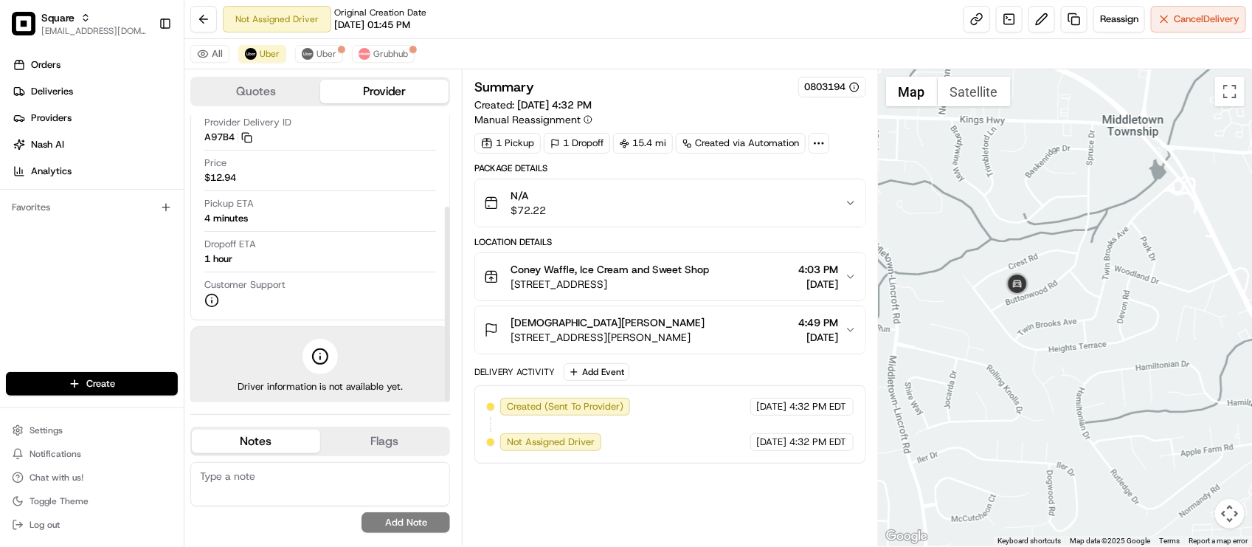
scroll to position [134, 0]
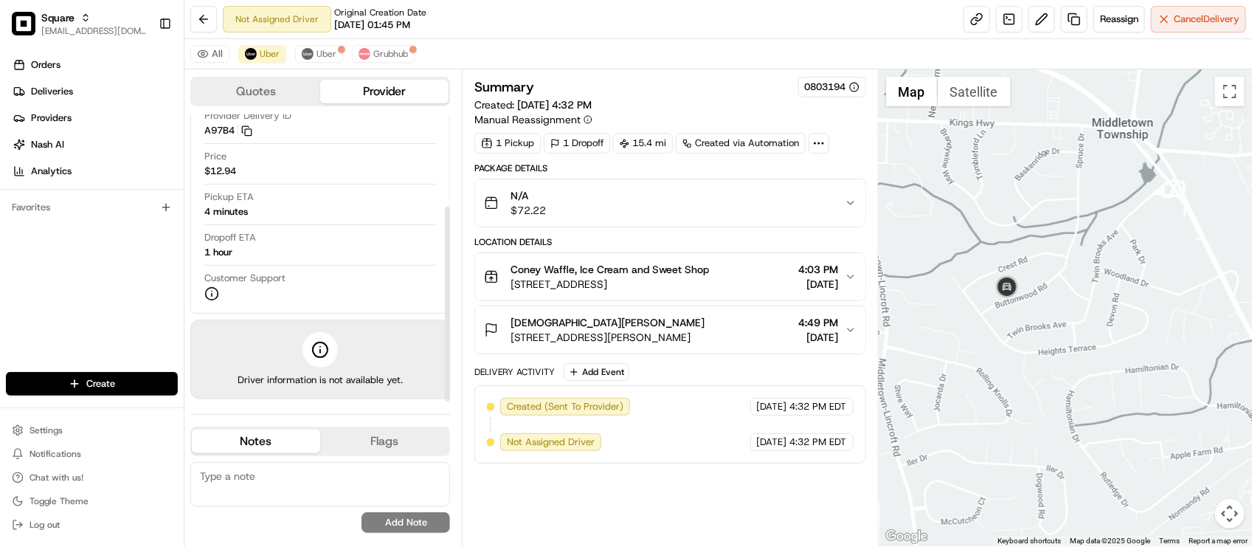
drag, startPoint x: 1049, startPoint y: 288, endPoint x: 1035, endPoint y: 292, distance: 14.7
click at [1035, 292] on div at bounding box center [1065, 307] width 373 height 477
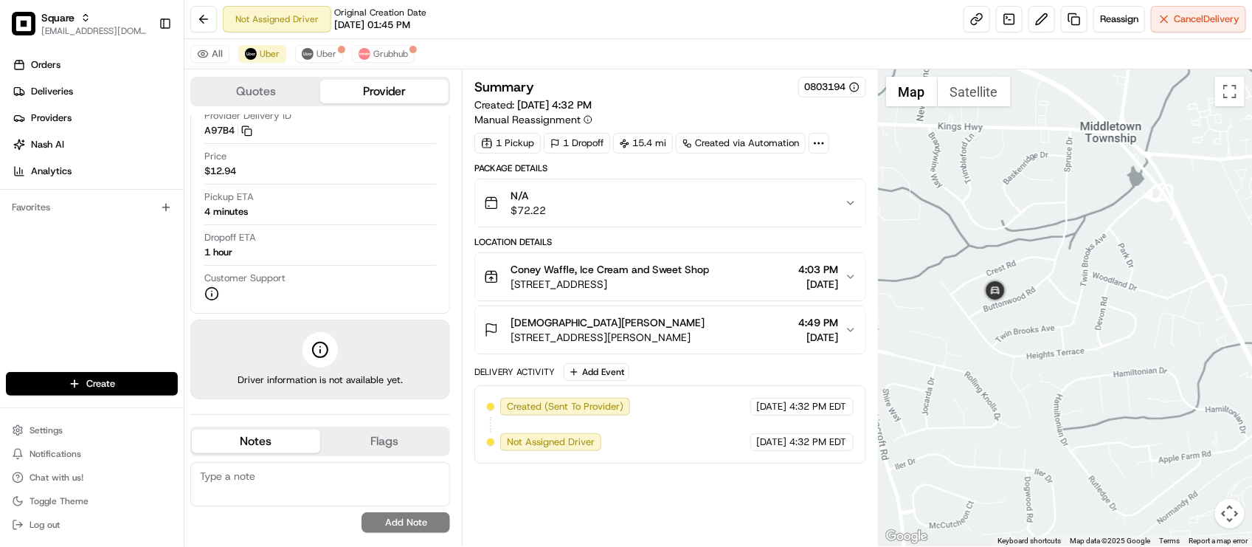
drag, startPoint x: 1060, startPoint y: 300, endPoint x: 1051, endPoint y: 304, distance: 9.6
click at [1051, 304] on div at bounding box center [1065, 307] width 373 height 477
click at [718, 480] on div "Summary 0803194 Created: 08/15/2025 4:32 PM Manual Reassignment 1 Pickup 1 Drop…" at bounding box center [669, 308] width 391 height 462
click at [1026, 277] on div at bounding box center [1065, 307] width 373 height 477
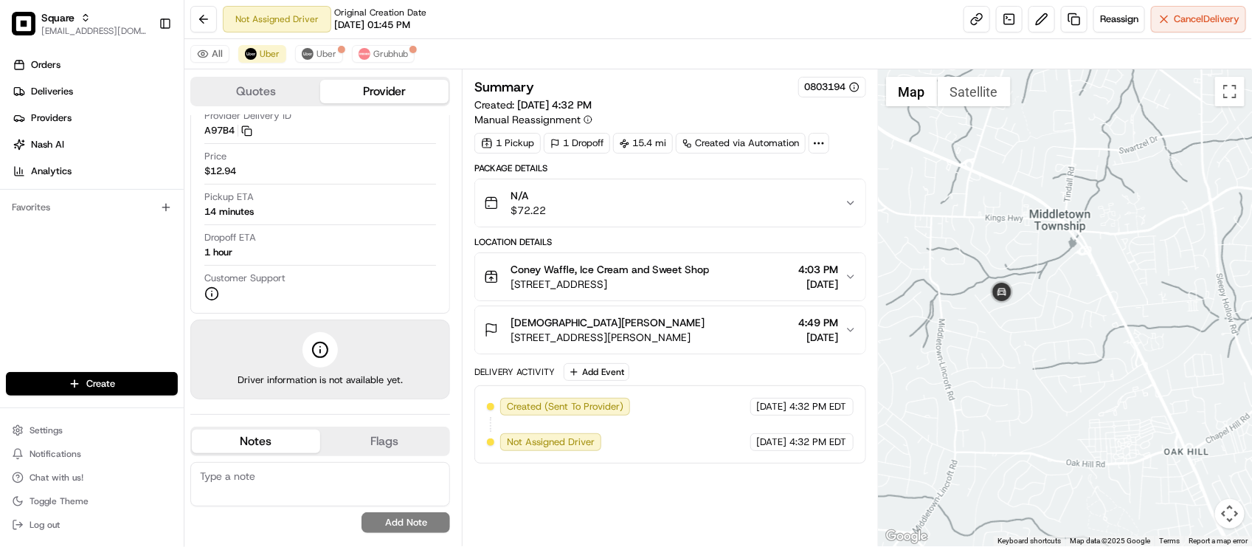
drag, startPoint x: 1060, startPoint y: 231, endPoint x: 1064, endPoint y: 251, distance: 20.3
click at [1063, 251] on div at bounding box center [1065, 307] width 373 height 477
click at [638, 72] on div "Summary 0803194 Created: 08/15/2025 4:32 PM Manual Reassignment 1 Pickup 1 Drop…" at bounding box center [670, 307] width 416 height 477
click at [668, 53] on div "All Uber Uber Grubhub" at bounding box center [717, 54] width 1067 height 30
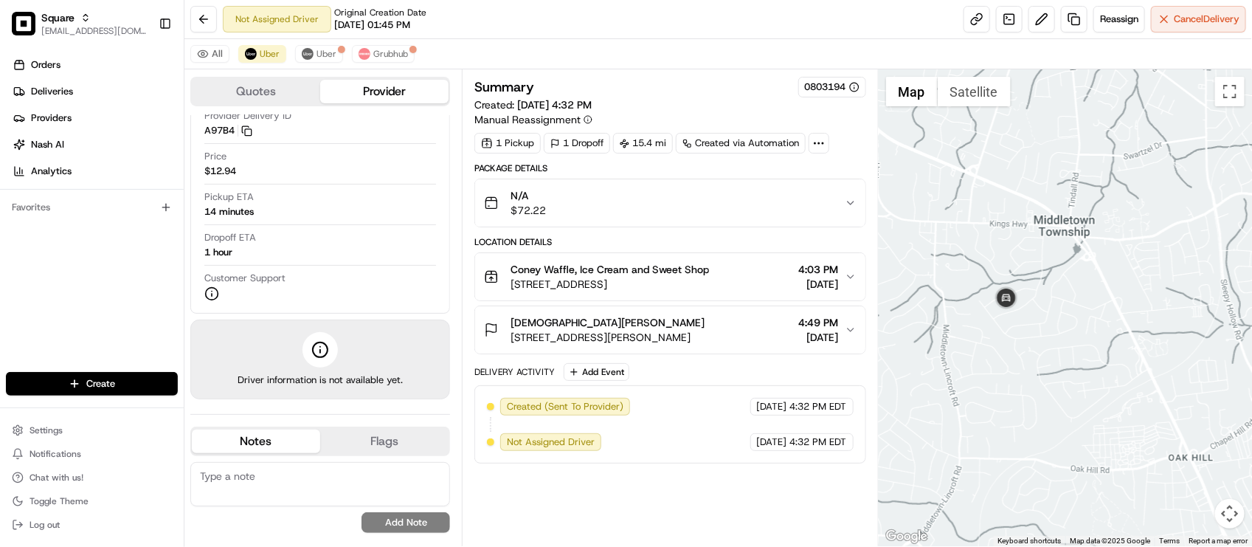
click at [650, 96] on div "Summary 0803194" at bounding box center [669, 87] width 391 height 21
click at [384, 52] on span "Grubhub" at bounding box center [390, 54] width 35 height 12
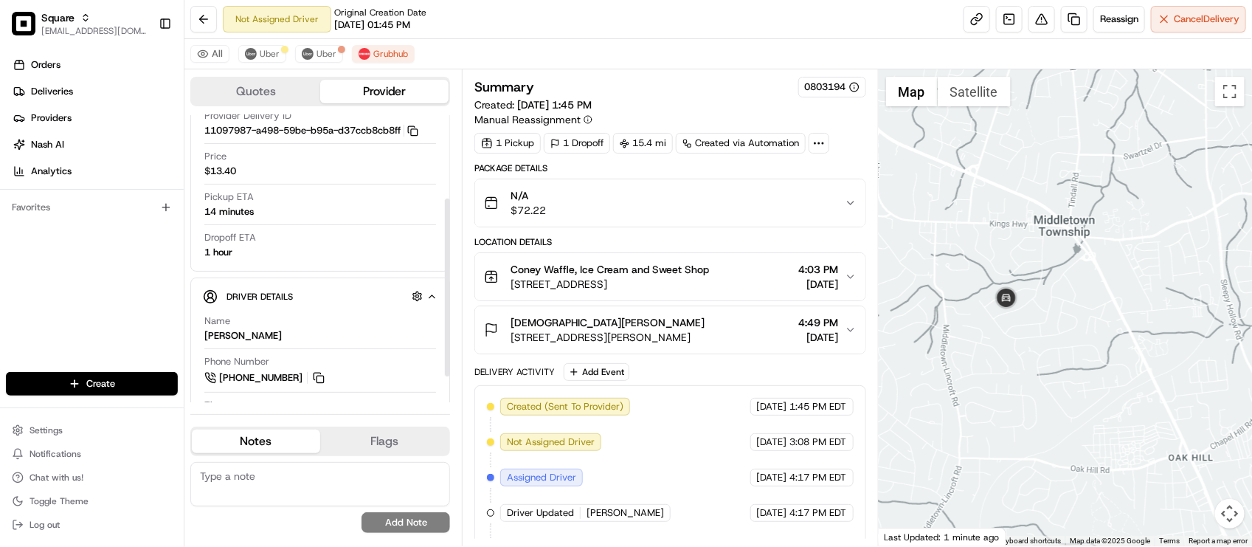
click at [336, 474] on textarea at bounding box center [320, 484] width 260 height 44
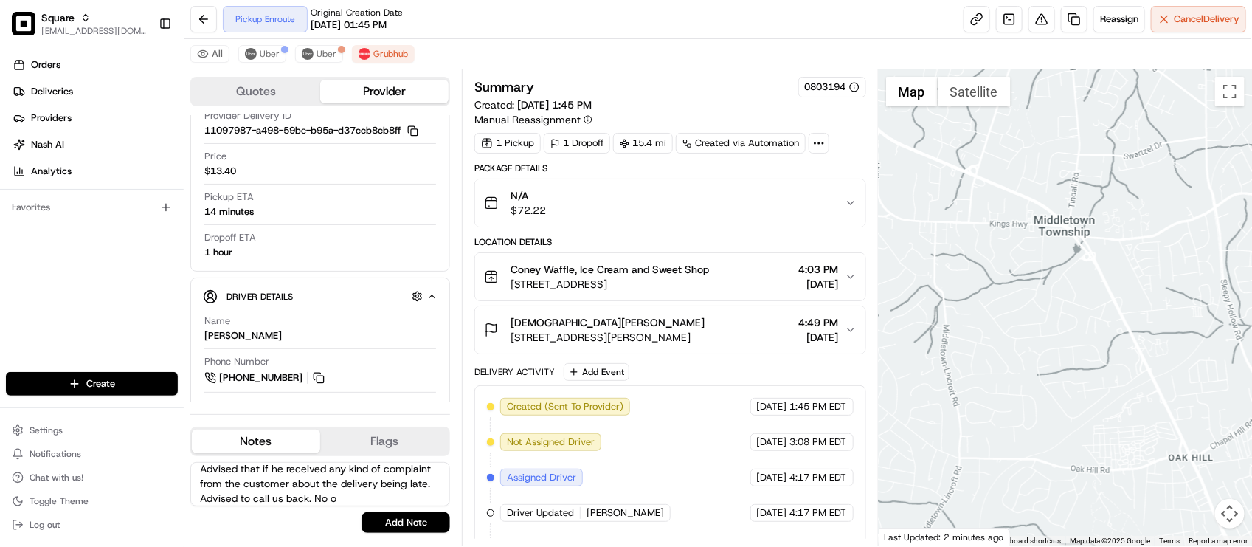
scroll to position [81, 0]
type textarea "Merchant: Driver status inquiry. I recommended that I reassign the delivery. Dr…"
click at [384, 535] on div "Merchant: Driver status inquiry. I recommended that I reassign the delivery. Dr…" at bounding box center [320, 497] width 260 height 83
click at [391, 524] on button "Add Note" at bounding box center [405, 522] width 89 height 21
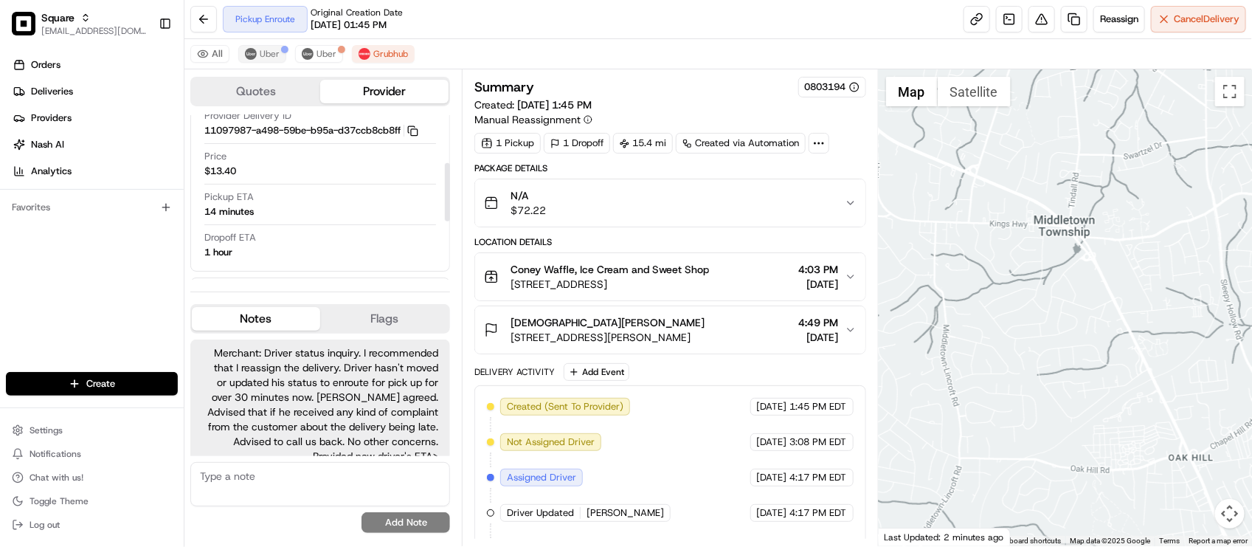
scroll to position [26, 0]
click at [281, 52] on div at bounding box center [284, 49] width 7 height 7
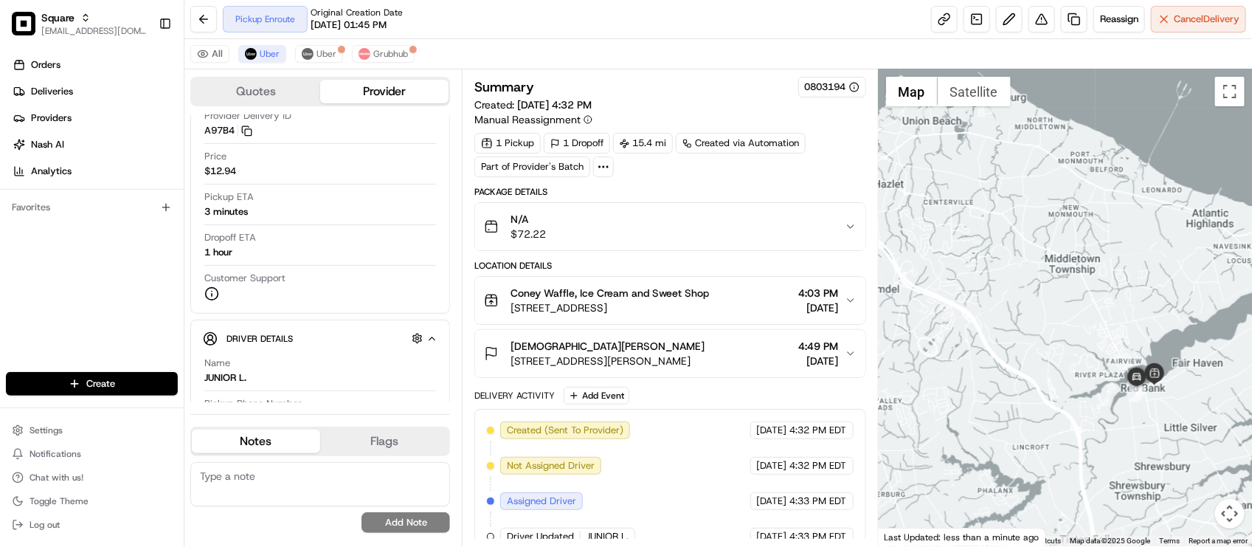
drag, startPoint x: 1129, startPoint y: 316, endPoint x: 1078, endPoint y: 286, distance: 58.2
click at [1078, 286] on div at bounding box center [1065, 307] width 373 height 477
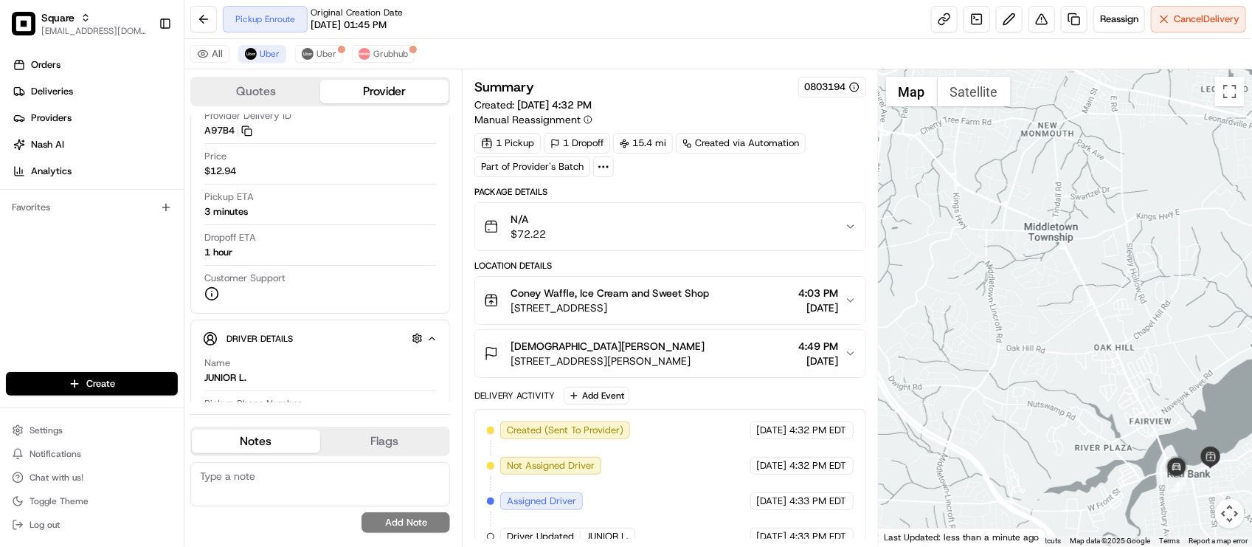
click at [522, 31] on div "Pickup Enroute Original Creation Date 08/13/2025 01:45 PM Reassign Cancel Deliv…" at bounding box center [717, 19] width 1067 height 39
click at [137, 292] on div "Orders Deliveries Providers [PERSON_NAME] Analytics Favorites" at bounding box center [92, 213] width 184 height 333
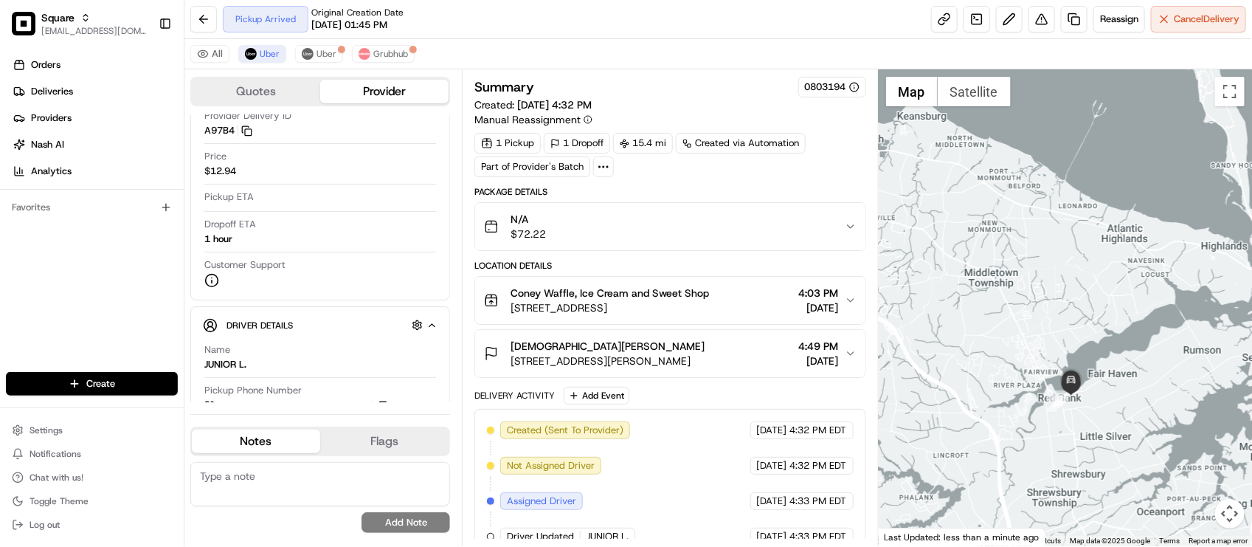
drag, startPoint x: 943, startPoint y: 319, endPoint x: 940, endPoint y: 297, distance: 21.5
click at [940, 297] on div at bounding box center [1065, 307] width 373 height 477
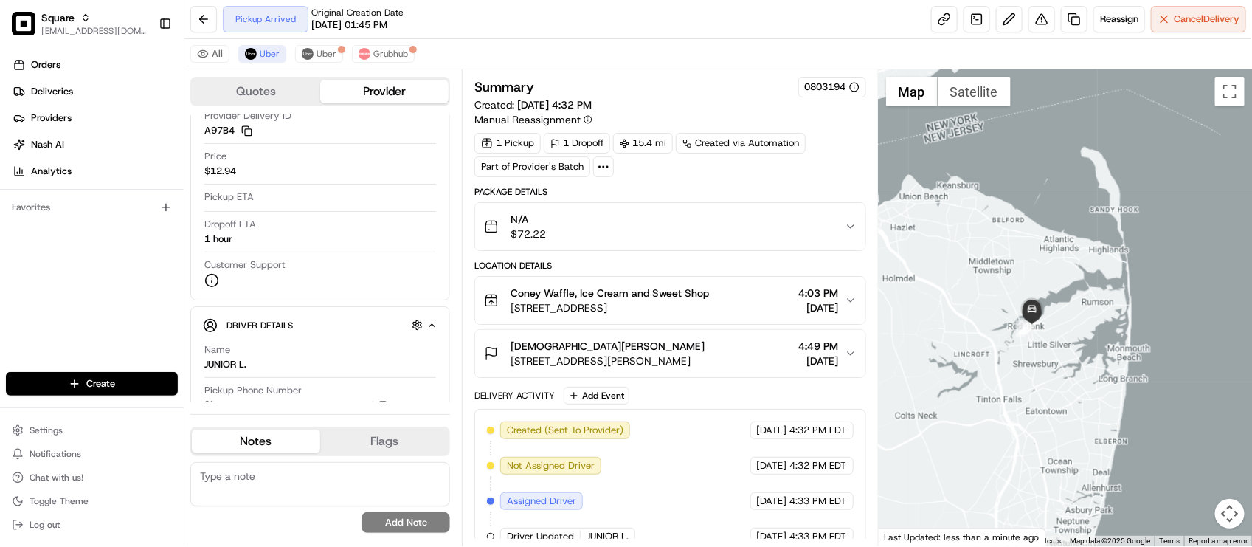
drag, startPoint x: 965, startPoint y: 282, endPoint x: 999, endPoint y: 310, distance: 44.6
click at [999, 308] on div at bounding box center [1065, 307] width 373 height 477
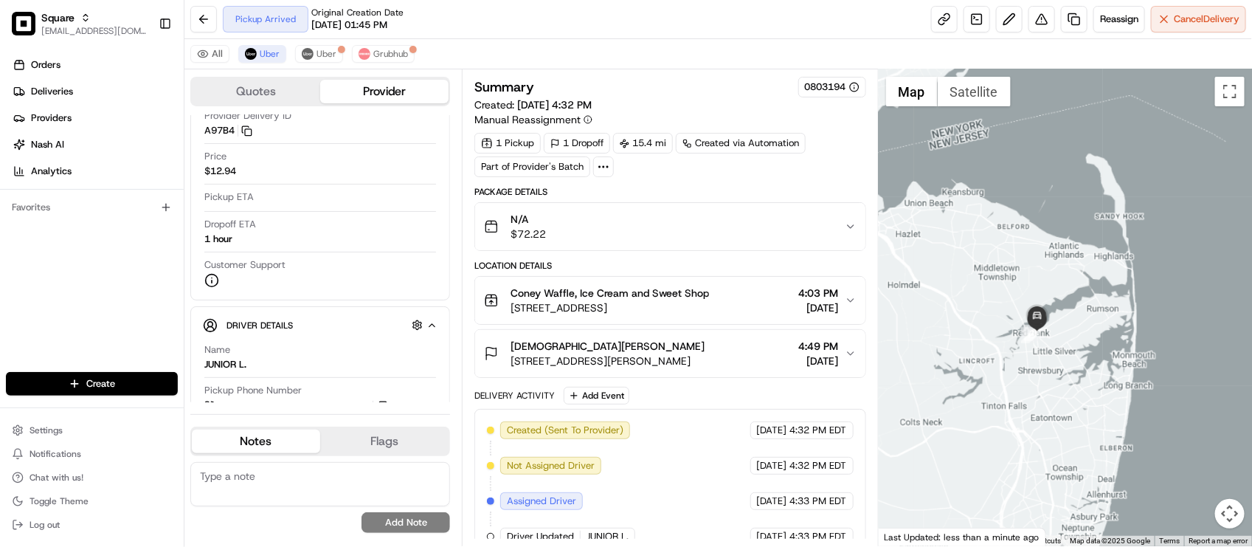
drag, startPoint x: 994, startPoint y: 306, endPoint x: 1053, endPoint y: 344, distance: 70.6
click at [1053, 344] on div at bounding box center [1065, 307] width 373 height 477
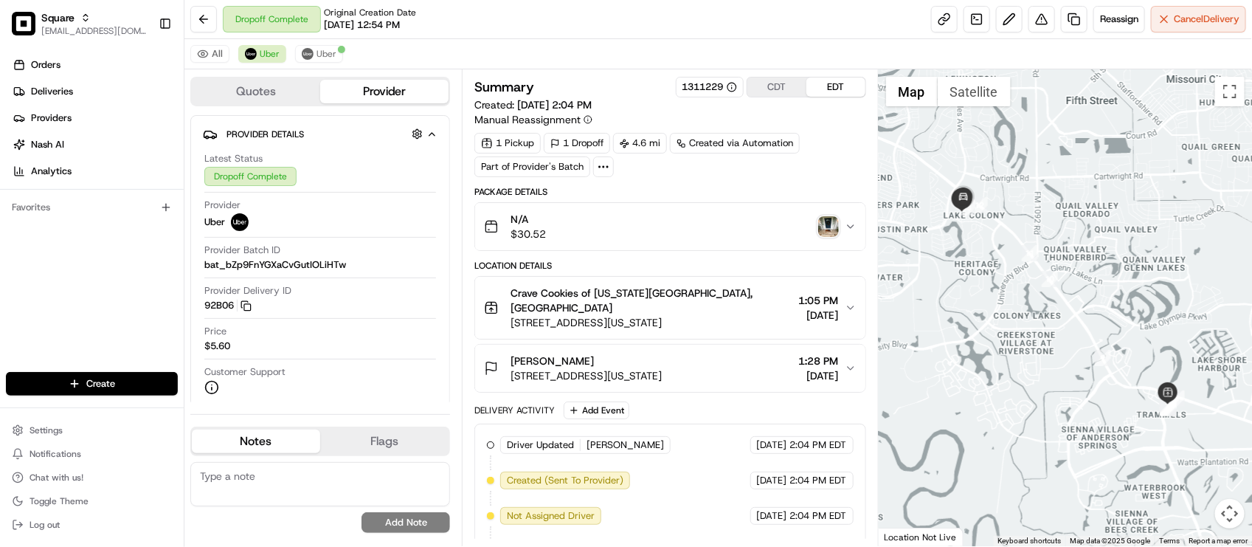
click at [831, 226] on img "button" at bounding box center [828, 226] width 21 height 21
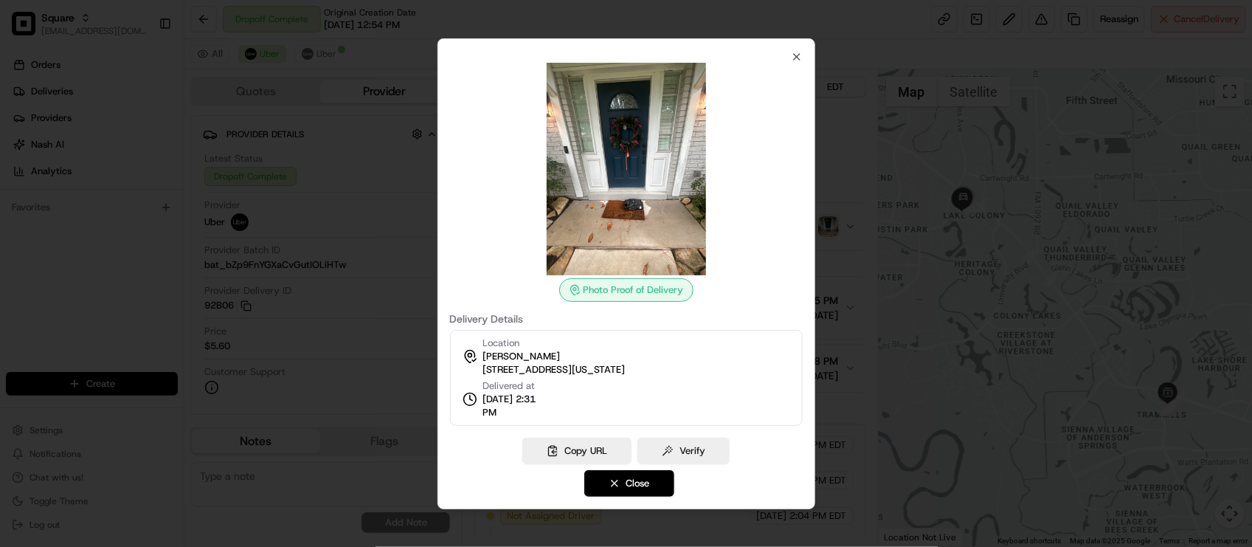
click at [837, 163] on div at bounding box center [626, 273] width 1252 height 547
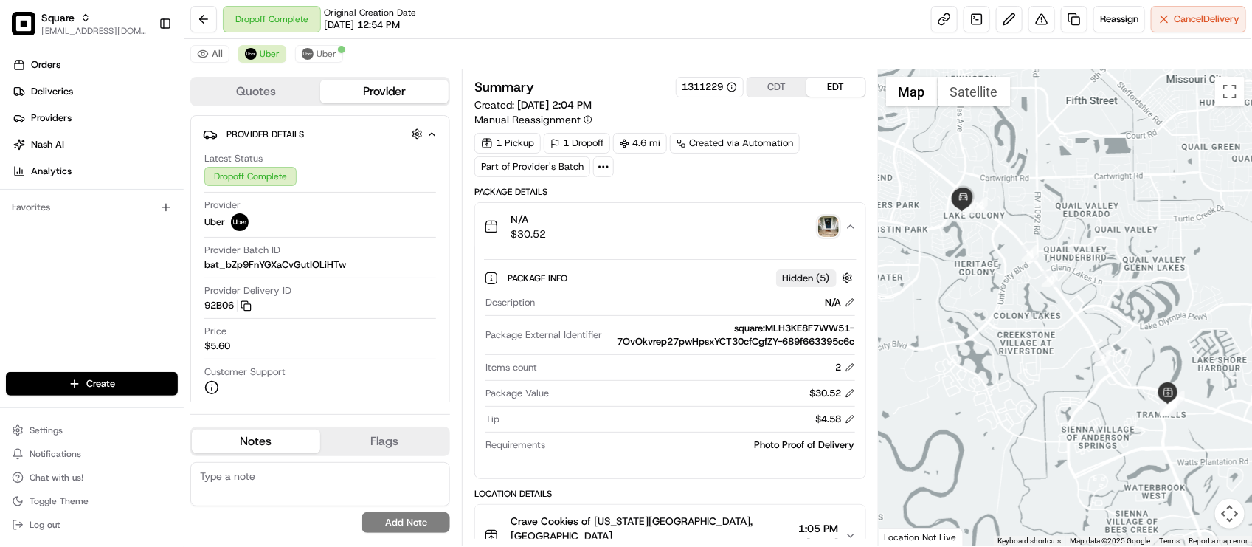
click at [831, 218] on div "N/A $30.52" at bounding box center [664, 227] width 360 height 30
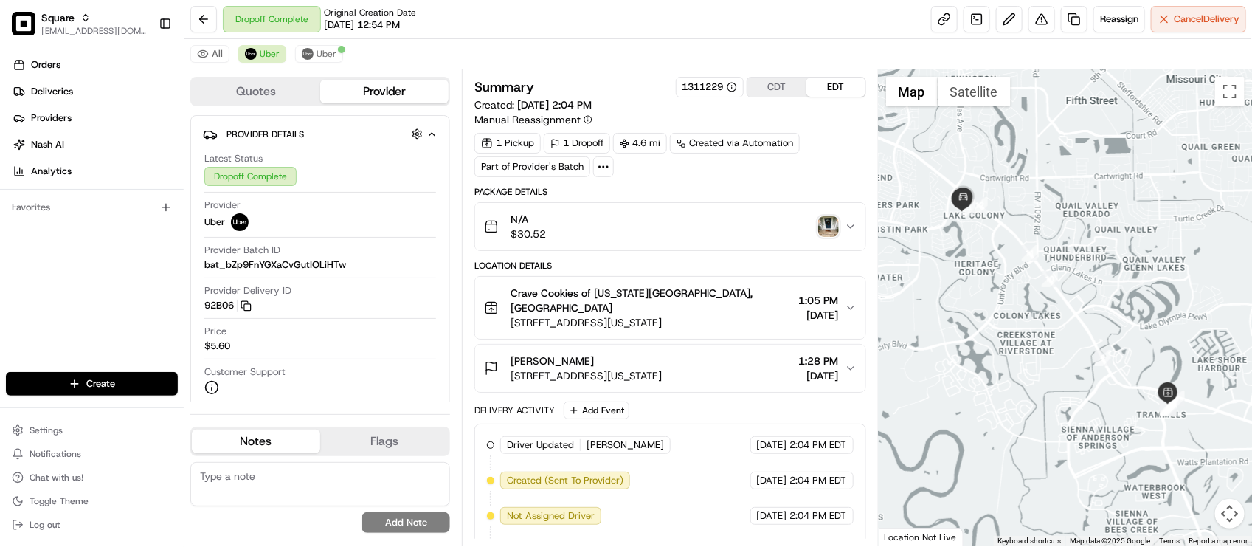
click at [845, 159] on div "1 Pickup 1 Dropoff 4.6 mi Created via Automation Part of Provider's Batch" at bounding box center [669, 155] width 391 height 44
click at [336, 52] on button "Uber" at bounding box center [319, 54] width 48 height 18
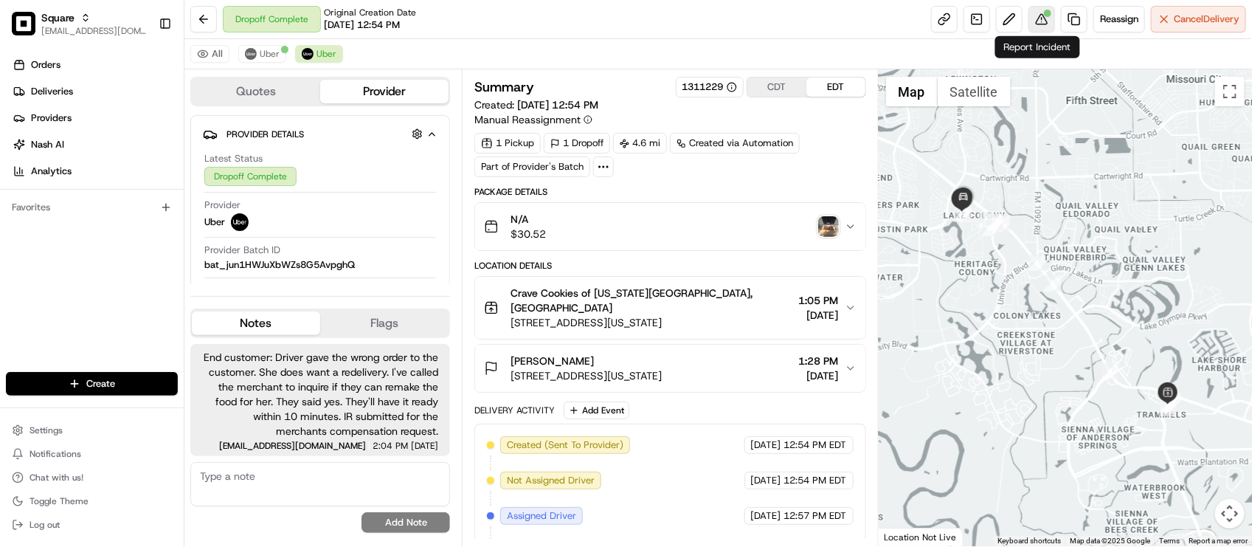
click at [1041, 24] on button at bounding box center [1041, 19] width 27 height 27
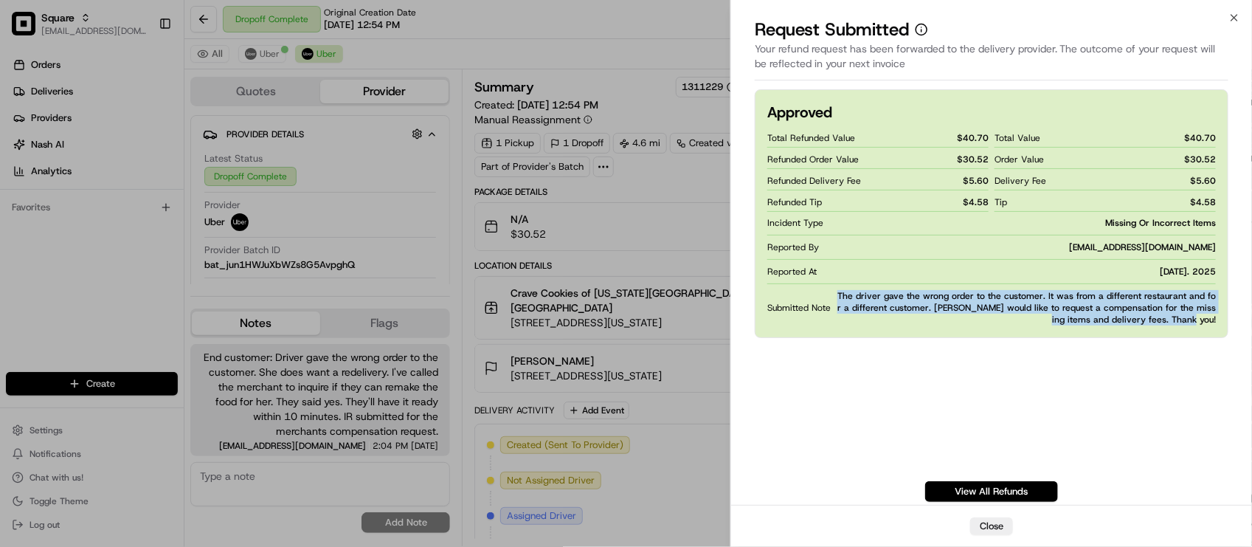
drag, startPoint x: 831, startPoint y: 296, endPoint x: 1219, endPoint y: 326, distance: 389.2
click at [1219, 326] on div "Approved Total Refunded Value $ 40.70 Refunded Order Value $ 30.52 Refunded Del…" at bounding box center [992, 213] width 474 height 249
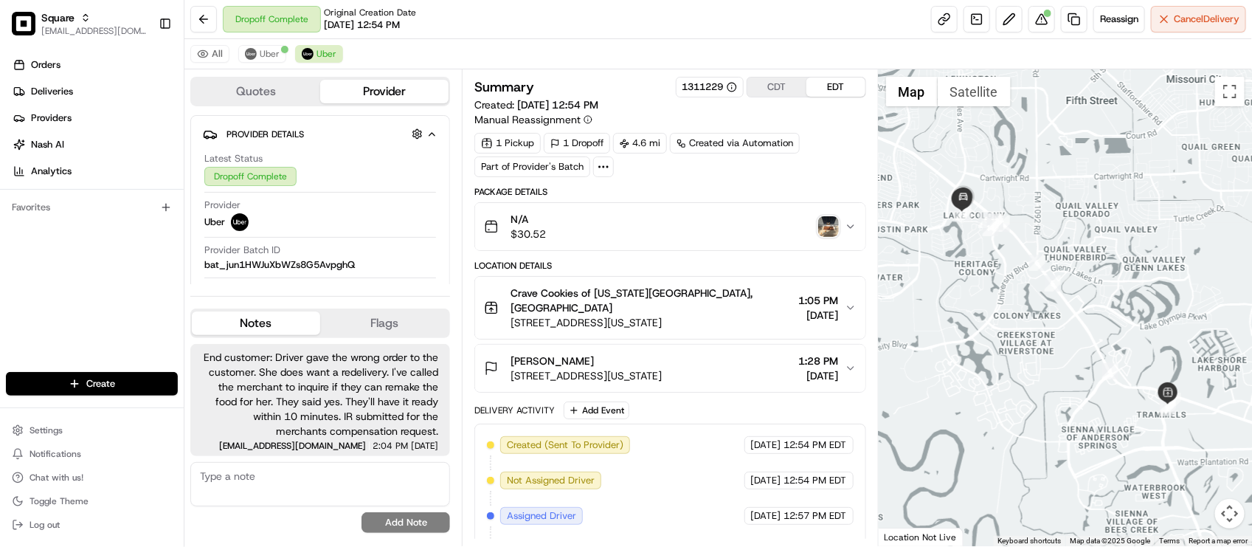
click at [565, 52] on div "All Uber Uber" at bounding box center [717, 54] width 1067 height 30
click at [454, 27] on div "Dropoff Complete Original Creation Date [DATE] 12:54 PM Reassign Cancel Delivery" at bounding box center [717, 19] width 1067 height 39
drag, startPoint x: 402, startPoint y: 48, endPoint x: 406, endPoint y: 41, distance: 7.6
click at [402, 48] on div "All Uber Uber" at bounding box center [717, 54] width 1067 height 30
click at [398, 33] on div "Dropoff Complete Original Creation Date [DATE] 12:54 PM Reassign Cancel Delivery" at bounding box center [717, 19] width 1067 height 39
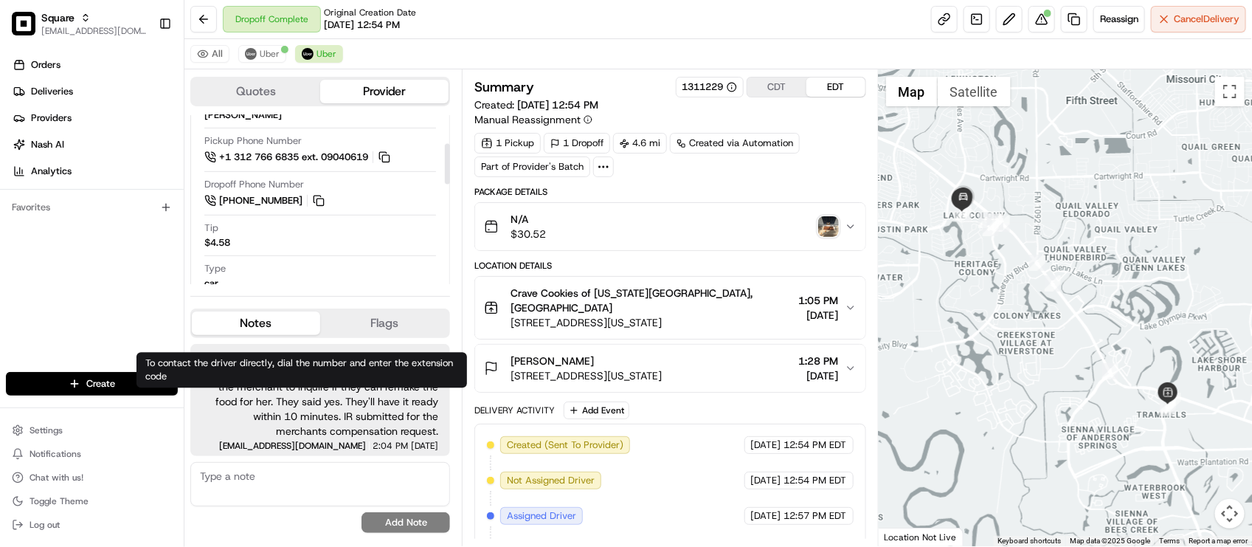
scroll to position [67, 0]
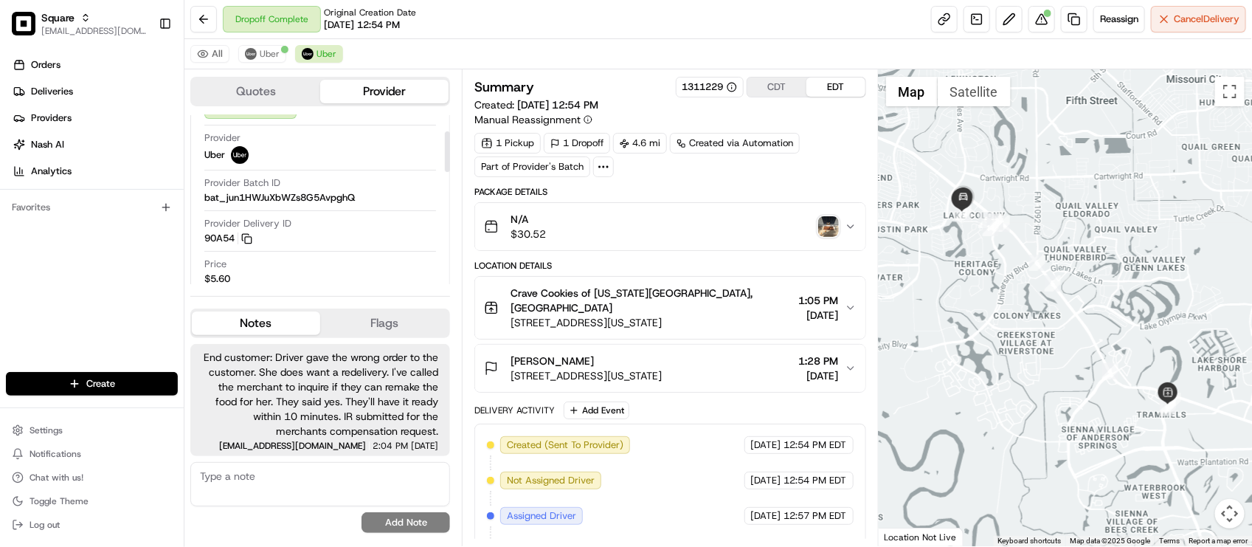
click at [654, 7] on div "Dropoff Complete Original Creation Date [DATE] 12:54 PM Reassign Cancel Delivery" at bounding box center [717, 19] width 1067 height 39
click at [408, 33] on div "Dropoff Complete Original Creation Date [DATE] 12:54 PM Reassign Cancel Delivery" at bounding box center [717, 19] width 1067 height 39
click at [424, 33] on div "Dropoff Complete Original Creation Date [DATE] 12:54 PM Reassign Cancel Delivery" at bounding box center [717, 19] width 1067 height 39
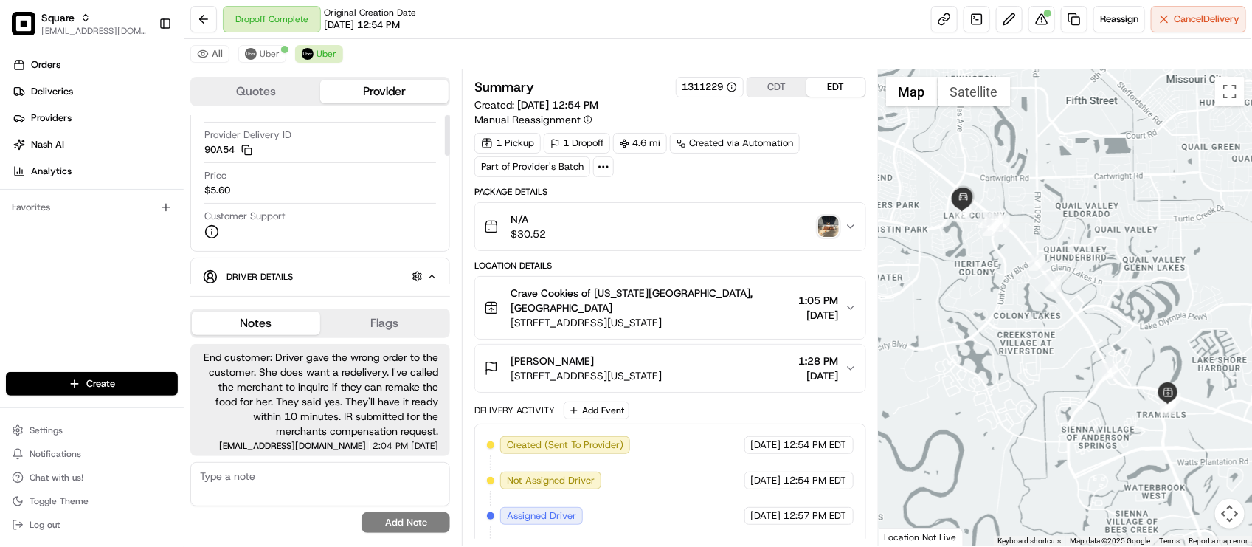
scroll to position [0, 0]
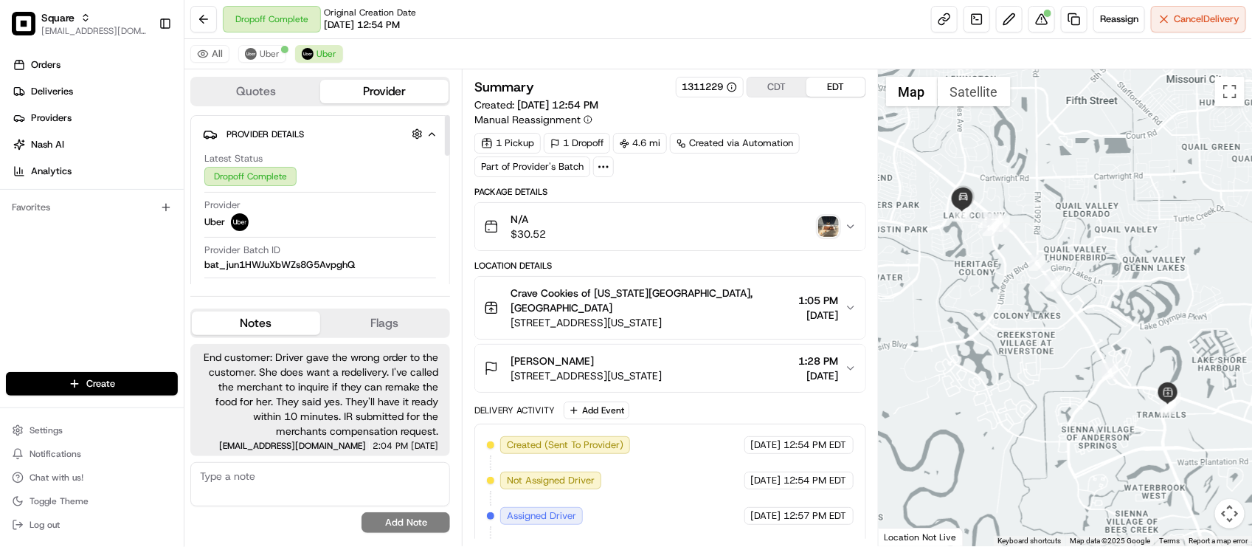
click at [544, 46] on div "All Uber Uber" at bounding box center [717, 54] width 1067 height 30
click at [393, 13] on span "Original Creation Date" at bounding box center [370, 13] width 92 height 12
click at [830, 129] on div "Summary 1311229 CDT EDT Created: [DATE] 12:54 PM Manual Reassignment 1 Pickup 1…" at bounding box center [669, 127] width 391 height 100
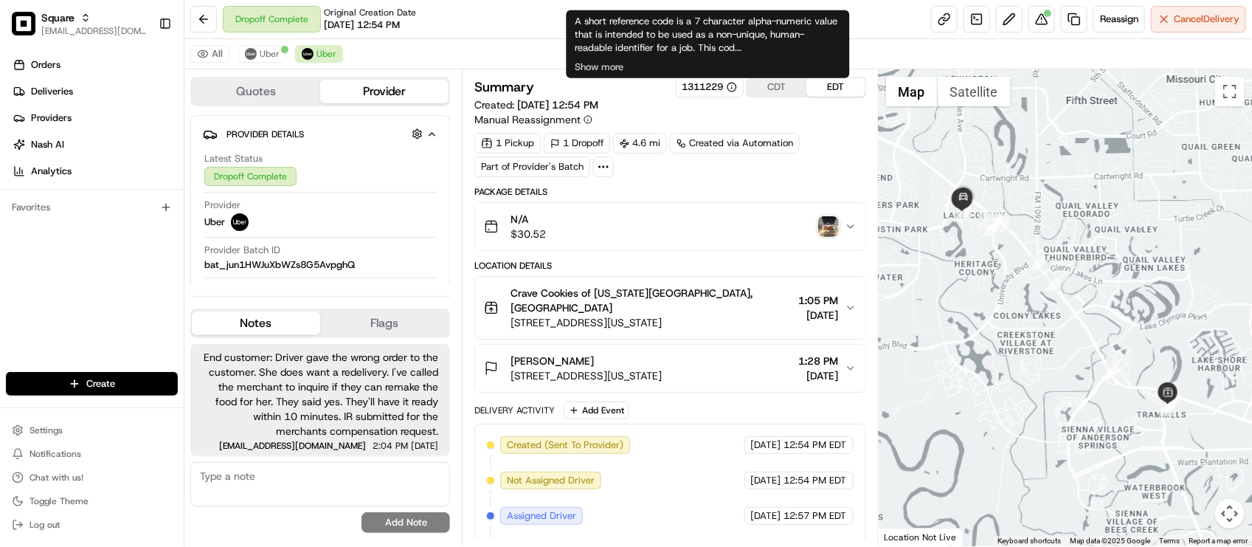
click at [631, 27] on div "A short reference code is a 7 character alpha-numeric value that is intended to…" at bounding box center [708, 44] width 283 height 68
click at [386, 46] on div "All Uber Uber" at bounding box center [717, 54] width 1067 height 30
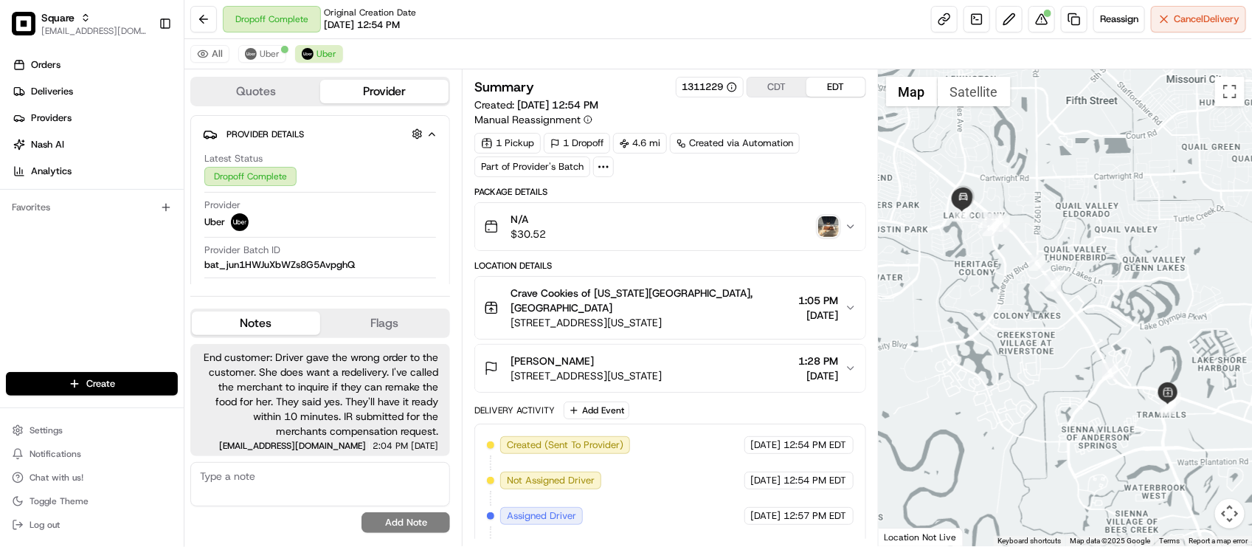
click at [826, 234] on img "button" at bounding box center [828, 226] width 21 height 21
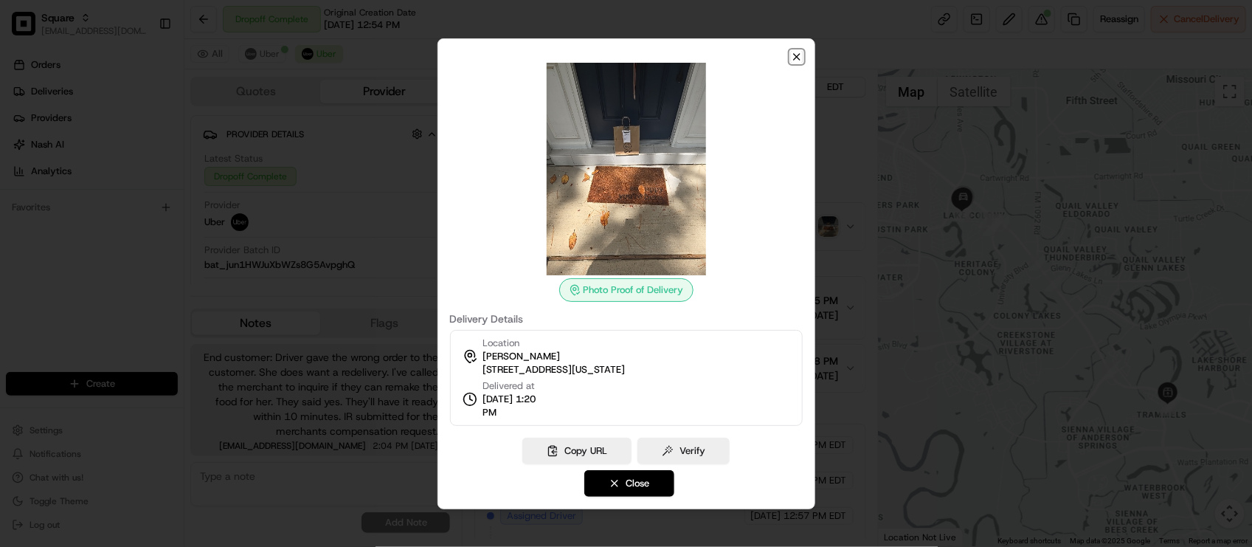
click at [797, 56] on icon "button" at bounding box center [797, 57] width 6 height 6
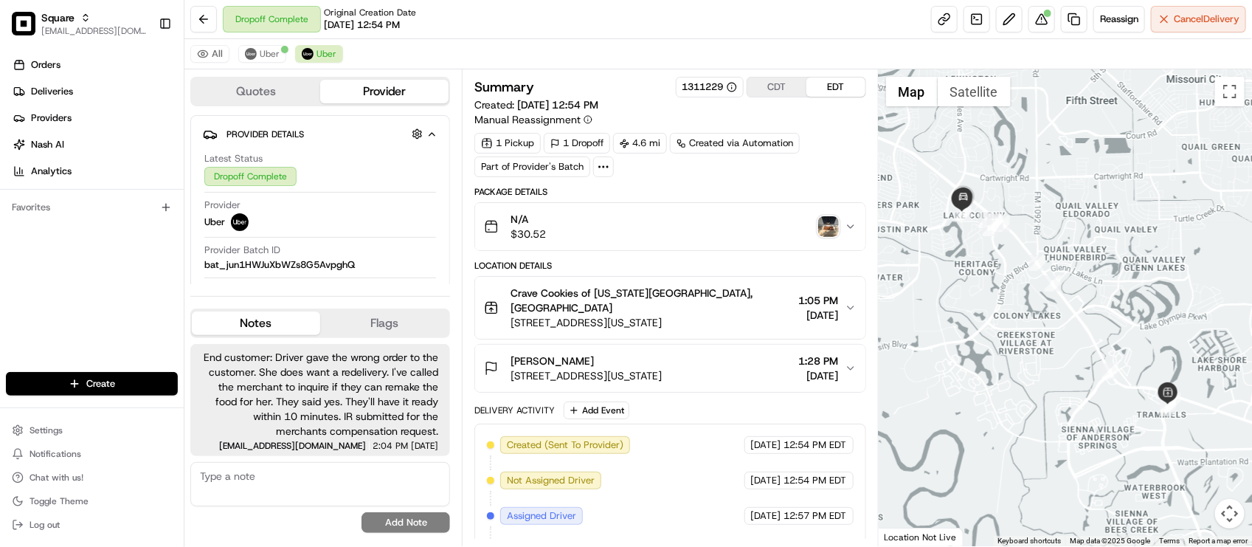
click at [724, 50] on div "All Uber Uber" at bounding box center [717, 54] width 1067 height 30
click at [720, 41] on div "All Uber Uber" at bounding box center [717, 54] width 1067 height 30
click at [432, 45] on div "All Uber Uber" at bounding box center [717, 54] width 1067 height 30
click at [764, 20] on div "Dropoff Complete Original Creation Date [DATE] 12:54 PM Reassign Cancel Delivery" at bounding box center [717, 19] width 1067 height 39
click at [772, 90] on button "CDT" at bounding box center [776, 86] width 59 height 19
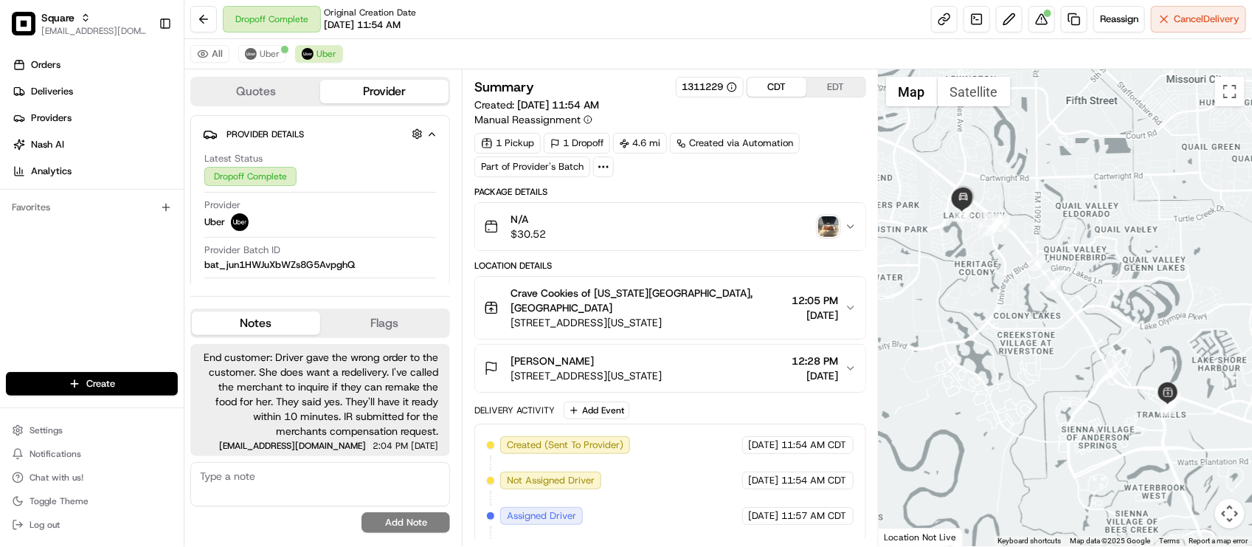
click at [657, 38] on div "Dropoff Complete Original Creation Date [DATE] 11:54 AM Reassign Cancel Delivery" at bounding box center [717, 19] width 1067 height 39
click at [488, 33] on div "Dropoff Complete Original Creation Date [DATE] 11:54 AM Reassign Cancel Delivery" at bounding box center [717, 19] width 1067 height 39
click at [822, 83] on button "EDT" at bounding box center [835, 86] width 59 height 19
click at [763, 24] on div "Dropoff Complete Original Creation Date [DATE] 12:54 PM Reassign Cancel Delivery" at bounding box center [717, 19] width 1067 height 39
click at [673, 1] on div "Dropoff Complete Original Creation Date [DATE] 12:54 PM Reassign Cancel Delivery" at bounding box center [717, 19] width 1067 height 39
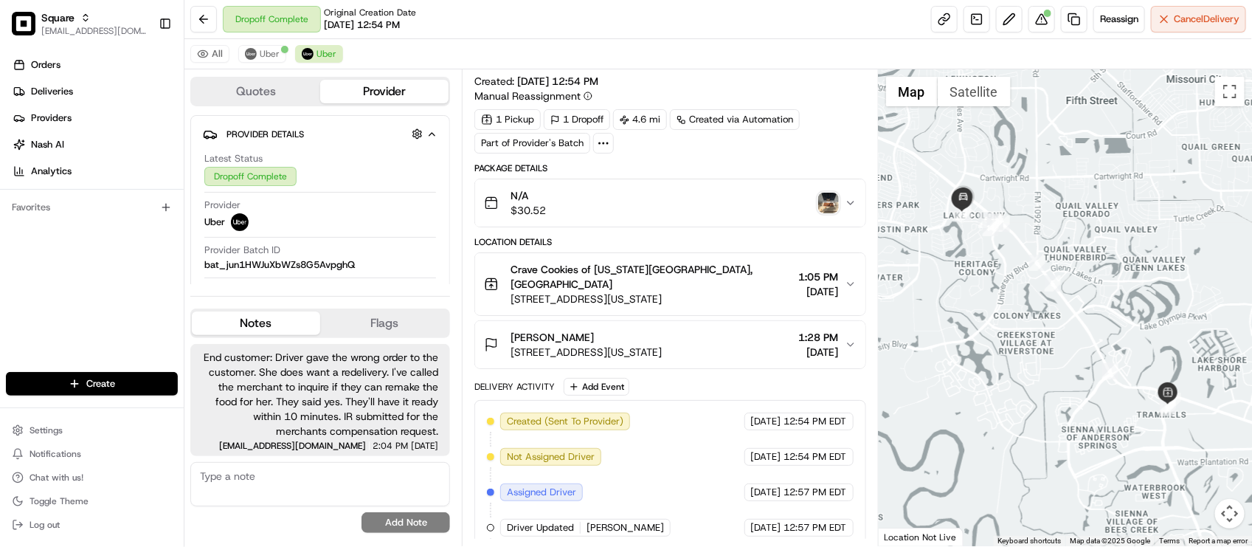
scroll to position [92, 0]
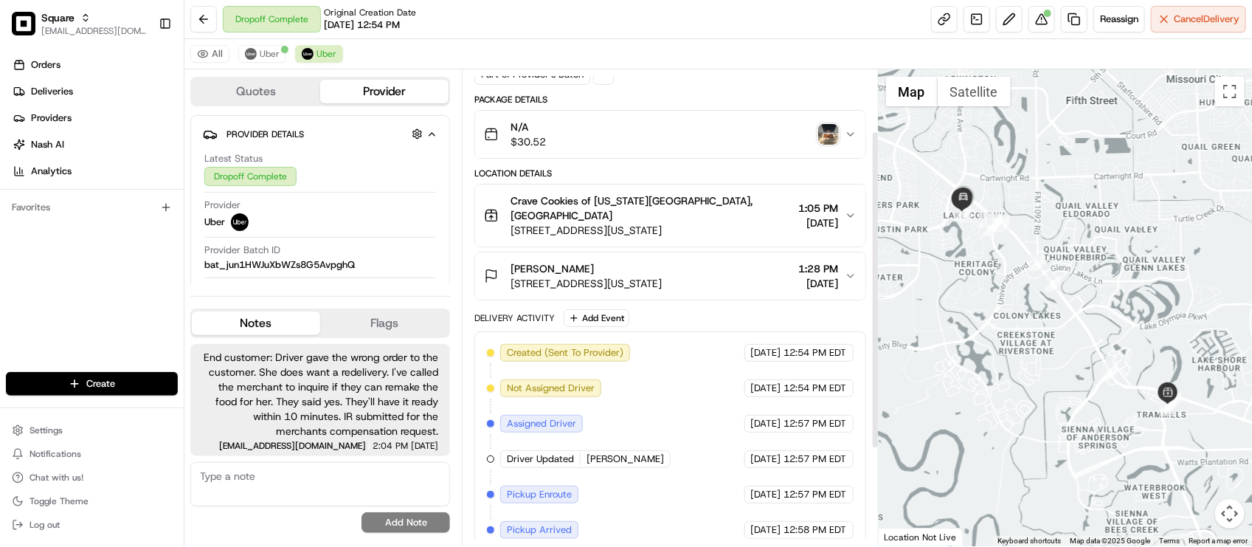
click at [699, 344] on div "Created (Sent To Provider) Uber [DATE] 12:54 PM EDT Not Assigned Driver Uber [D…" at bounding box center [670, 512] width 366 height 336
click at [433, 252] on div "Provider Batch ID bat_jun1HWJuXbWZs8G5AvpghQ" at bounding box center [320, 257] width 232 height 28
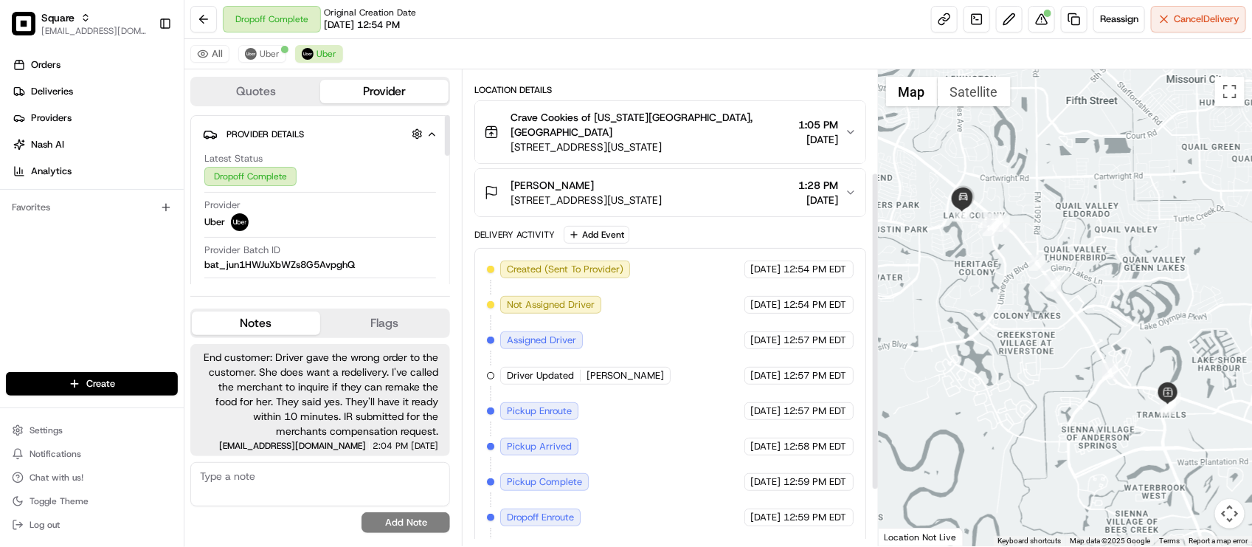
scroll to position [237, 0]
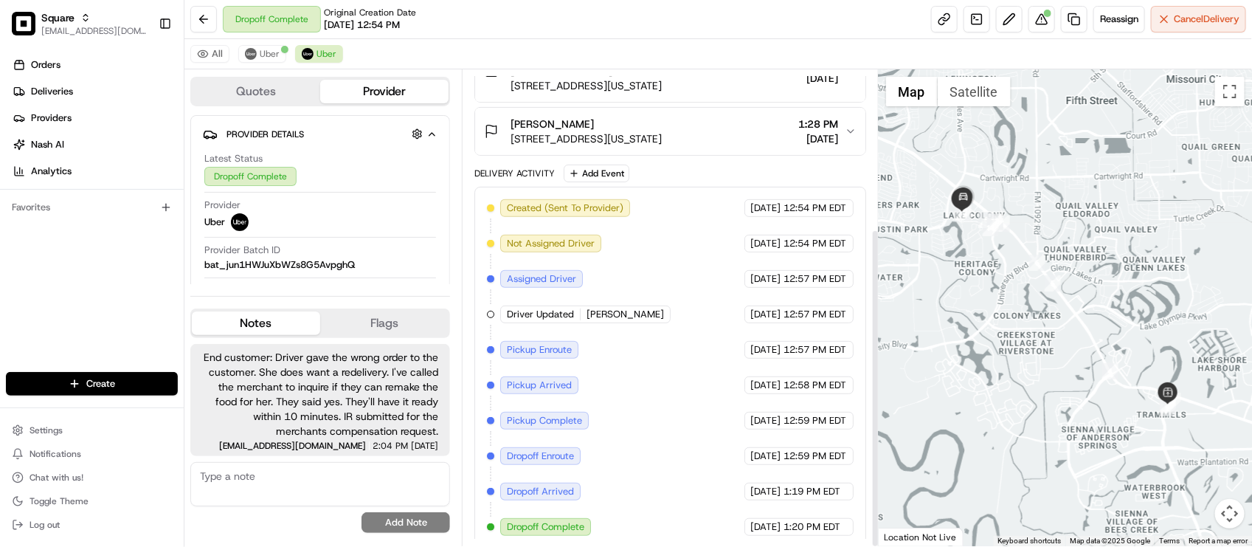
click at [751, 272] on span "[DATE]" at bounding box center [766, 278] width 30 height 13
click at [751, 237] on span "[DATE]" at bounding box center [766, 243] width 30 height 13
click at [697, 247] on div "Created (Sent To Provider) Uber [DATE] 12:54 PM EDT Not Assigned Driver Uber [D…" at bounding box center [670, 367] width 366 height 336
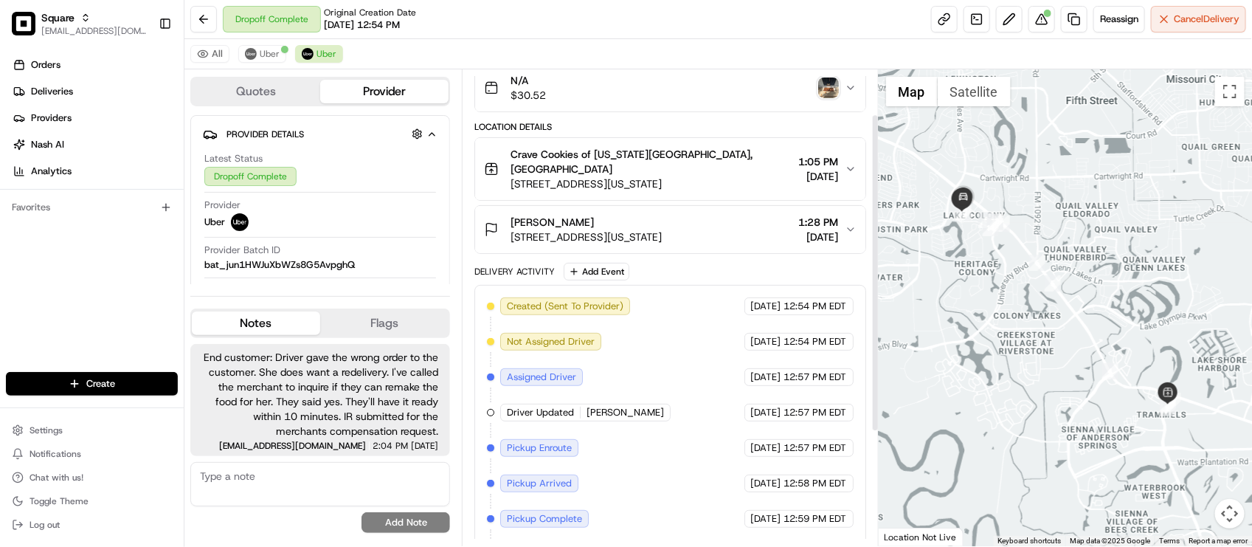
scroll to position [0, 0]
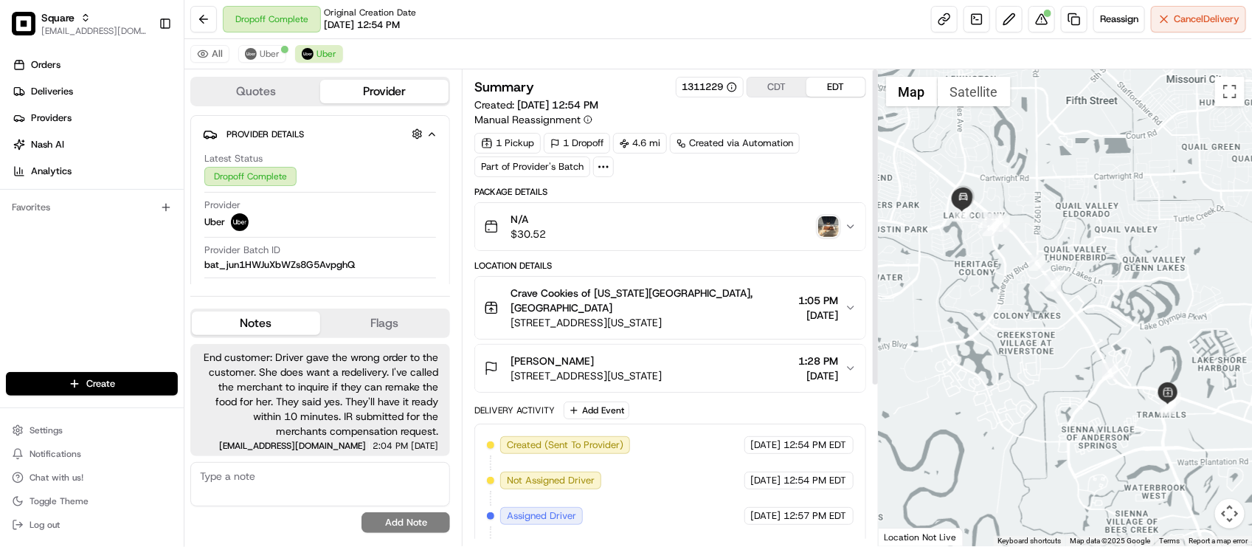
click at [709, 225] on div "N/A $30.52" at bounding box center [664, 227] width 360 height 30
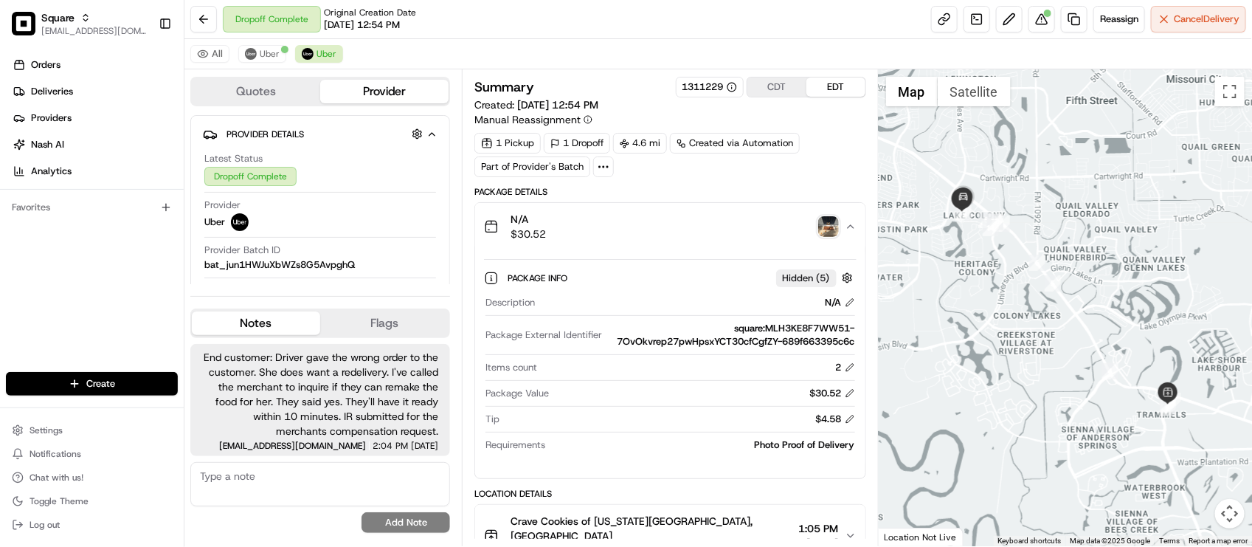
click at [709, 225] on div "N/A $30.52" at bounding box center [664, 227] width 360 height 30
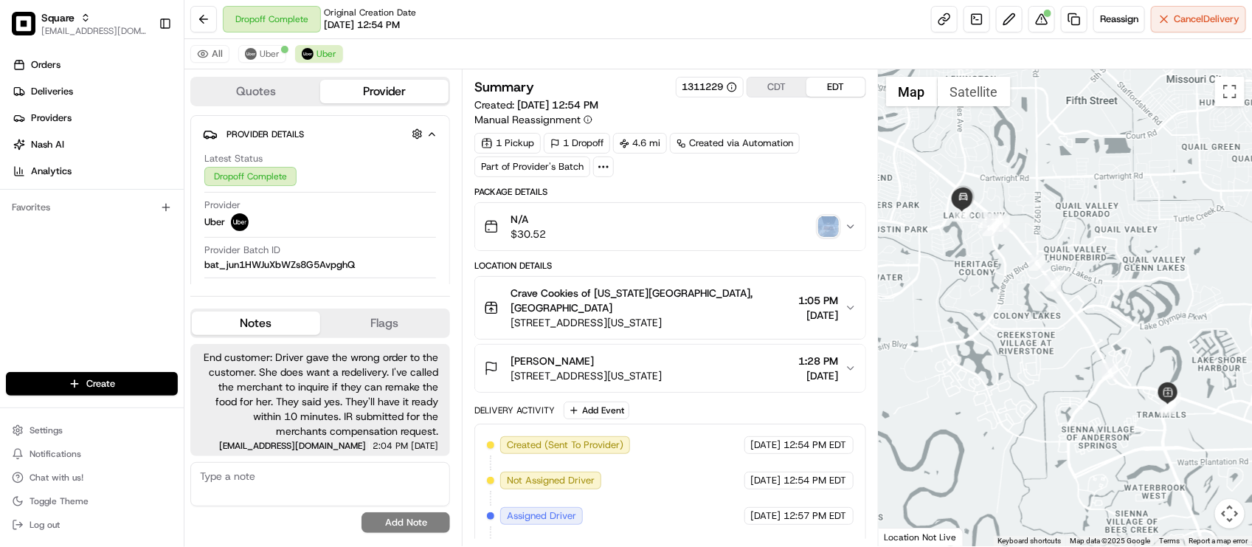
click at [710, 225] on div "N/A $30.52" at bounding box center [664, 227] width 360 height 30
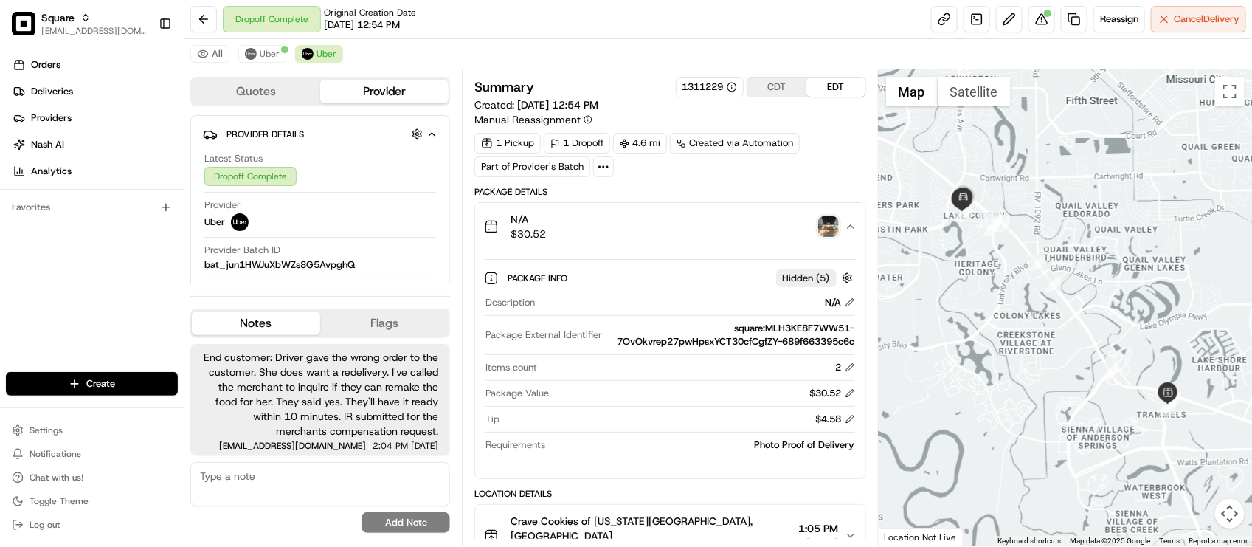
click at [716, 237] on div "N/A $30.52" at bounding box center [664, 227] width 360 height 30
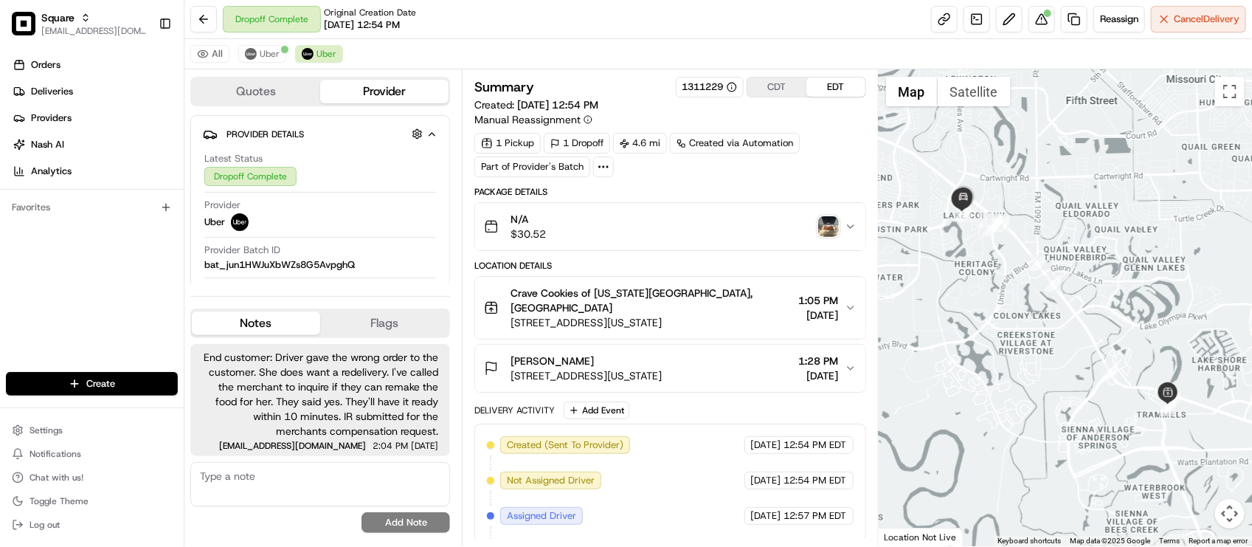
click at [772, 182] on div "Summary 1311229 CDT EDT Created: [DATE] 12:54 PM Manual Reassignment 1 Pickup 1…" at bounding box center [669, 431] width 391 height 708
click at [373, 201] on div "Provider Uber" at bounding box center [320, 214] width 232 height 32
click at [270, 53] on span "Uber" at bounding box center [270, 54] width 20 height 12
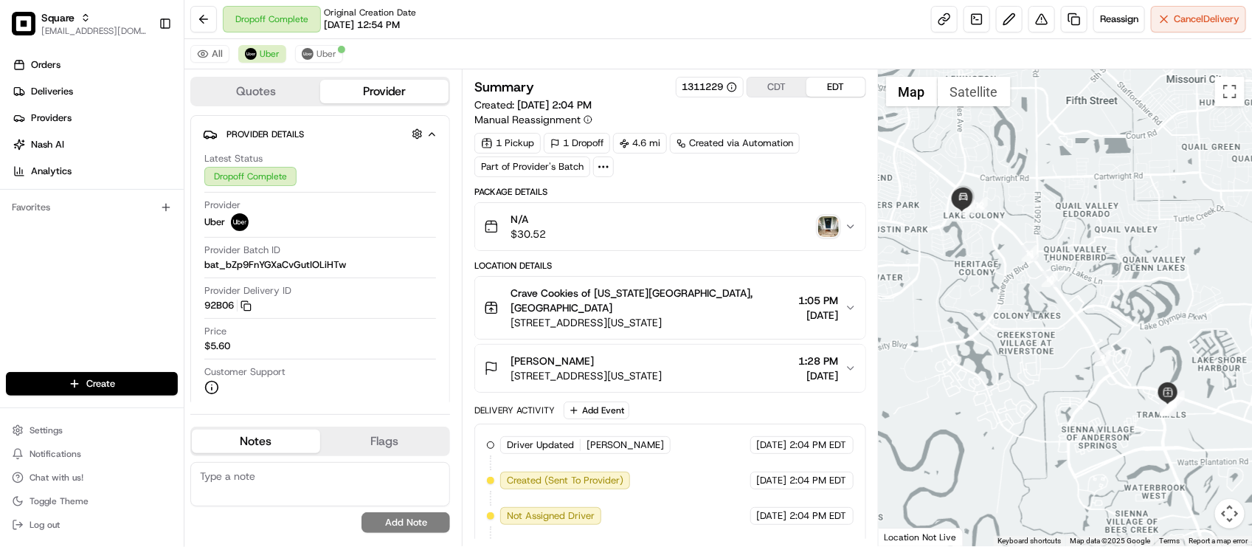
click at [550, 38] on div "Dropoff Complete Original Creation Date [DATE] 12:54 PM Reassign Cancel Delivery" at bounding box center [717, 19] width 1067 height 39
click at [474, 42] on div "All Uber Uber" at bounding box center [717, 54] width 1067 height 30
drag, startPoint x: 386, startPoint y: 421, endPoint x: 311, endPoint y: 262, distance: 175.9
click at [385, 421] on div "Quotes Provider Provider Details Hidden ( 3 ) Latest Status Dropoff Complete Pr…" at bounding box center [322, 307] width 277 height 477
click at [317, 60] on span "Uber" at bounding box center [326, 54] width 20 height 12
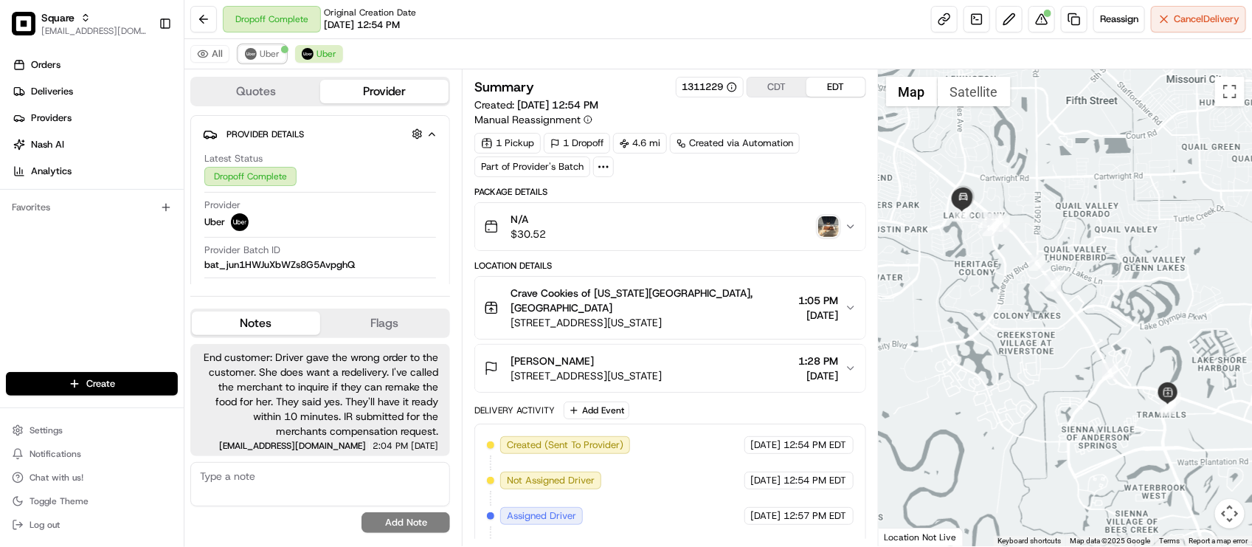
click at [266, 57] on span "Uber" at bounding box center [270, 54] width 20 height 12
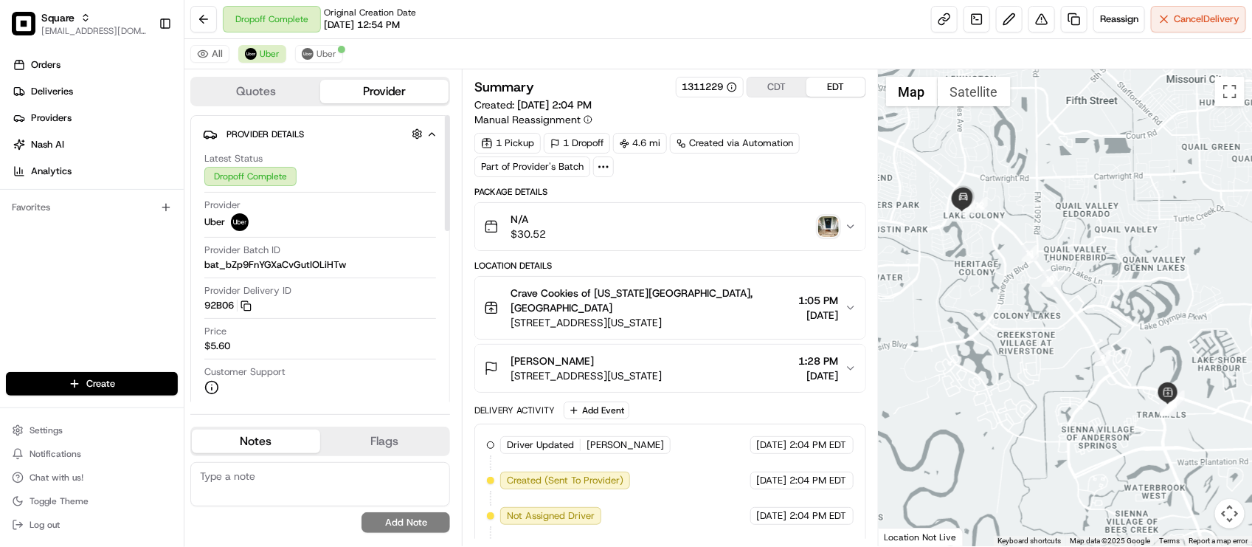
click at [322, 477] on textarea at bounding box center [320, 484] width 260 height 44
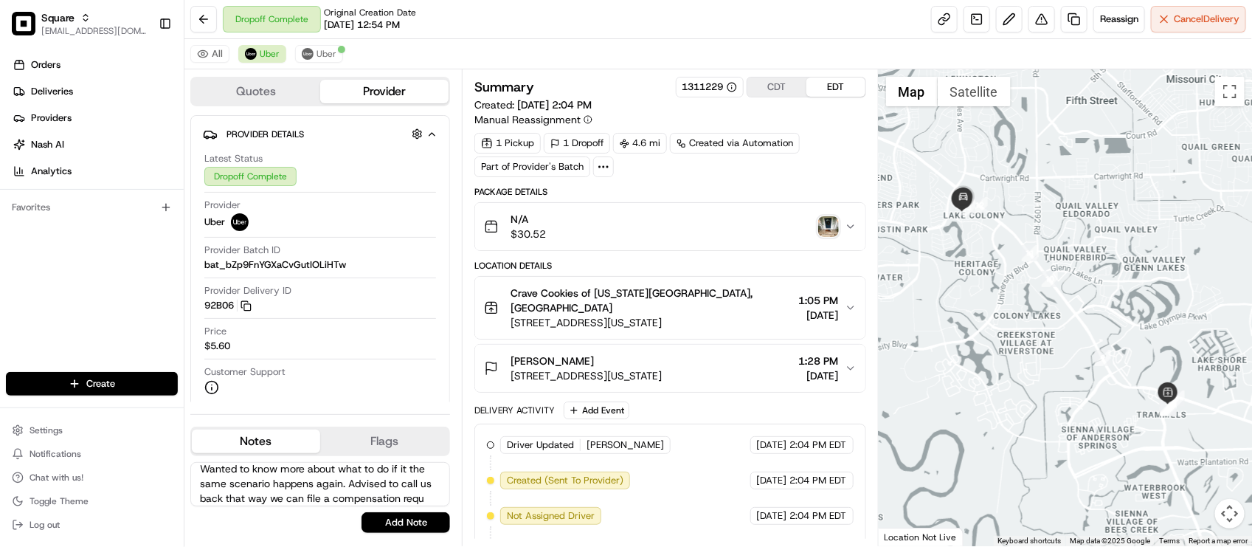
scroll to position [52, 0]
type textarea "Merchant: Just wanted to confirm the IR that I submitted earlier. Advised that …"
click at [397, 518] on button "Add Note" at bounding box center [405, 522] width 89 height 21
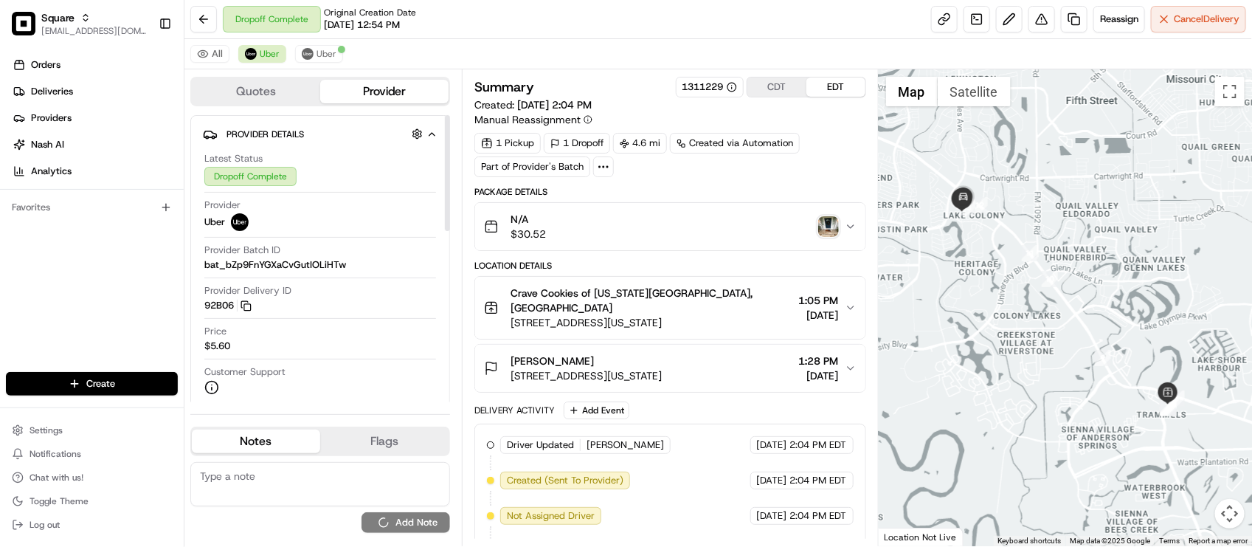
scroll to position [0, 0]
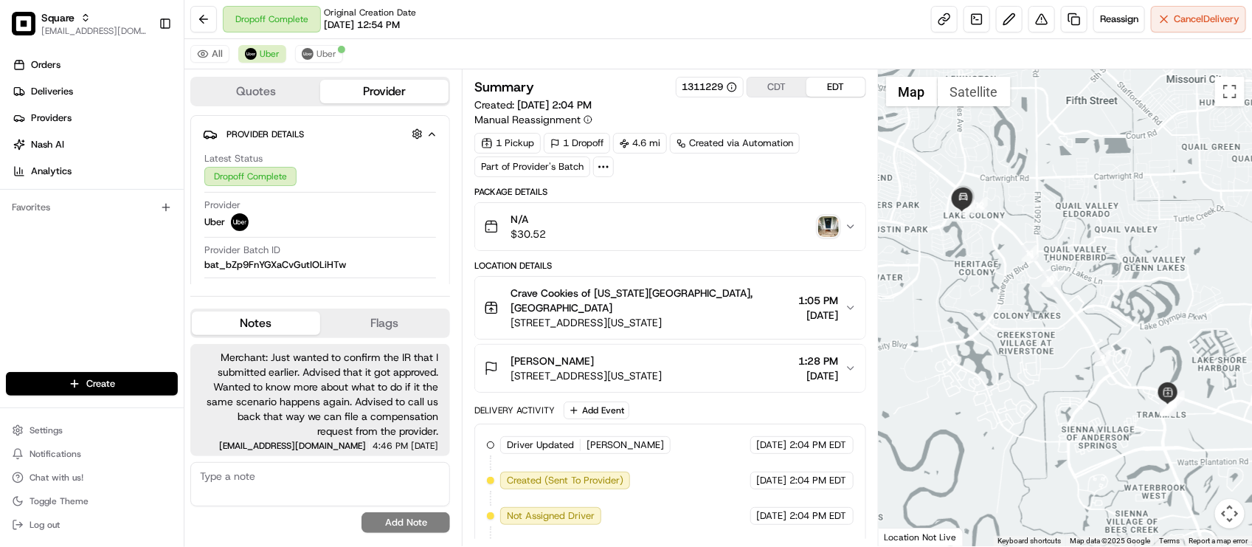
click at [363, 435] on span "Merchant: Just wanted to confirm the IR that I submitted earlier. Advised that …" at bounding box center [320, 394] width 236 height 89
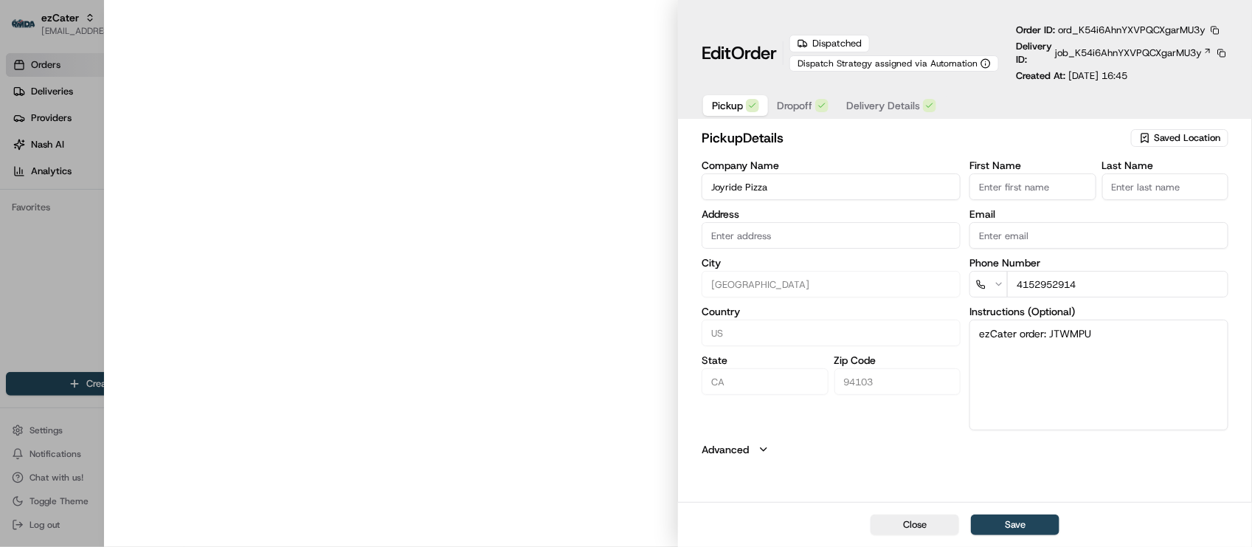
type input "[STREET_ADDRESS][PERSON_NAME]"
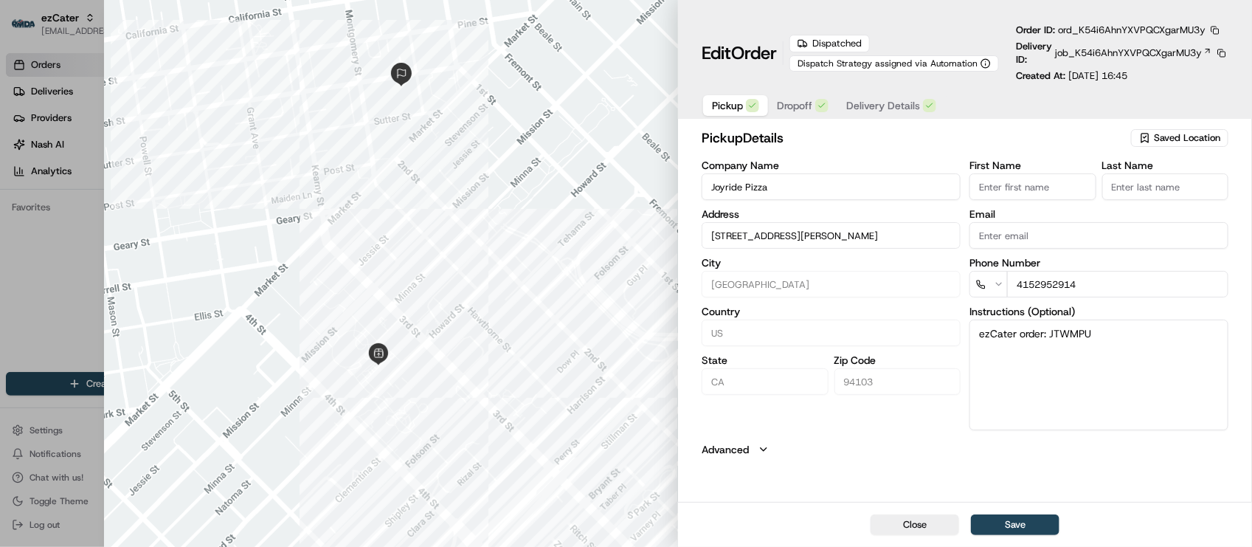
drag, startPoint x: 1148, startPoint y: 460, endPoint x: 1140, endPoint y: 271, distance: 188.3
click at [1148, 460] on div "pickup Details Saved Location Company Name Joyride Pizza Address [STREET_ADDRES…" at bounding box center [965, 313] width 574 height 377
click at [1217, 31] on button "button" at bounding box center [1214, 30] width 13 height 13
drag, startPoint x: 863, startPoint y: 467, endPoint x: 794, endPoint y: 310, distance: 171.7
click at [865, 468] on div "pickup Details Saved Location Company Name Joyride Pizza Address 730 Howard St,…" at bounding box center [965, 313] width 574 height 377
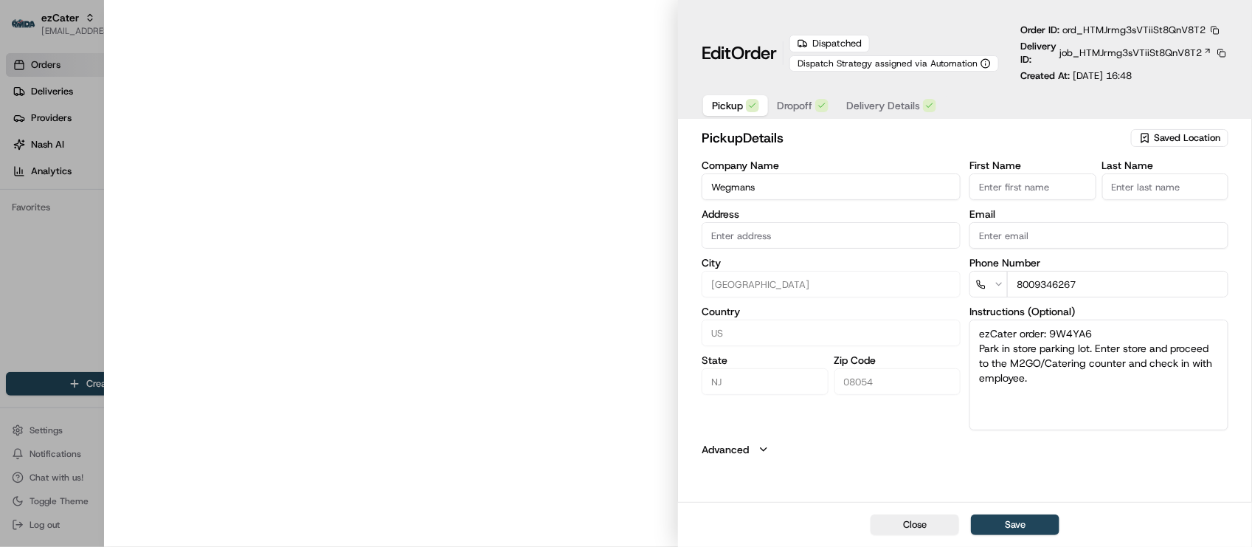
type input "[STREET_ADDRESS]"
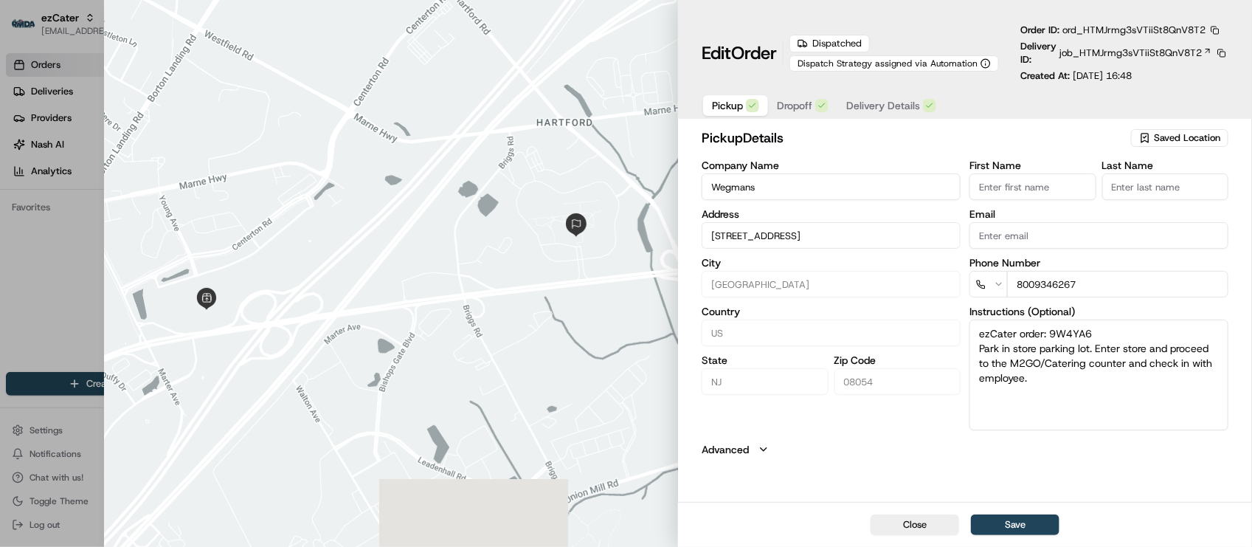
click at [831, 443] on button "Advanced" at bounding box center [964, 449] width 527 height 15
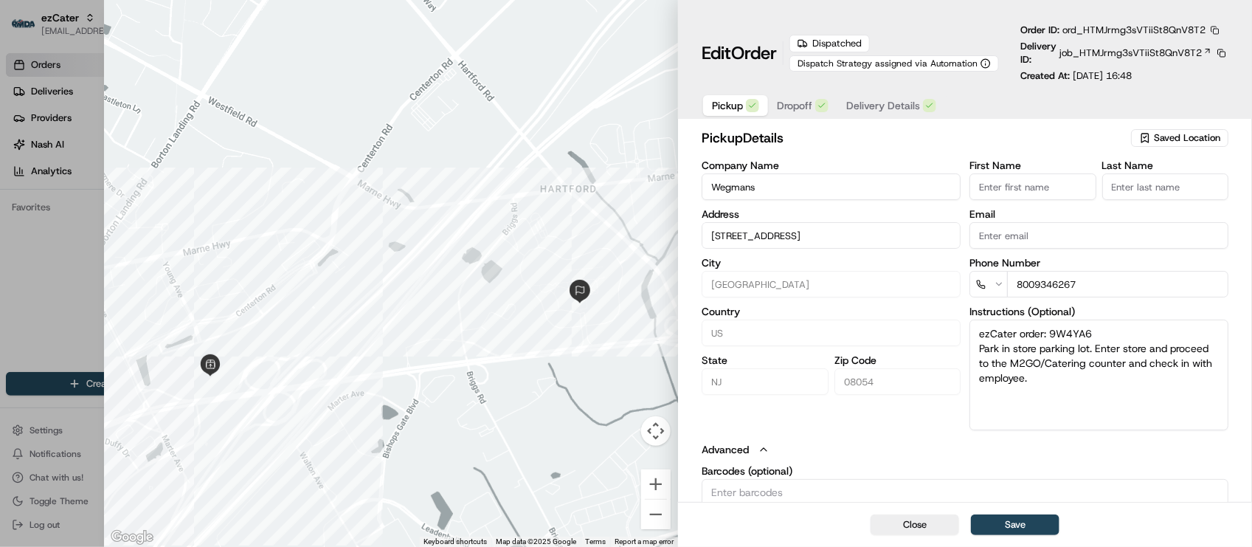
click at [1216, 32] on button "button" at bounding box center [1214, 30] width 13 height 13
drag, startPoint x: 1185, startPoint y: 78, endPoint x: 1143, endPoint y: 2, distance: 86.8
click at [1184, 78] on button "Copy URL" at bounding box center [1181, 74] width 134 height 18
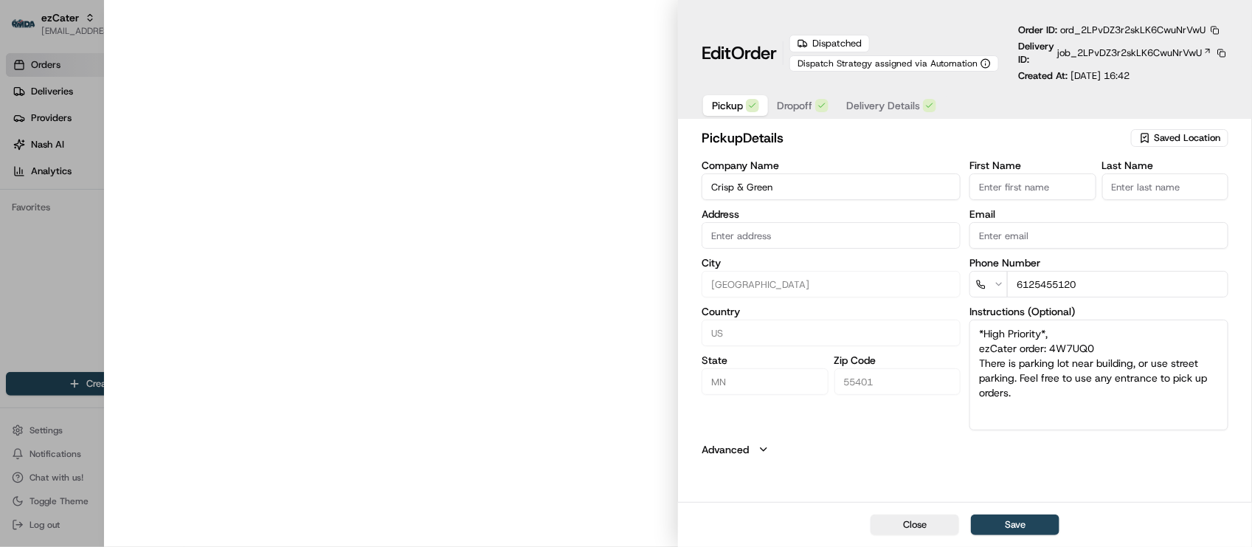
type input "[STREET_ADDRESS][US_STATE]"
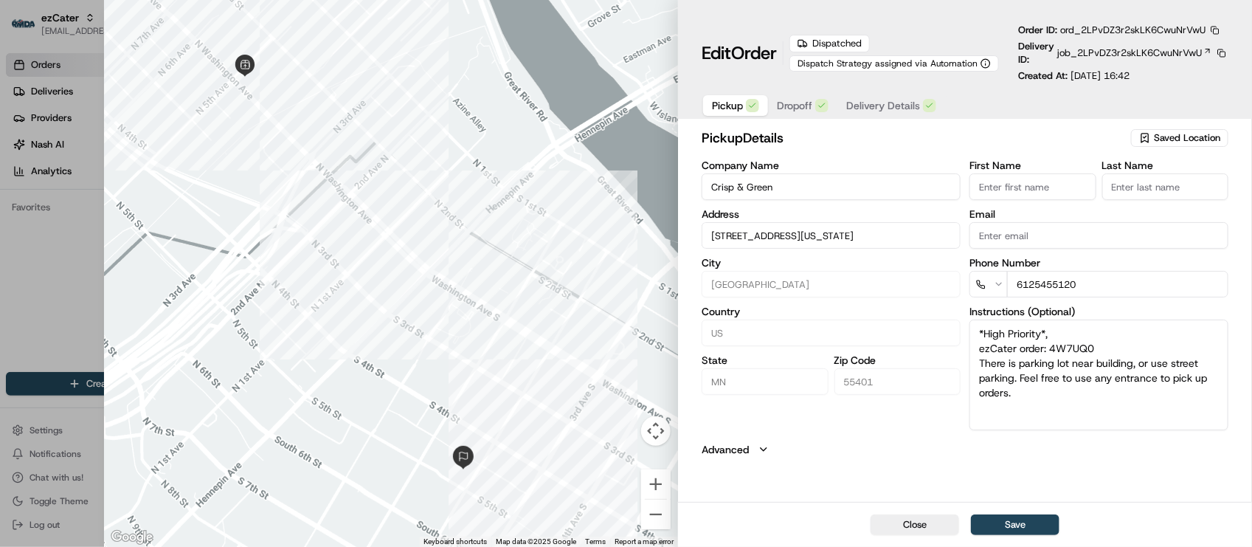
click at [1047, 452] on button "Advanced" at bounding box center [964, 449] width 527 height 15
click at [1215, 27] on button "button" at bounding box center [1214, 30] width 13 height 13
click at [1178, 79] on button "Copy URL" at bounding box center [1181, 74] width 134 height 18
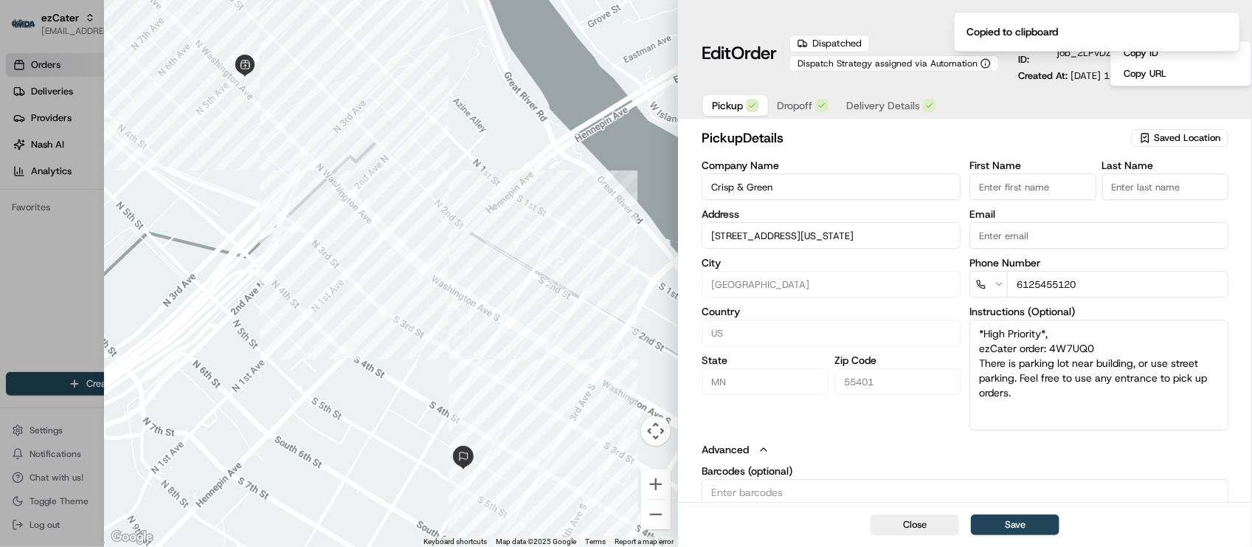
click at [49, 305] on div at bounding box center [626, 273] width 1252 height 547
type input "+1"
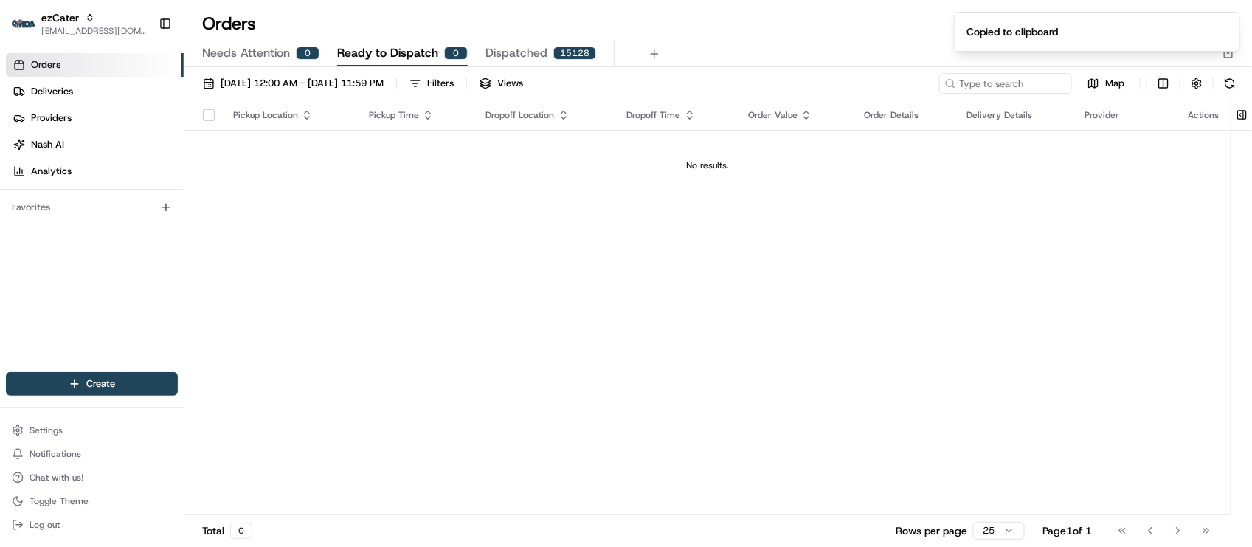
click at [646, 260] on div "Pickup Location Pickup Time Dropoff Location Dropoff Time Order Value Order Det…" at bounding box center [707, 307] width 1046 height 414
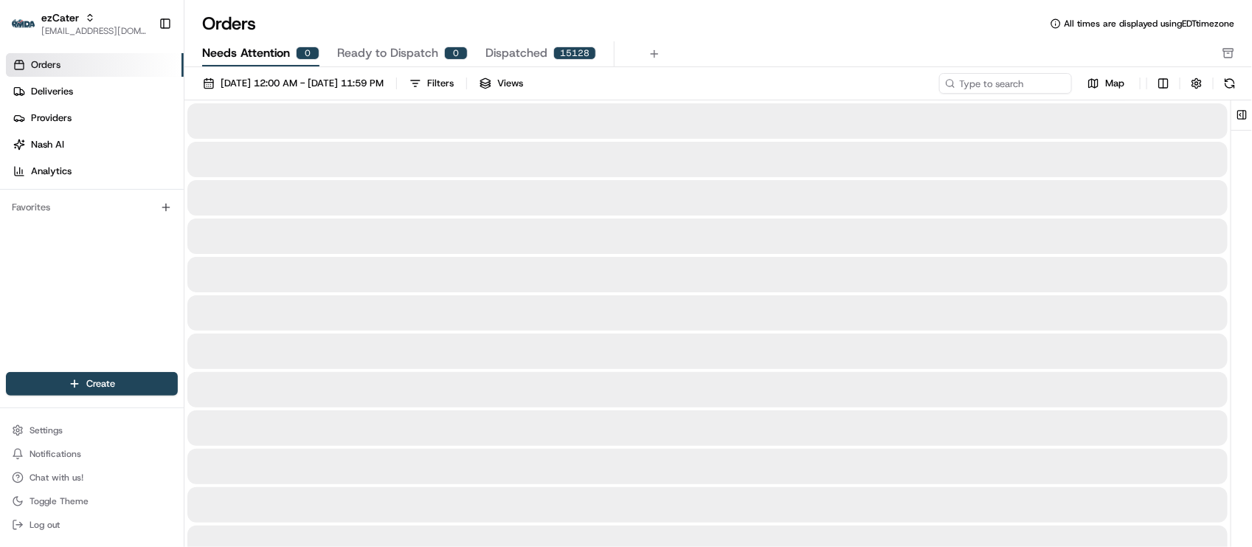
click at [252, 50] on span "Needs Attention" at bounding box center [246, 53] width 88 height 18
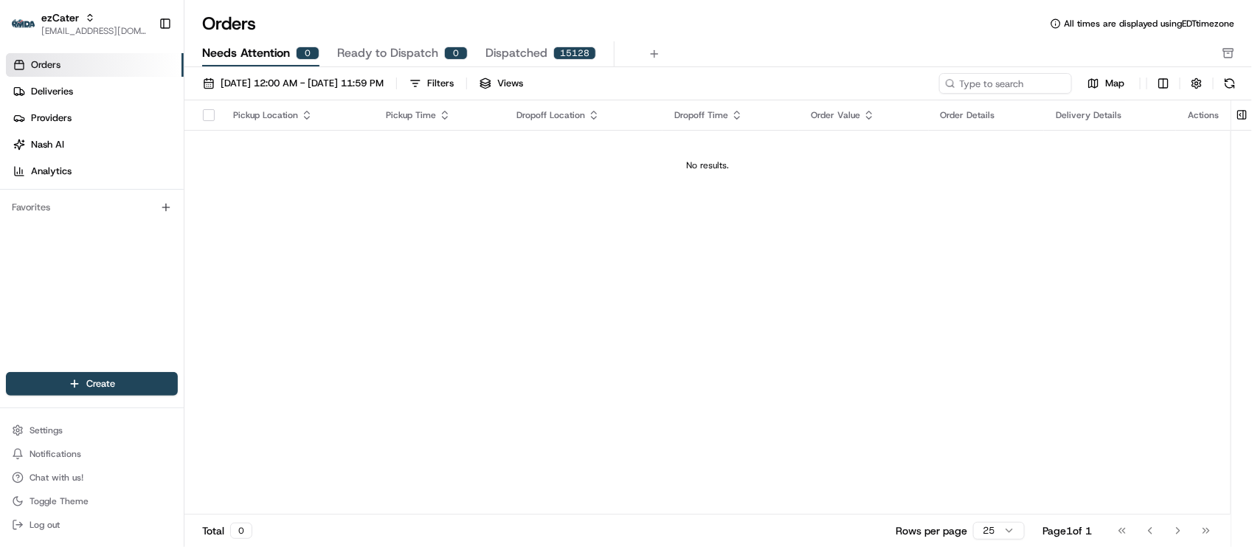
click at [94, 315] on div "Orders Deliveries Providers [PERSON_NAME] Analytics Favorites" at bounding box center [92, 213] width 184 height 333
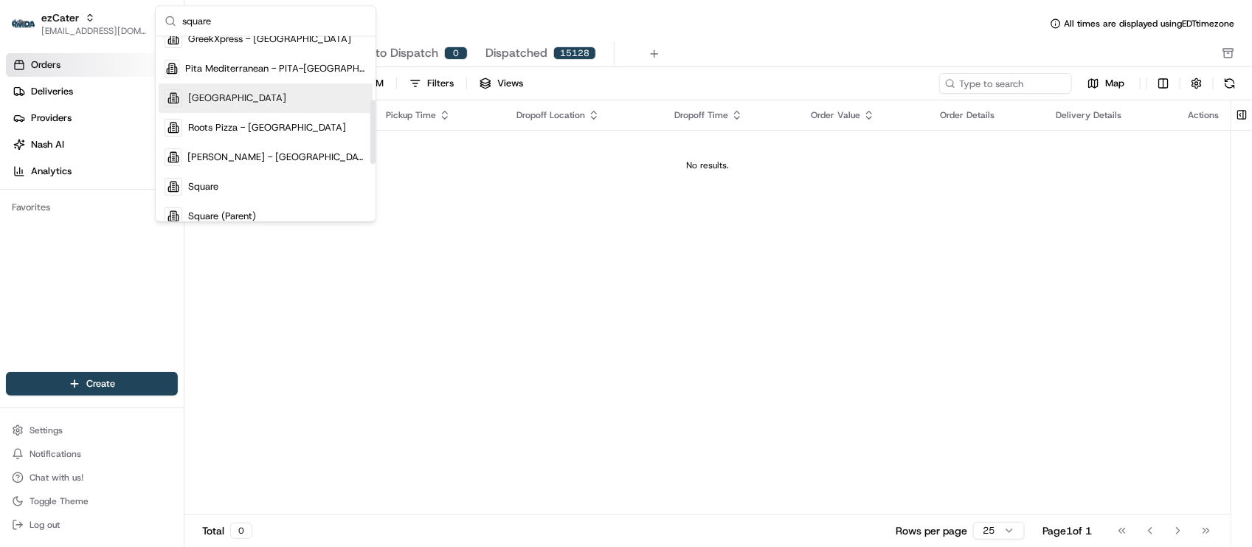
scroll to position [184, 0]
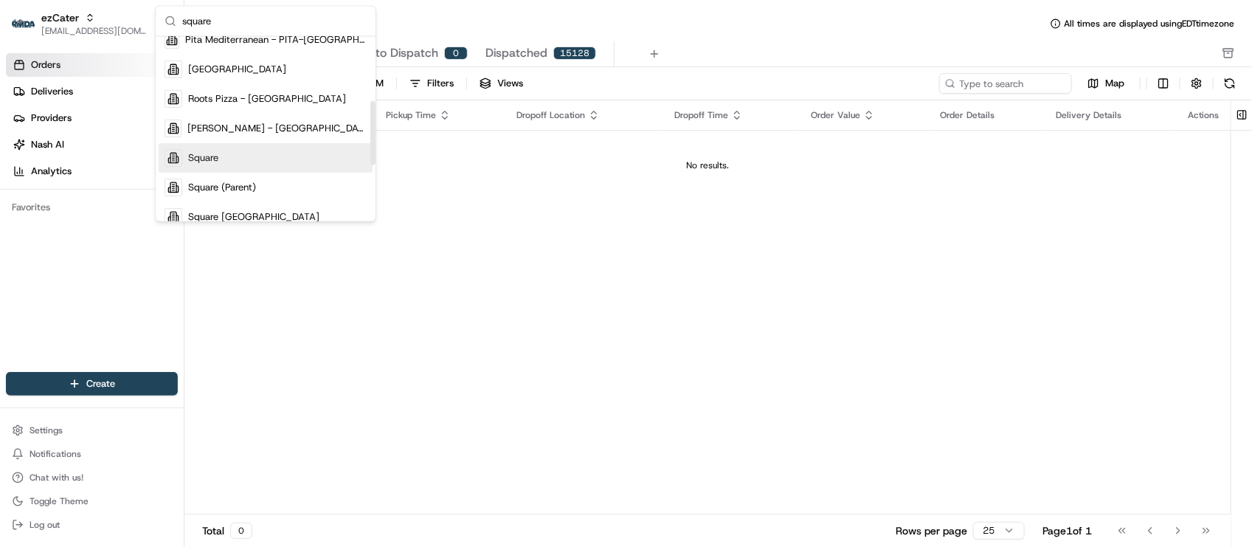
type input "square"
click at [204, 163] on span "Square" at bounding box center [203, 157] width 30 height 13
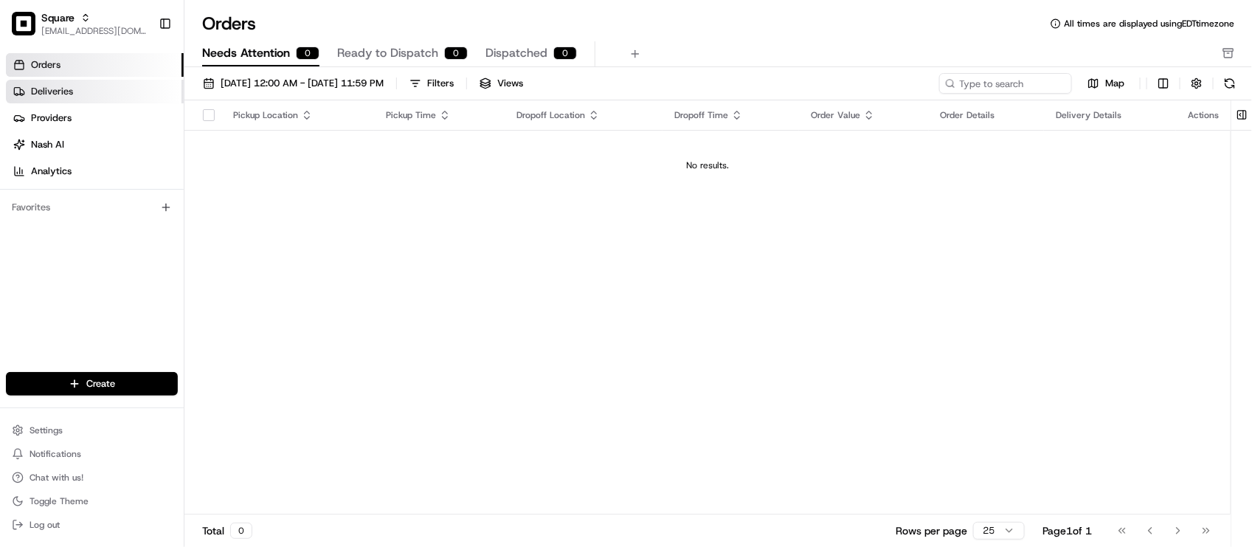
click at [94, 101] on link "Deliveries" at bounding box center [95, 92] width 178 height 24
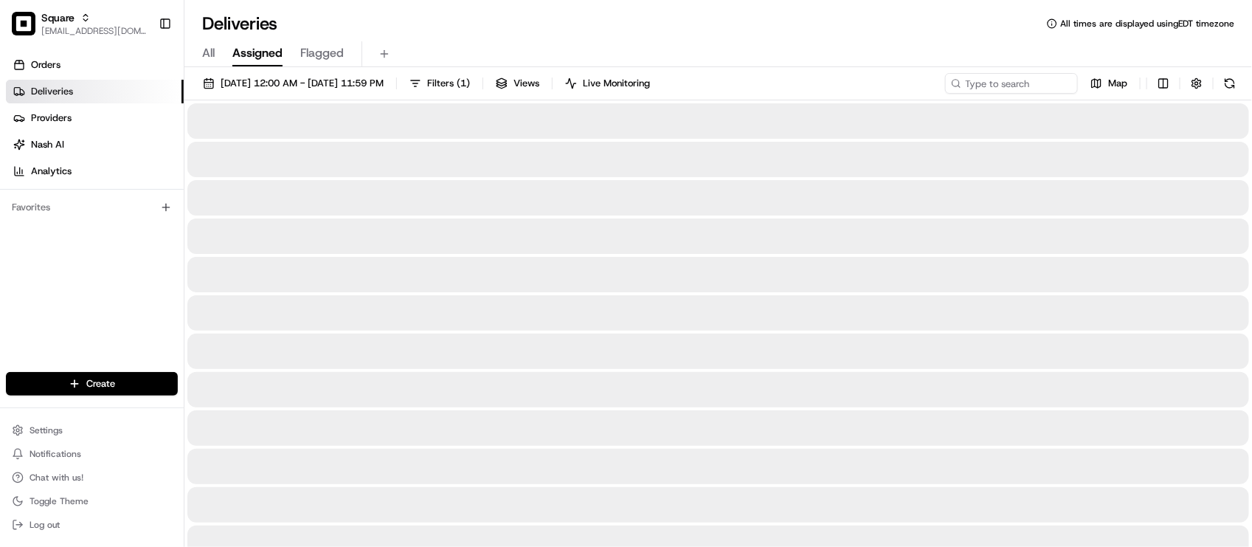
click at [651, 16] on div "Deliveries All times are displayed using EDT timezone" at bounding box center [717, 24] width 1067 height 24
